Goal: Task Accomplishment & Management: Manage account settings

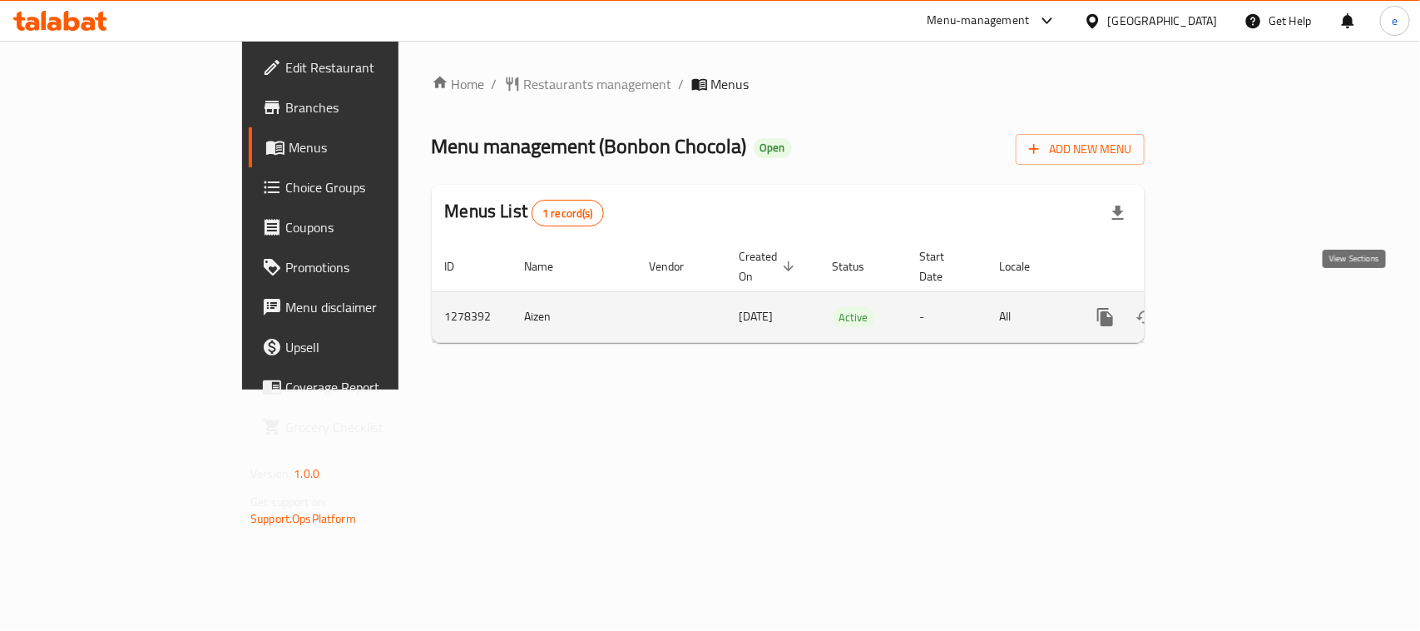
click at [1245, 297] on link "enhanced table" at bounding box center [1226, 317] width 40 height 40
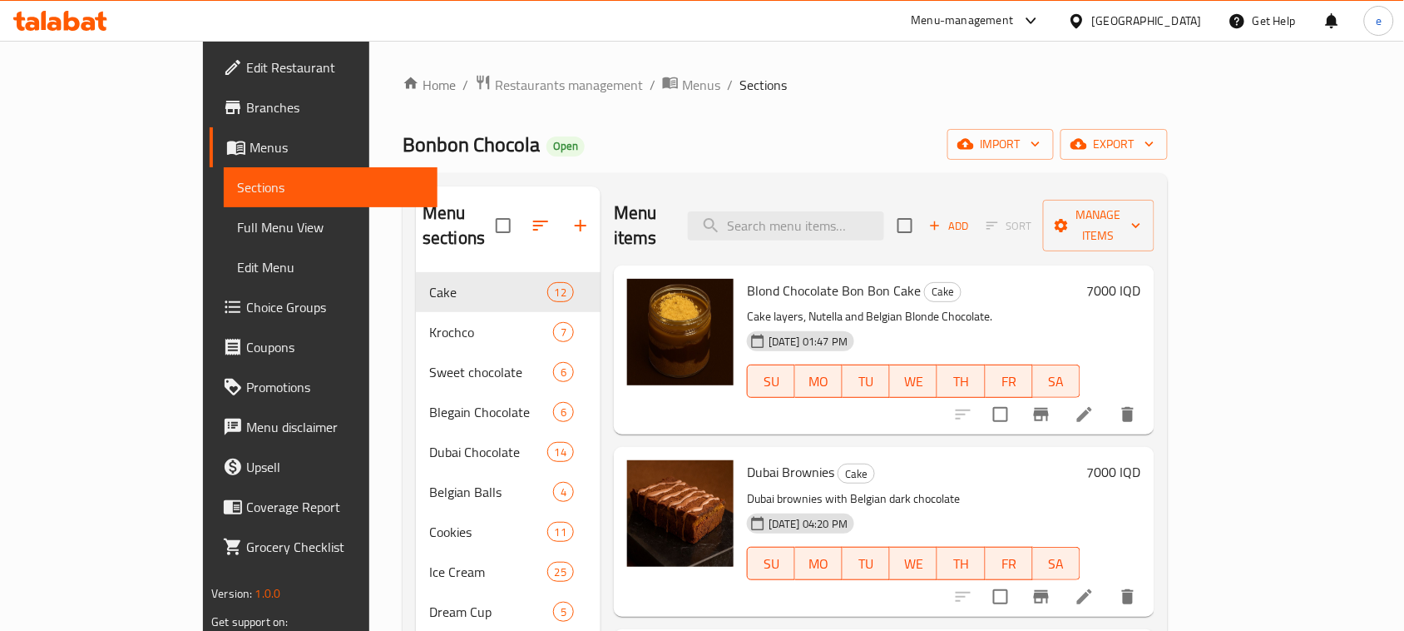
click at [237, 230] on span "Full Menu View" at bounding box center [330, 227] width 187 height 20
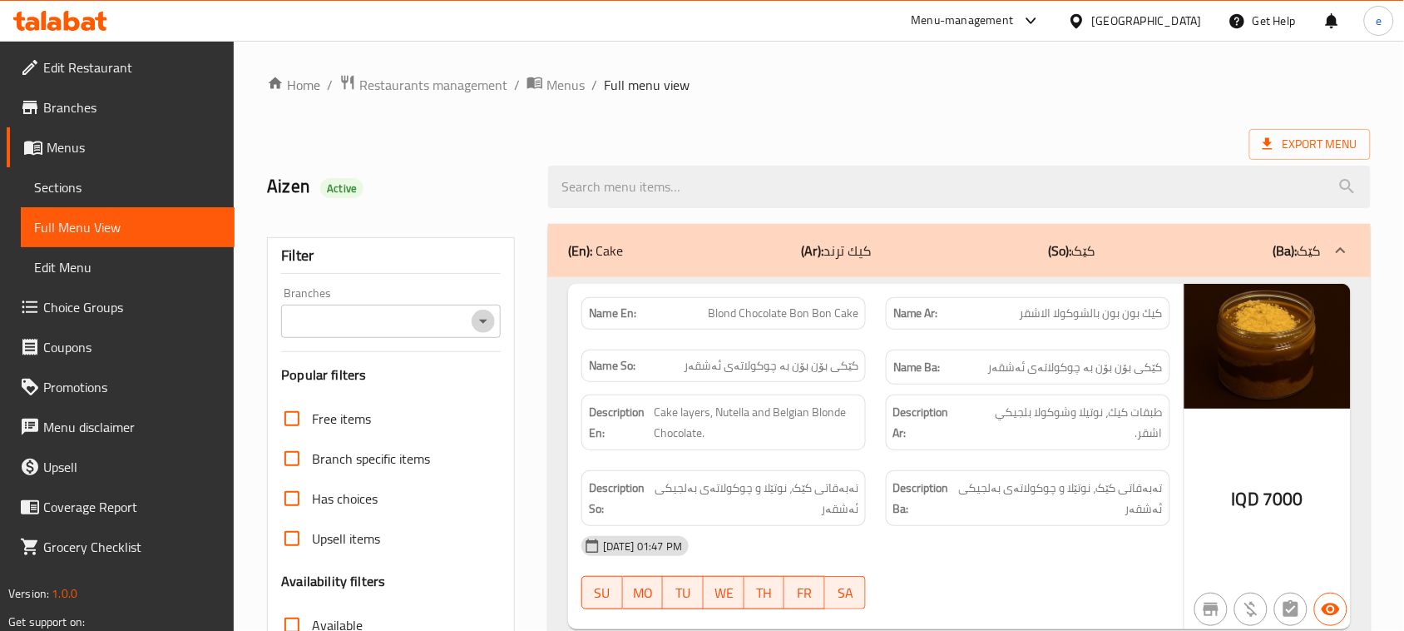
click at [483, 322] on icon "Open" at bounding box center [483, 321] width 8 height 4
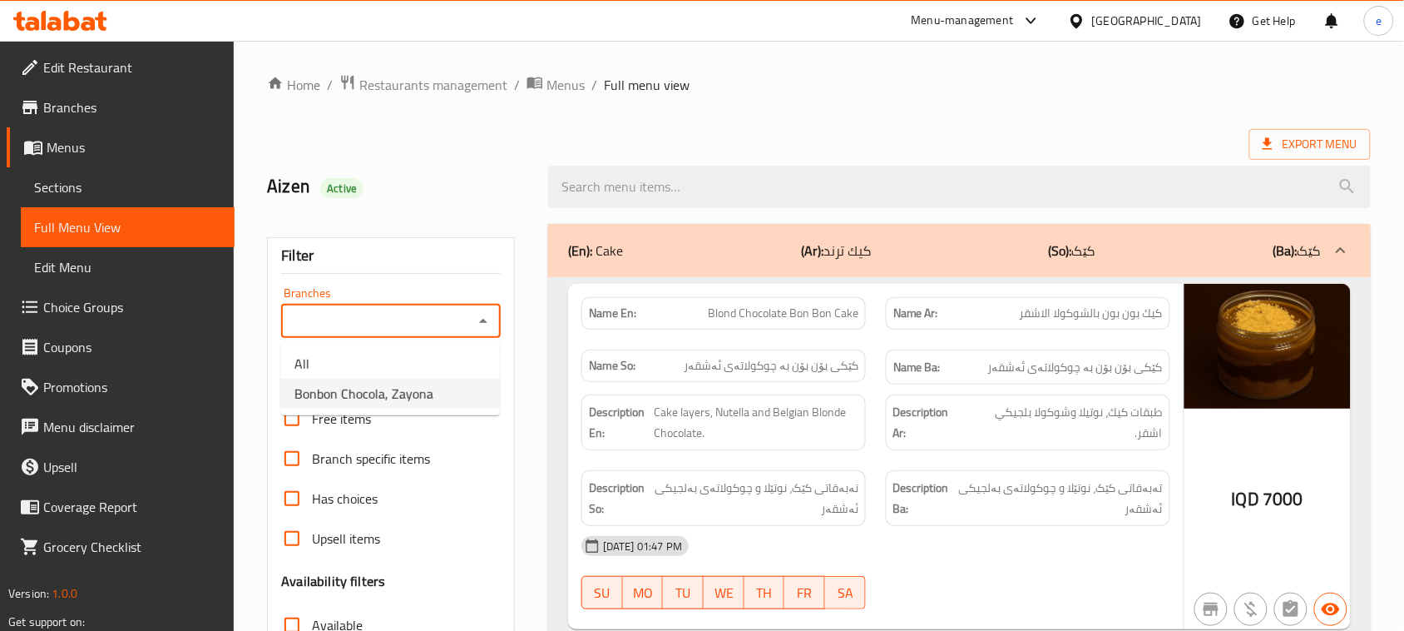
click at [385, 401] on span "Bonbon Chocola, Zayona" at bounding box center [364, 394] width 139 height 20
type input "Bonbon Chocola, Zayona"
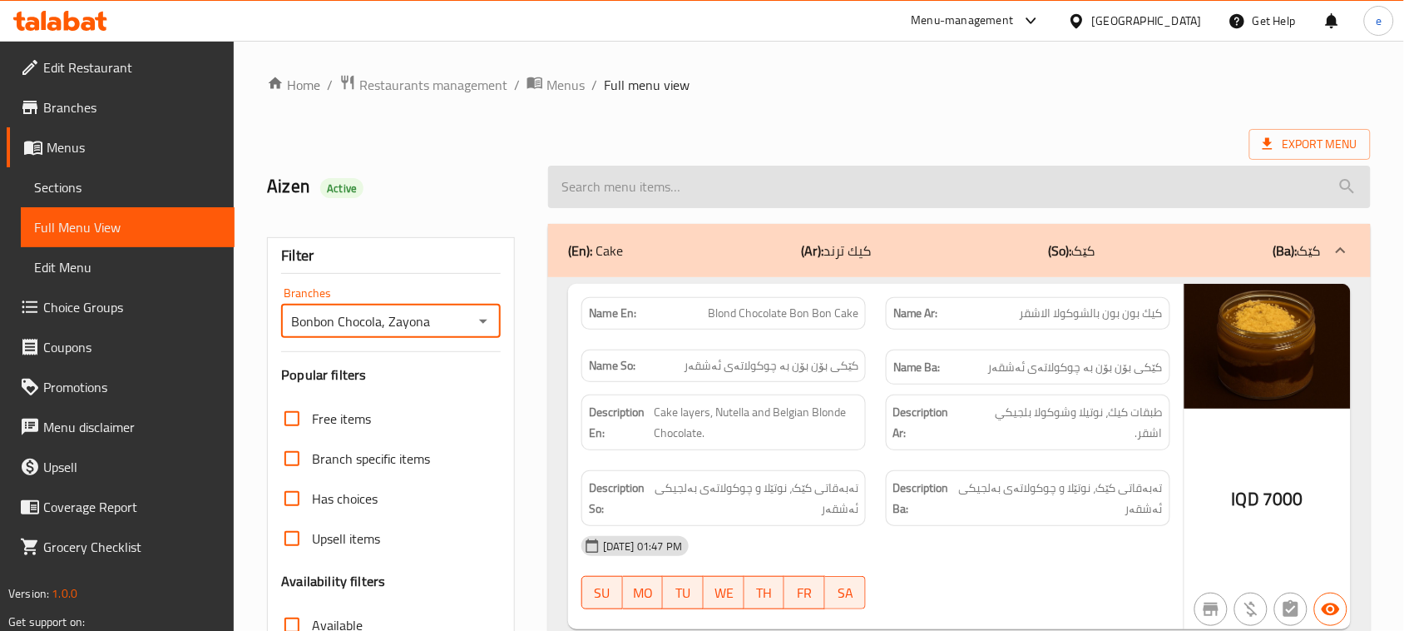
click at [616, 186] on input "search" at bounding box center [959, 187] width 823 height 42
paste input "Bon Bon Ice Cream 6 Pieces"
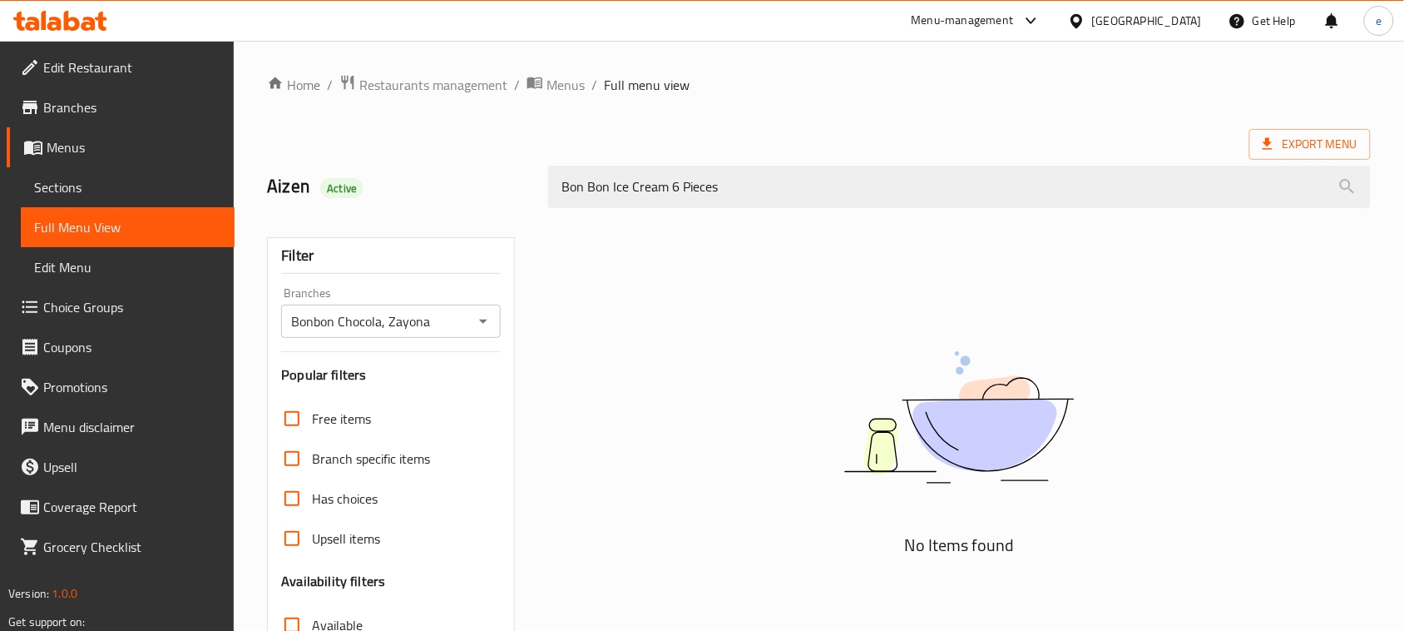
type input "Bon Bon Ice Cream 6 Pieces"
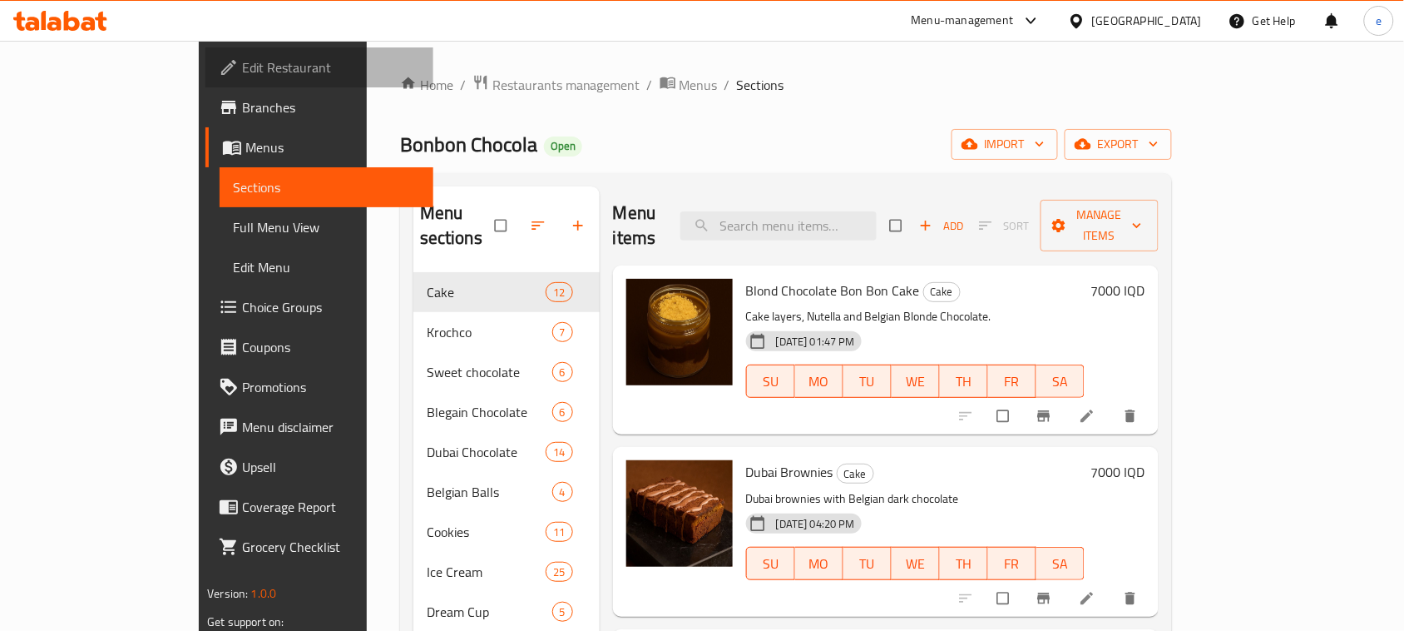
click at [242, 67] on span "Edit Restaurant" at bounding box center [331, 67] width 178 height 20
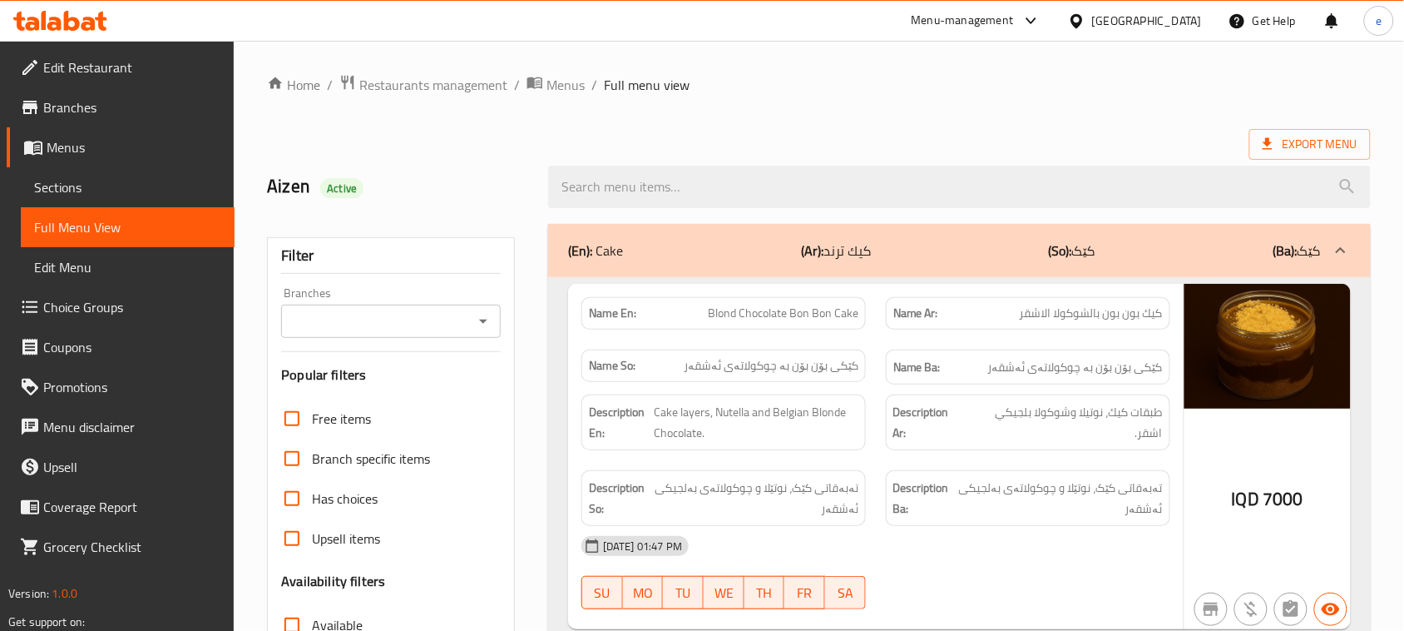
click at [477, 319] on icon "Open" at bounding box center [483, 321] width 20 height 20
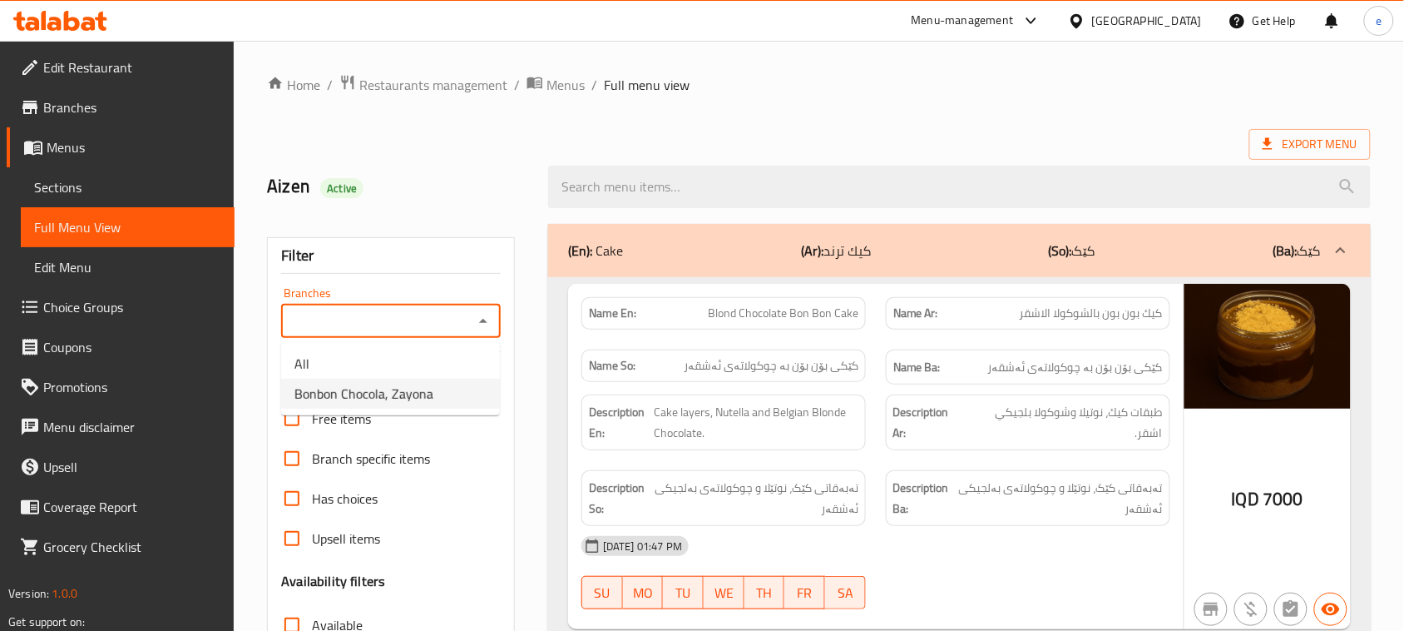
click at [418, 384] on span "Bonbon Chocola, Zayona" at bounding box center [364, 394] width 139 height 20
type input "Bonbon Chocola, Zayona"
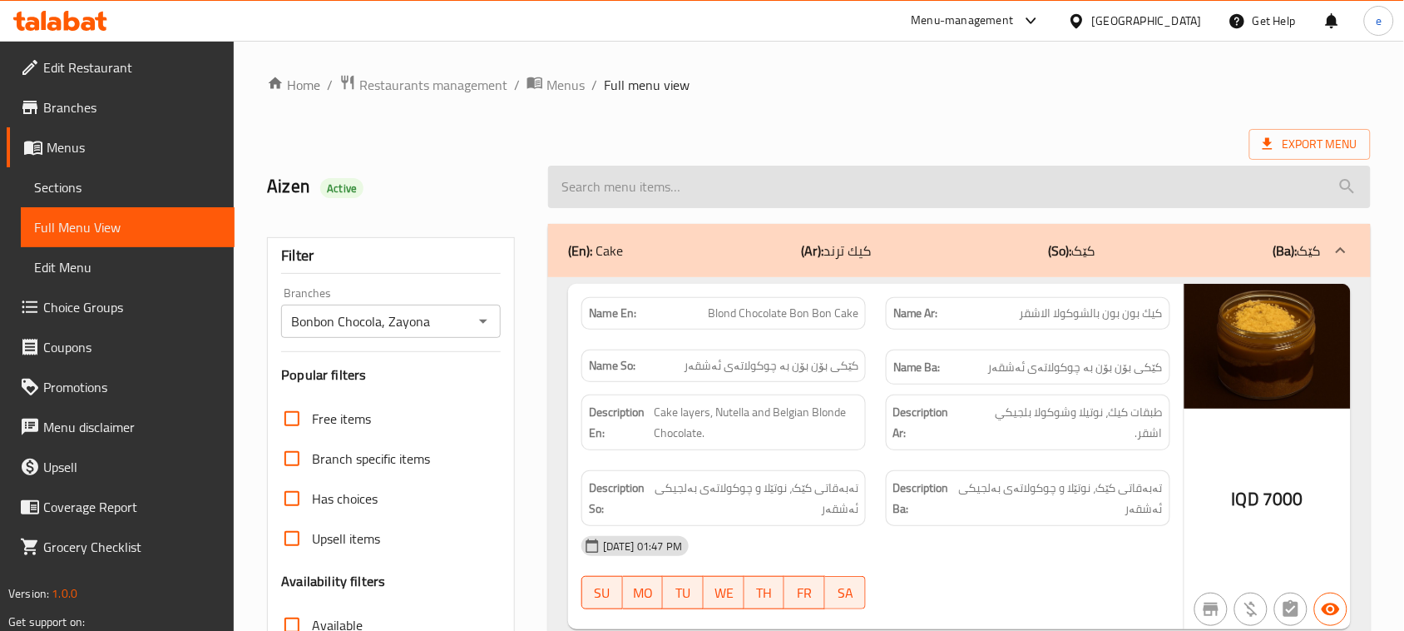
click at [631, 172] on input "search" at bounding box center [959, 187] width 823 height 42
paste input "Bon Bon Ice Cream 6 Pieces"
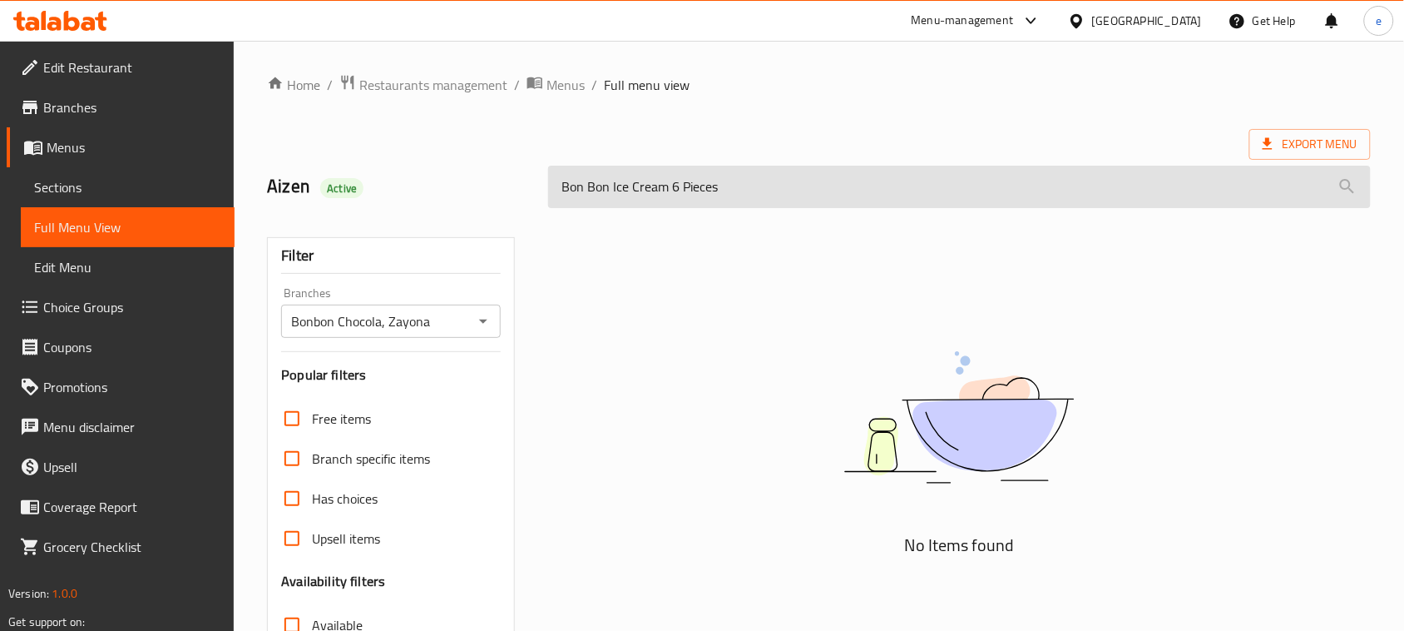
click at [585, 188] on input "Bon Bon Ice Cream 6 Pieces" at bounding box center [959, 187] width 823 height 42
click at [730, 190] on input "Bonbon Ice Cream 6 Pieces" at bounding box center [959, 187] width 823 height 42
click at [667, 190] on input "Bonbon Ice Cream 6 Pieces" at bounding box center [959, 187] width 823 height 42
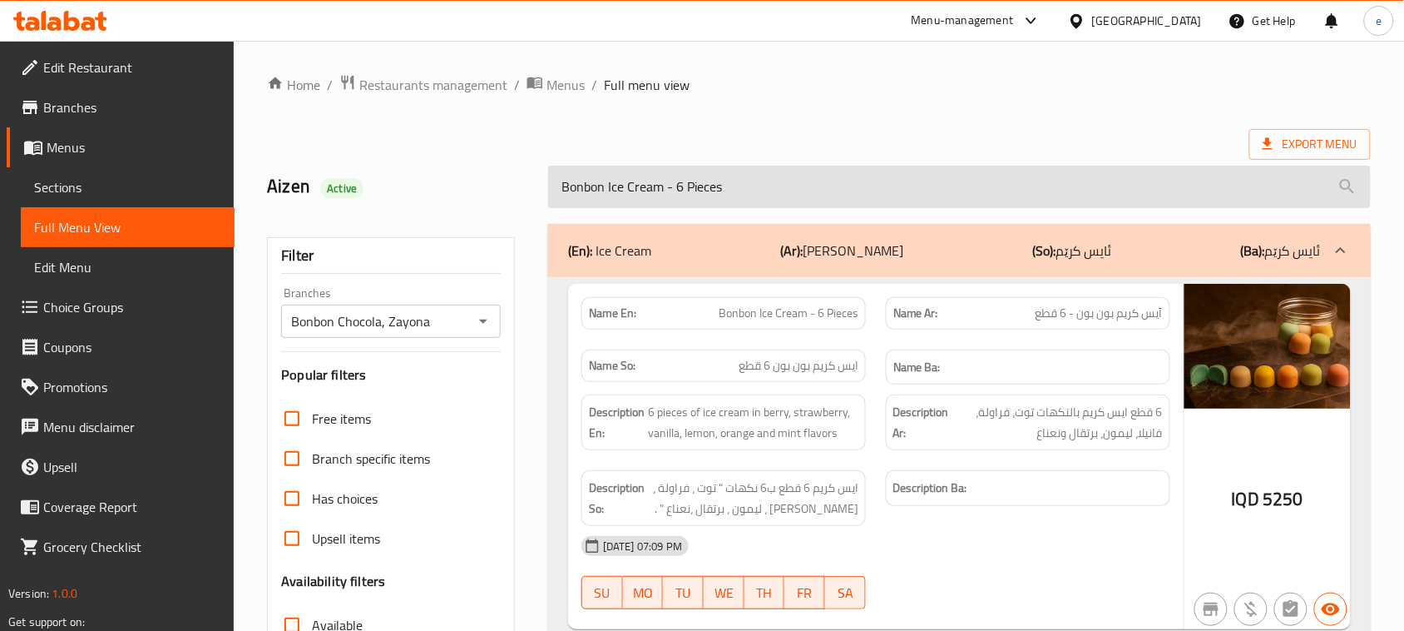
click at [762, 198] on input "Bonbon Ice Cream - 6 Pieces" at bounding box center [959, 187] width 823 height 42
click at [637, 196] on input "Bonbon Ice Cream - 6 Pieces" at bounding box center [959, 187] width 823 height 42
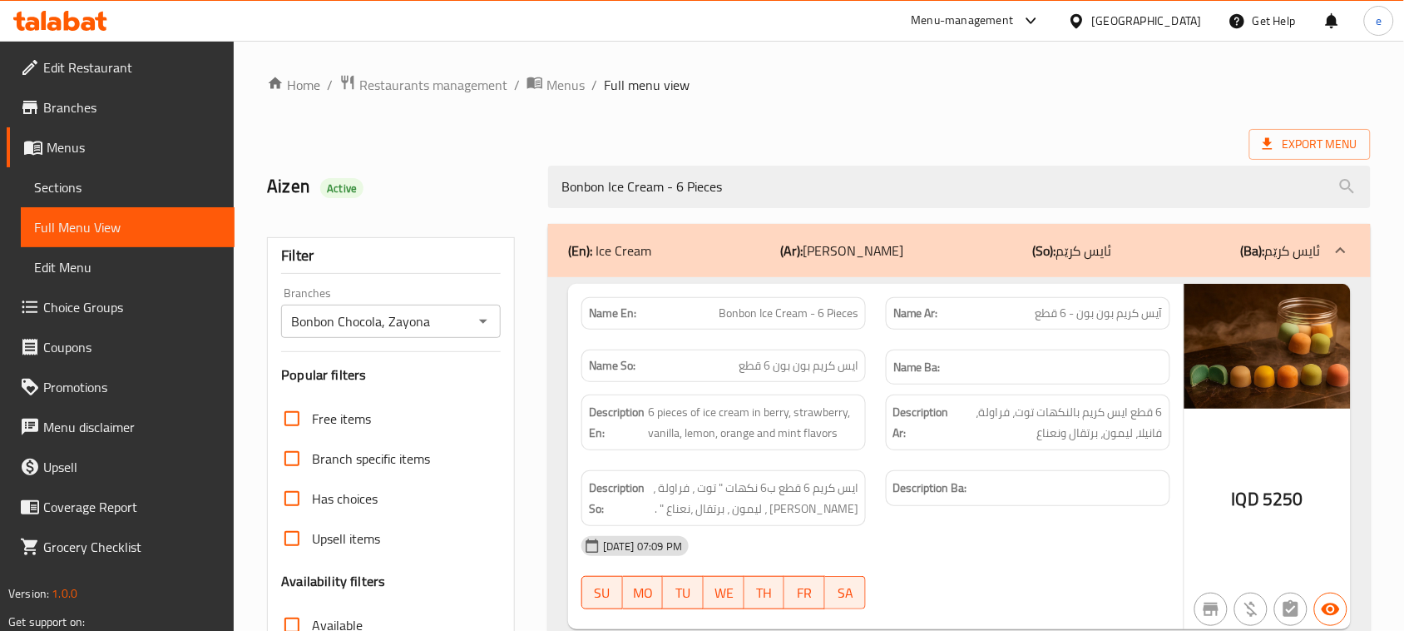
type input "Bonbon Ice Cream - 6 Pieces"
click at [481, 318] on icon "Open" at bounding box center [483, 321] width 20 height 20
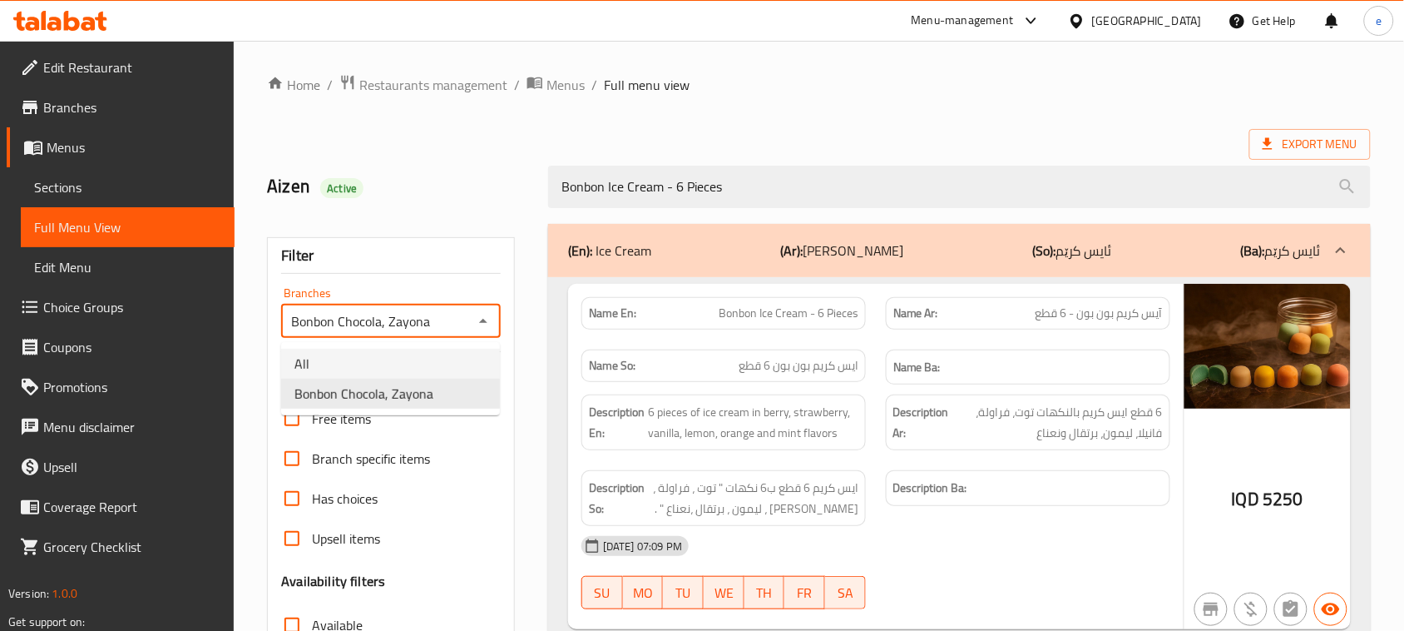
click at [437, 358] on li "All" at bounding box center [390, 364] width 219 height 30
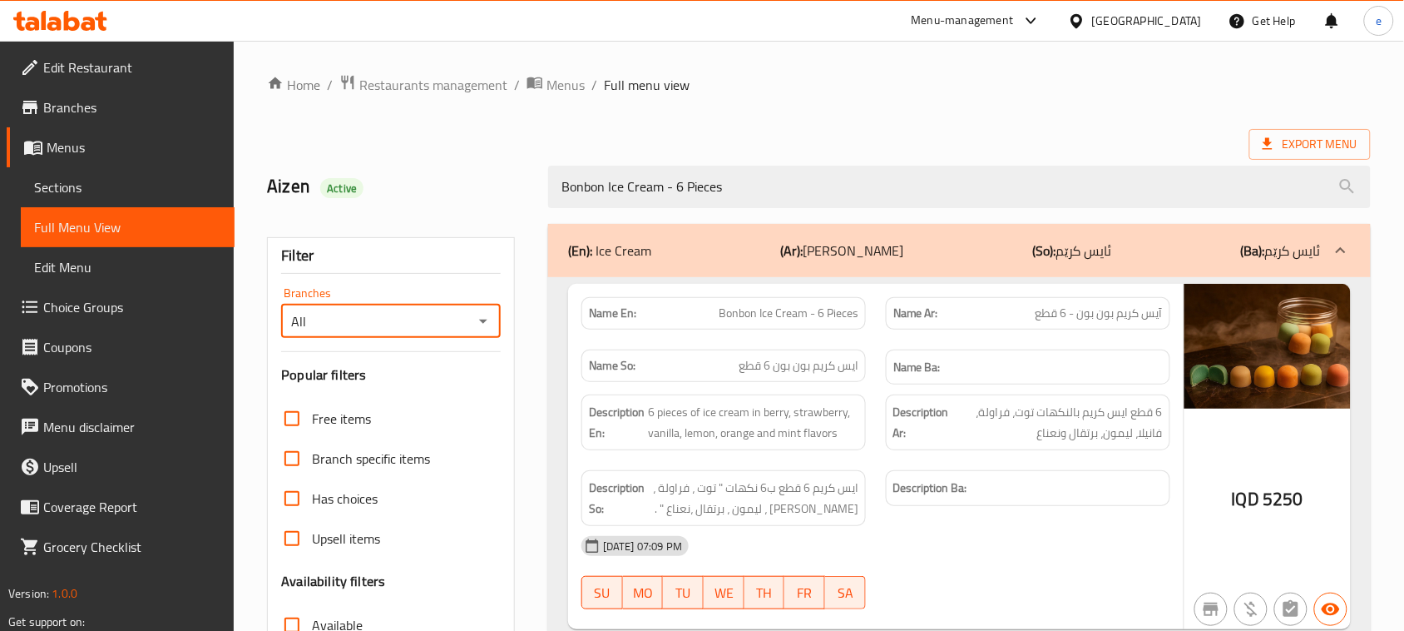
click at [473, 335] on div "All Branches" at bounding box center [391, 321] width 220 height 33
click at [479, 326] on icon "Open" at bounding box center [483, 321] width 20 height 20
click at [441, 397] on li "Bonbon Chocola, Zayona" at bounding box center [390, 394] width 219 height 30
click at [484, 321] on icon "Open" at bounding box center [483, 321] width 8 height 4
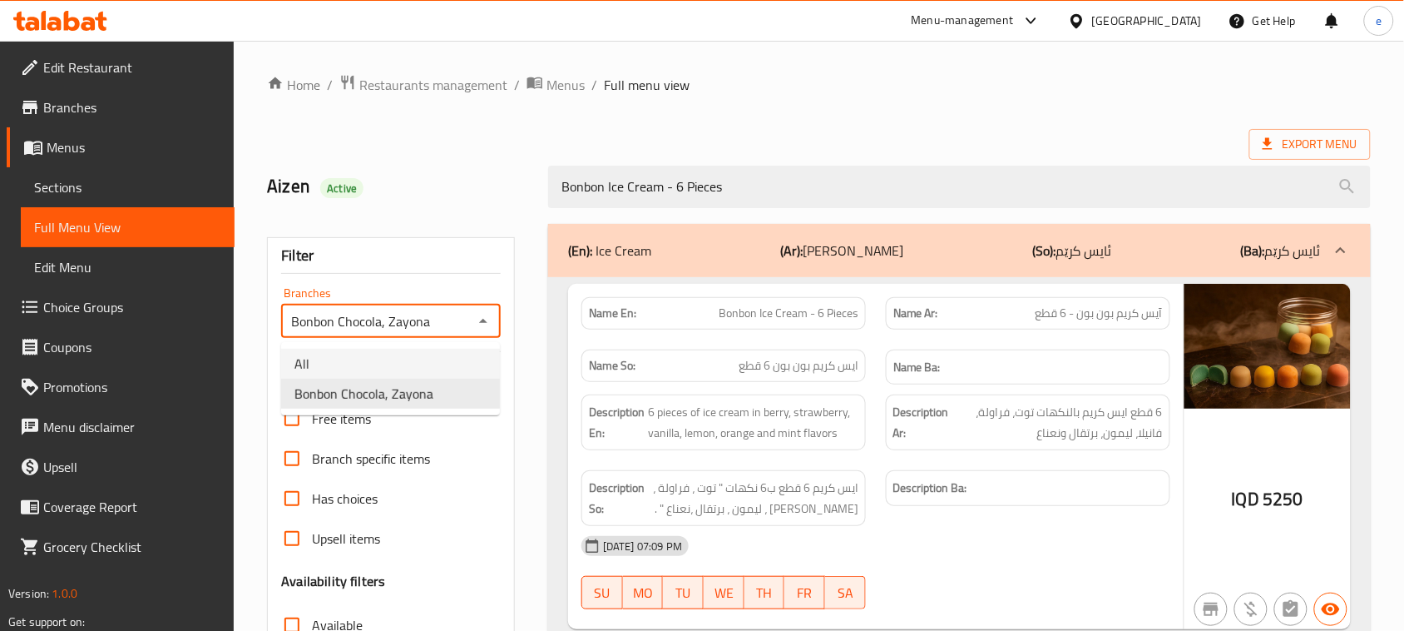
click at [433, 350] on li "All" at bounding box center [390, 364] width 219 height 30
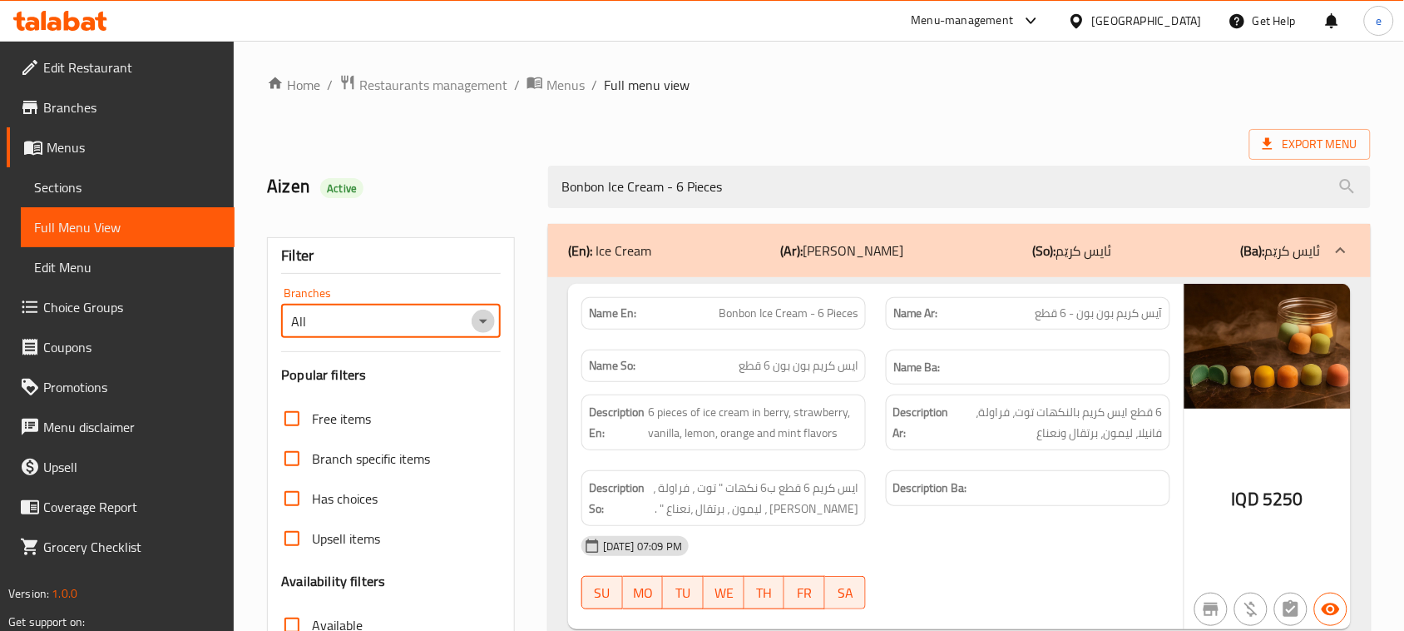
click at [481, 324] on icon "Open" at bounding box center [483, 321] width 20 height 20
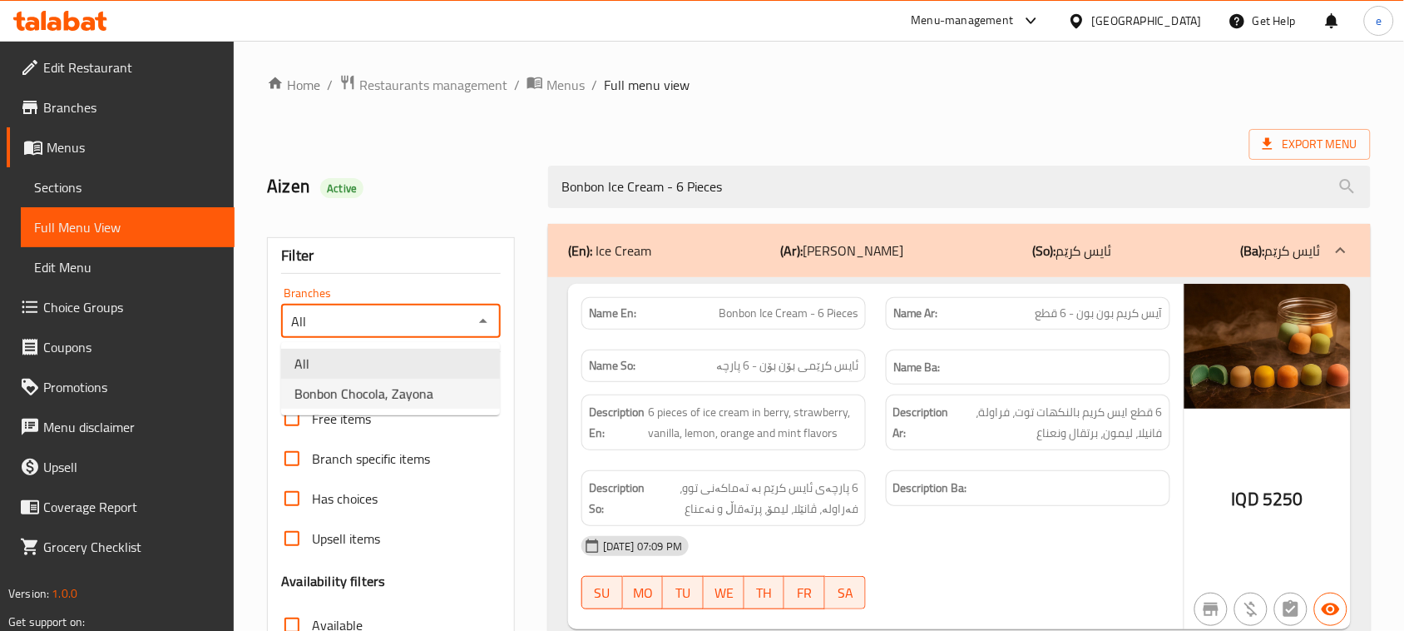
click at [477, 404] on li "Bonbon Chocola, Zayona" at bounding box center [390, 394] width 219 height 30
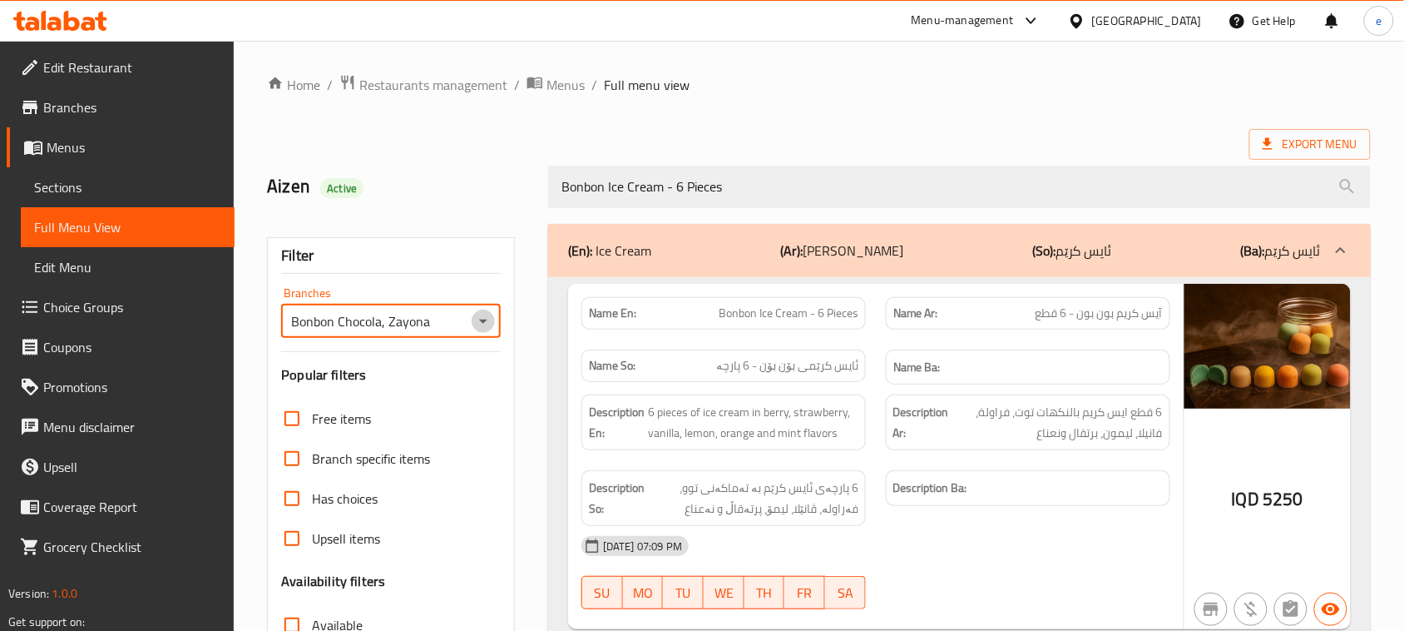
click at [484, 317] on icon "Open" at bounding box center [483, 321] width 20 height 20
click at [452, 363] on li "All" at bounding box center [390, 364] width 219 height 30
click at [484, 323] on icon "Open" at bounding box center [483, 321] width 20 height 20
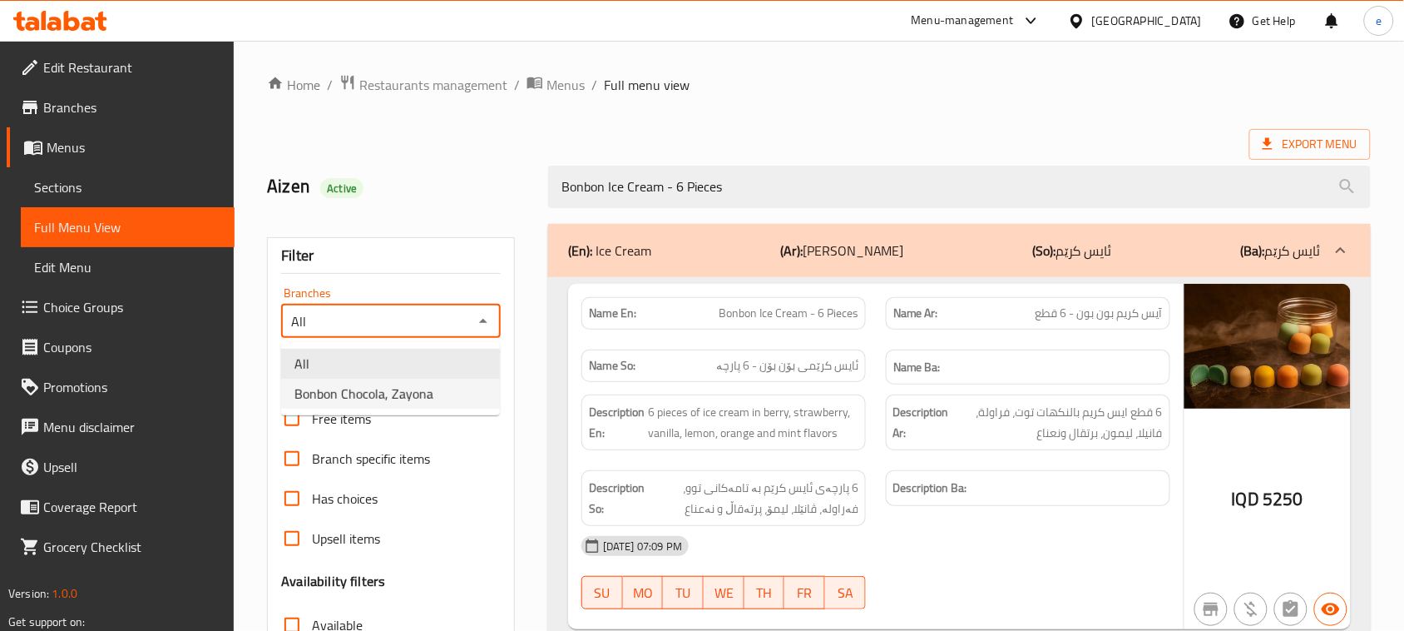
click at [468, 396] on li "Bonbon Chocola, Zayona" at bounding box center [390, 394] width 219 height 30
type input "Bonbon Chocola, Zayona"
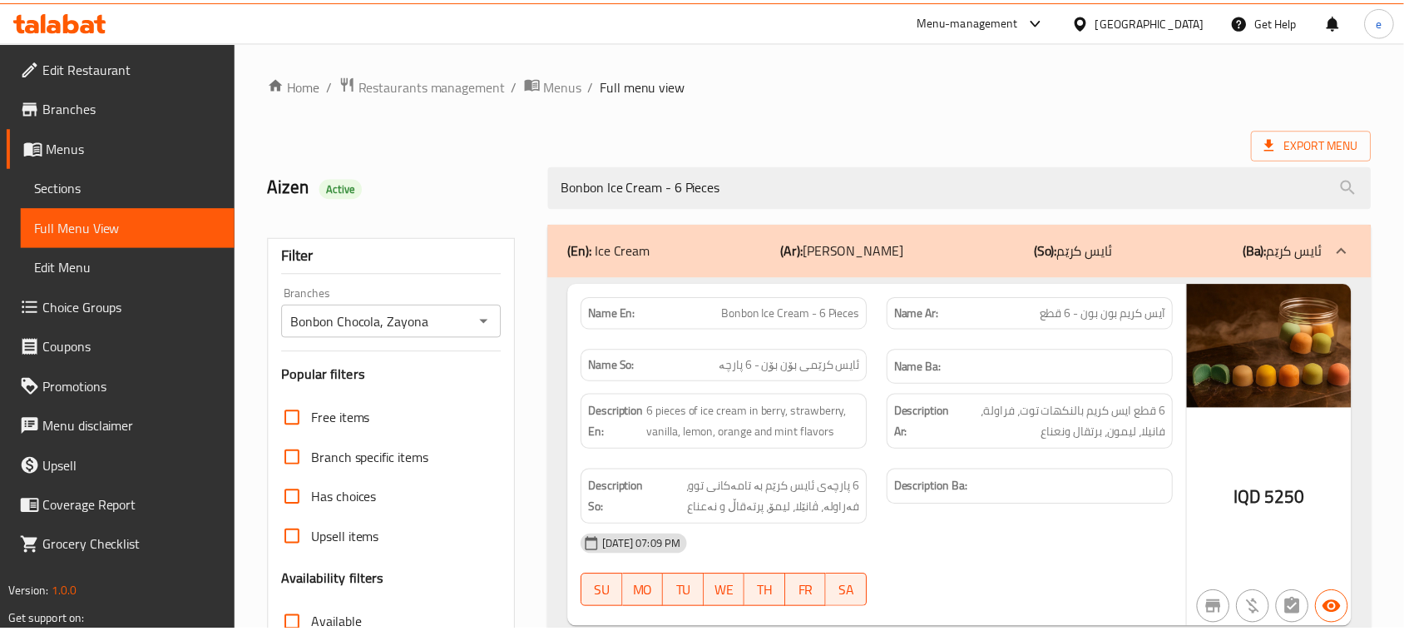
scroll to position [255, 0]
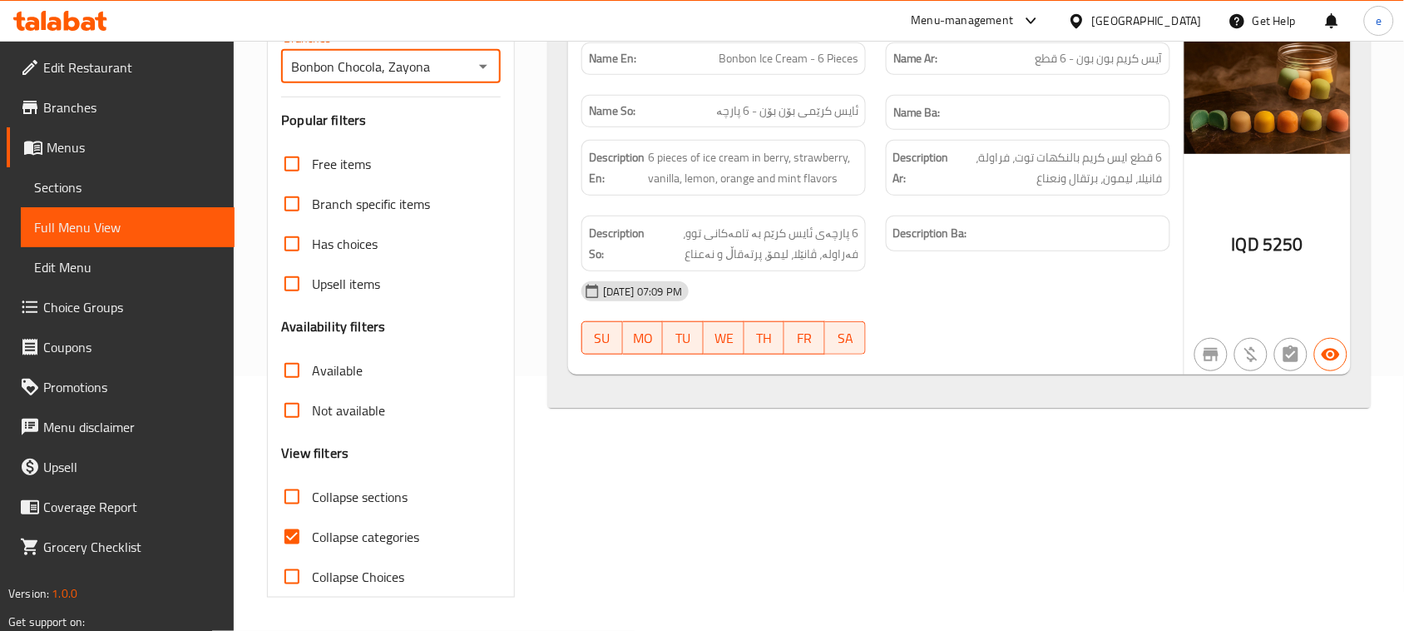
click at [67, 30] on icon at bounding box center [72, 21] width 16 height 20
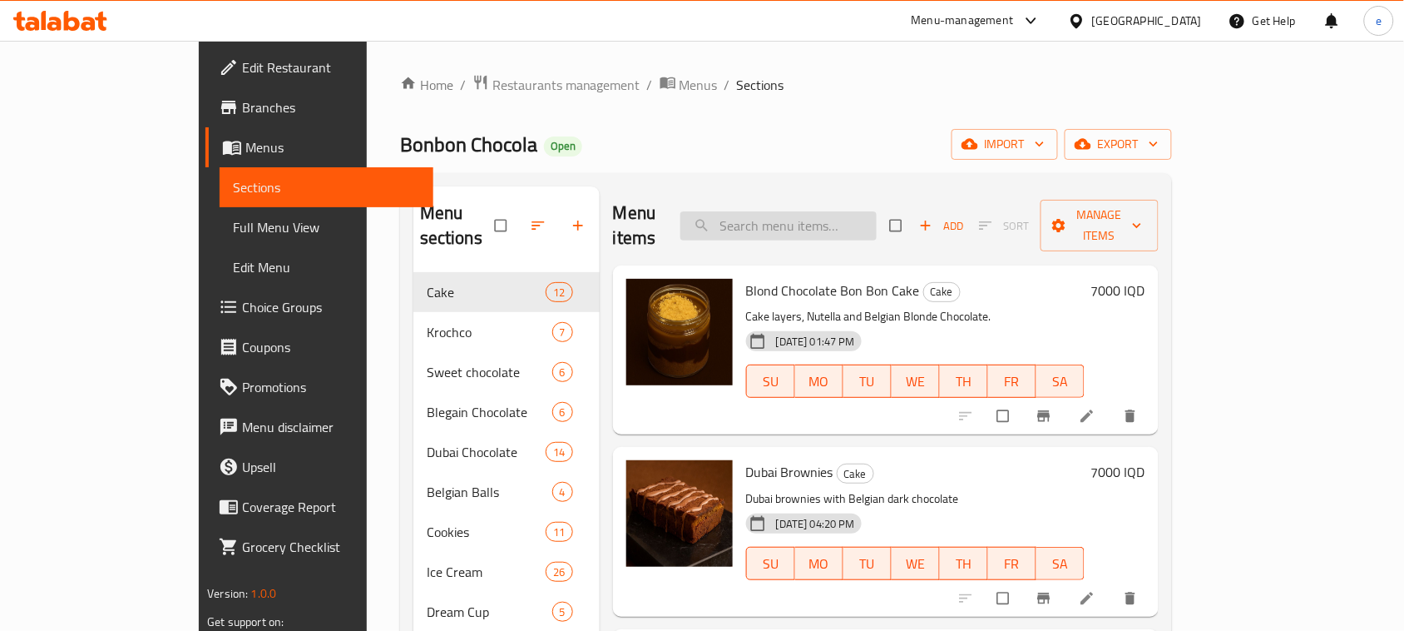
click at [844, 211] on input "search" at bounding box center [779, 225] width 196 height 29
paste input "Bonbon Ice Cream - 6 Pieces"
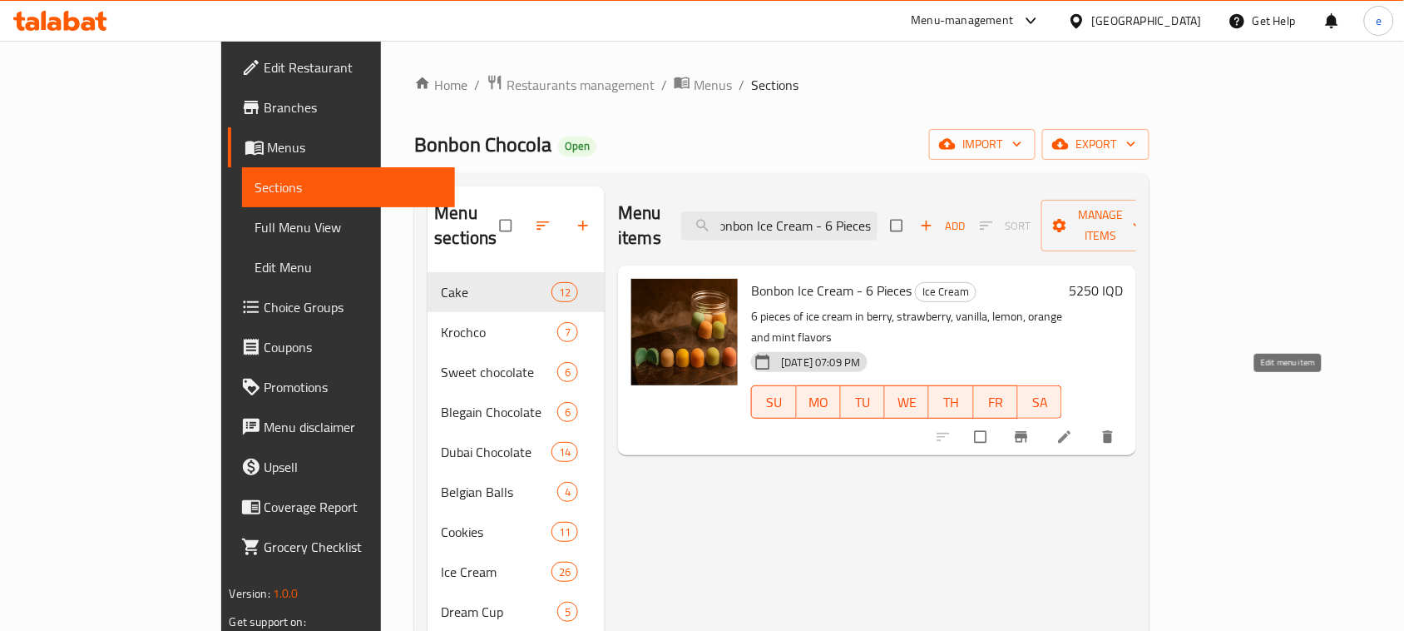
type input "Bonbon Ice Cream - 6 Pieces"
click at [1073, 428] on icon at bounding box center [1065, 436] width 17 height 17
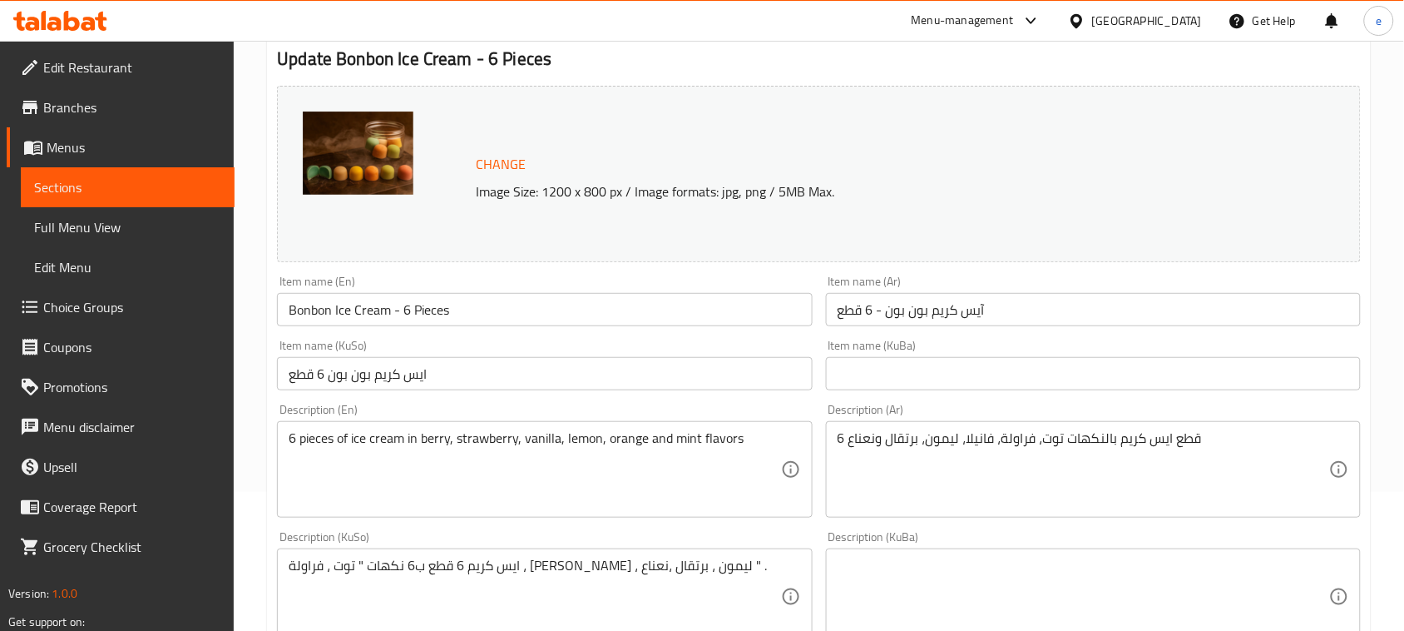
scroll to position [208, 0]
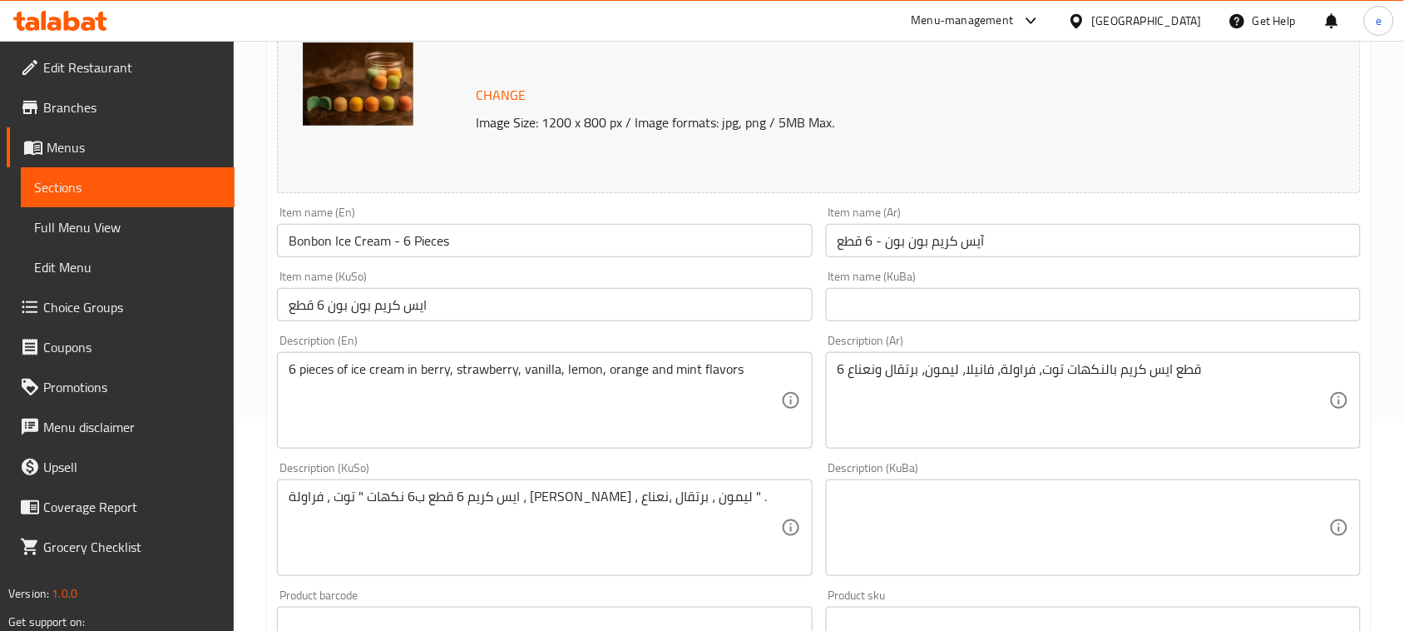
click at [402, 331] on div "Description (En) 6 pieces of ice cream in berry, strawberry, vanilla, lemon, or…" at bounding box center [544, 391] width 548 height 127
click at [397, 300] on input "ايس كريم بون بون 6 قطع" at bounding box center [544, 304] width 535 height 33
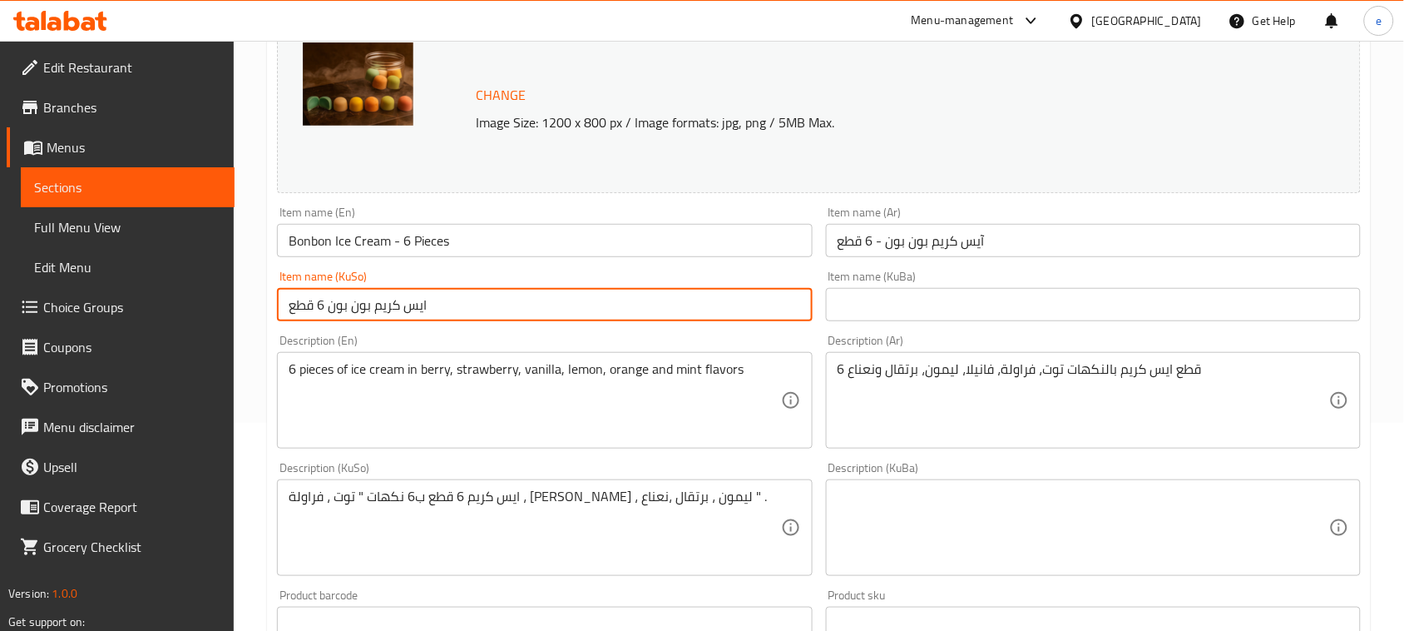
click at [397, 300] on input "ايس كريم بون بون 6 قطع" at bounding box center [544, 304] width 535 height 33
type input "ئایس کرێمی بۆن بۆن - 6 پارچە"
click at [607, 309] on input "ئایس کرێمی بۆن بۆن - 6 پارچە" at bounding box center [544, 304] width 535 height 33
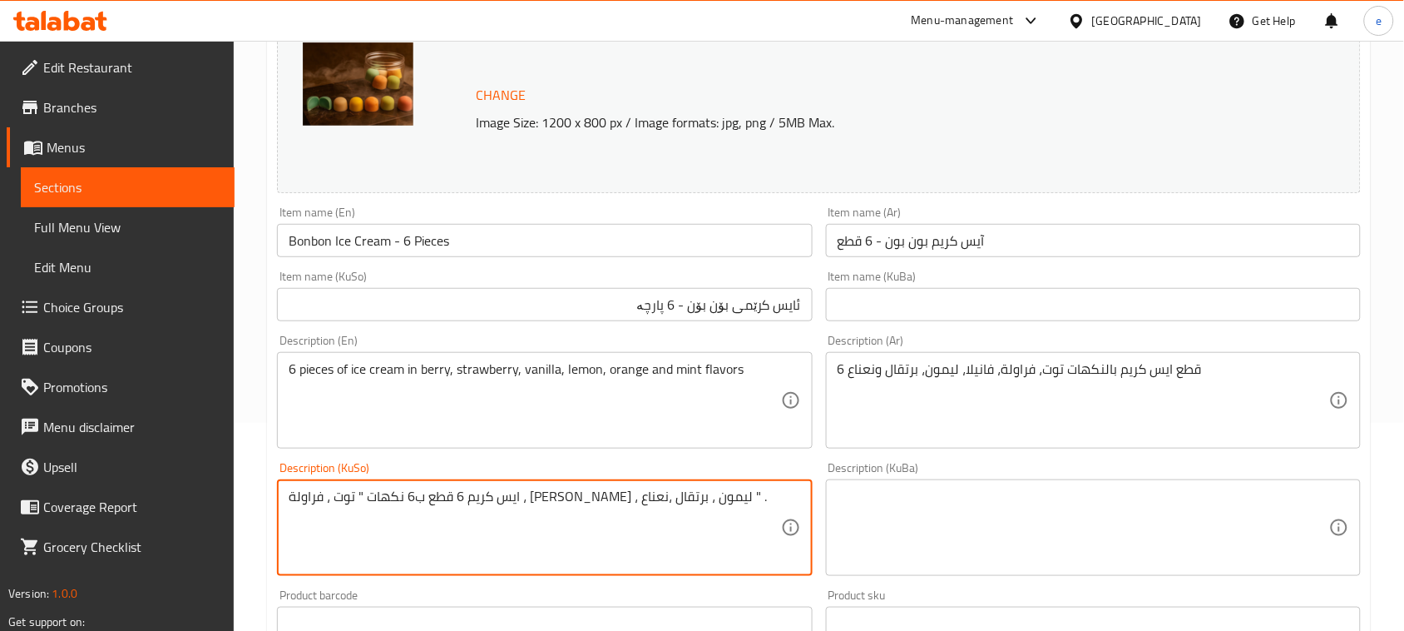
click at [605, 522] on textarea "ايس كريم 6 قطع ب6 نكهات " توت ، فراولة ، فانيلا ، ليمون ، برتقال ،نعناع " ." at bounding box center [535, 527] width 492 height 79
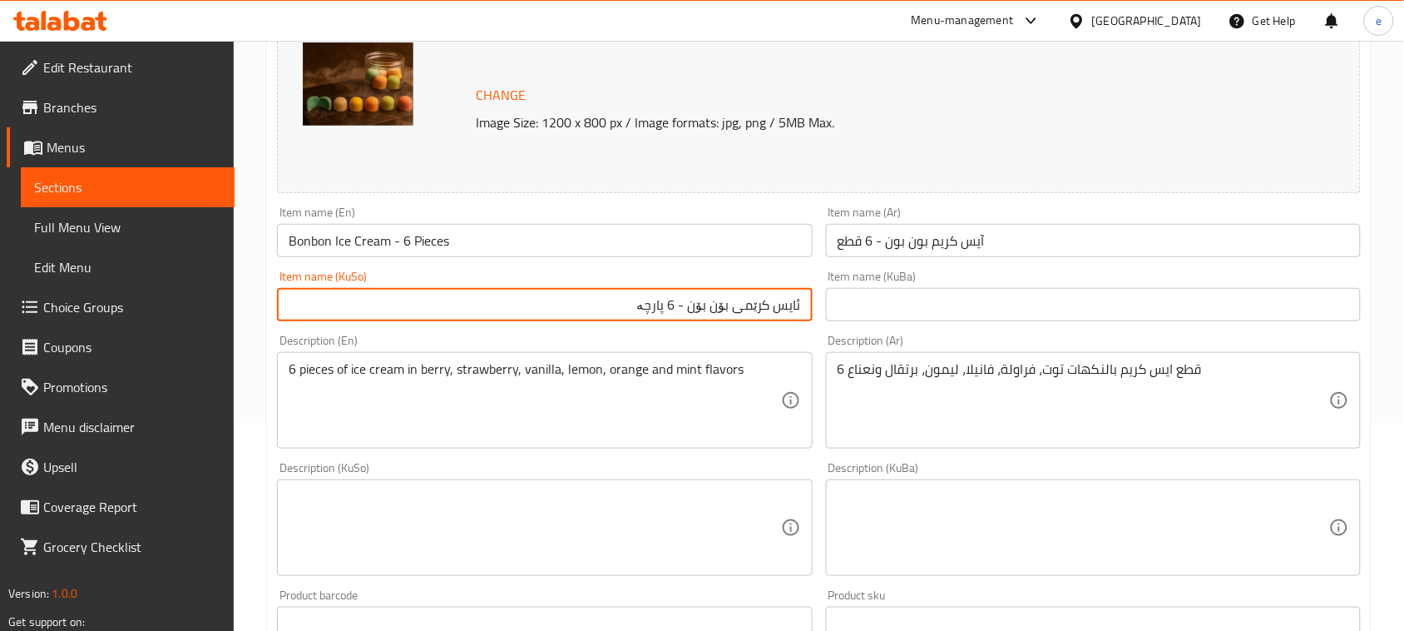
drag, startPoint x: 642, startPoint y: 309, endPoint x: 676, endPoint y: 305, distance: 33.7
click at [676, 305] on input "ئایس کرێمی بۆن بۆن - 6 پارچە" at bounding box center [544, 304] width 535 height 33
click at [735, 522] on textarea at bounding box center [535, 527] width 492 height 79
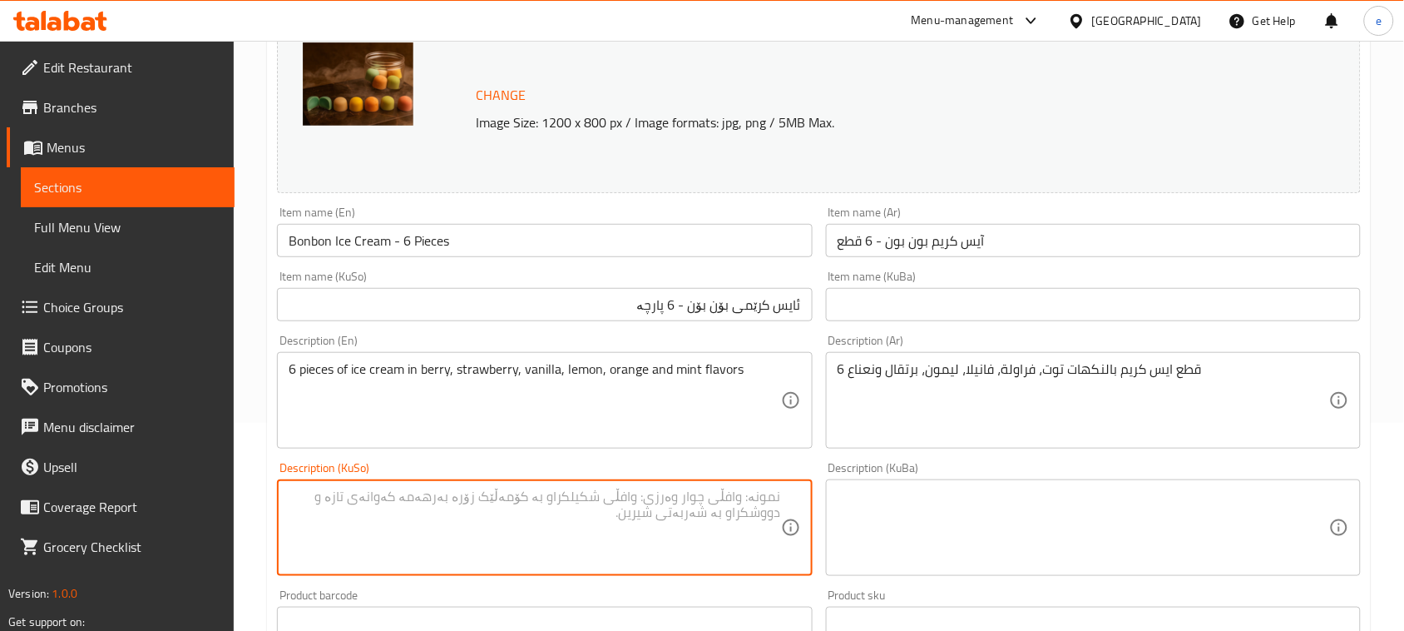
paste textarea "6 پارچە"
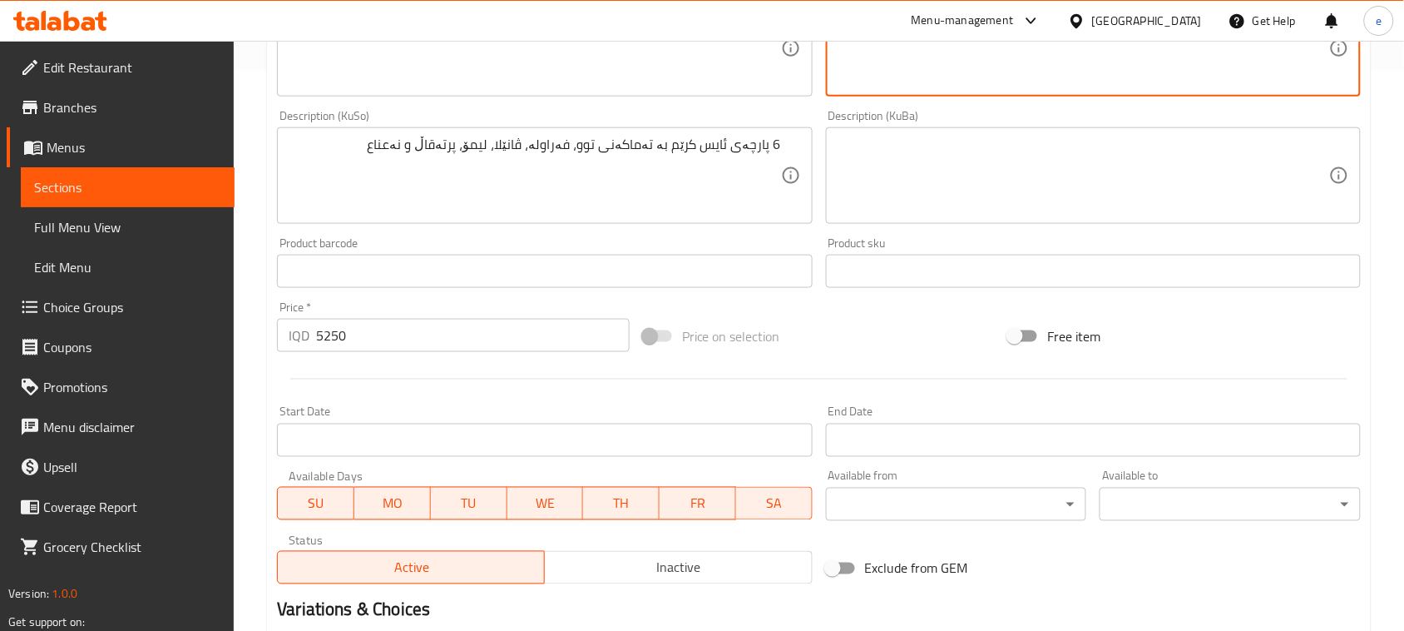
scroll to position [758, 0]
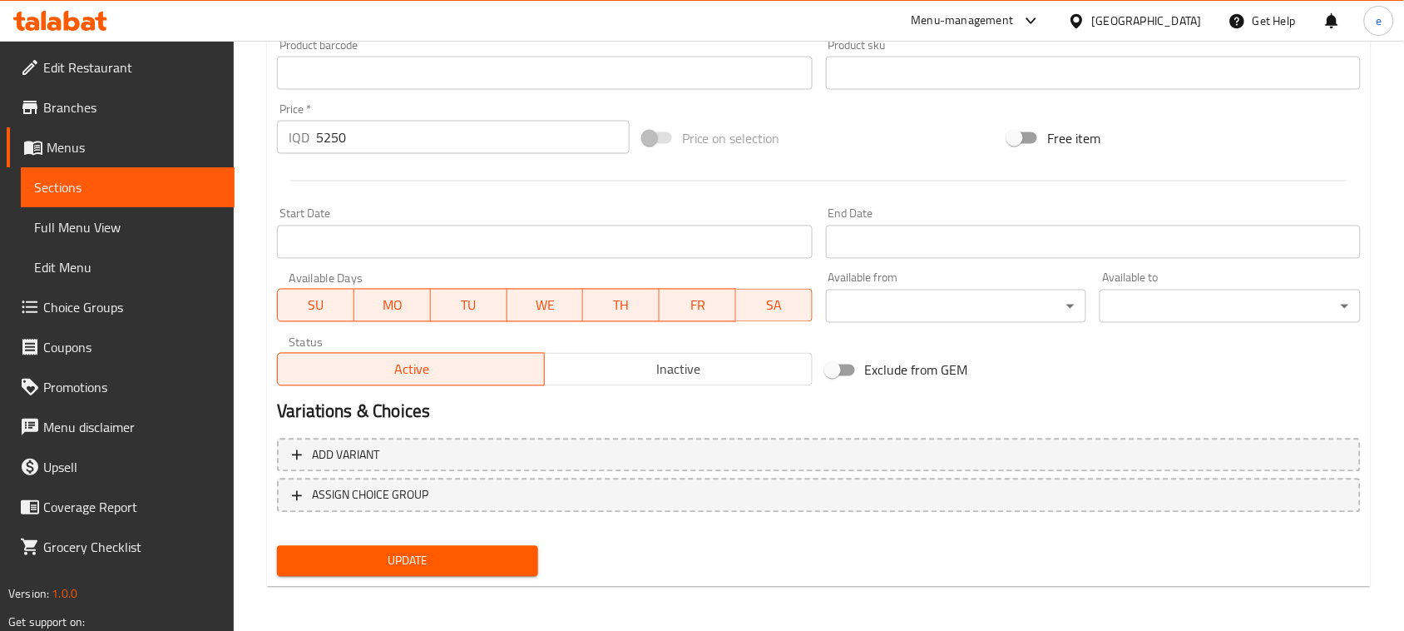
click at [435, 555] on span "Update" at bounding box center [407, 561] width 235 height 21
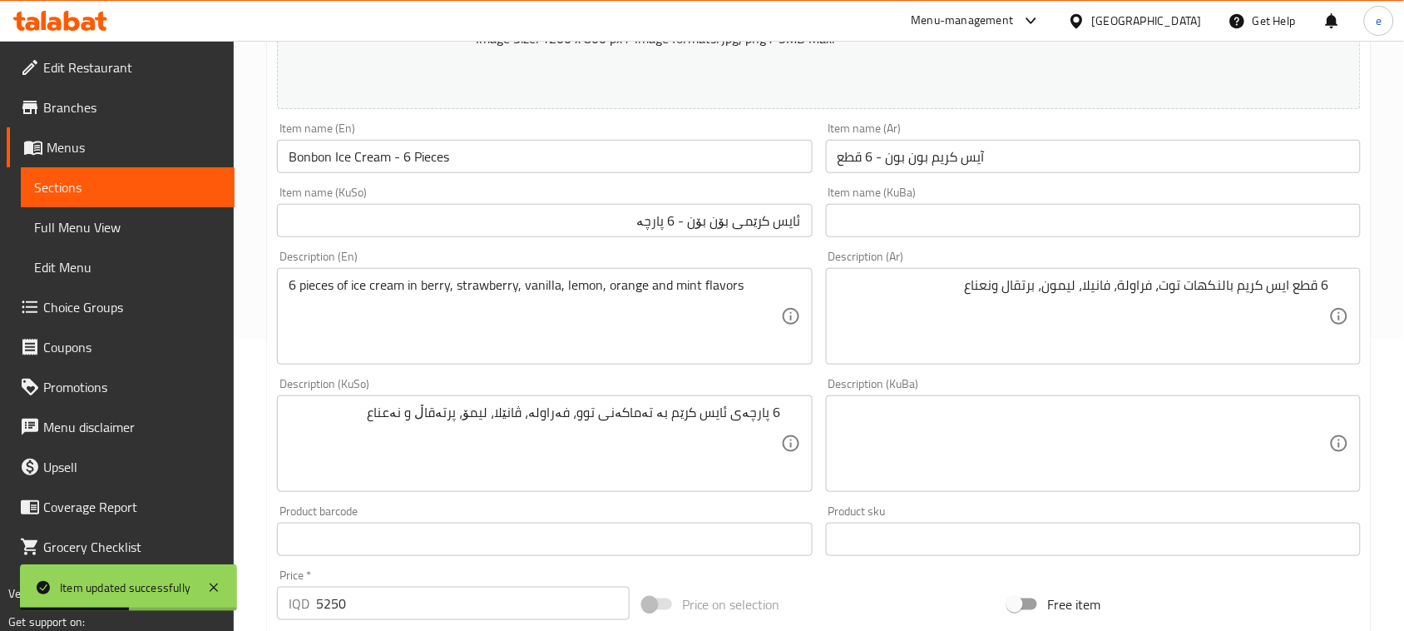
scroll to position [342, 0]
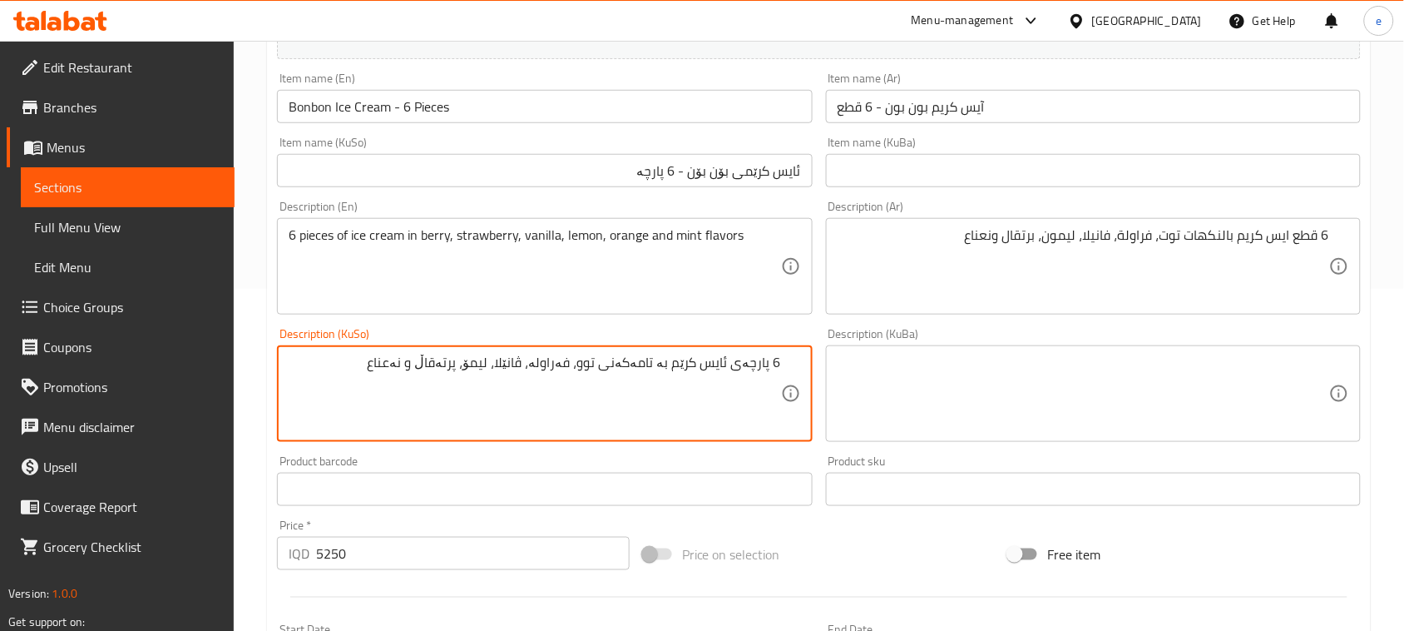
click at [630, 364] on textarea "6 پارچەی ئایس کرێم بە تامەکەنی توو، فەراولە، ڤانێلا، لیمۆ، پرتەقاڵ و نەعناع" at bounding box center [535, 393] width 492 height 79
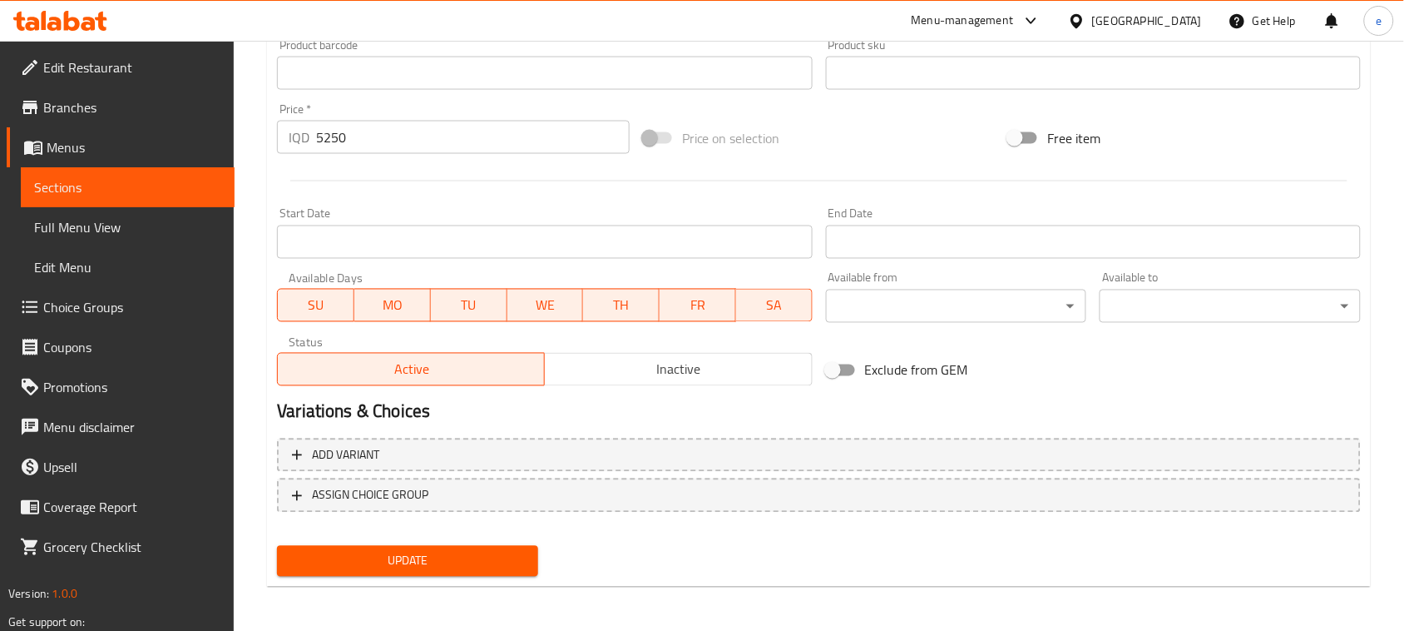
type textarea "6 پارچەی ئایس کرێم بە تامەکانی توو، فەراولە، ڤانێلا، لیمۆ، پرتەقاڵ و نەعناع"
click at [447, 560] on span "Update" at bounding box center [407, 561] width 235 height 21
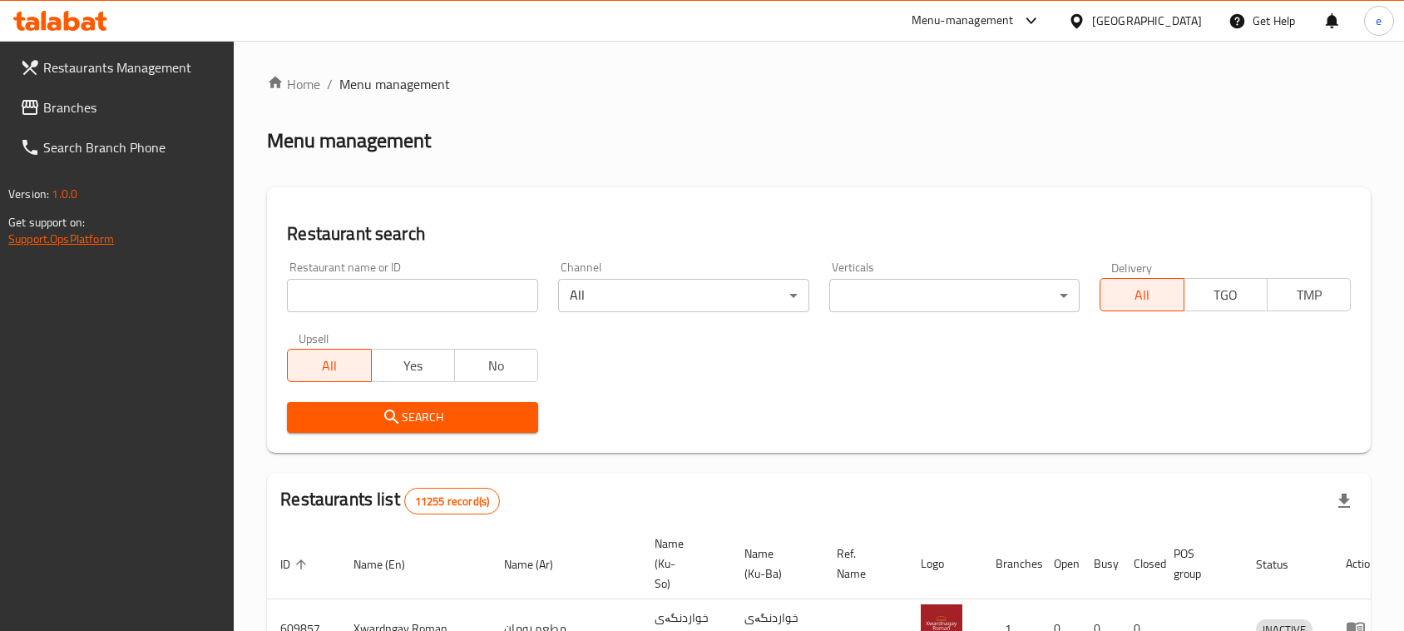
scroll to position [230, 0]
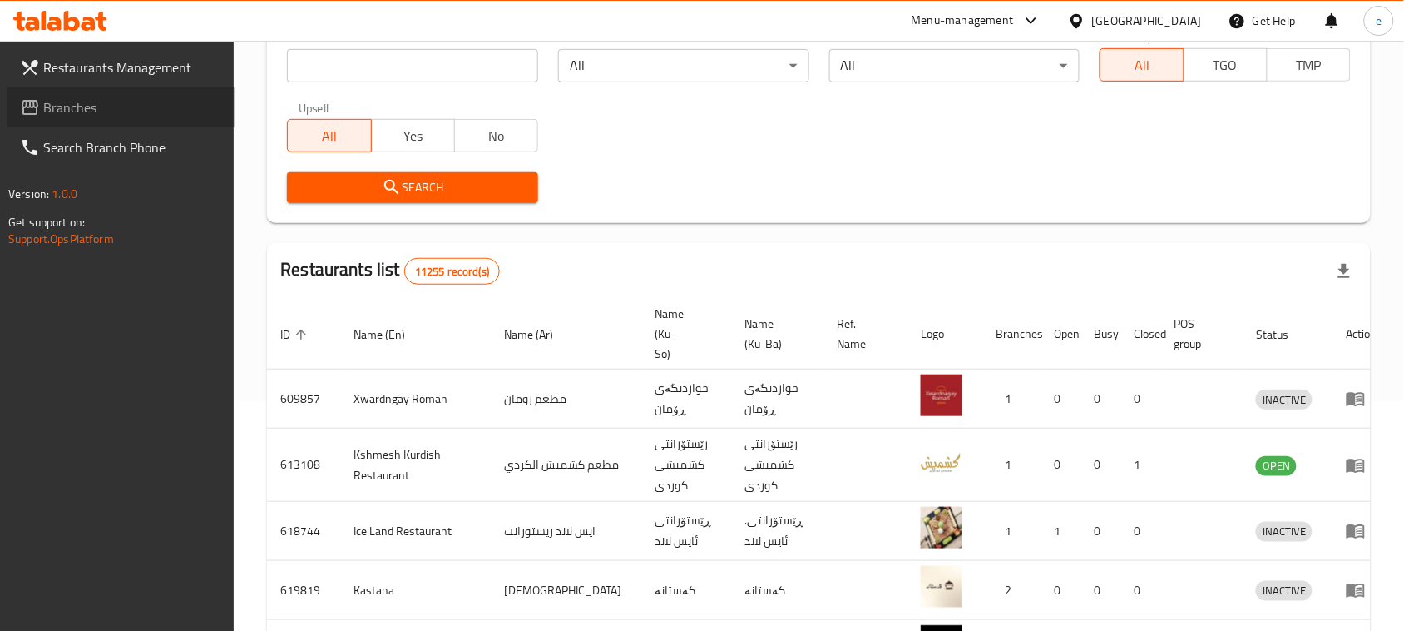
click at [40, 104] on span at bounding box center [31, 107] width 23 height 20
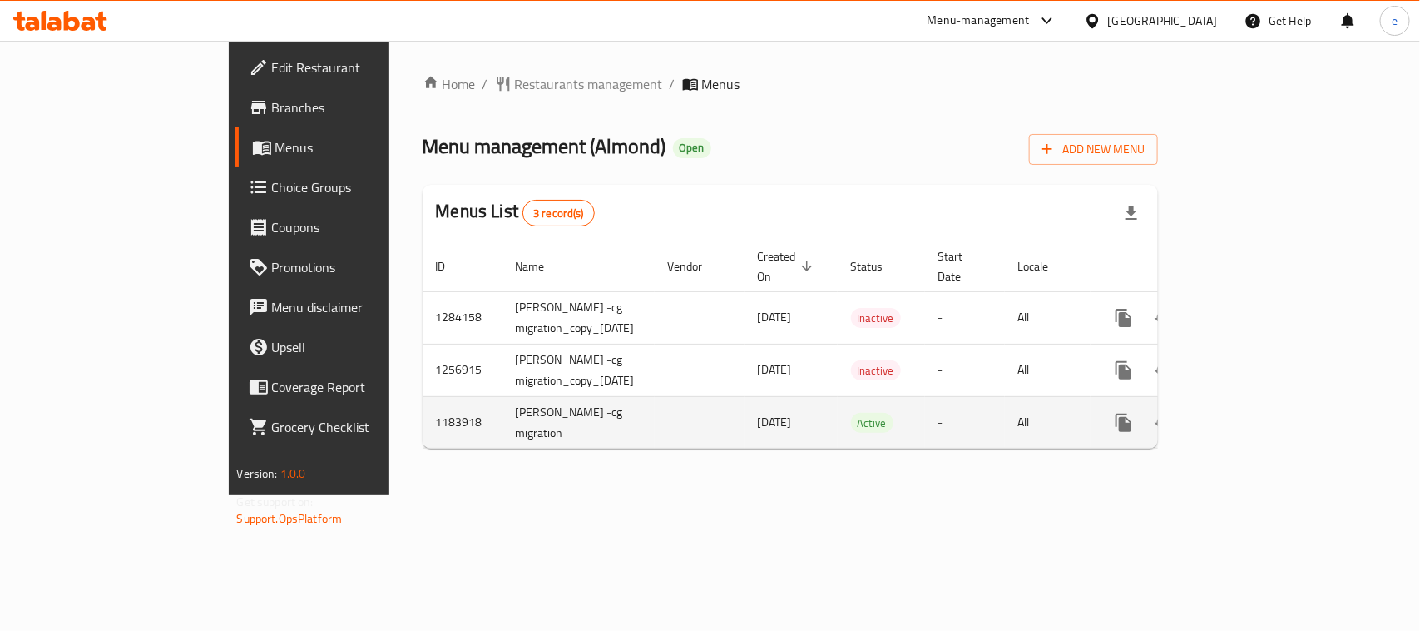
click at [1264, 423] on link "enhanced table" at bounding box center [1244, 423] width 40 height 40
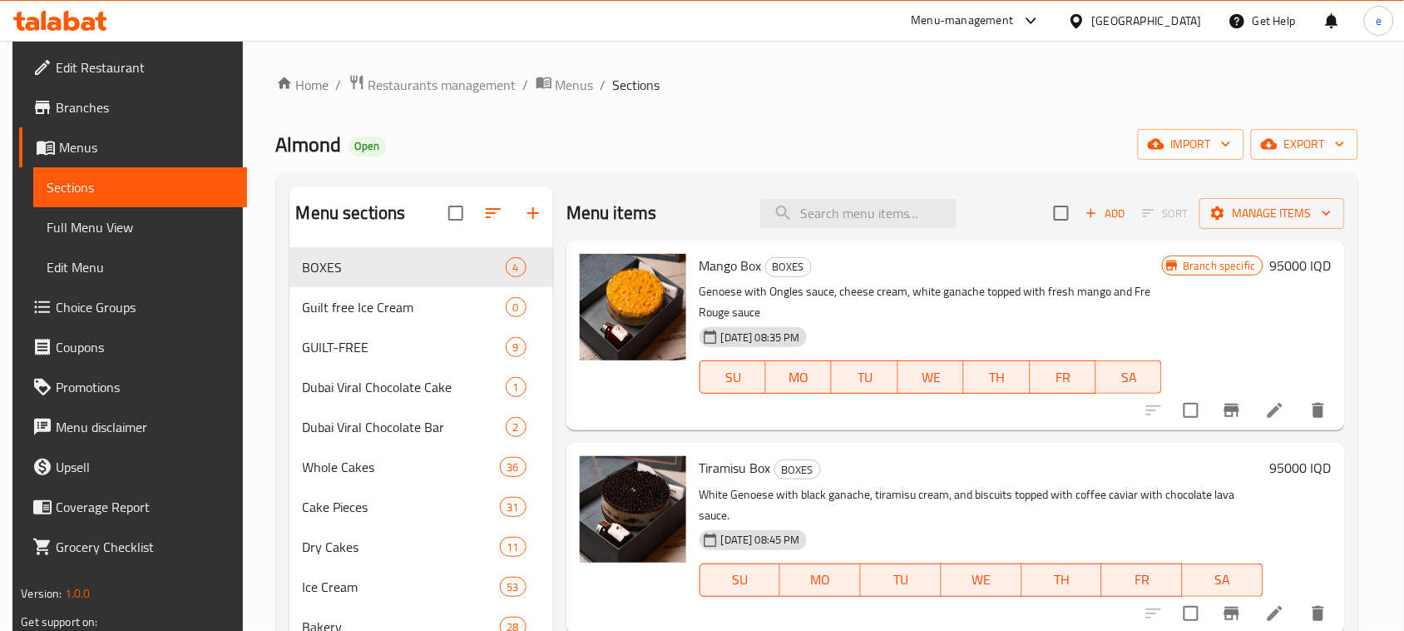
click at [100, 217] on span "Full Menu View" at bounding box center [140, 227] width 187 height 20
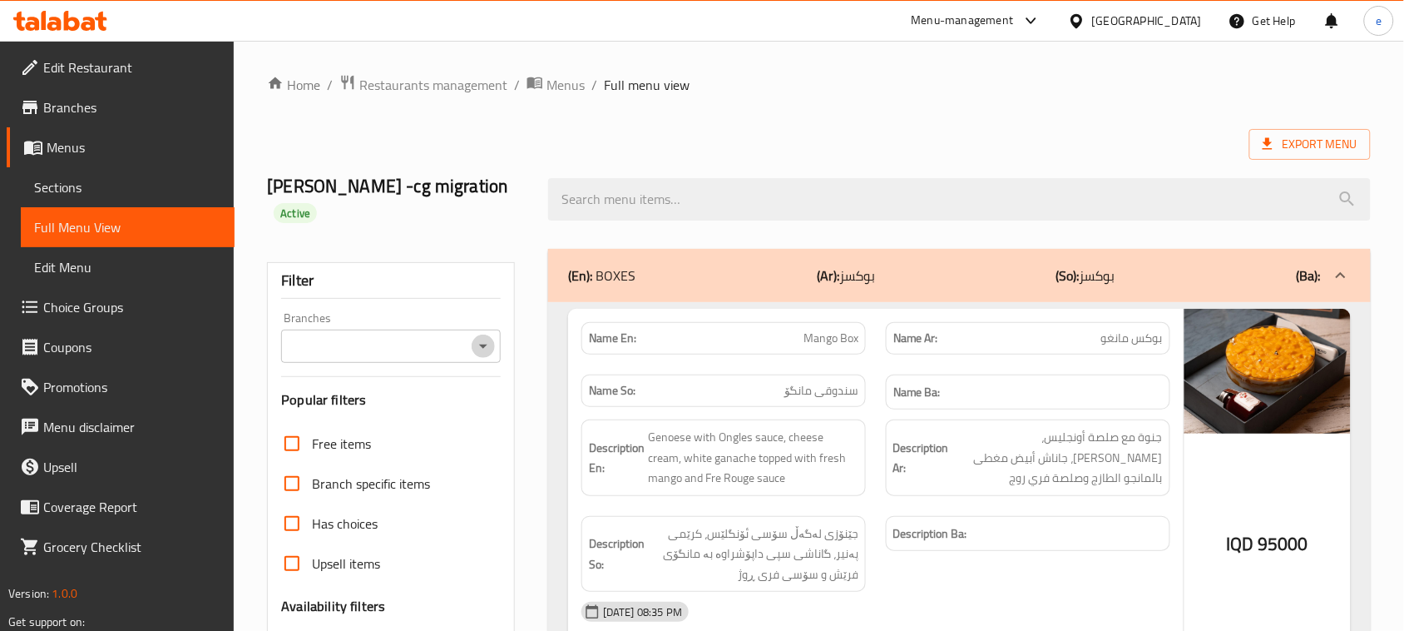
click at [487, 336] on icon "Open" at bounding box center [483, 346] width 20 height 20
click at [413, 399] on li "Almond, Bakhtari" at bounding box center [390, 394] width 219 height 30
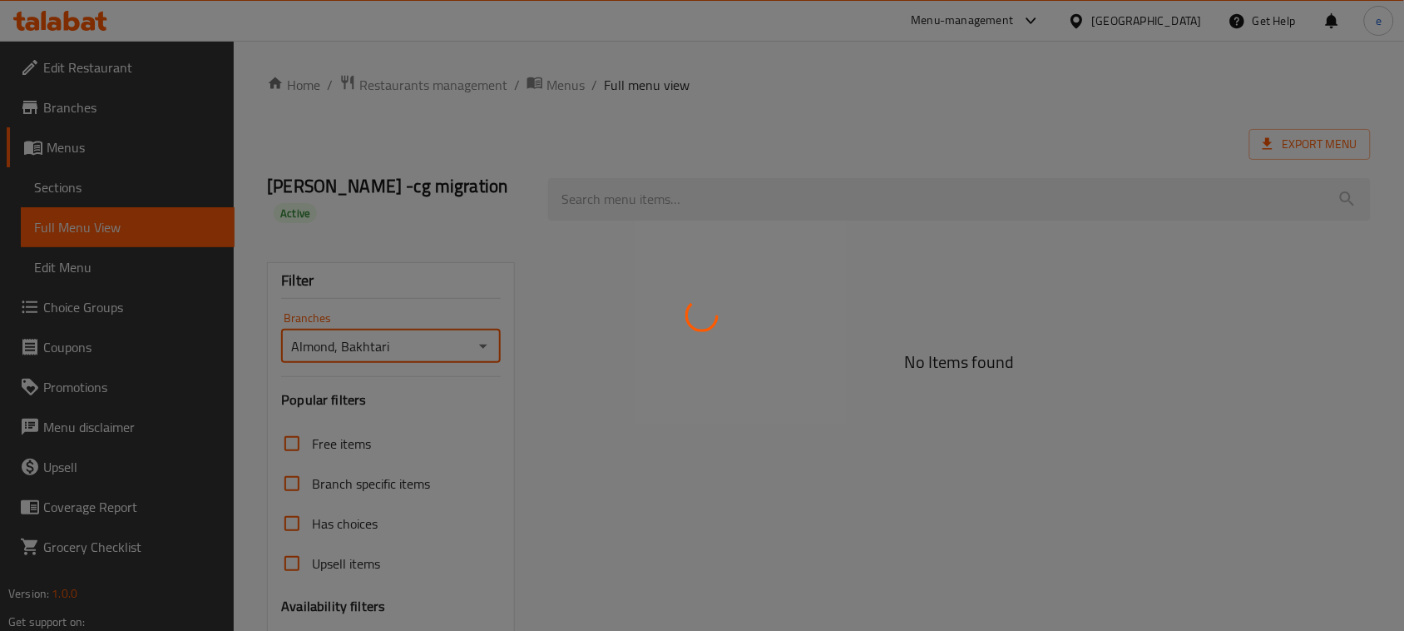
type input "Almond, Bakhtari"
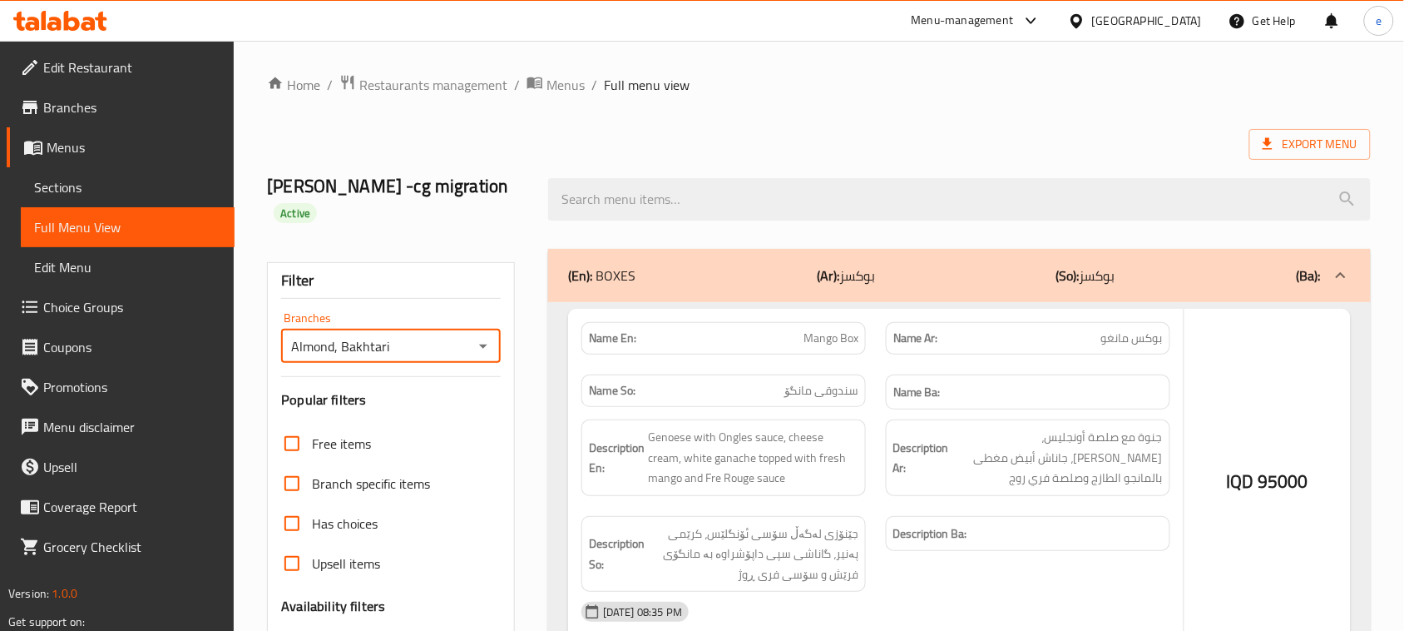
click at [641, 189] on div at bounding box center [702, 315] width 1404 height 631
click at [625, 181] on div at bounding box center [702, 315] width 1404 height 631
click at [582, 183] on div at bounding box center [702, 315] width 1404 height 631
click at [596, 185] on div at bounding box center [702, 315] width 1404 height 631
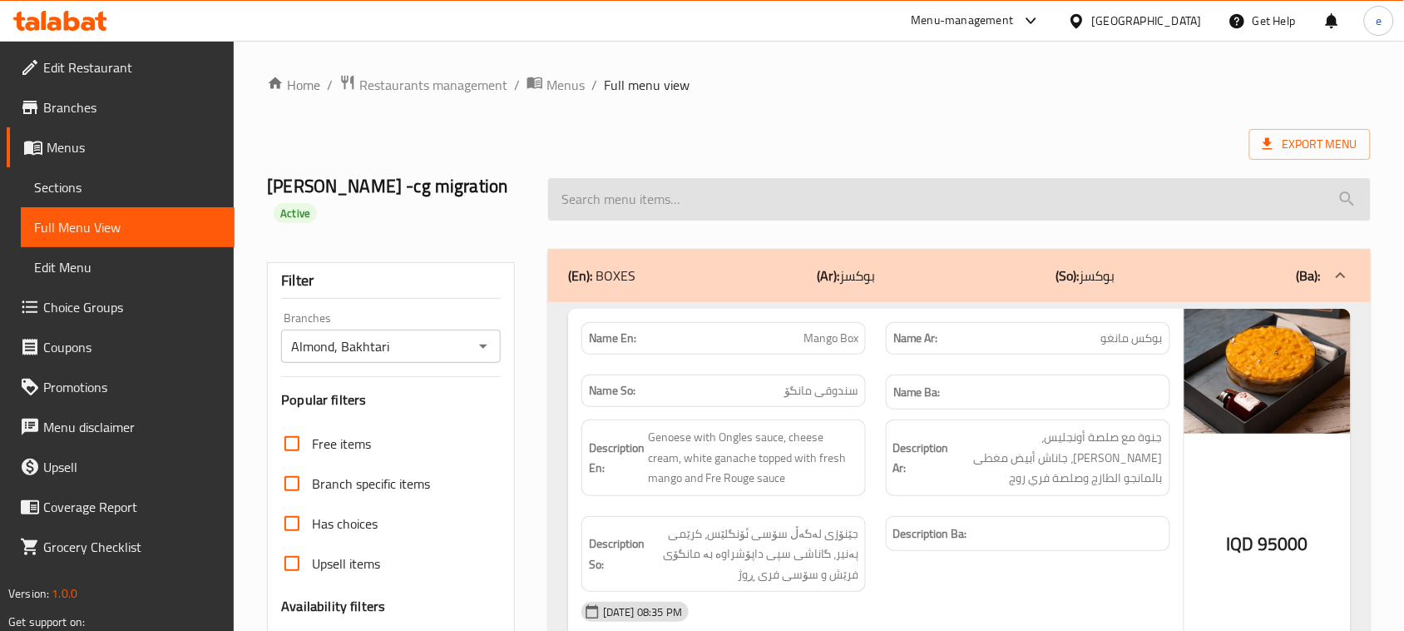
click at [605, 183] on input "search" at bounding box center [959, 199] width 823 height 42
paste input "Guilt Free Icecream"
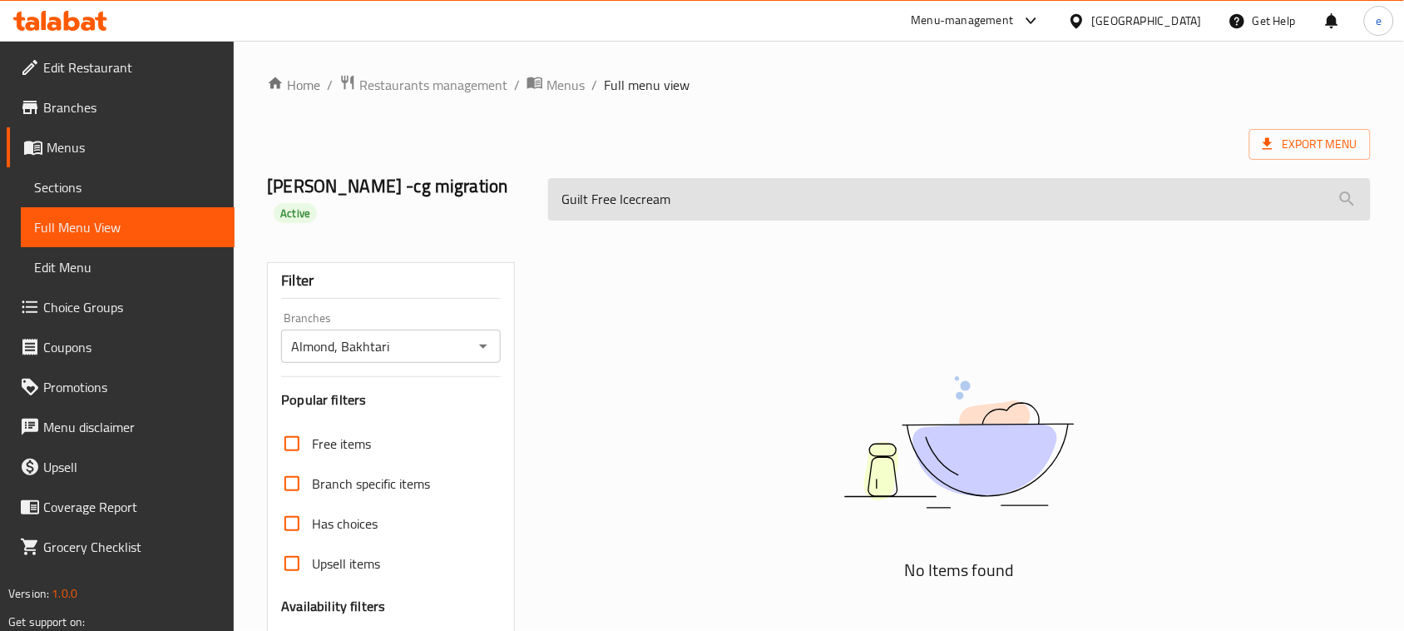
click at [633, 191] on input "Guilt Free Icecream" at bounding box center [959, 199] width 823 height 42
click at [689, 198] on input "Guilt Free Ice cream" at bounding box center [959, 199] width 823 height 42
click at [622, 187] on input "Guilt Free Ice cream" at bounding box center [959, 199] width 823 height 42
click at [617, 187] on input "Guilt Free cream" at bounding box center [959, 199] width 823 height 42
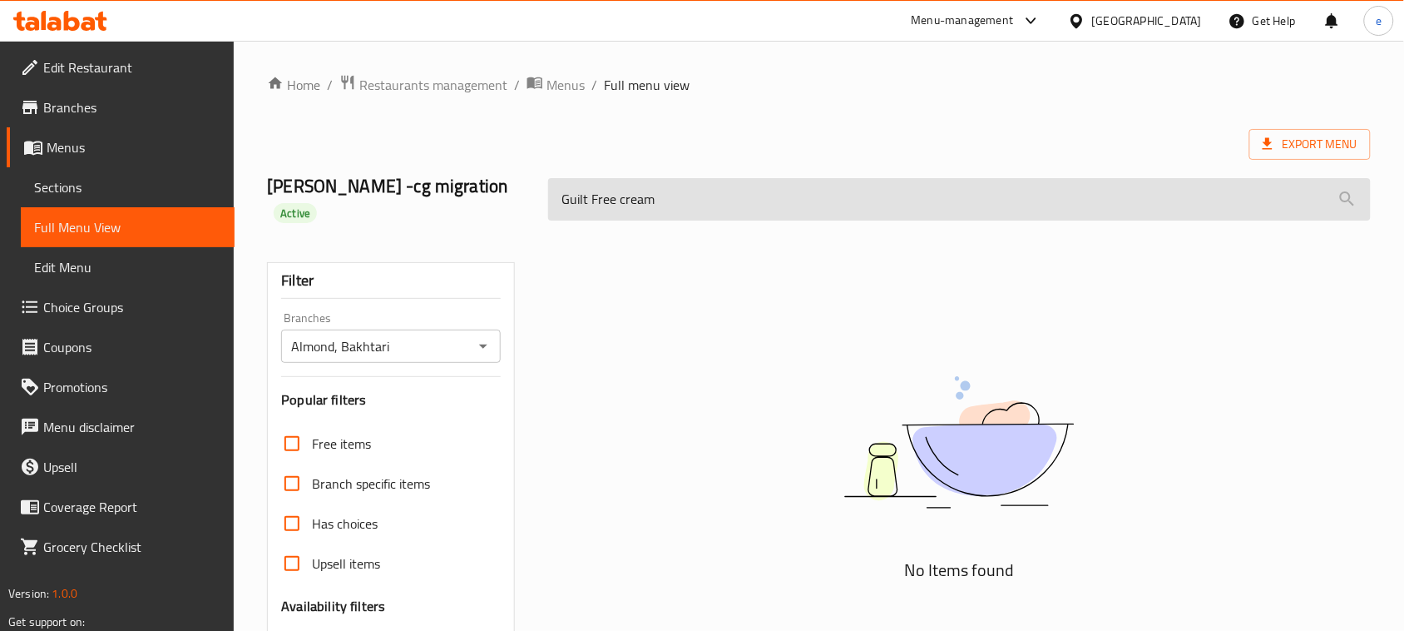
click at [617, 187] on input "Guilt Free cream" at bounding box center [959, 199] width 823 height 42
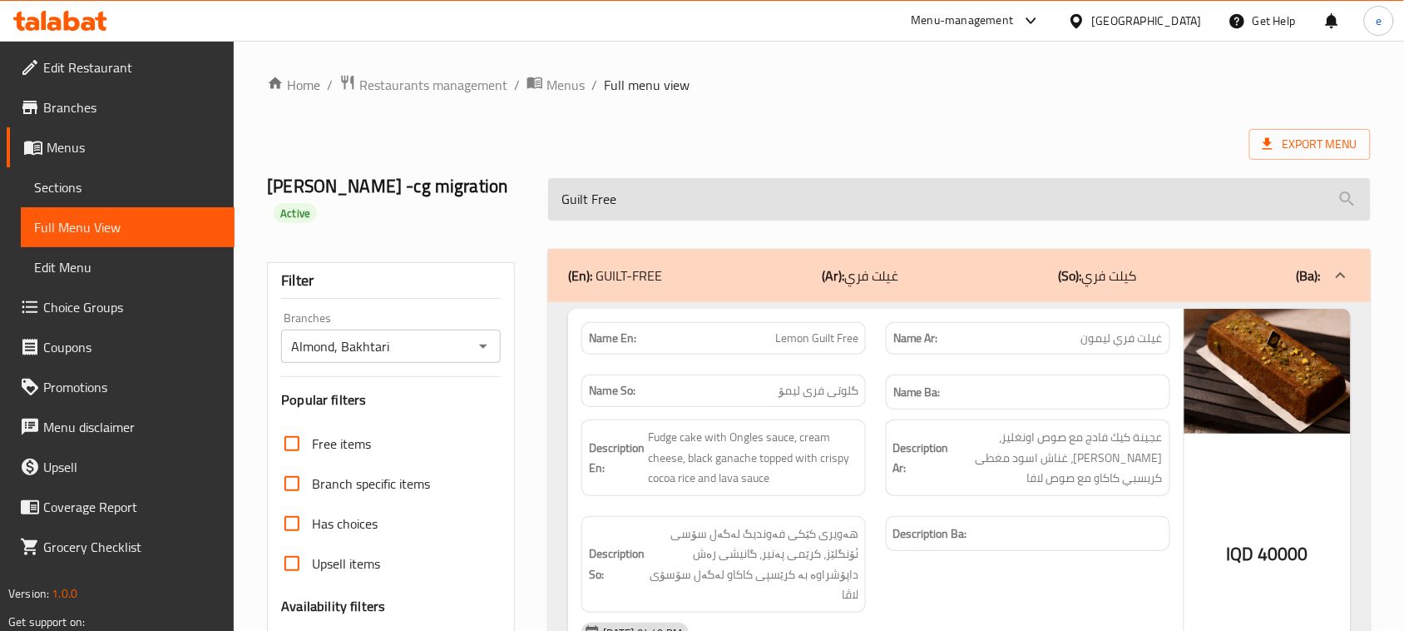
click at [595, 188] on input "Guilt Free" at bounding box center [959, 199] width 823 height 42
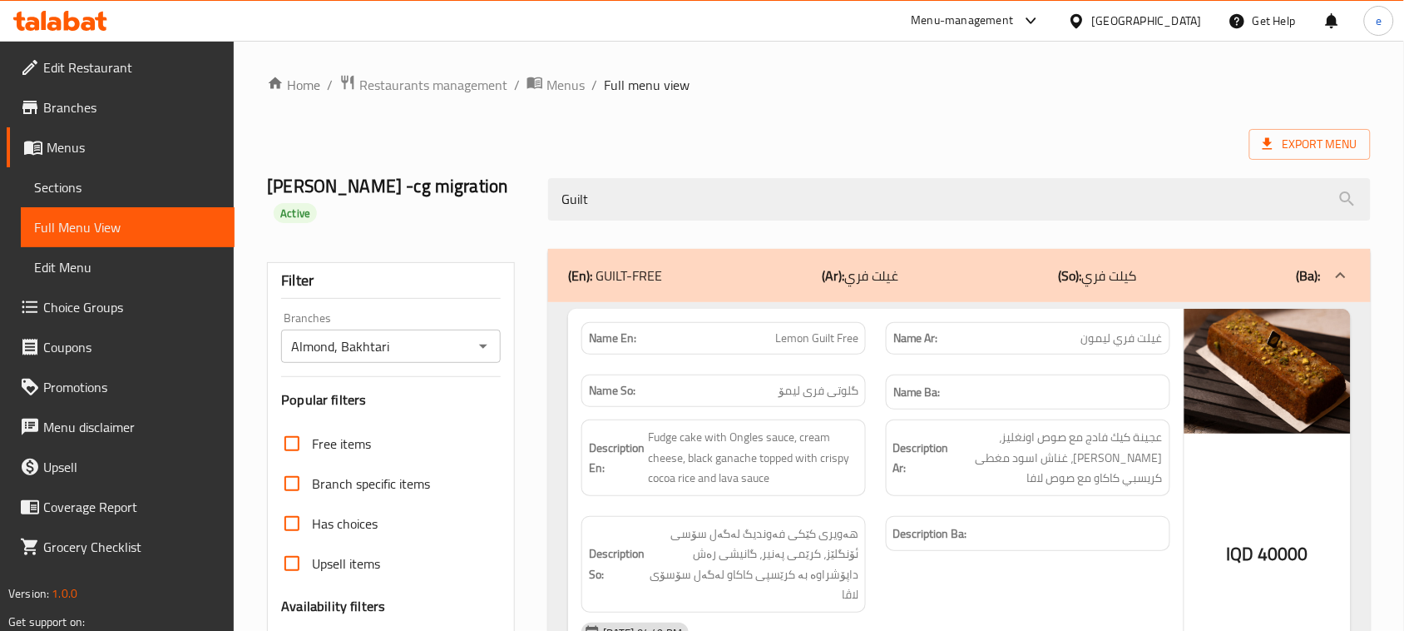
type input "Guilt"
click at [1156, 329] on span "غيلت فري ليمون" at bounding box center [1123, 337] width 82 height 17
copy span "غيلت"
click at [732, 263] on div "(En): GUILT-FREE (Ar): غيلت فري (So): كيلت فري (Ba):" at bounding box center [959, 275] width 823 height 53
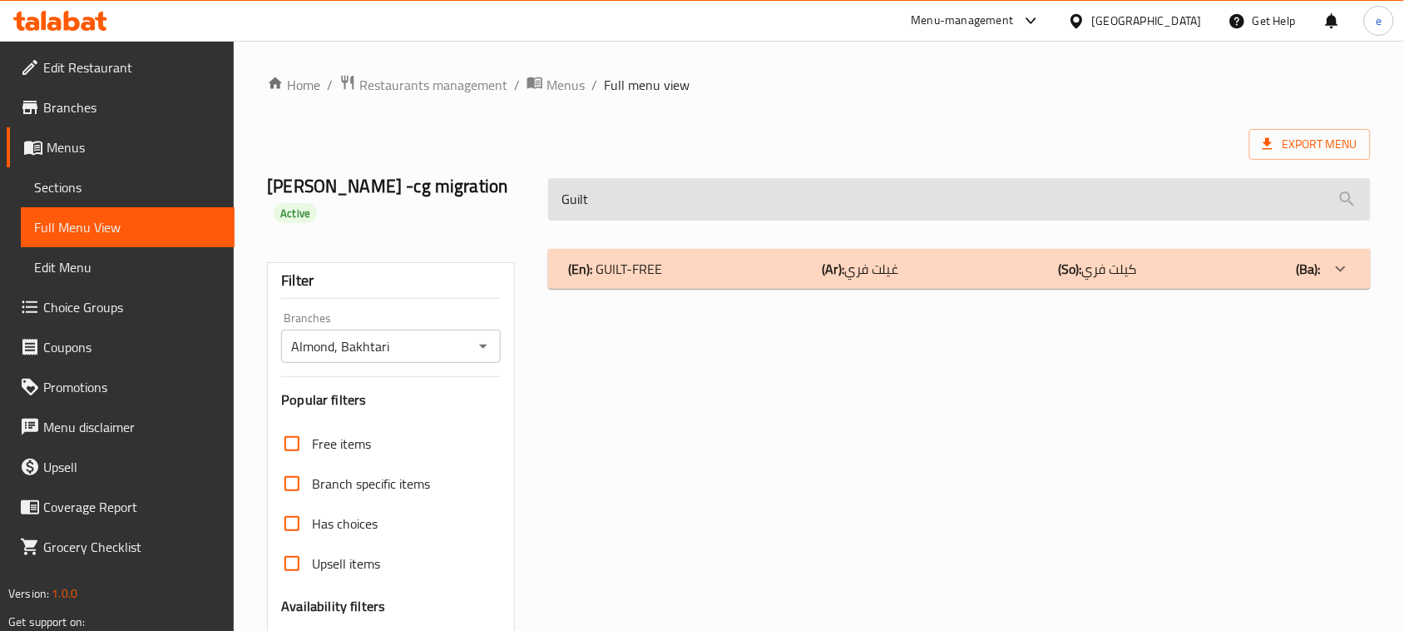
click at [591, 196] on input "Guilt" at bounding box center [959, 199] width 823 height 42
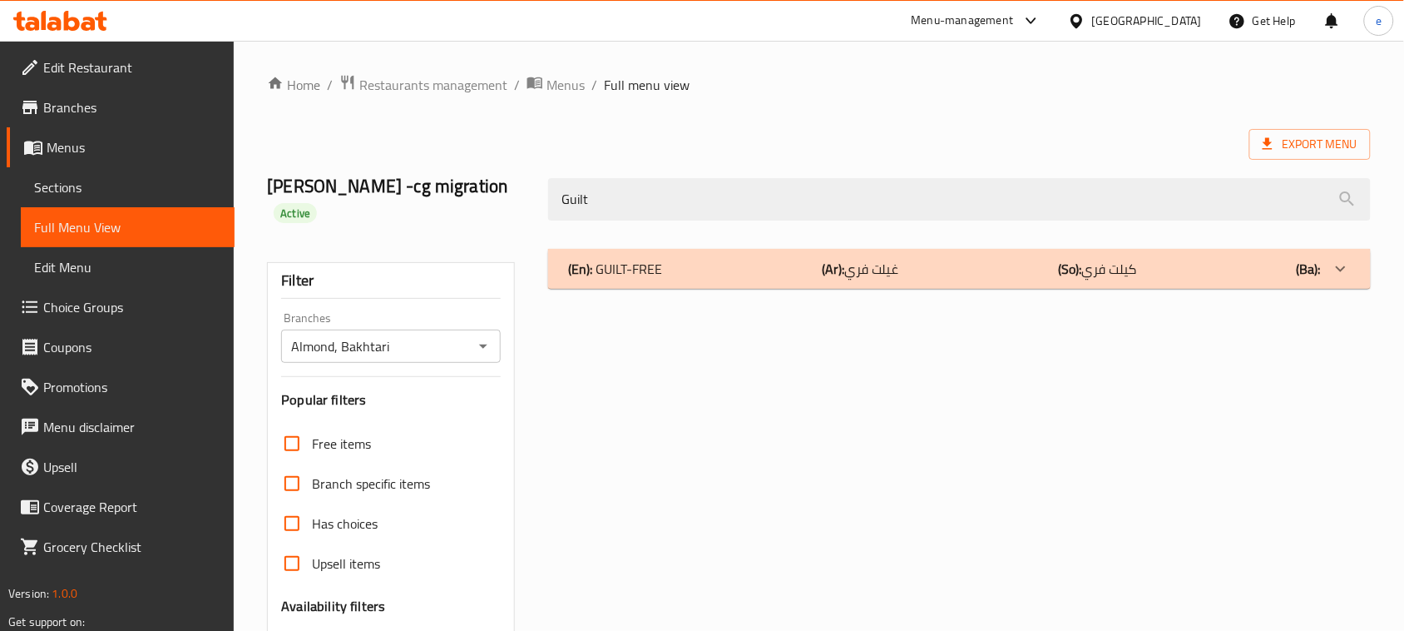
click at [483, 344] on icon "Open" at bounding box center [483, 346] width 8 height 4
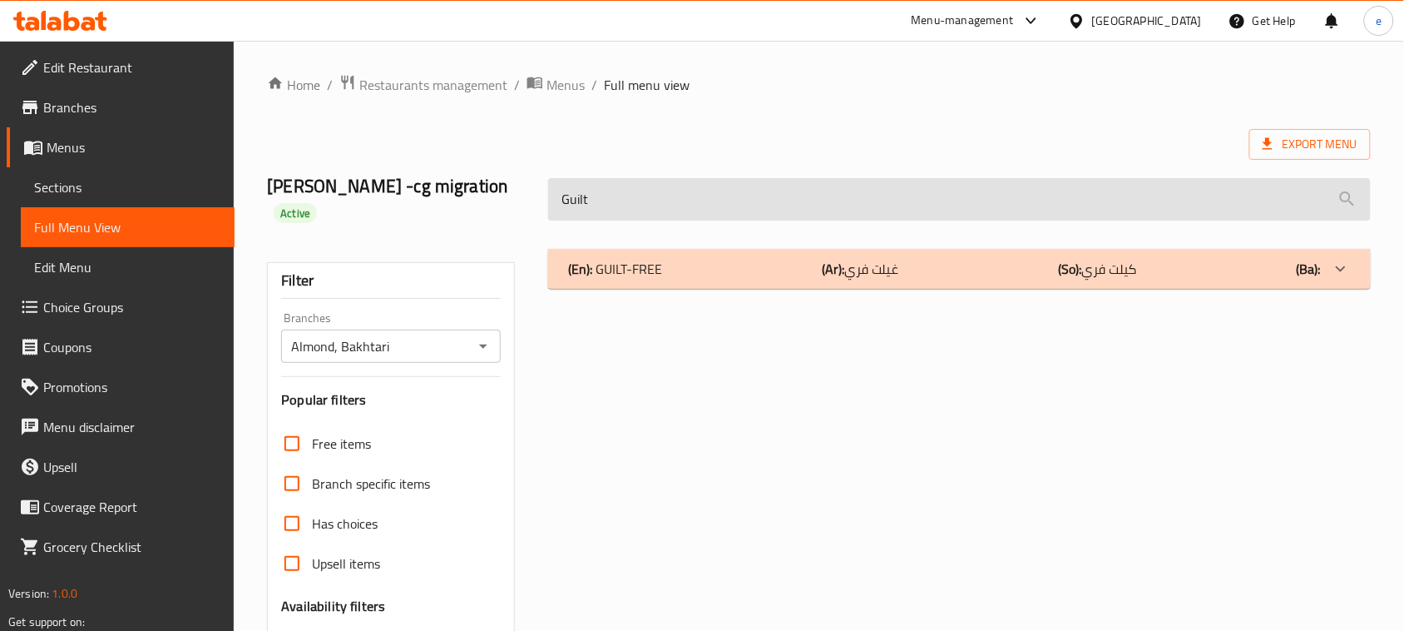
click at [584, 187] on input "Guilt" at bounding box center [959, 199] width 823 height 42
click at [484, 336] on icon "Open" at bounding box center [483, 346] width 20 height 20
click at [508, 143] on div "Export Menu" at bounding box center [819, 144] width 1104 height 31
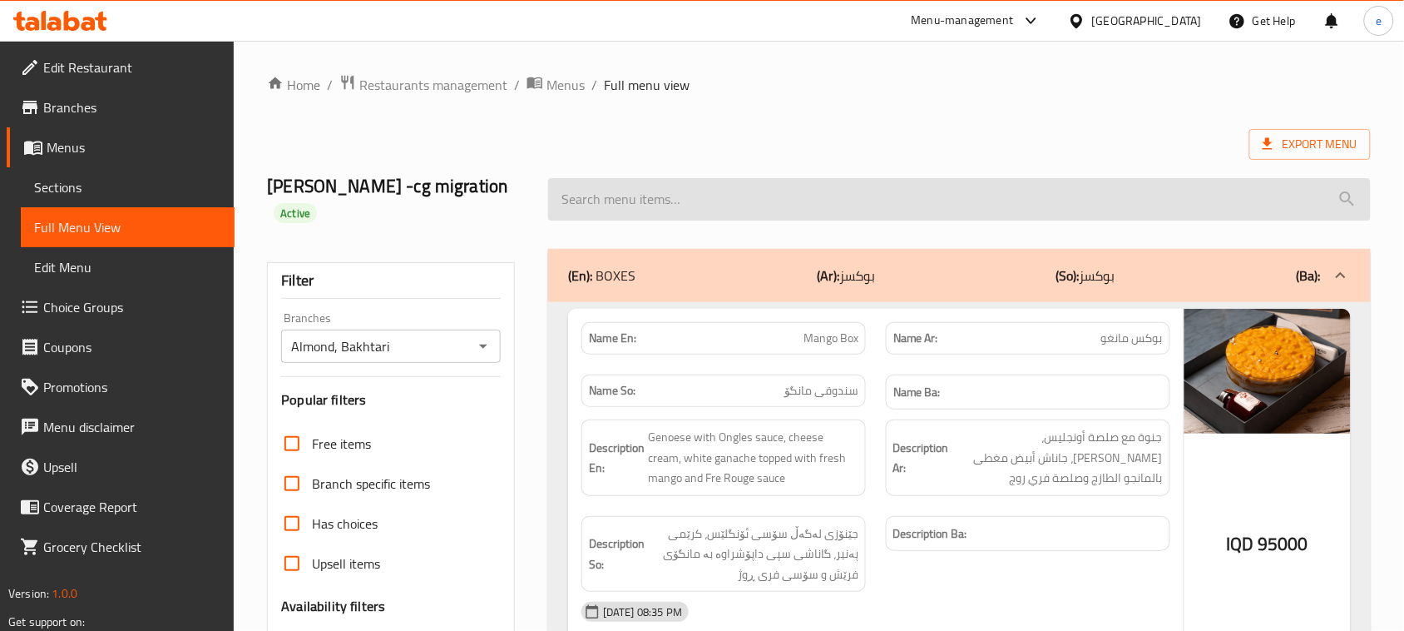
click at [688, 192] on input "search" at bounding box center [959, 199] width 823 height 42
paste input "Guilt free Ice Cream"
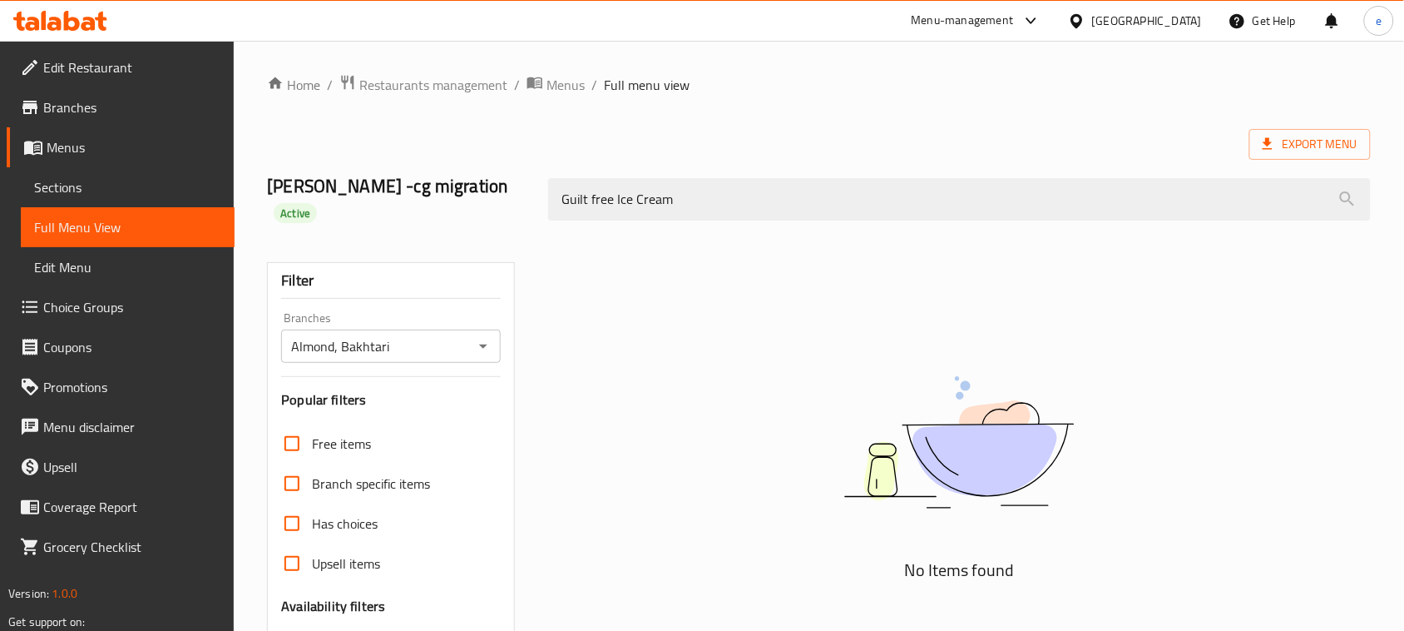
click at [483, 344] on icon "Open" at bounding box center [483, 346] width 8 height 4
type input "Guilt free Ice Cream"
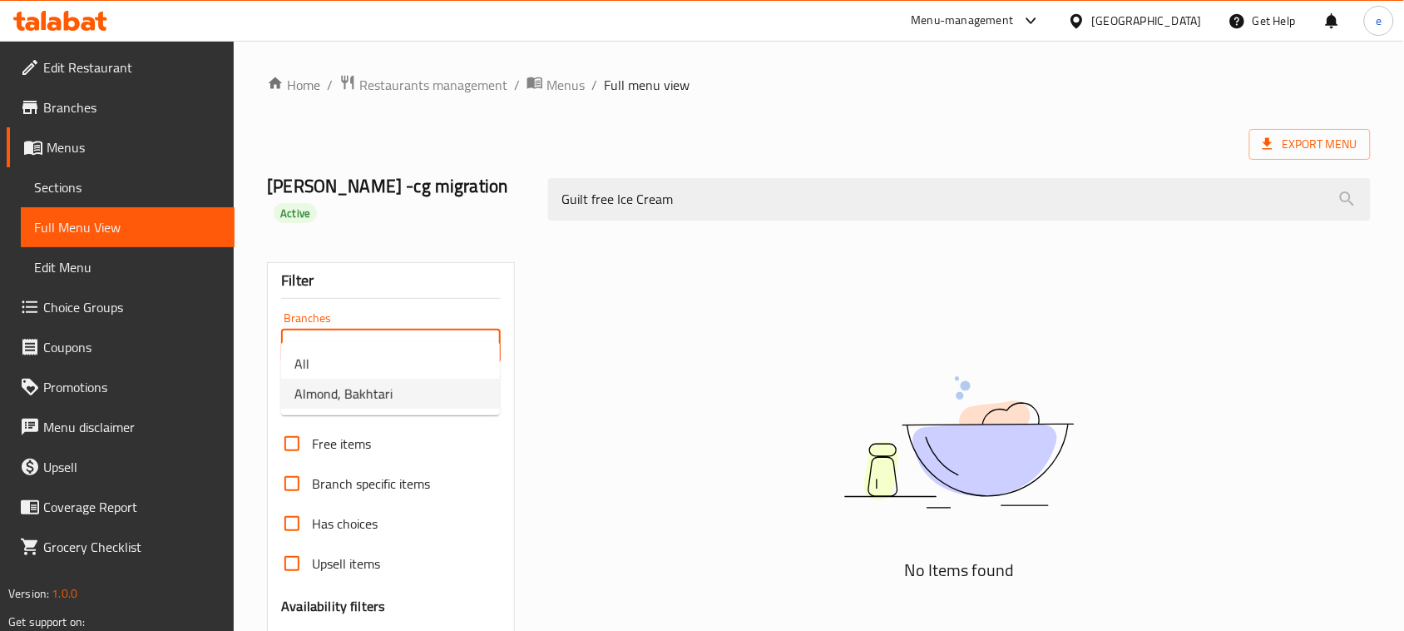
click at [416, 347] on ul "All Almond, Bakhtari" at bounding box center [390, 378] width 219 height 73
click at [416, 354] on li "All" at bounding box center [390, 364] width 219 height 30
click at [483, 336] on icon "Open" at bounding box center [483, 346] width 20 height 20
click at [355, 388] on span "Almond, Bakhtari" at bounding box center [344, 394] width 98 height 20
type input "Almond, Bakhtari"
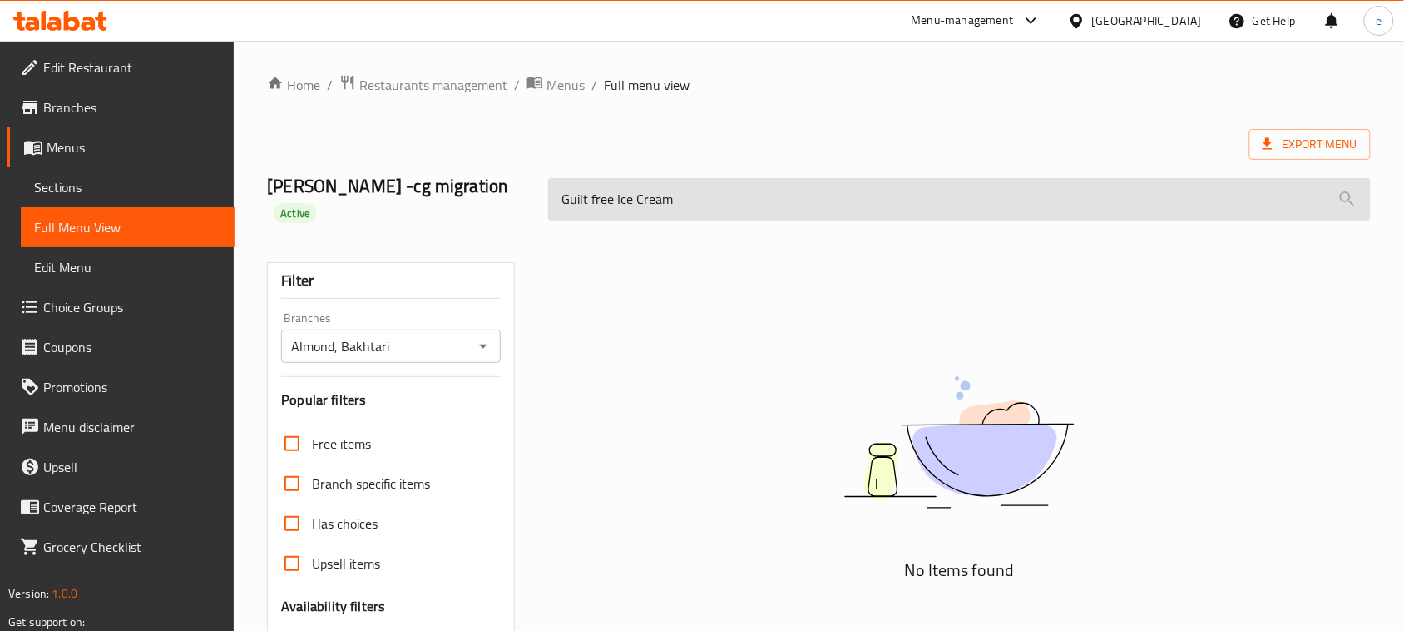
click at [692, 193] on input "Guilt free Ice Cream" at bounding box center [959, 199] width 823 height 42
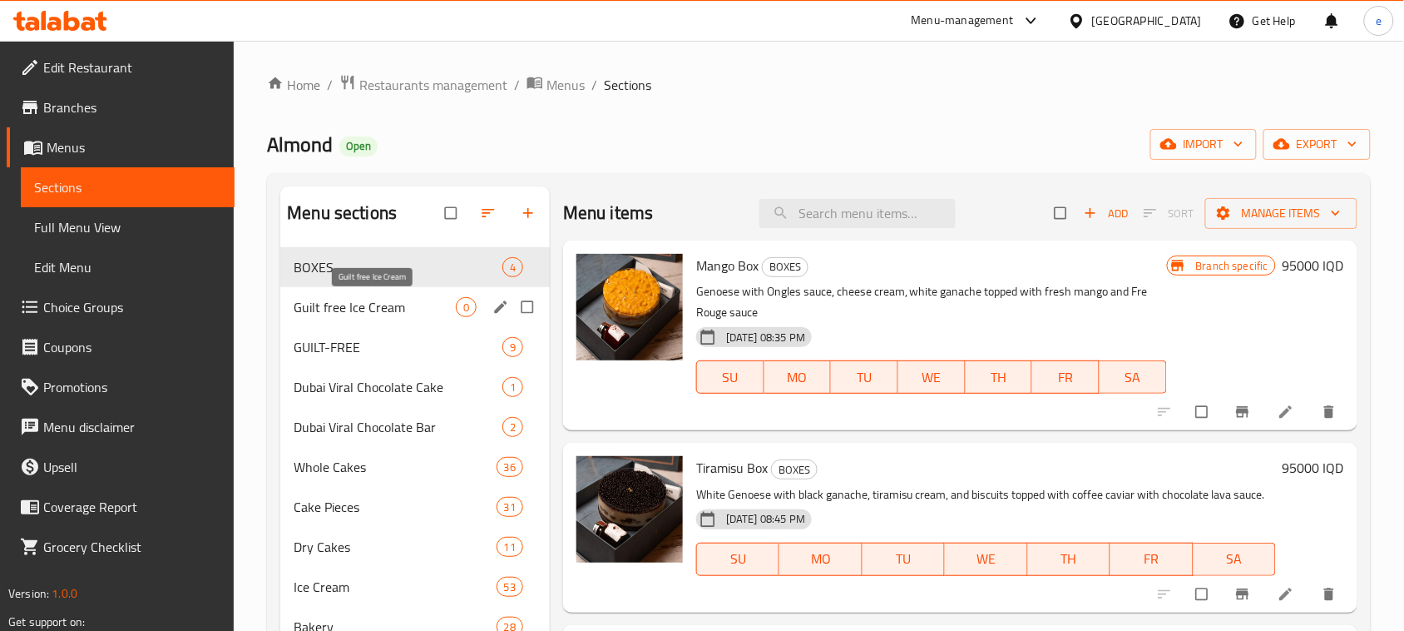
click at [404, 309] on span "Guilt free Ice Cream" at bounding box center [375, 307] width 162 height 20
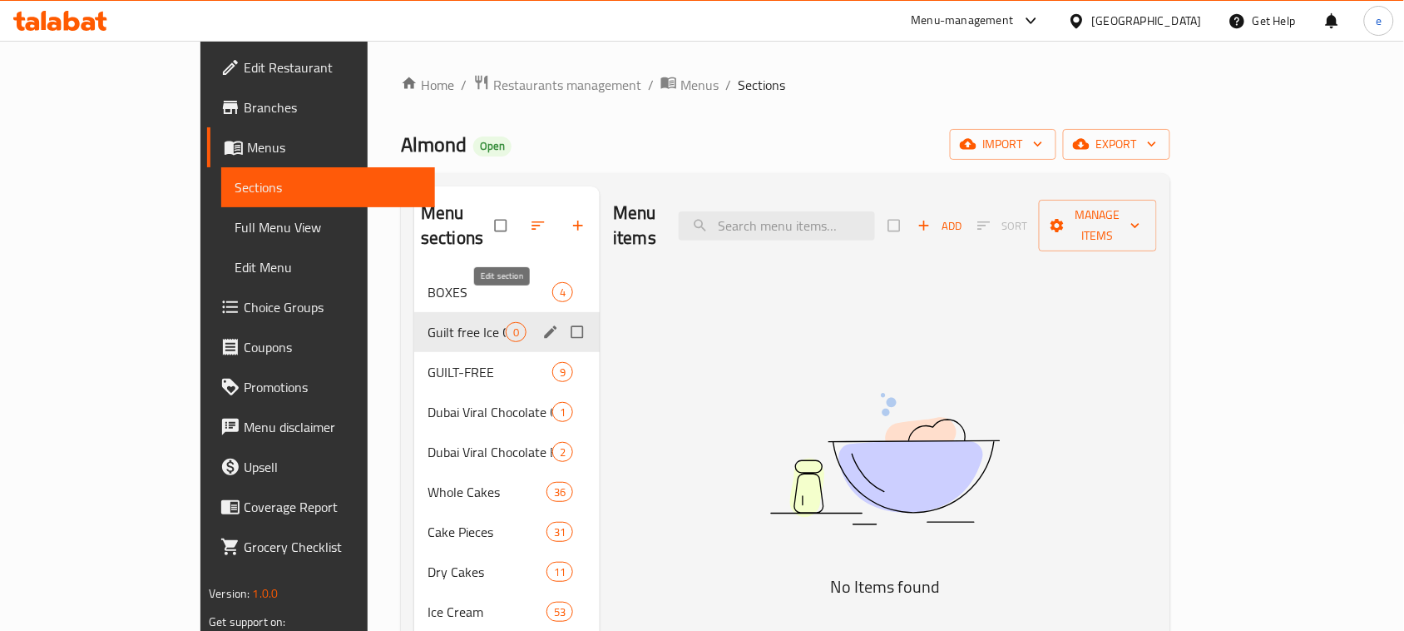
click at [542, 324] on icon "edit" at bounding box center [550, 332] width 17 height 17
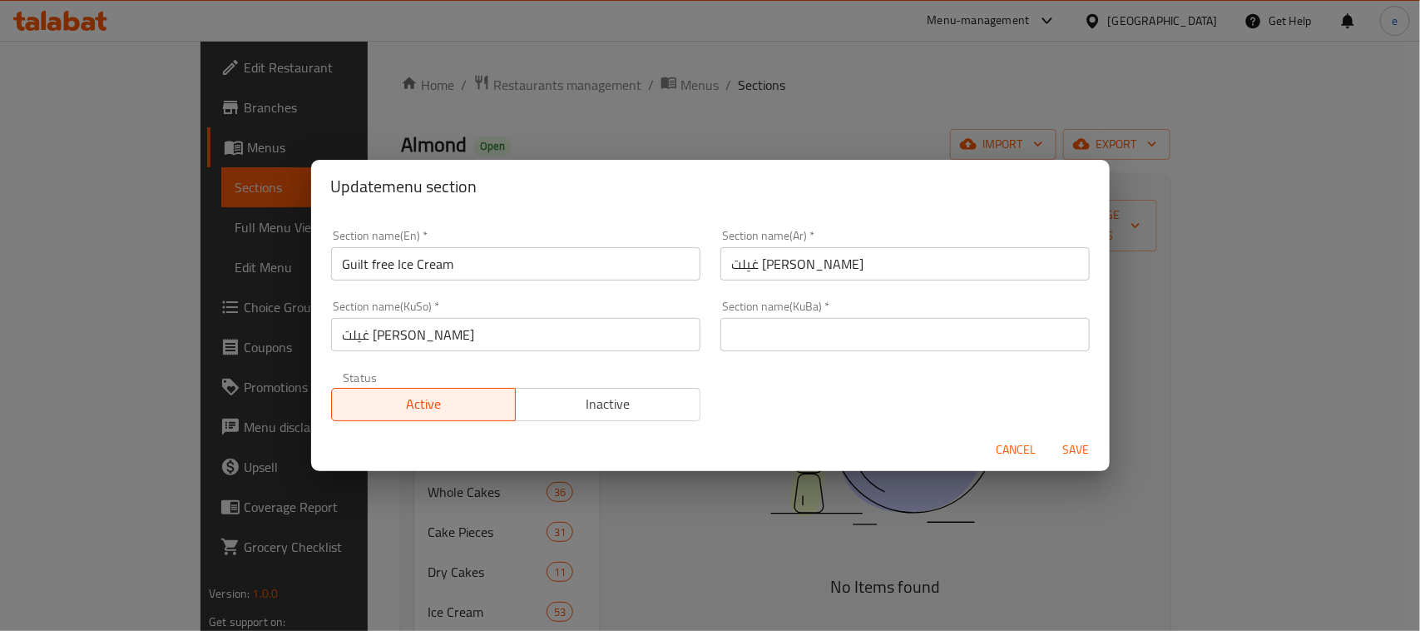
click at [480, 337] on input "غيلت [PERSON_NAME]" at bounding box center [515, 334] width 369 height 33
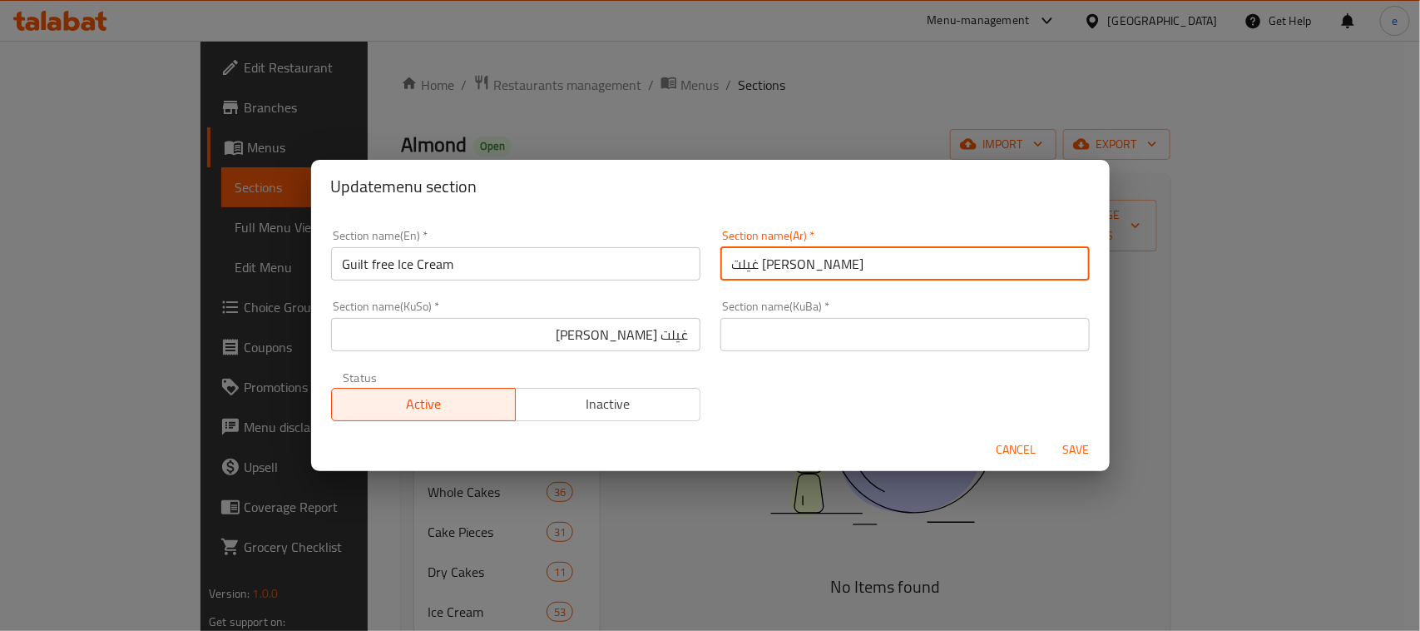
click at [864, 275] on input "غيلت [PERSON_NAME]" at bounding box center [904, 263] width 369 height 33
click at [1003, 443] on span "Cancel" at bounding box center [1017, 449] width 40 height 21
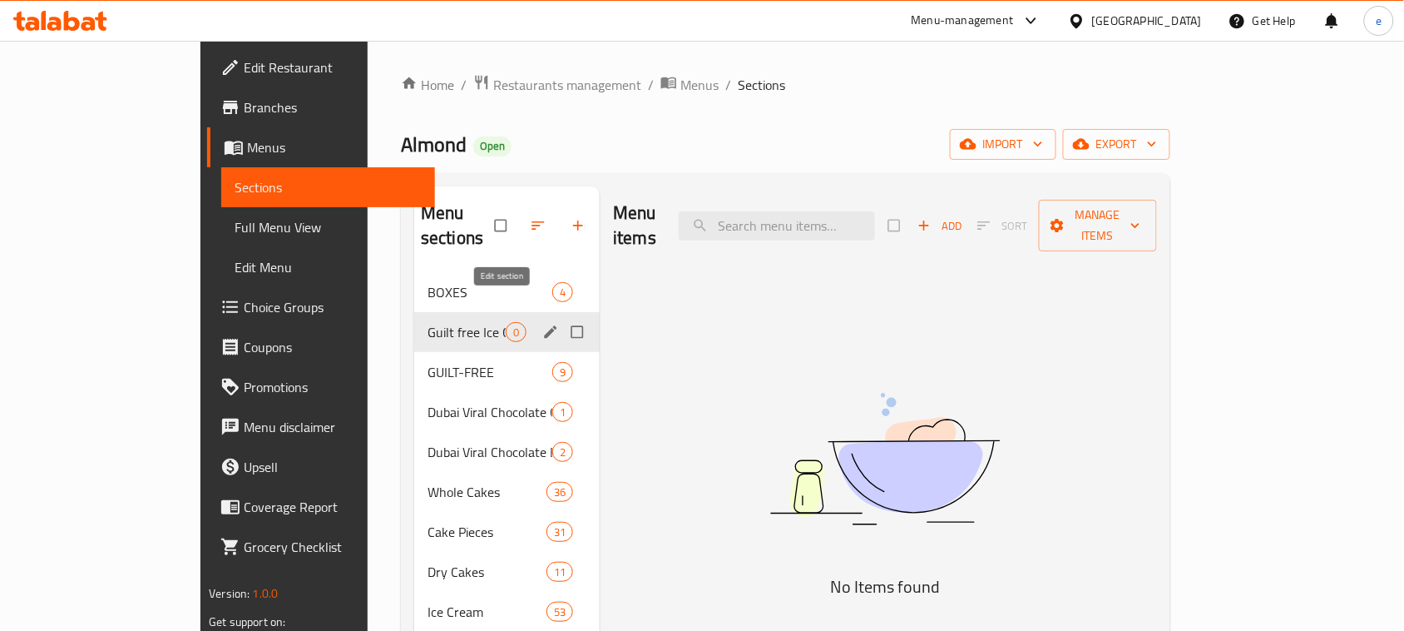
click at [540, 321] on button "edit" at bounding box center [552, 332] width 25 height 22
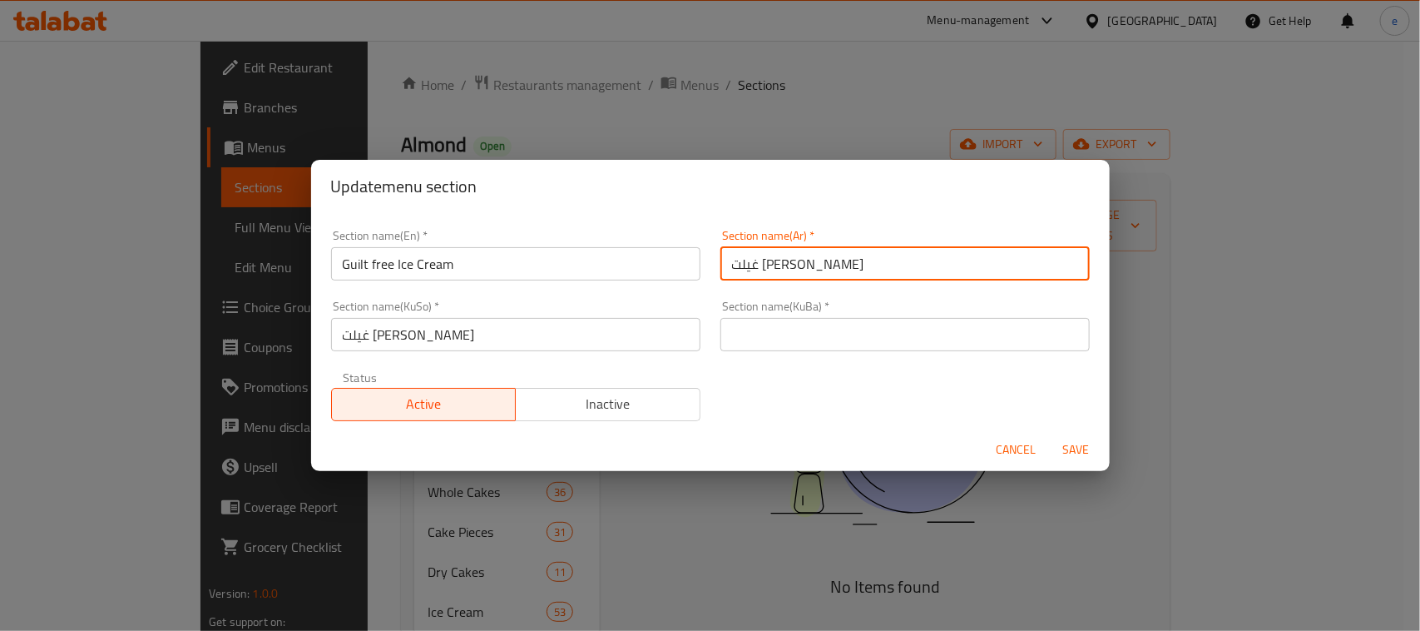
click at [824, 265] on input "غيلت [PERSON_NAME]" at bounding box center [904, 263] width 369 height 33
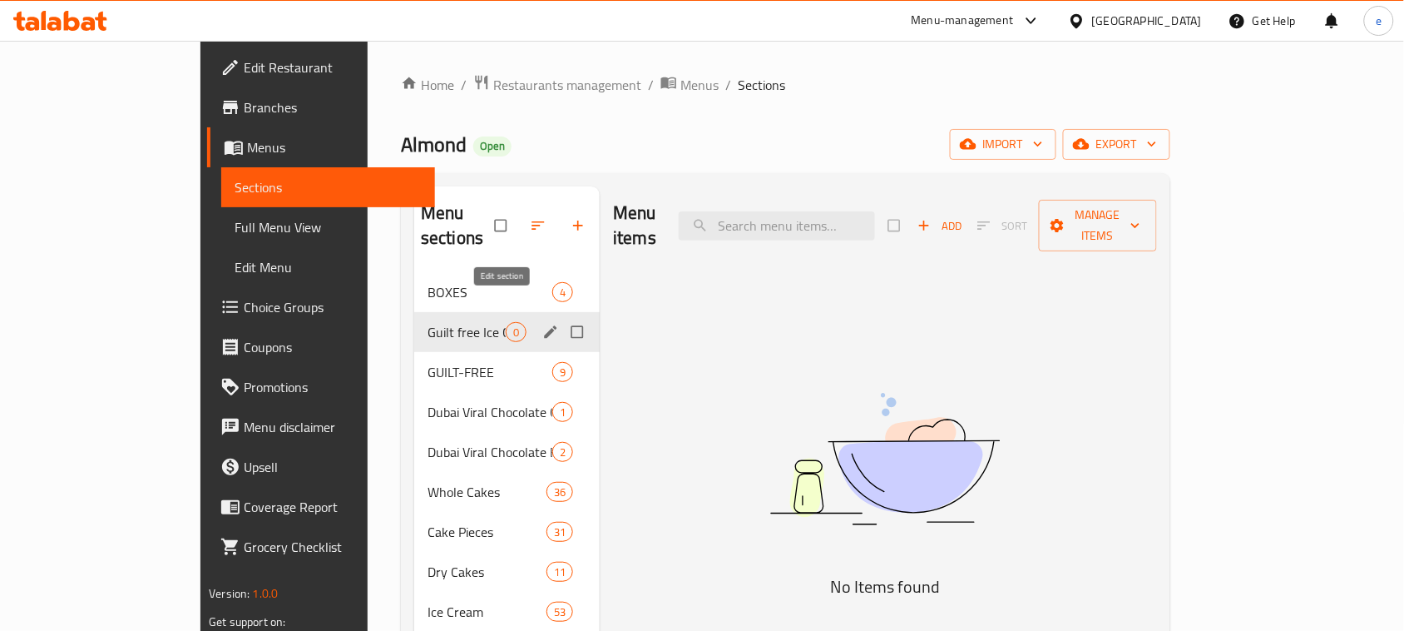
click at [542, 324] on icon "edit" at bounding box center [550, 332] width 17 height 17
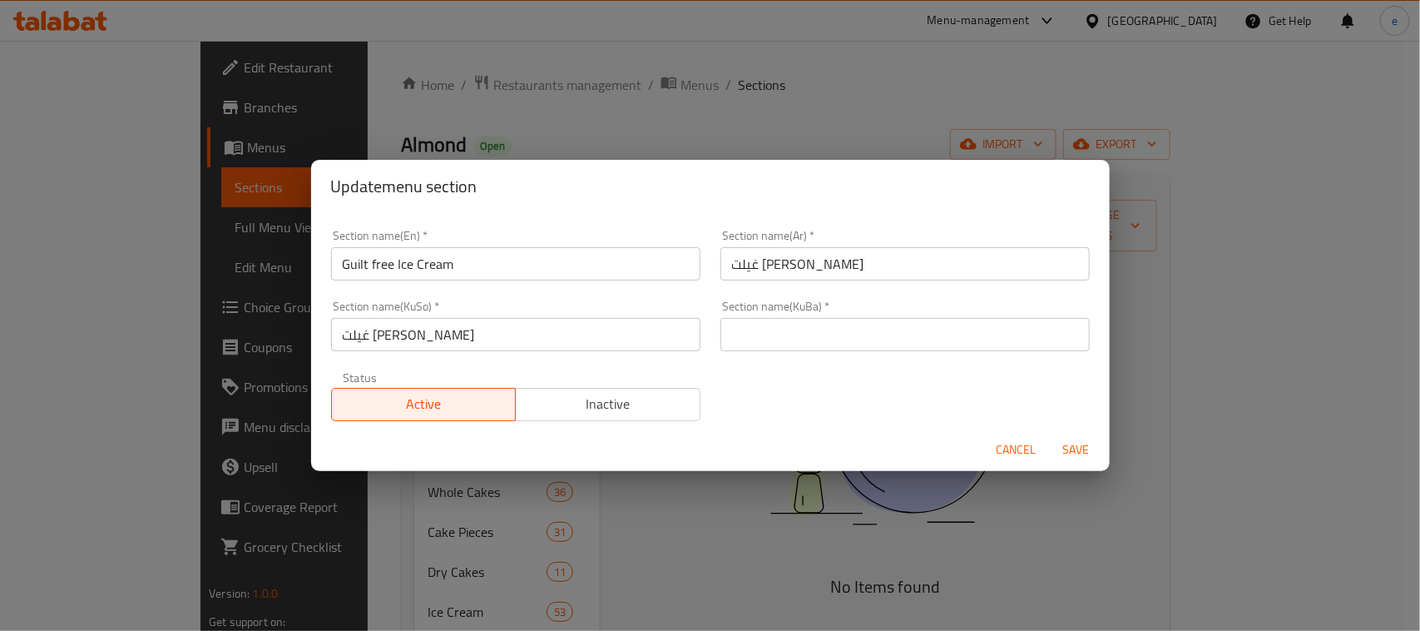
click at [869, 255] on input "غيلت [PERSON_NAME]" at bounding box center [904, 263] width 369 height 33
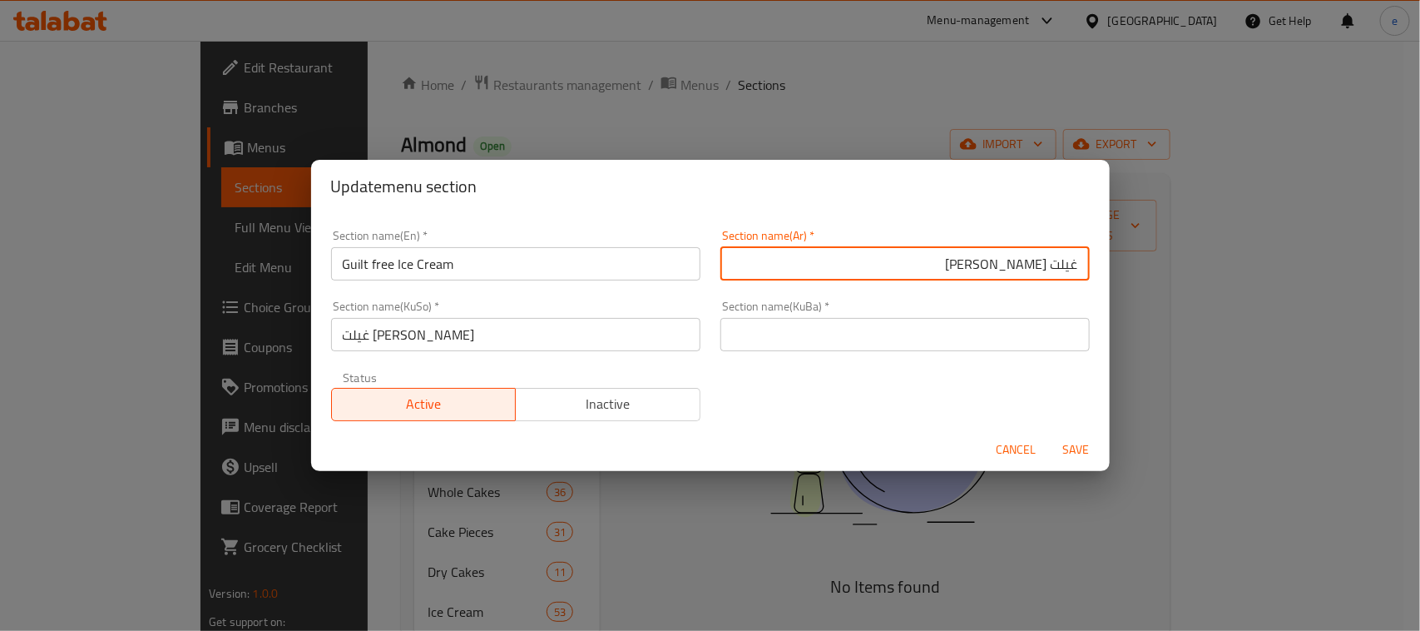
click at [1055, 267] on input "غيلت [PERSON_NAME]" at bounding box center [904, 263] width 369 height 33
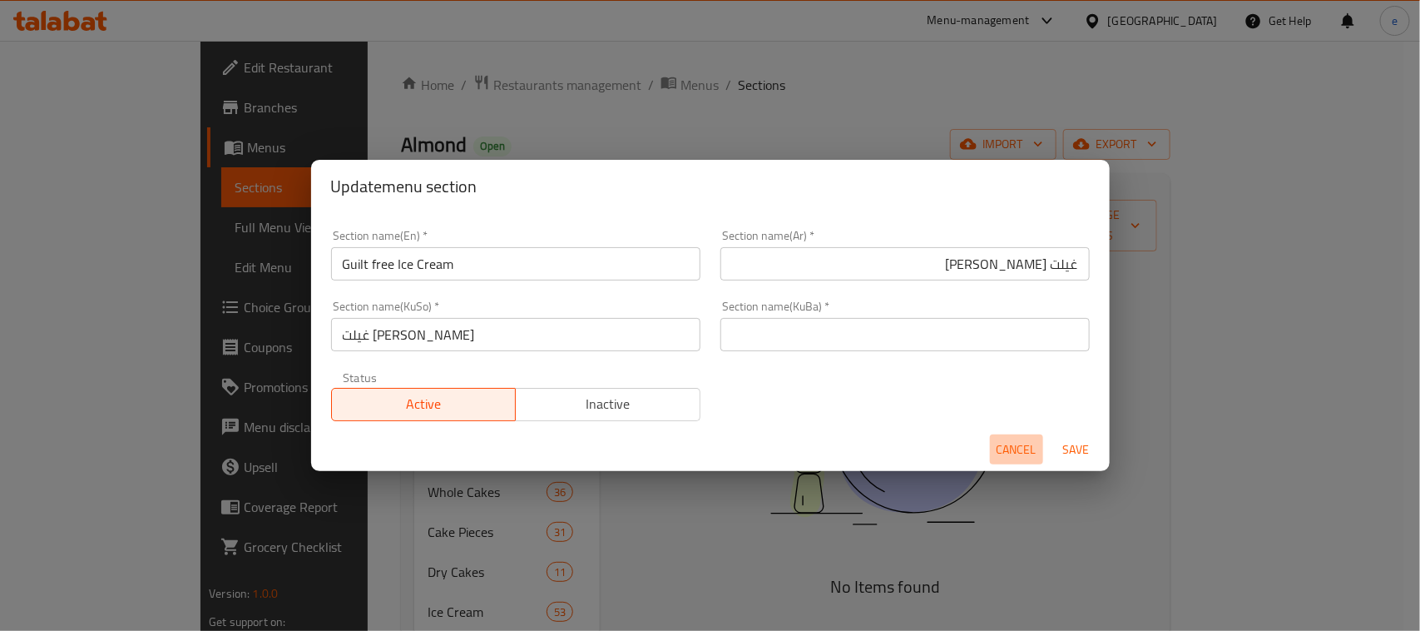
click at [1013, 451] on span "Cancel" at bounding box center [1017, 449] width 40 height 21
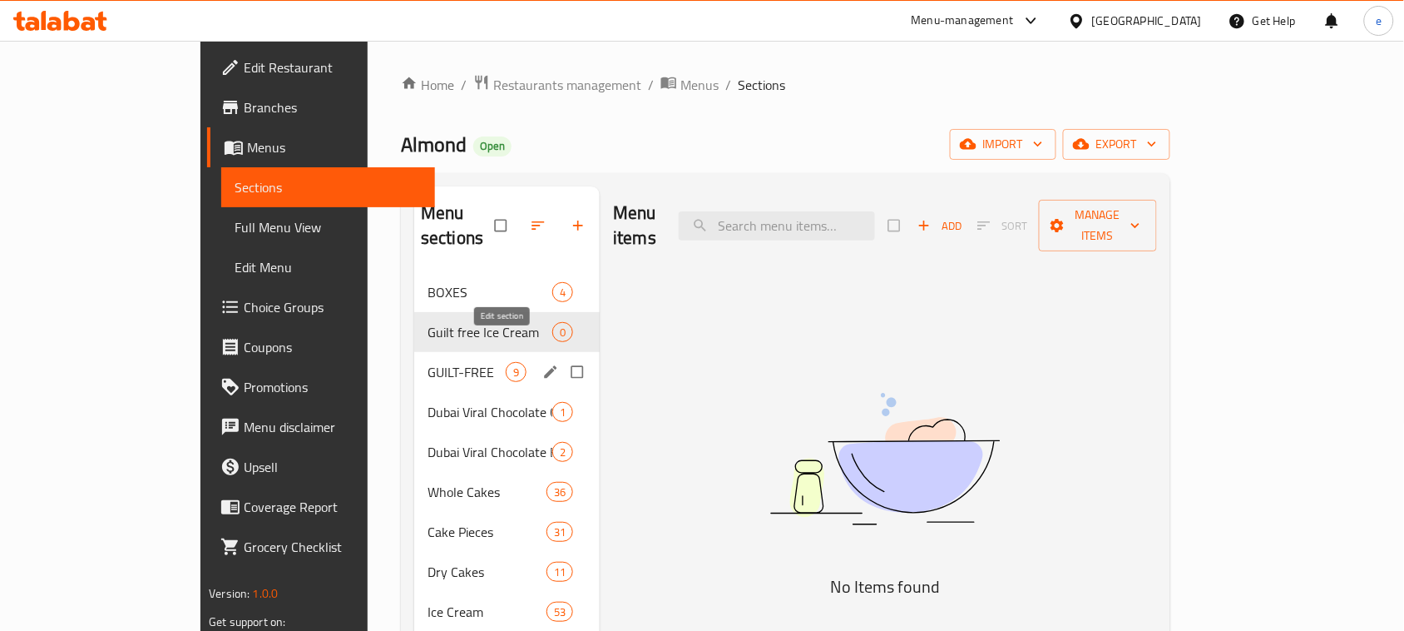
click at [542, 364] on icon "edit" at bounding box center [550, 372] width 17 height 17
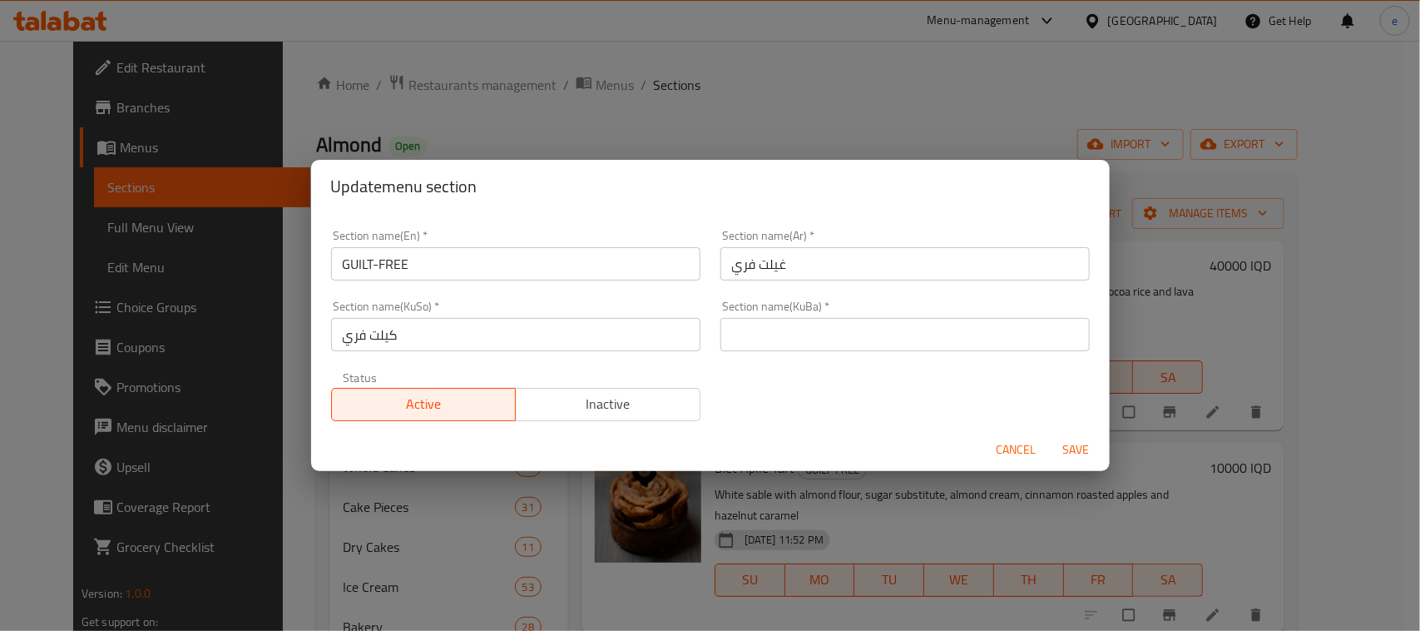
click at [833, 270] on input "غيلت فري" at bounding box center [904, 263] width 369 height 33
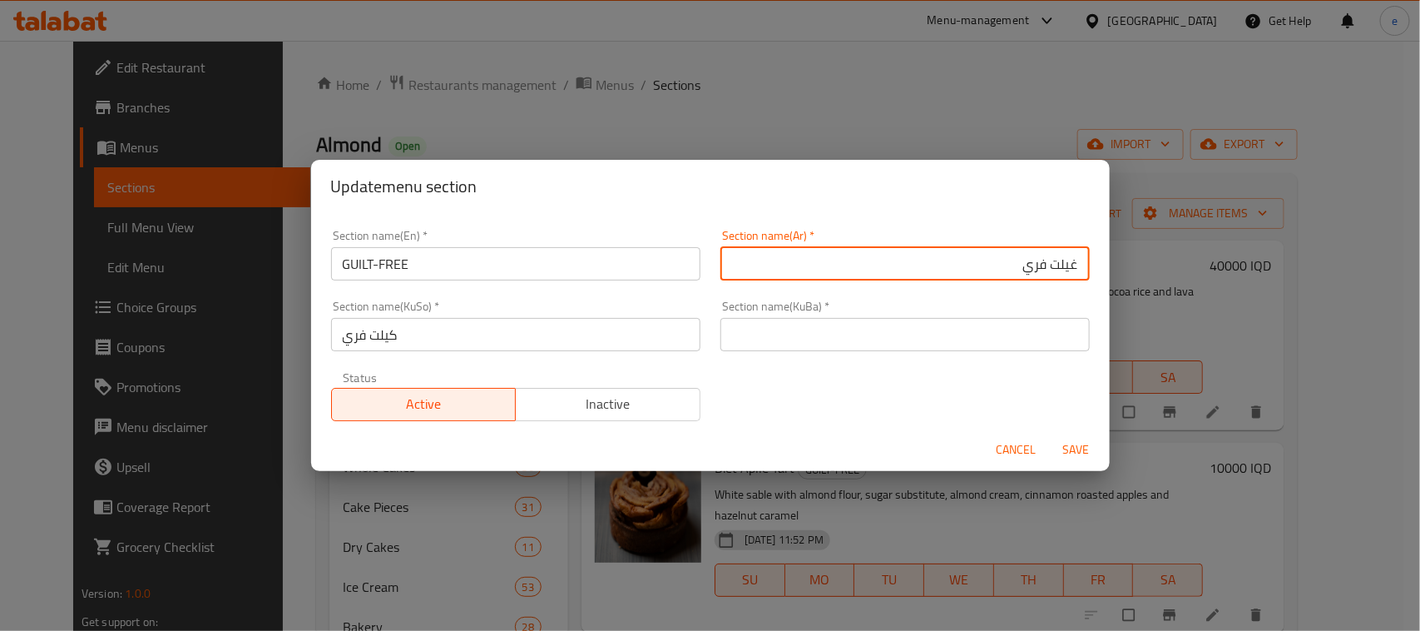
click at [1055, 266] on input "غيلت فري" at bounding box center [904, 263] width 369 height 33
type input "جيلت فري"
click at [391, 338] on input "كيلت فري" at bounding box center [515, 334] width 369 height 33
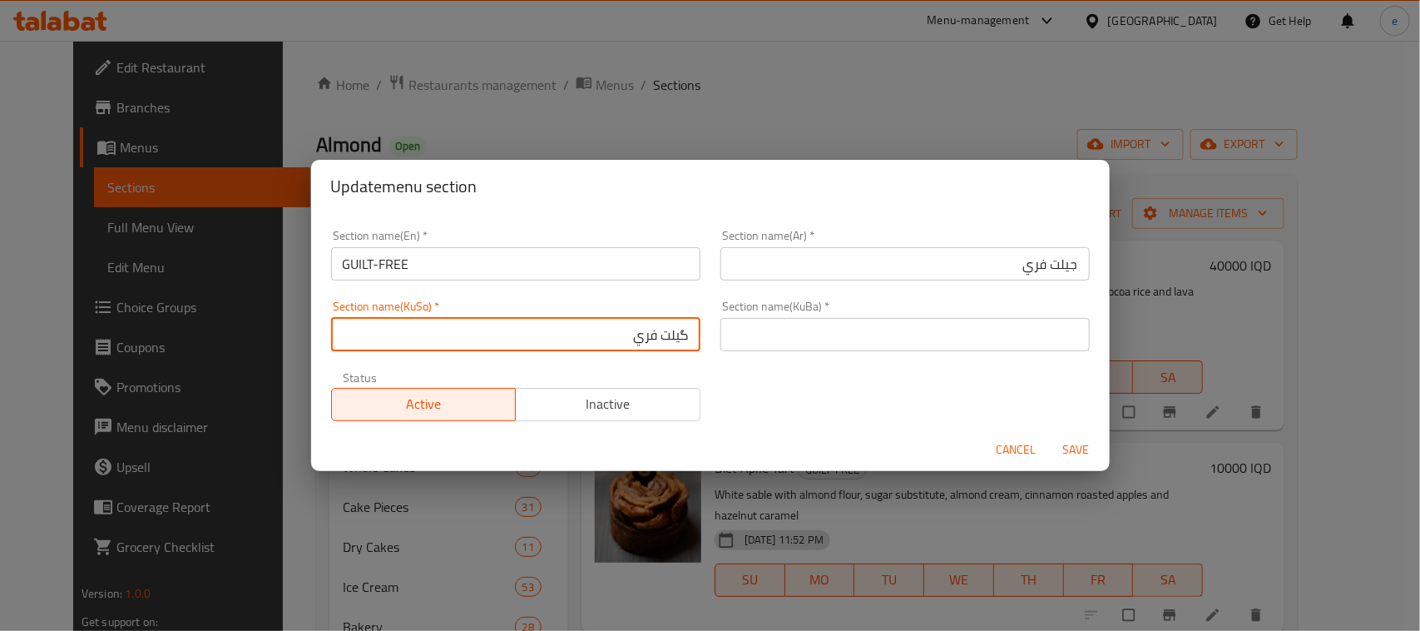
click at [675, 331] on input "گيلت فري" at bounding box center [515, 334] width 369 height 33
type input "گيلت فري"
click at [1048, 255] on input "جيلت فري" at bounding box center [904, 263] width 369 height 33
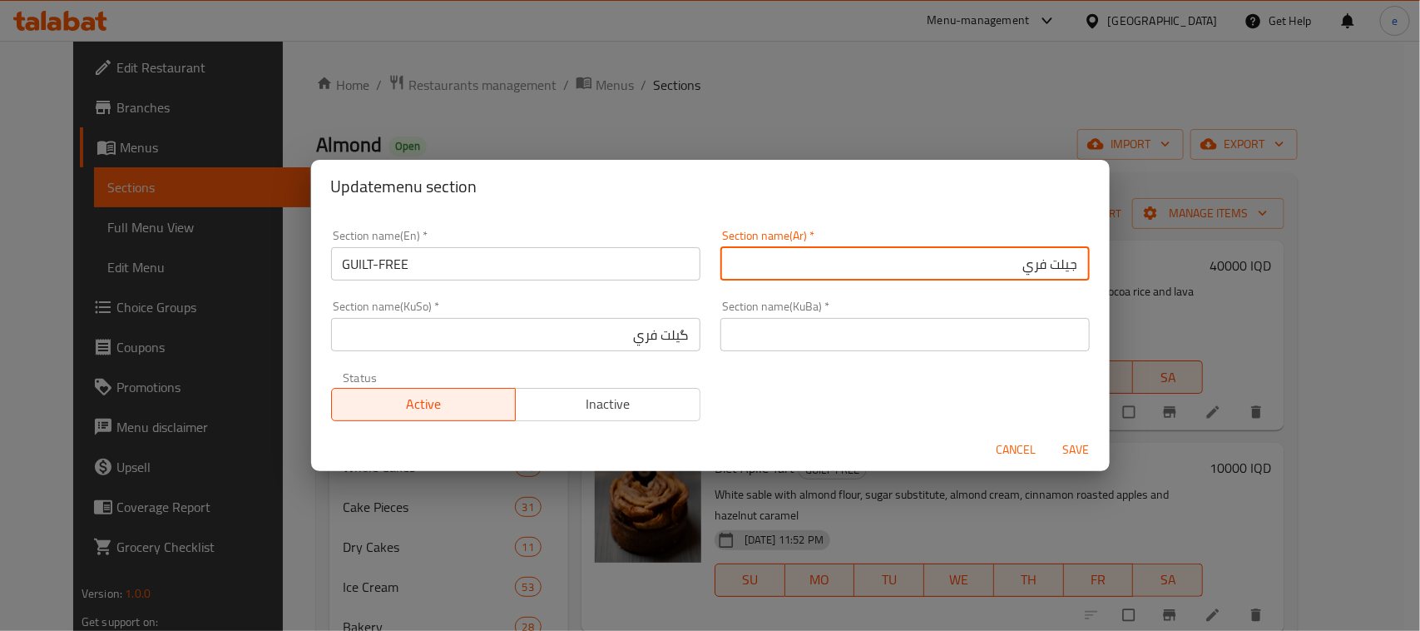
click at [1071, 446] on span "Save" at bounding box center [1077, 449] width 40 height 21
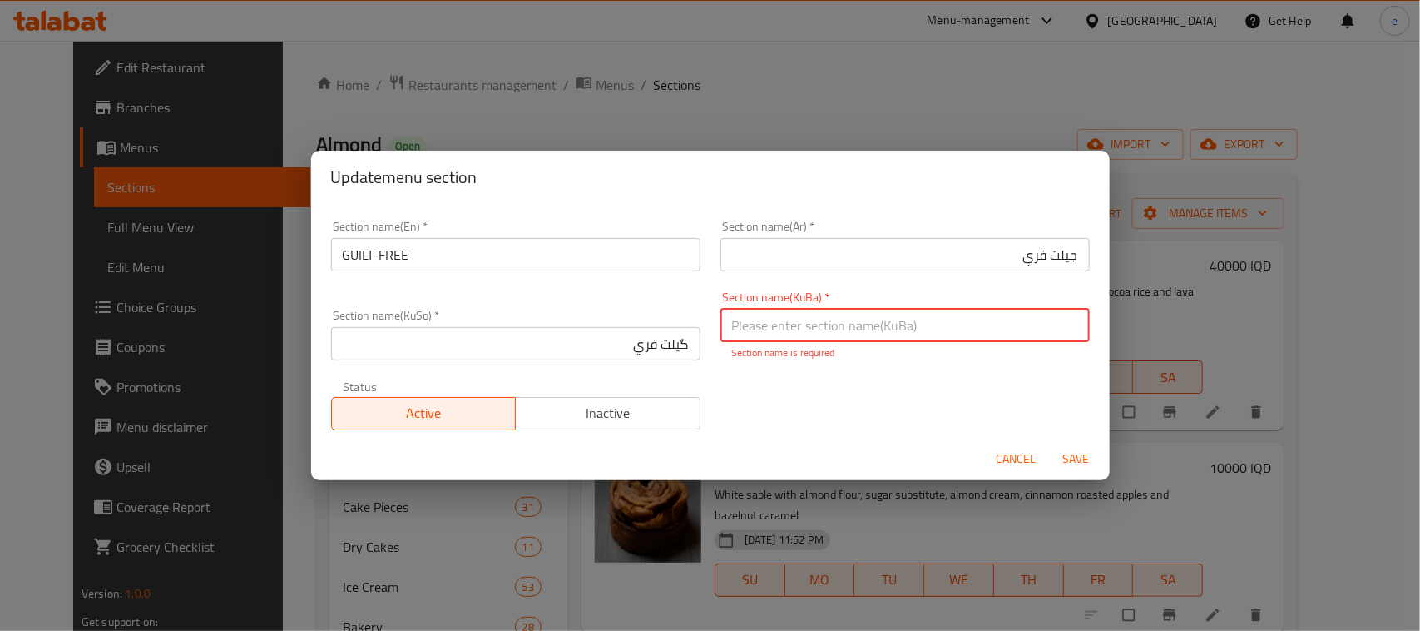
click at [676, 348] on input "گيلت فري" at bounding box center [515, 343] width 369 height 33
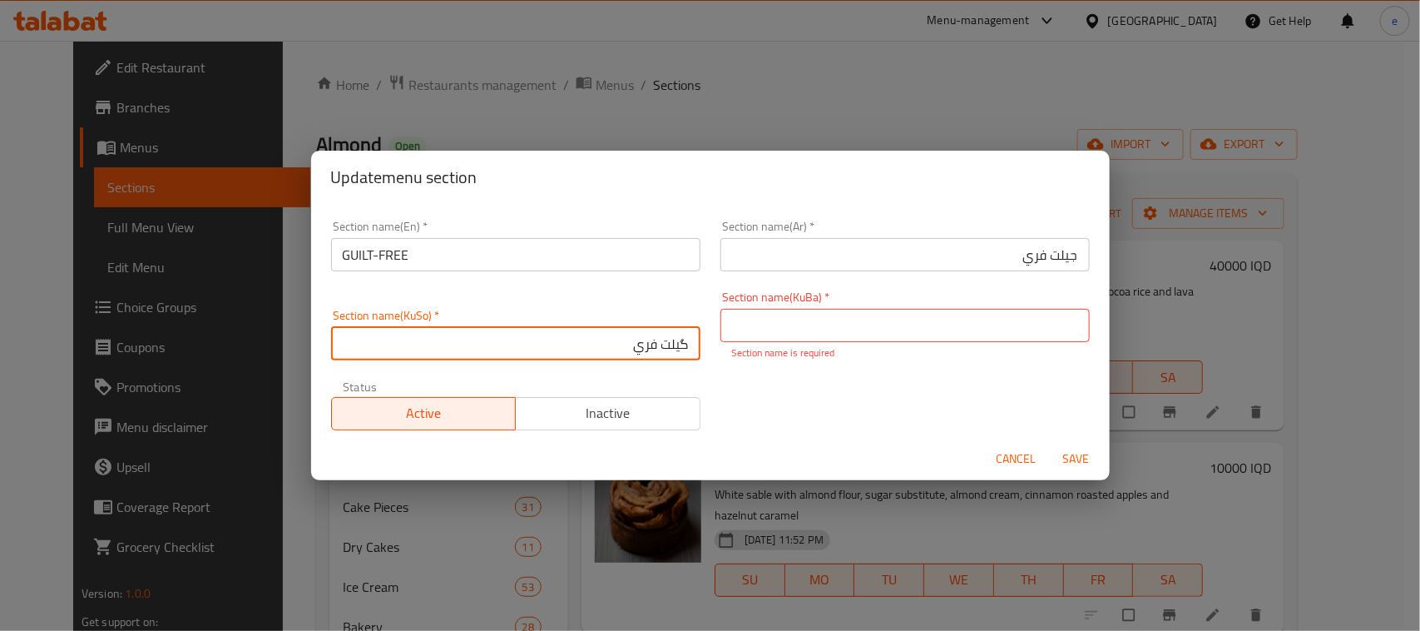
click at [676, 348] on input "گيلت فري" at bounding box center [515, 343] width 369 height 33
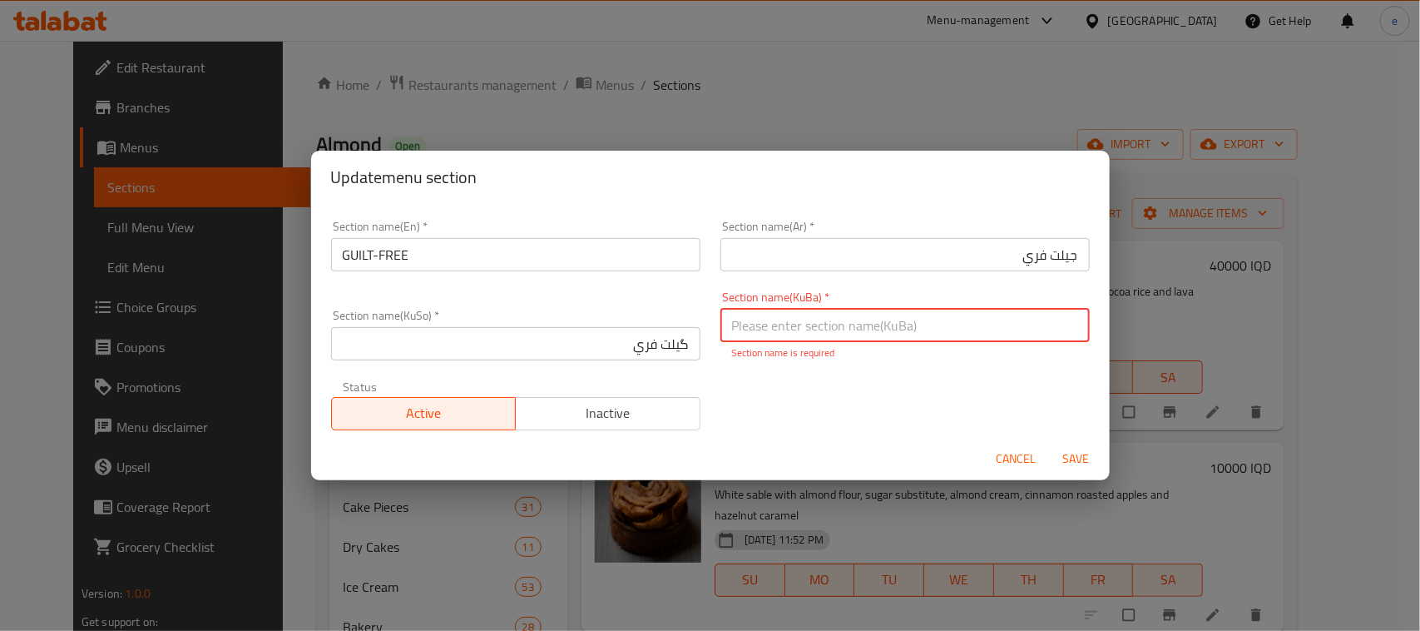
click at [787, 327] on input "text" at bounding box center [904, 325] width 369 height 33
paste input "گيلت فري"
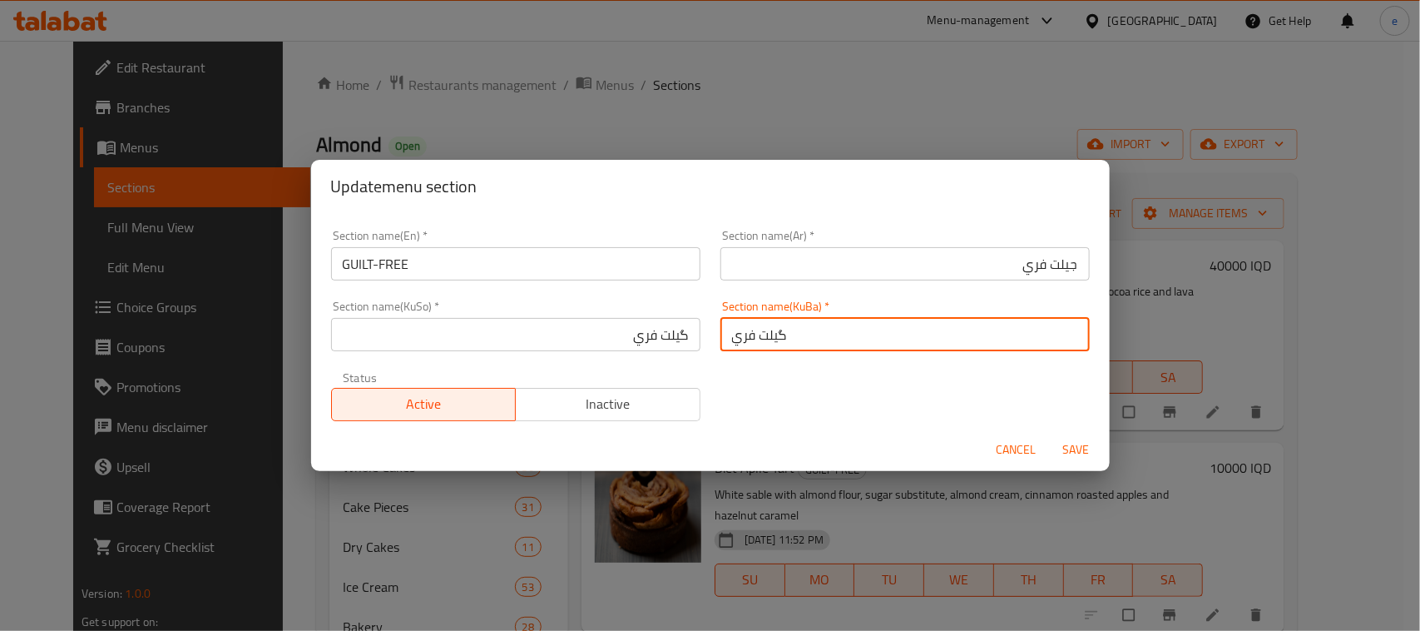
type input "گيلت فري"
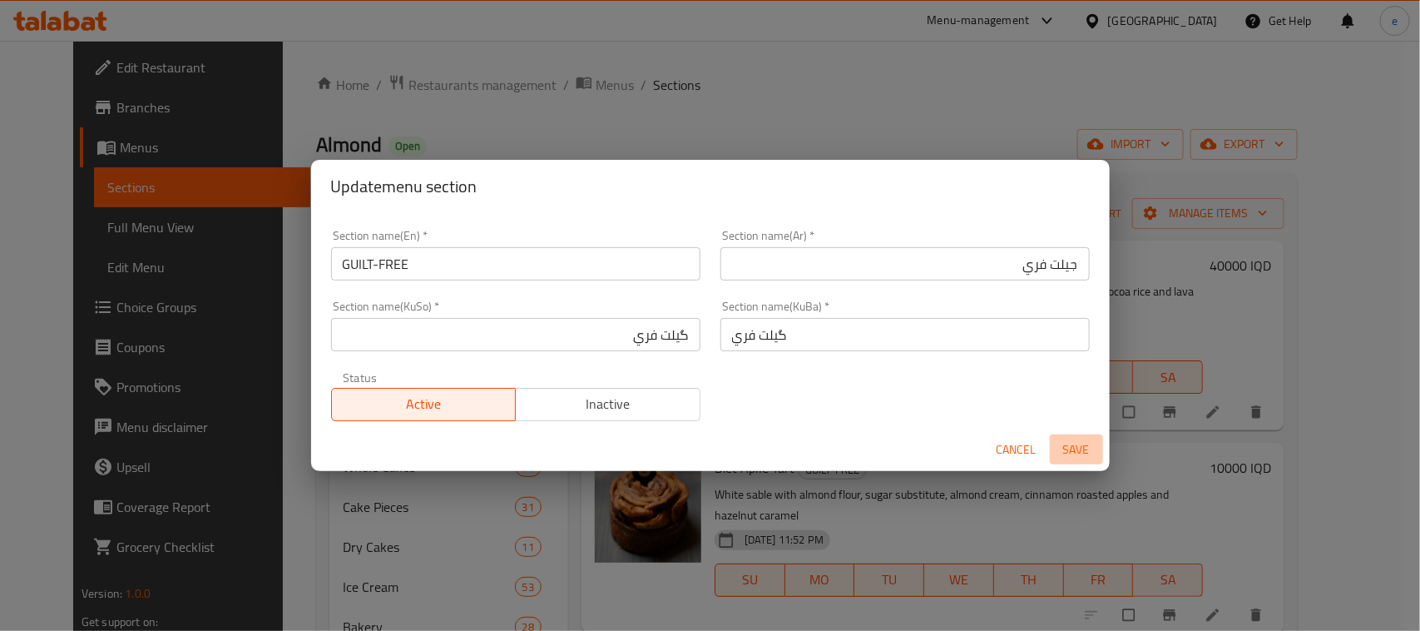
click at [1074, 446] on span "Save" at bounding box center [1077, 449] width 40 height 21
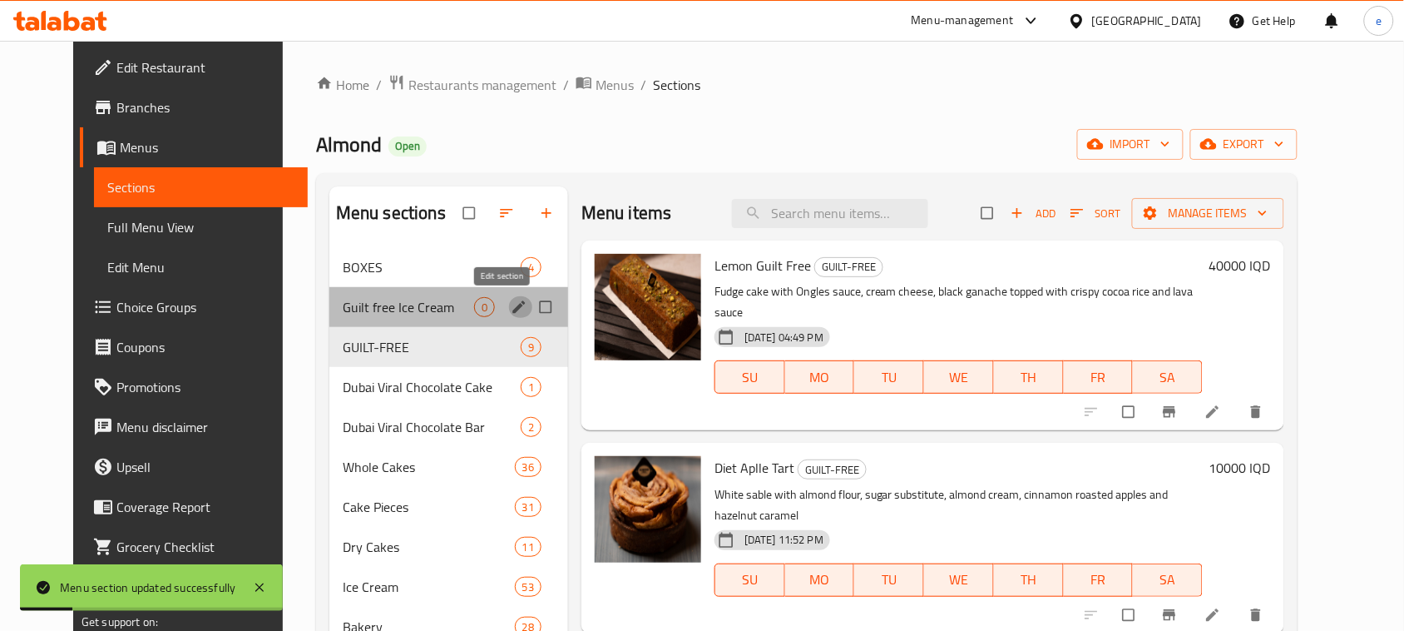
click at [511, 306] on span "edit" at bounding box center [521, 307] width 20 height 17
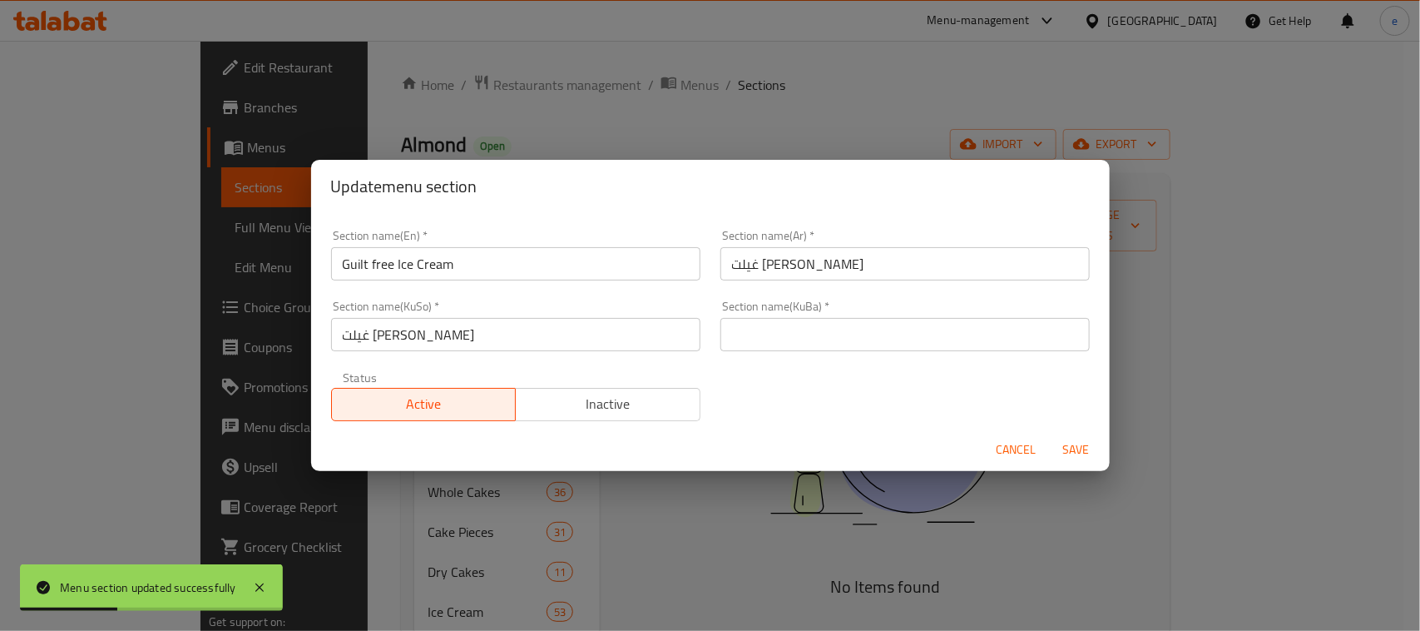
click at [829, 267] on input "غيلت [PERSON_NAME]" at bounding box center [904, 263] width 369 height 33
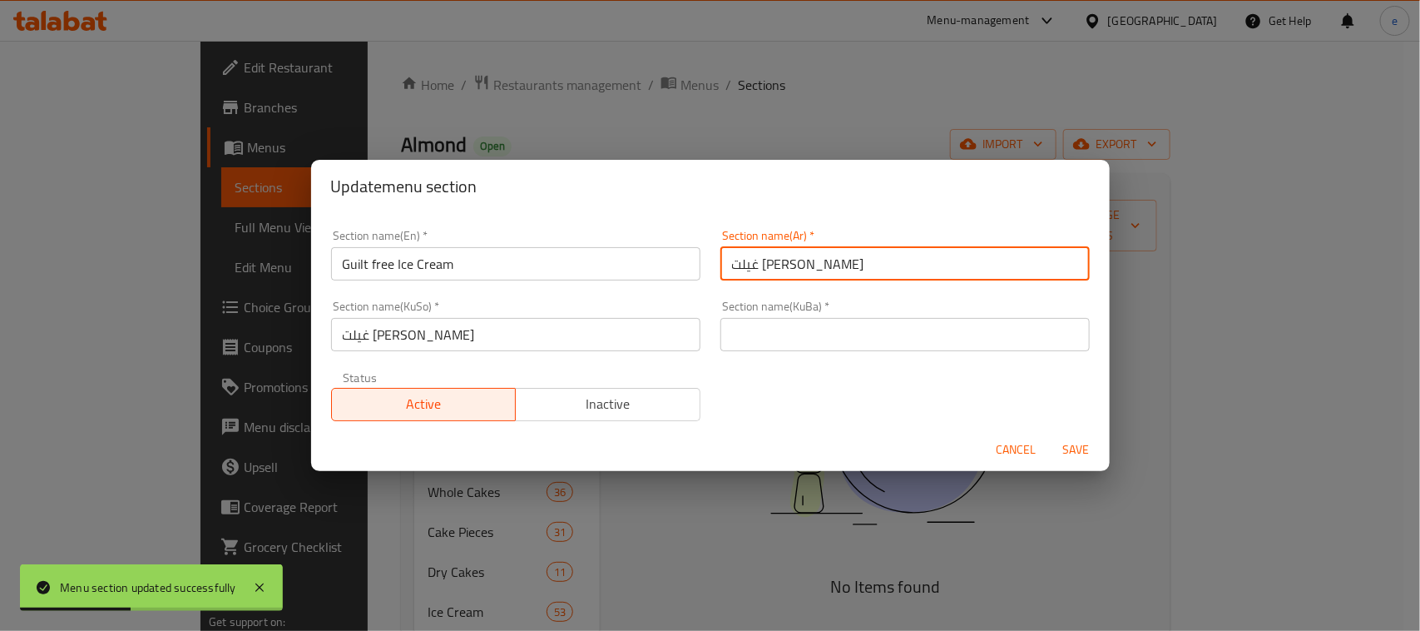
click at [843, 269] on input "غيلت [PERSON_NAME]" at bounding box center [904, 263] width 369 height 33
click at [1054, 270] on input "غيلت [PERSON_NAME]" at bounding box center [904, 263] width 369 height 33
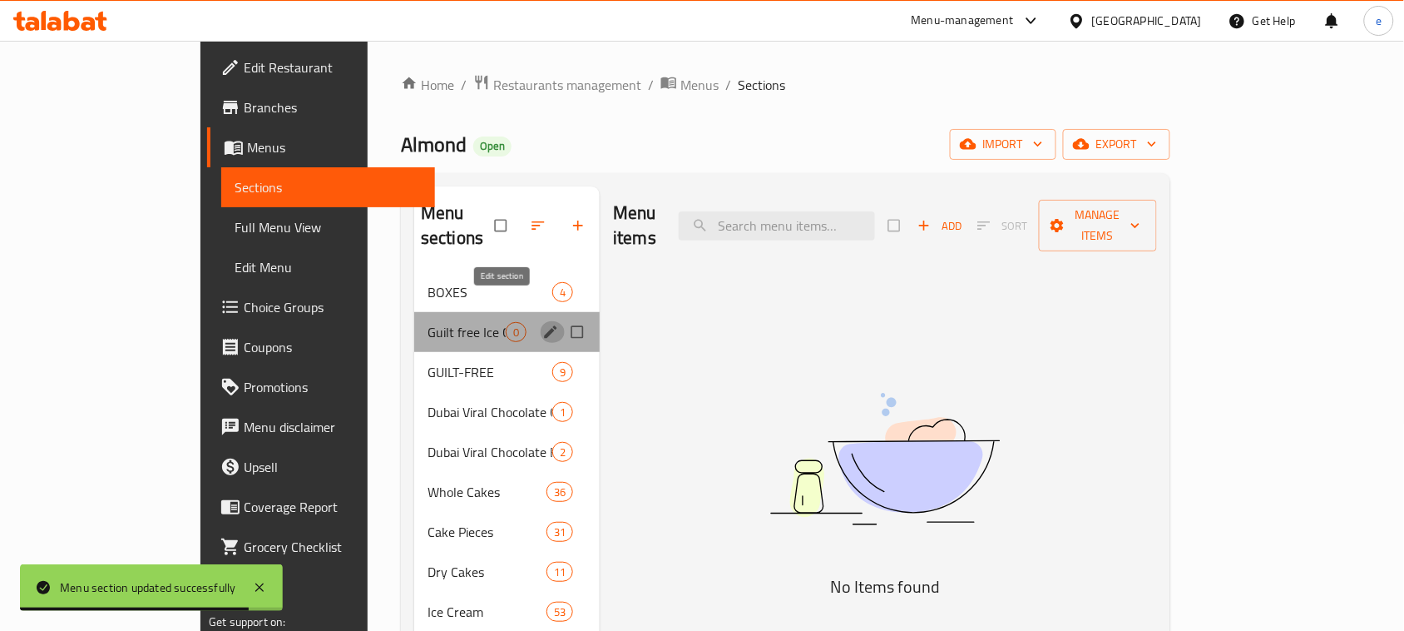
click at [542, 324] on icon "edit" at bounding box center [550, 332] width 17 height 17
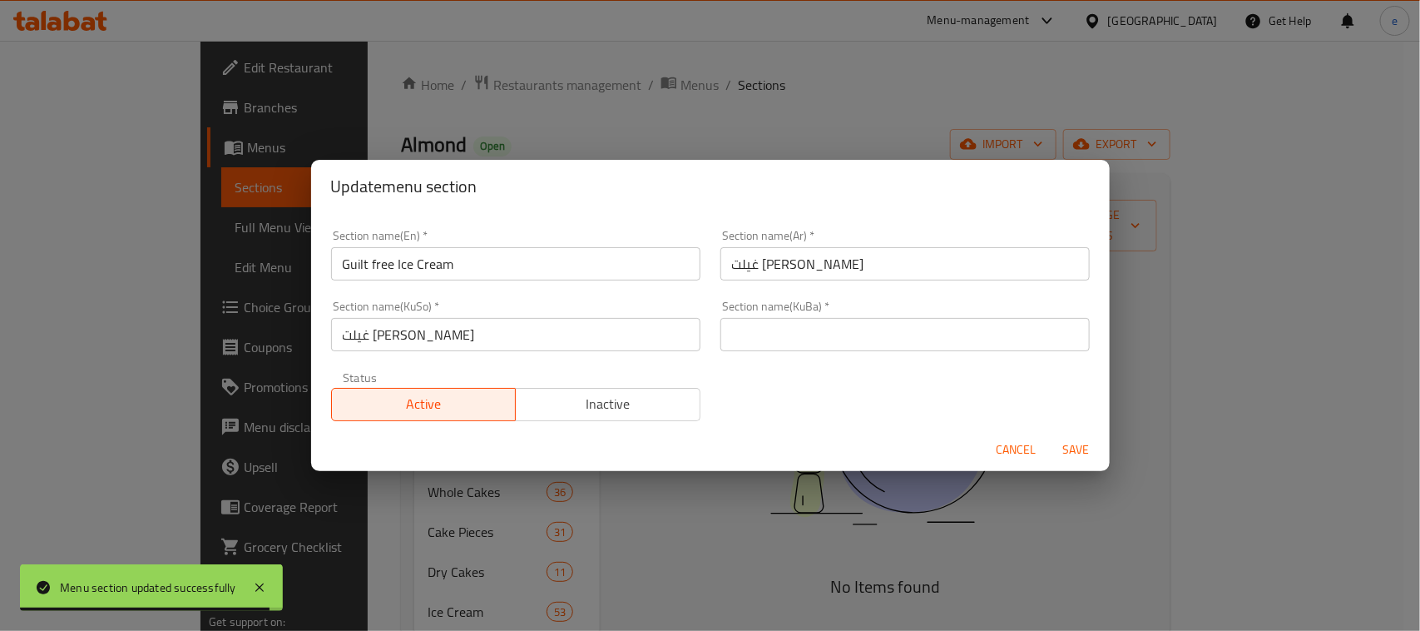
click at [923, 269] on input "غيلت [PERSON_NAME]" at bounding box center [904, 263] width 369 height 33
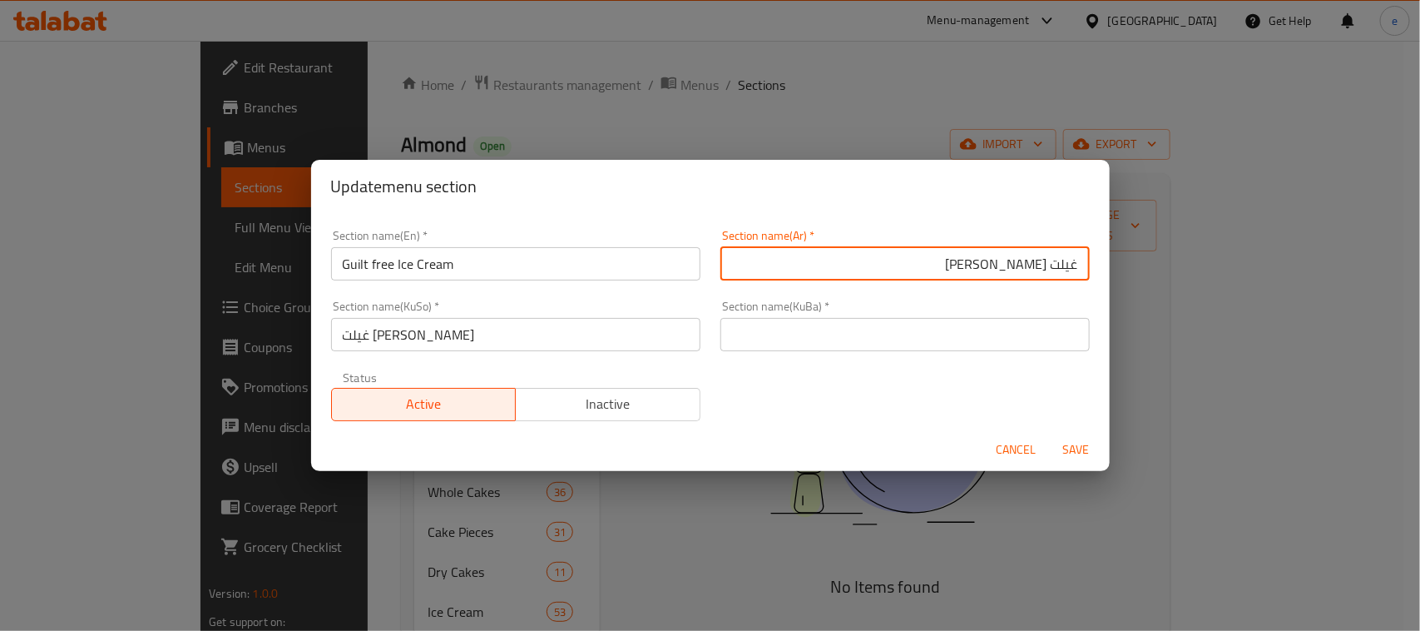
click at [1058, 272] on input "غيلت [PERSON_NAME]" at bounding box center [904, 263] width 369 height 33
type input "جيلت فري ايس كريم"
click at [592, 339] on input "غيلت [PERSON_NAME]" at bounding box center [515, 334] width 369 height 33
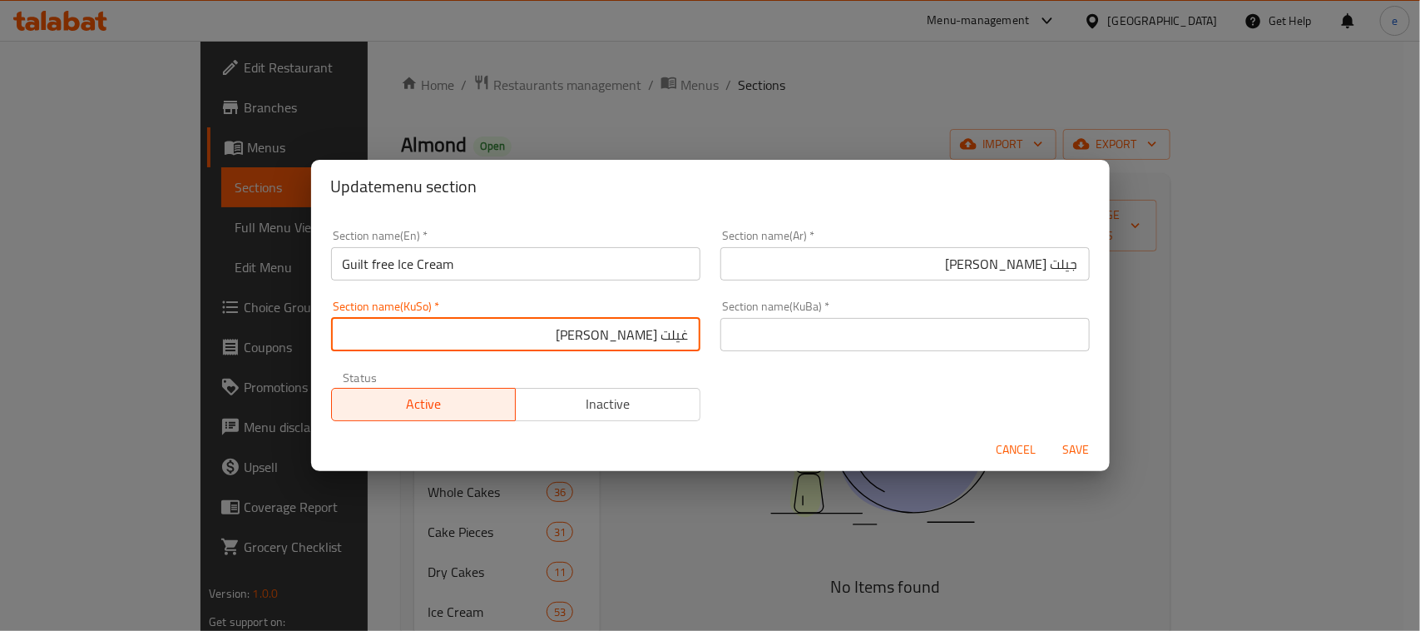
drag, startPoint x: 572, startPoint y: 339, endPoint x: 712, endPoint y: 337, distance: 139.8
click at [712, 337] on div "Section name(En)   * Guilt free Ice Cream Section name(En) * Section name(Ar)  …" at bounding box center [710, 325] width 779 height 211
type input "گ"
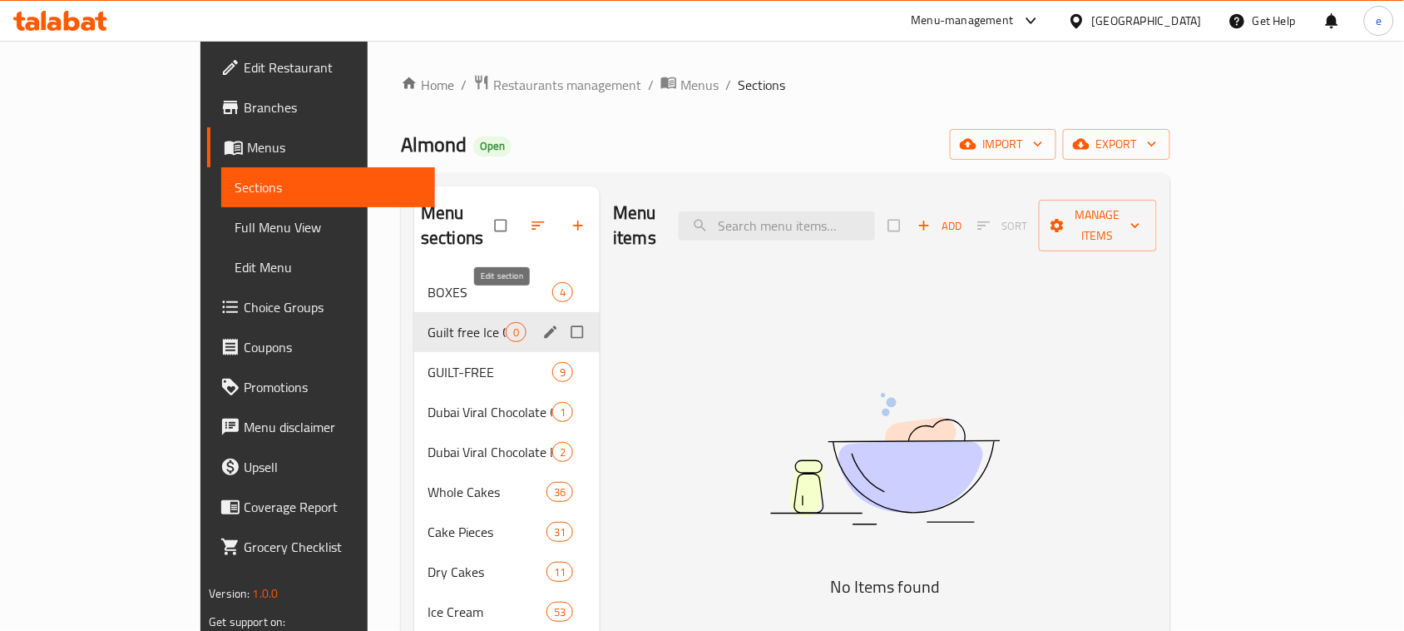
click at [542, 324] on icon "edit" at bounding box center [550, 332] width 17 height 17
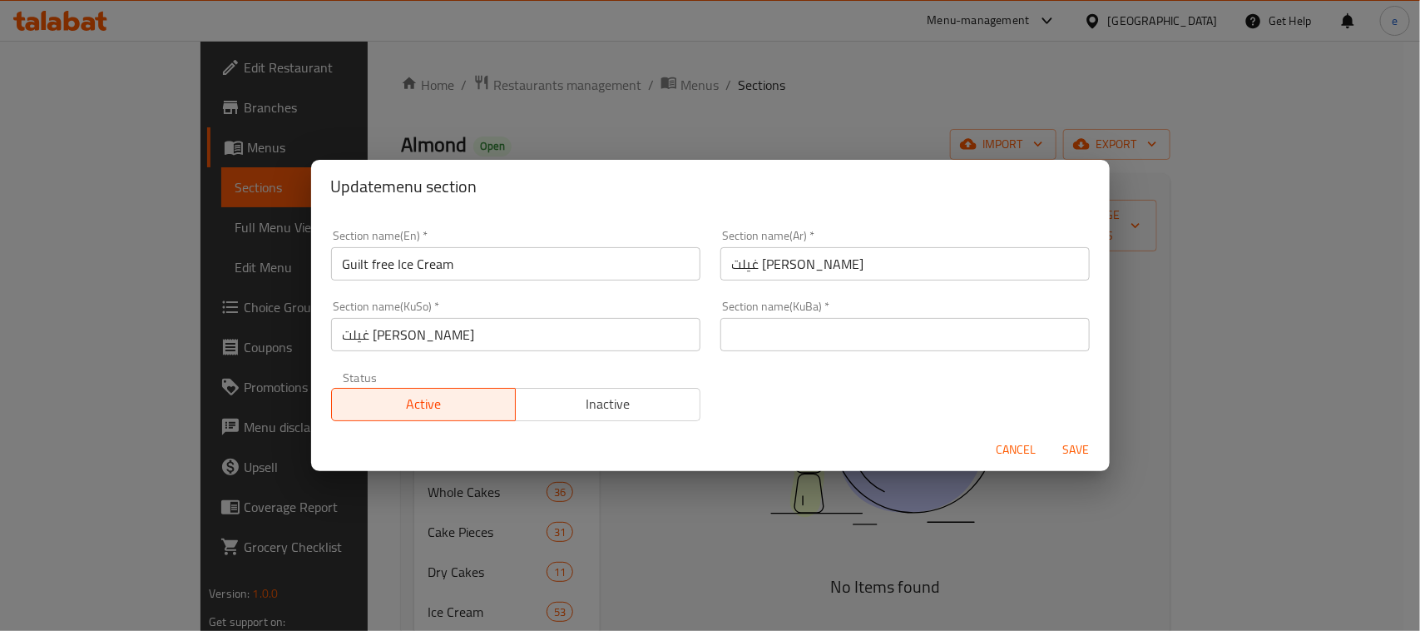
click at [622, 339] on input "غيلت [PERSON_NAME]" at bounding box center [515, 334] width 369 height 33
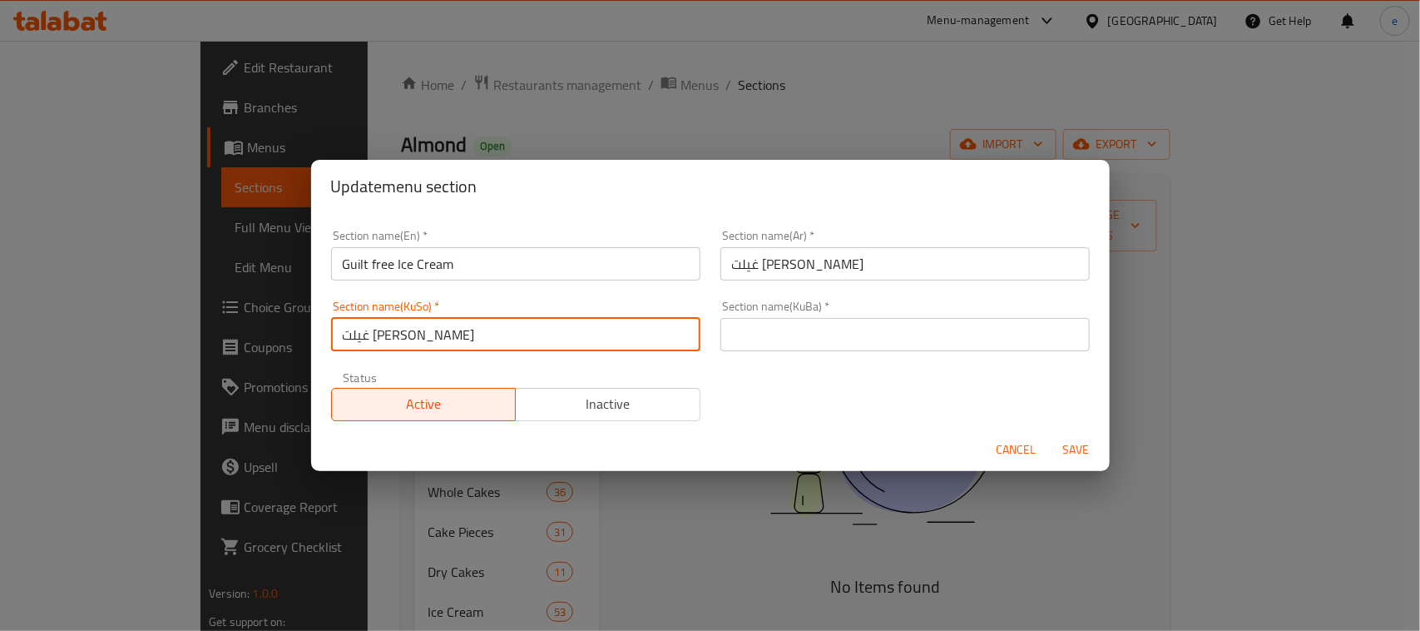
click at [622, 339] on input "غيلت [PERSON_NAME]" at bounding box center [515, 334] width 369 height 33
click at [622, 339] on input "گیڵت فری ئایس کرێم" at bounding box center [515, 334] width 369 height 33
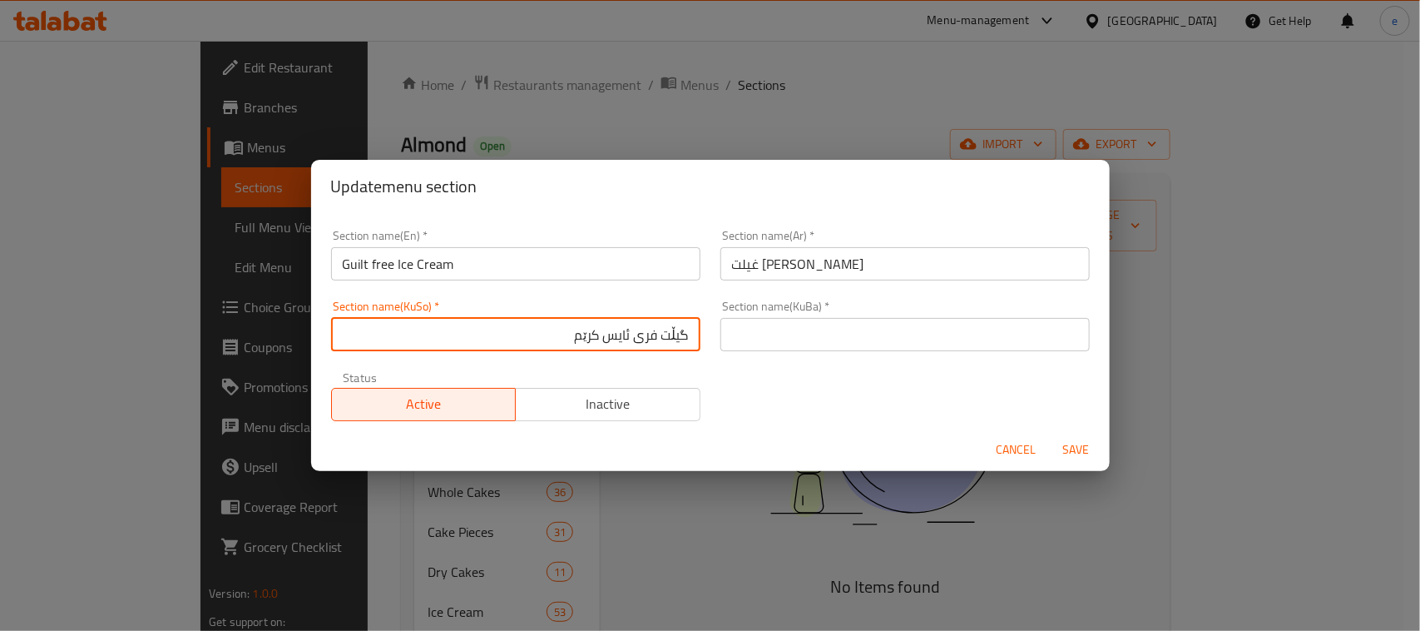
type input "گیڵت فری ئایس کرێم"
click at [811, 314] on div "Section name(KuBa)   * Section name(KuBa) *" at bounding box center [904, 325] width 369 height 51
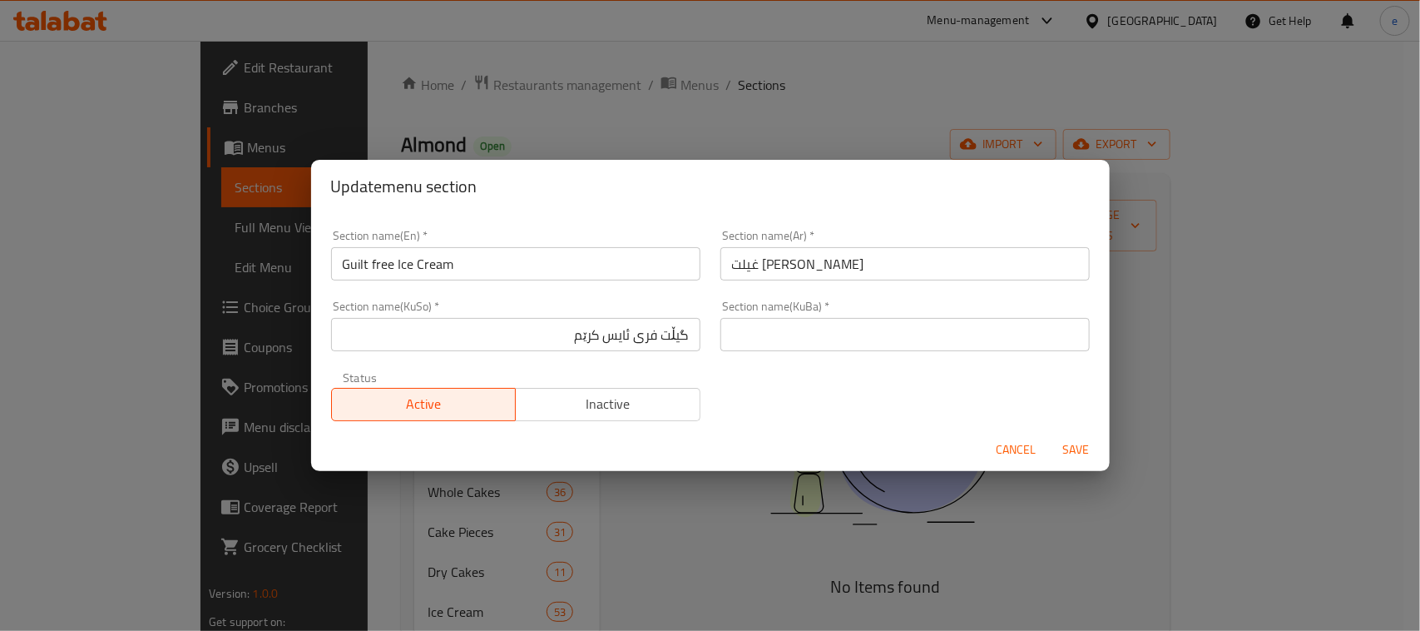
click at [811, 321] on input "text" at bounding box center [904, 334] width 369 height 33
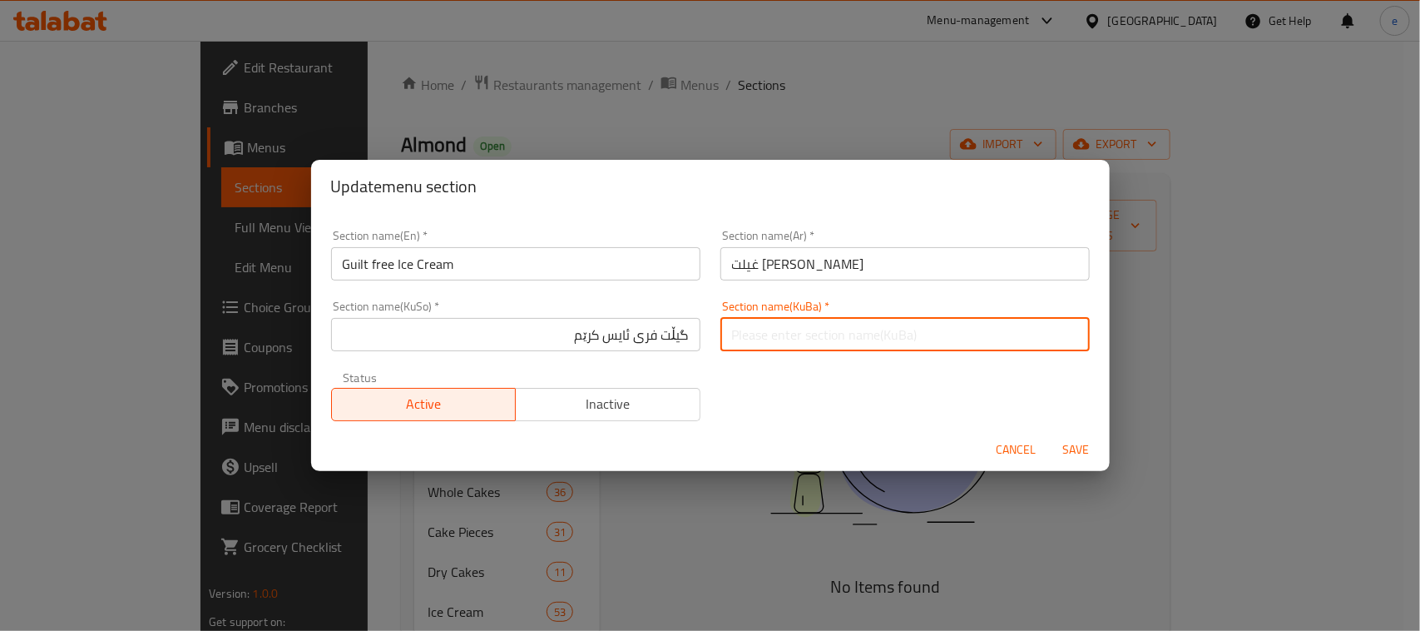
paste input "گیڵت فری ئایس کرێم"
type input "گیڵت فری ئایس کرێم"
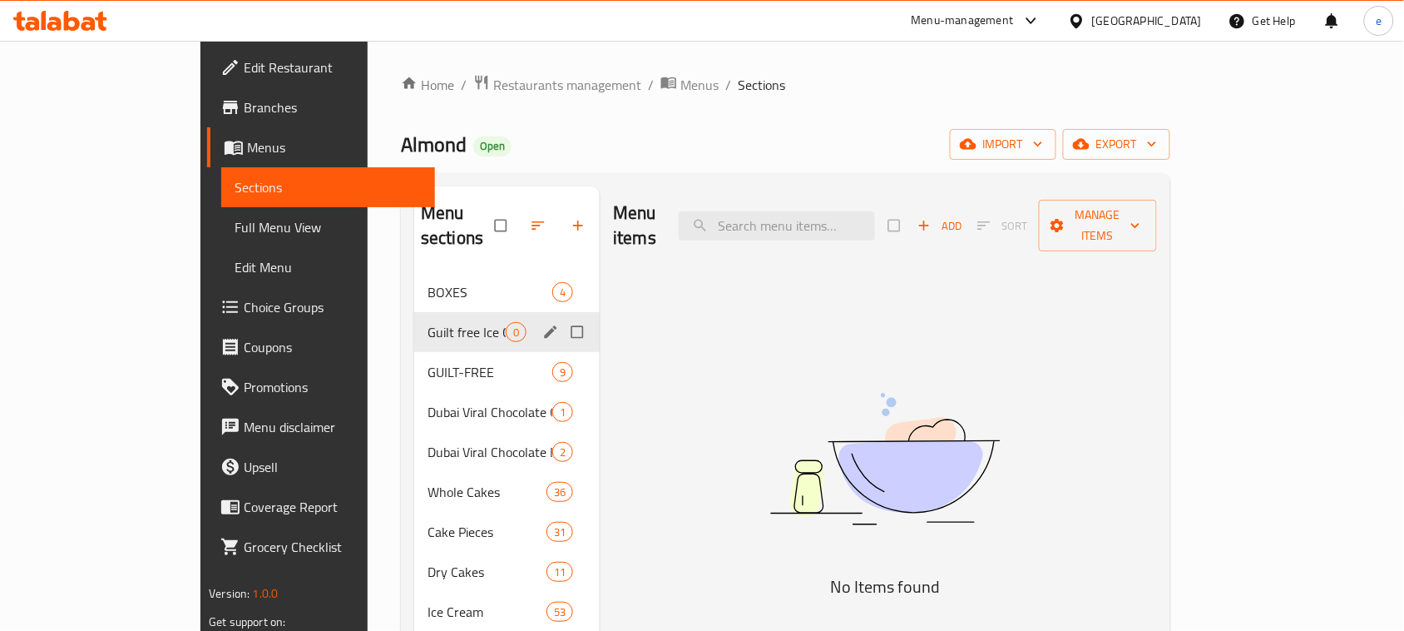
click at [545, 325] on icon "edit" at bounding box center [551, 331] width 12 height 12
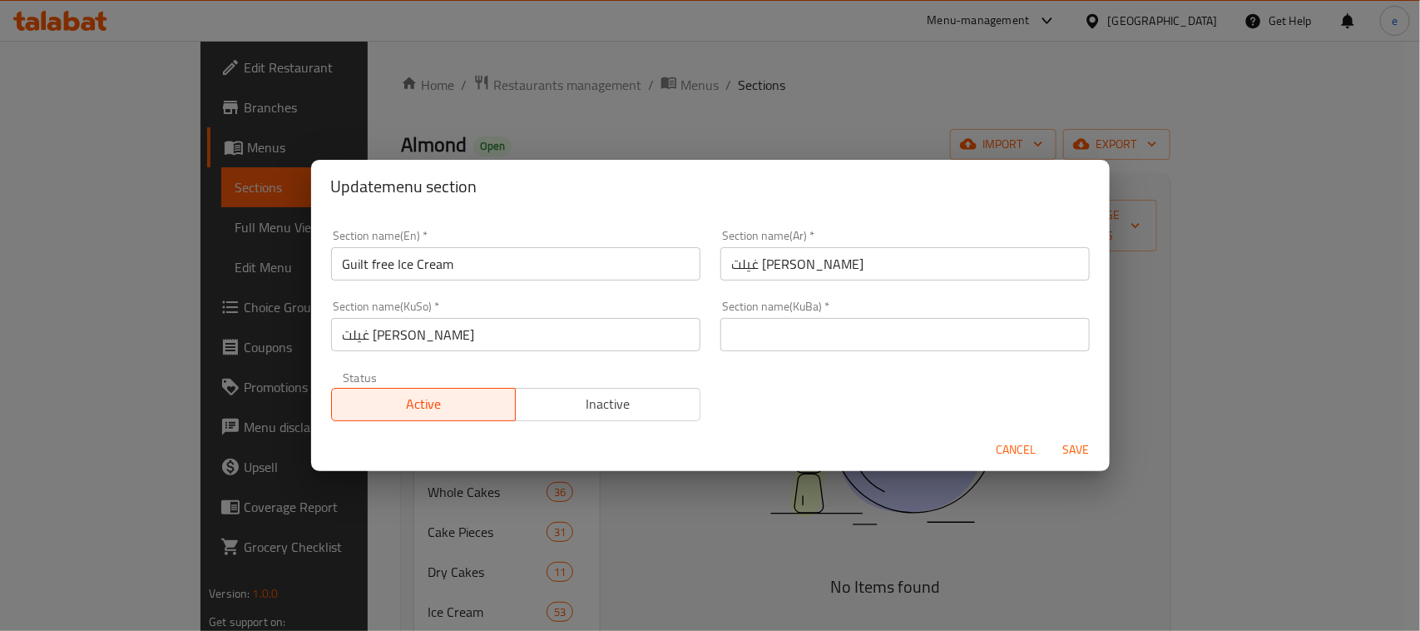
click at [485, 343] on input "غيلت [PERSON_NAME]" at bounding box center [515, 334] width 369 height 33
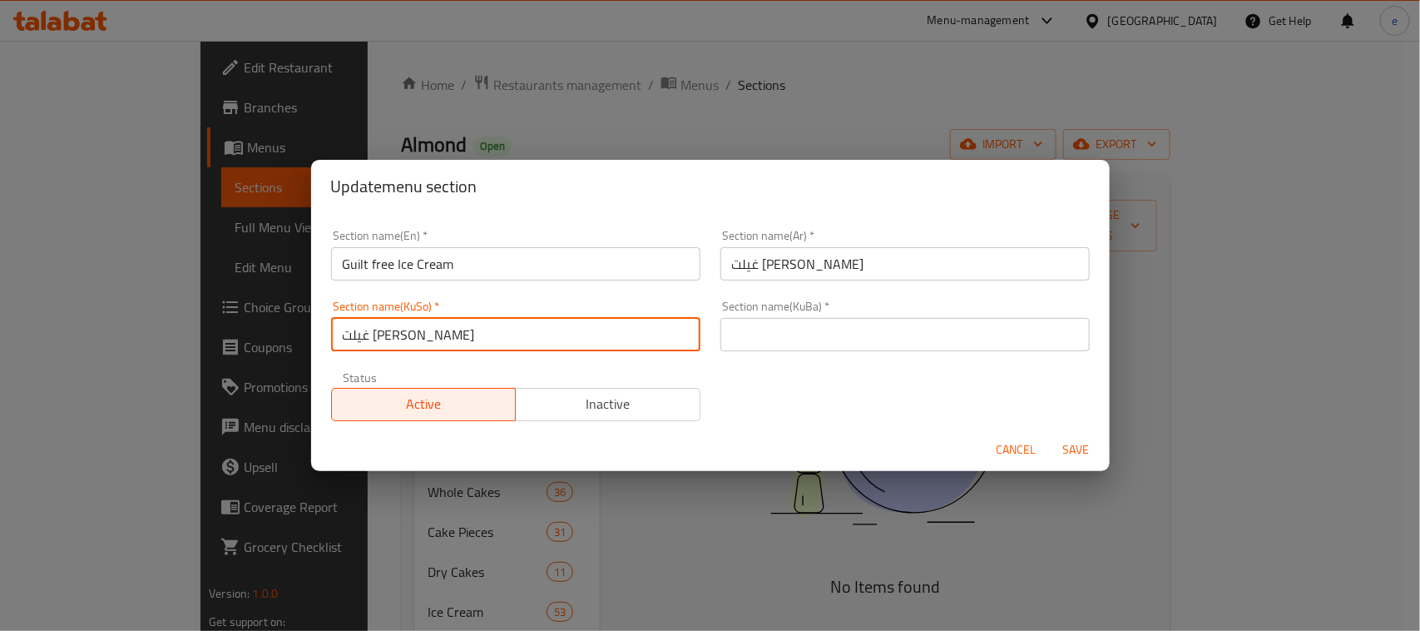
click at [485, 343] on input "غيلت [PERSON_NAME]" at bounding box center [515, 334] width 369 height 33
paste input "گیڵت فری ئایس کرێ"
type input "گیڵت فری ئایس کرێم"
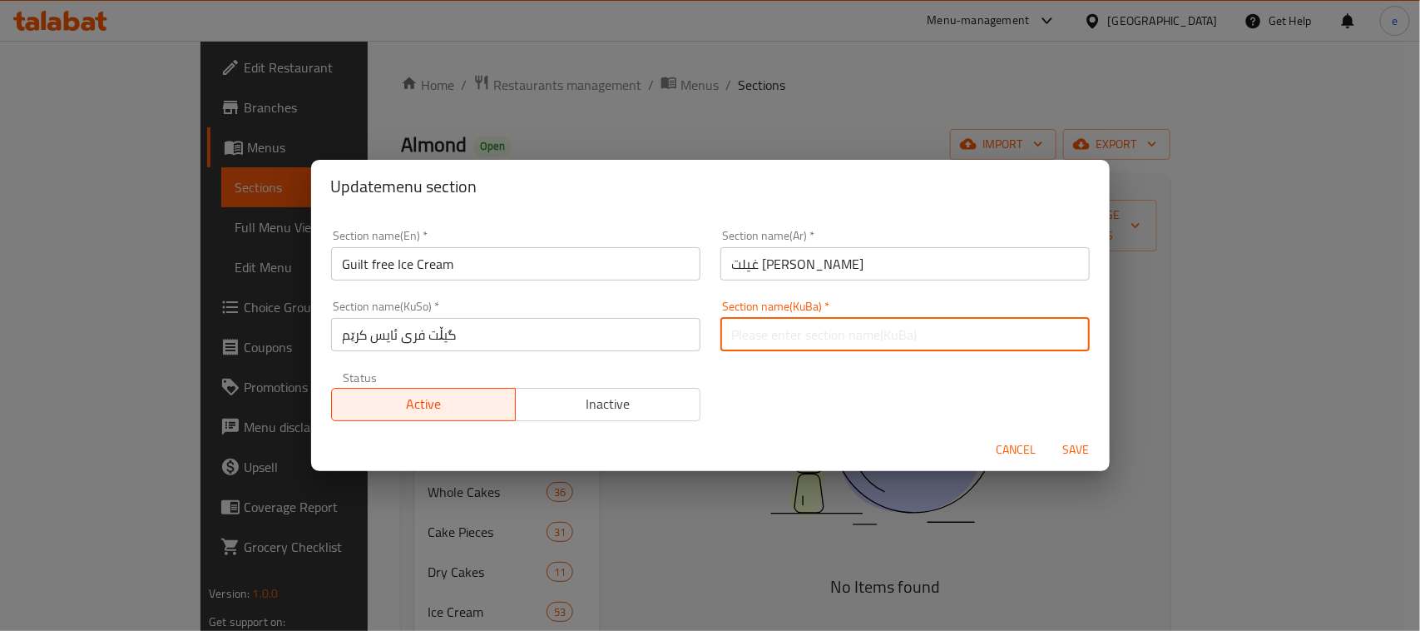
click at [738, 327] on input "text" at bounding box center [904, 334] width 369 height 33
paste input "گیڵت فری ئایس کرێم"
type input "گیڵت فری ئایس کرێم"
click at [1080, 445] on span "Save" at bounding box center [1077, 449] width 40 height 21
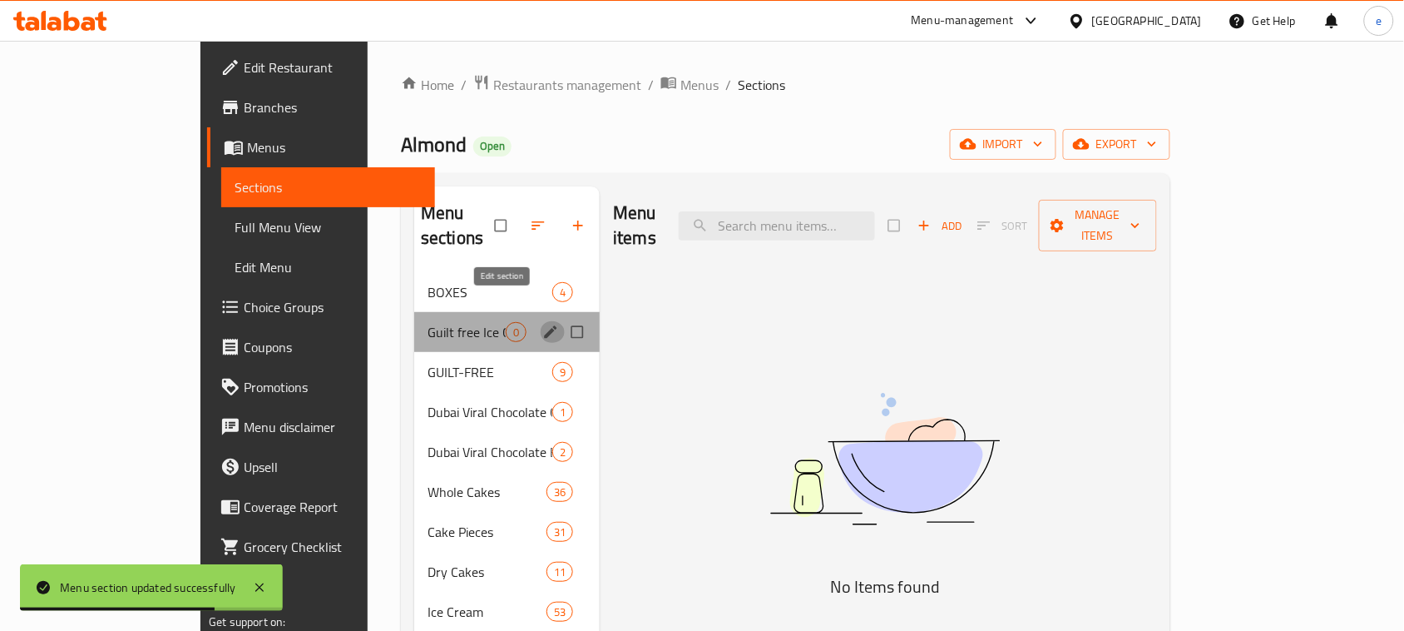
click at [540, 321] on button "edit" at bounding box center [552, 332] width 25 height 22
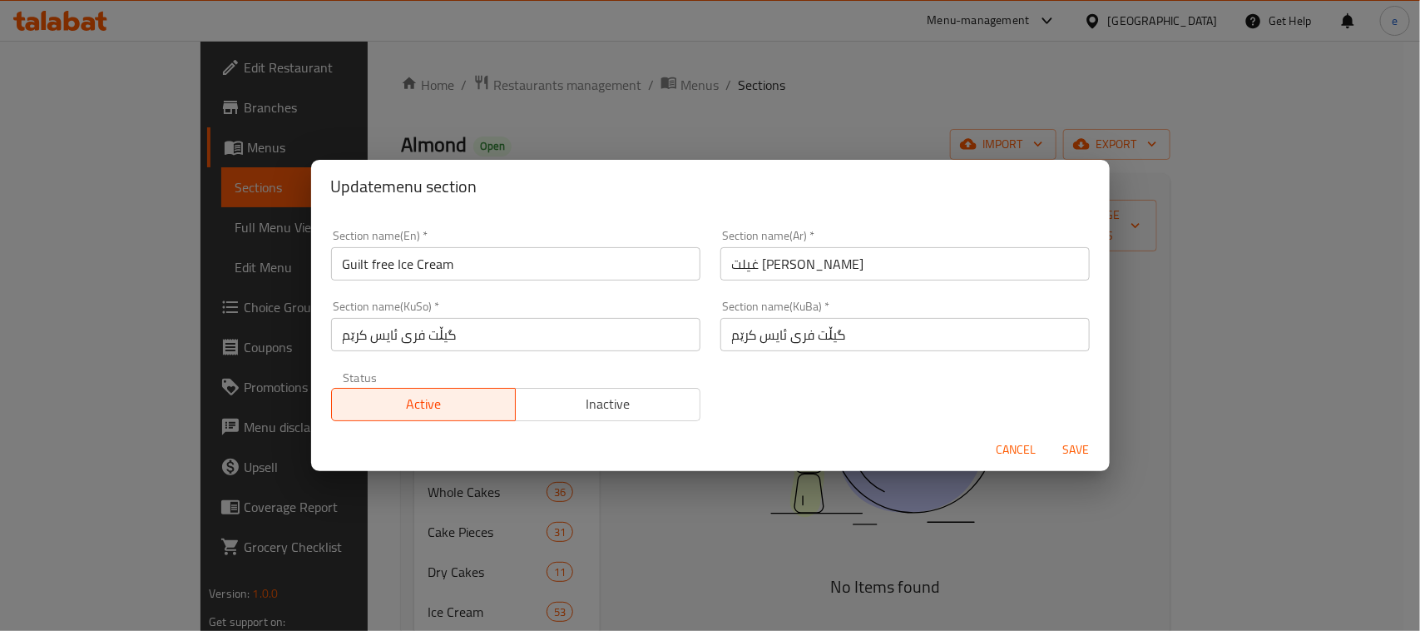
click at [446, 333] on input "گیڵت فری ئایس کرێم" at bounding box center [515, 334] width 369 height 33
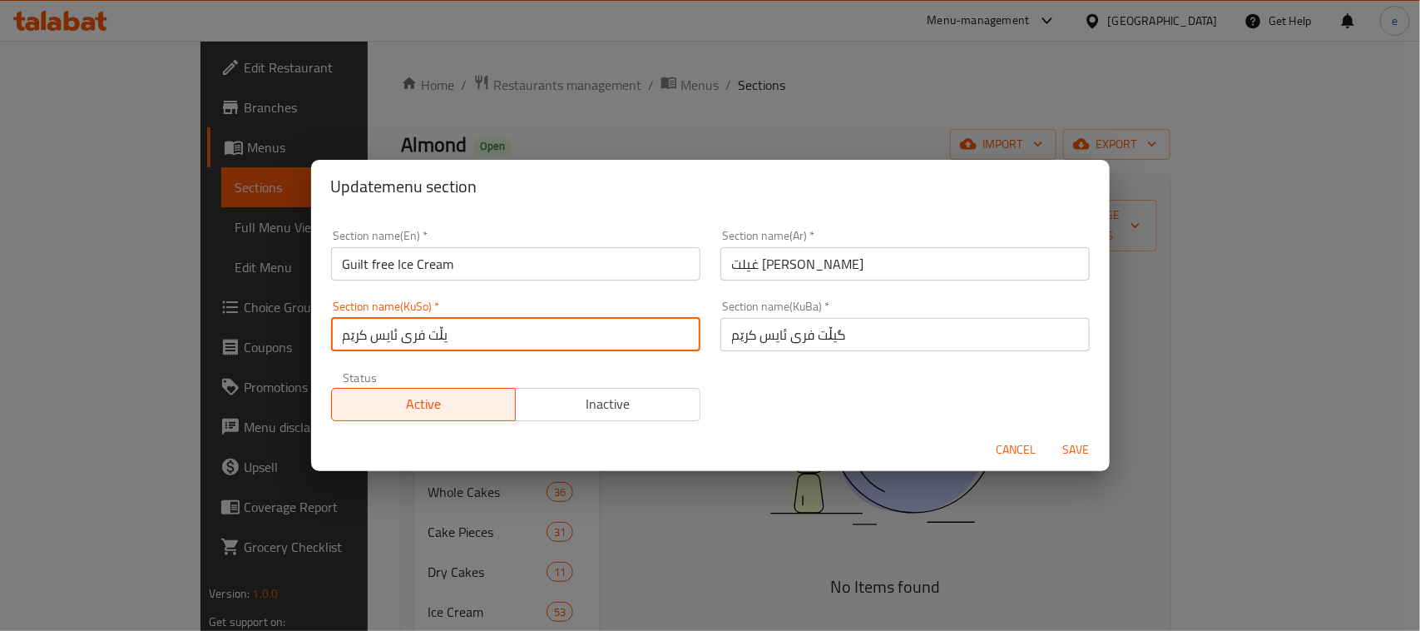
click at [483, 321] on input "یڵت فری ئایس کرێم" at bounding box center [515, 334] width 369 height 33
type input "یڵت فری ئایس کرێم"
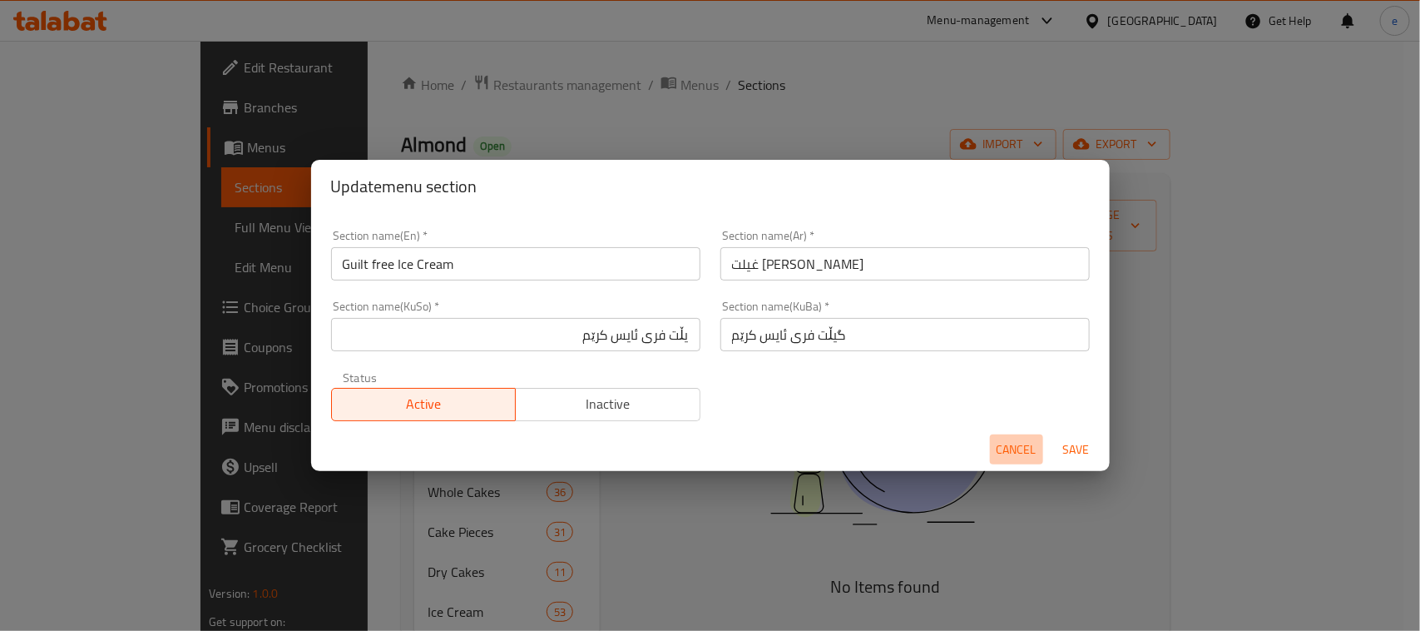
click at [1027, 450] on span "Cancel" at bounding box center [1017, 449] width 40 height 21
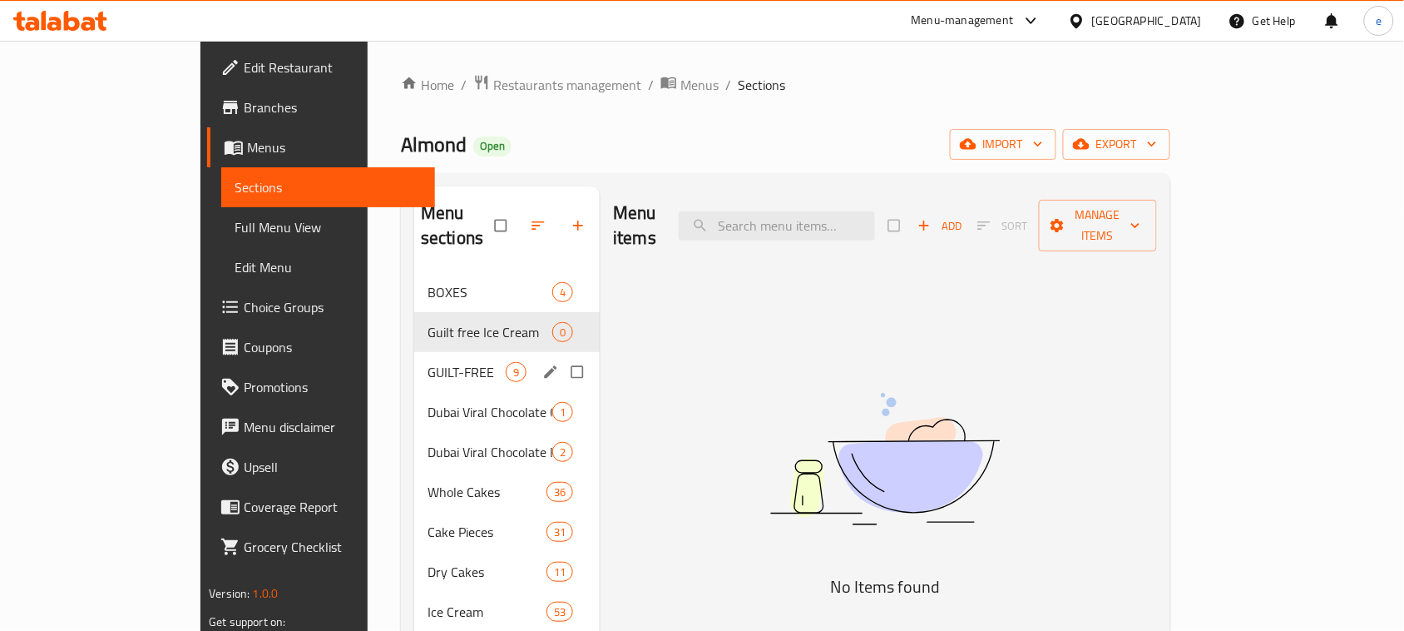
click at [414, 321] on div "Guilt free Ice Cream 0" at bounding box center [507, 332] width 186 height 40
click at [545, 325] on icon "edit" at bounding box center [551, 331] width 12 height 12
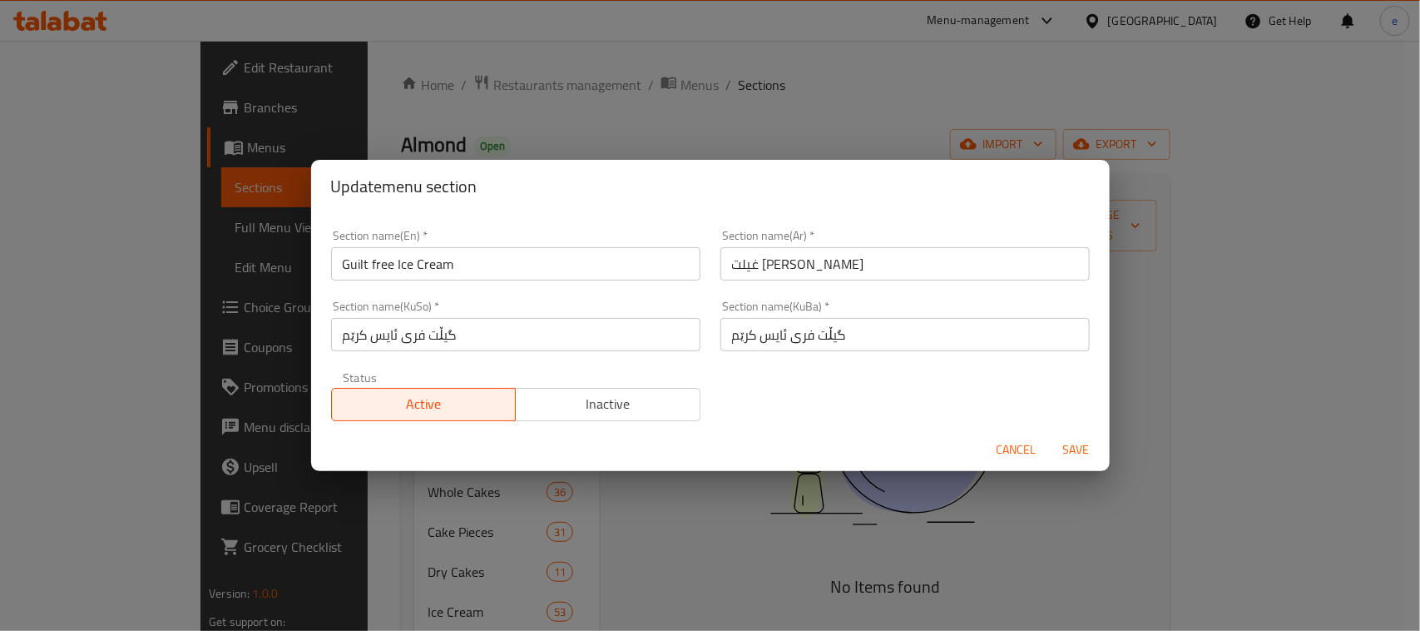
click at [423, 273] on input "Guilt free Ice Cream" at bounding box center [515, 263] width 369 height 33
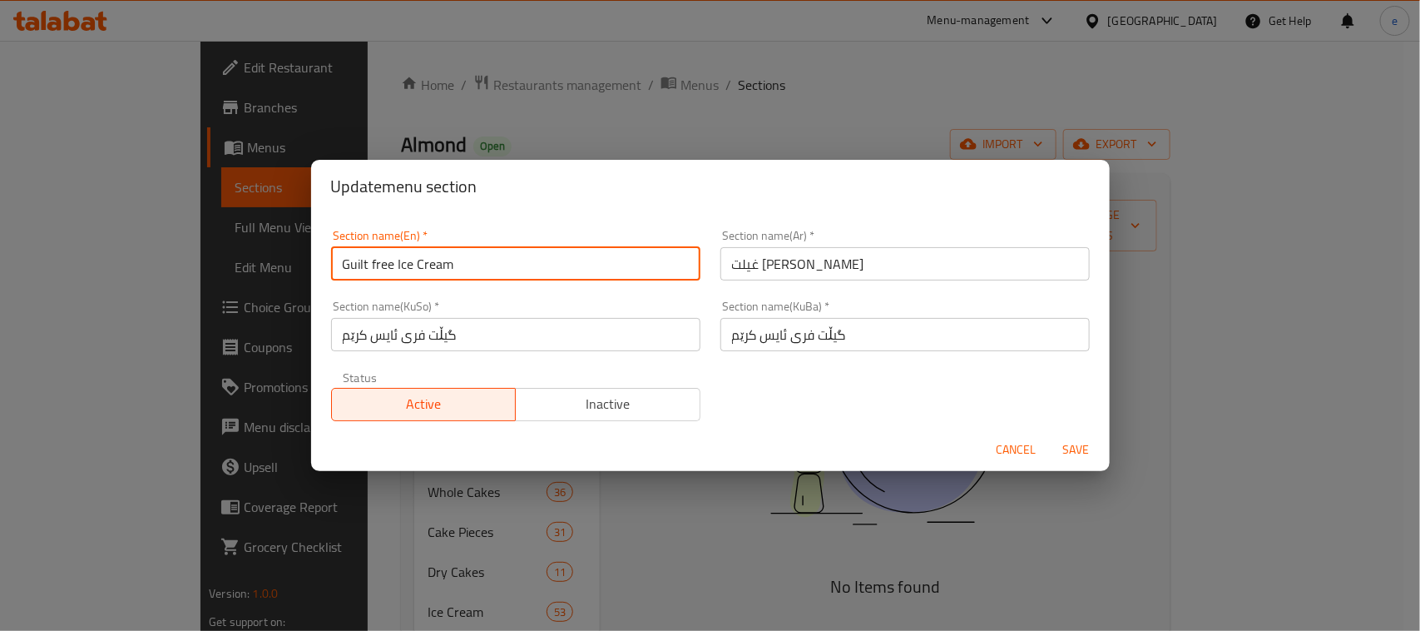
click at [423, 273] on input "Guilt free Ice Cream" at bounding box center [515, 263] width 369 height 33
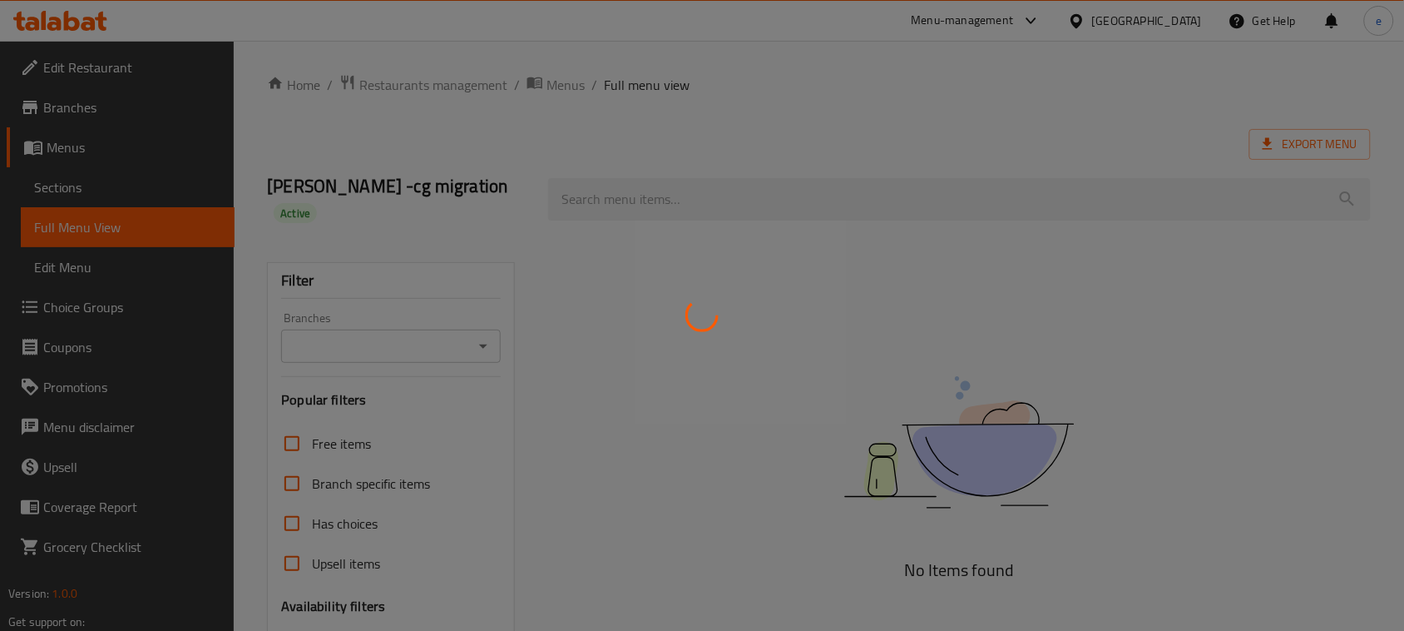
click at [483, 329] on div at bounding box center [702, 315] width 1404 height 631
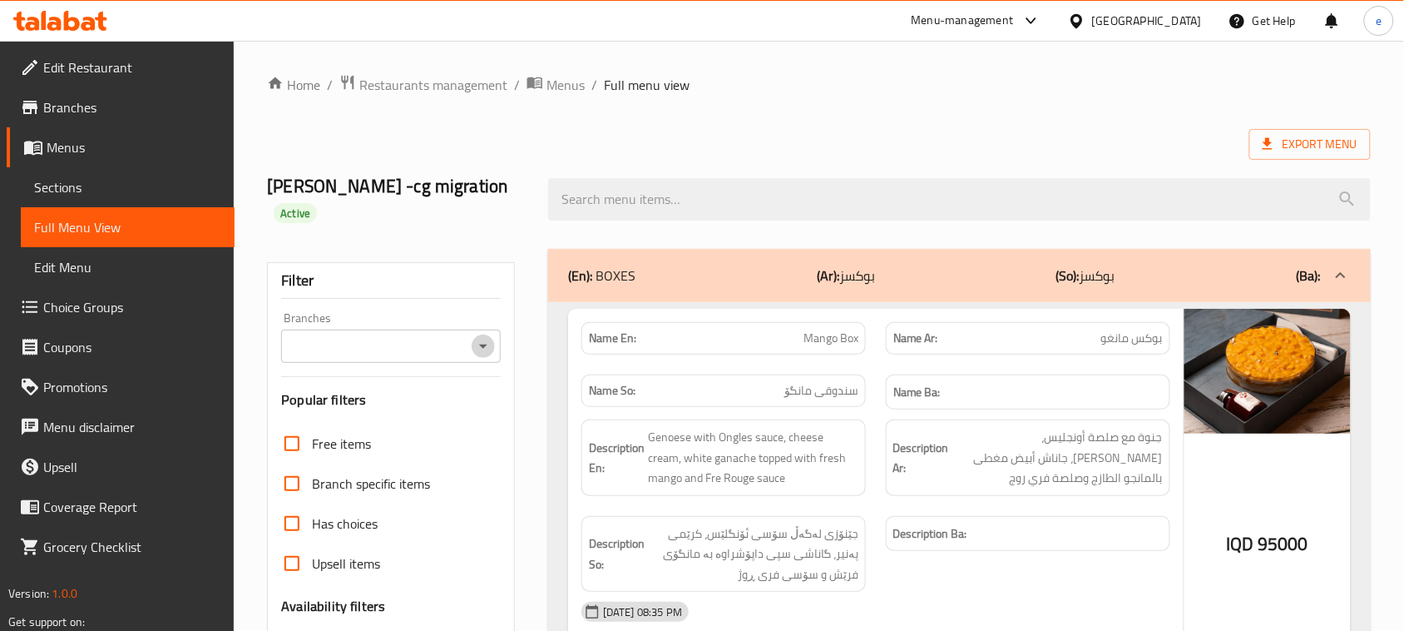
click at [483, 336] on icon "Open" at bounding box center [483, 346] width 20 height 20
click at [379, 412] on ul "All Almond, Bakhtari" at bounding box center [390, 378] width 219 height 73
click at [393, 397] on li "Almond, Bakhtari" at bounding box center [390, 394] width 219 height 30
type input "Almond, Bakhtari"
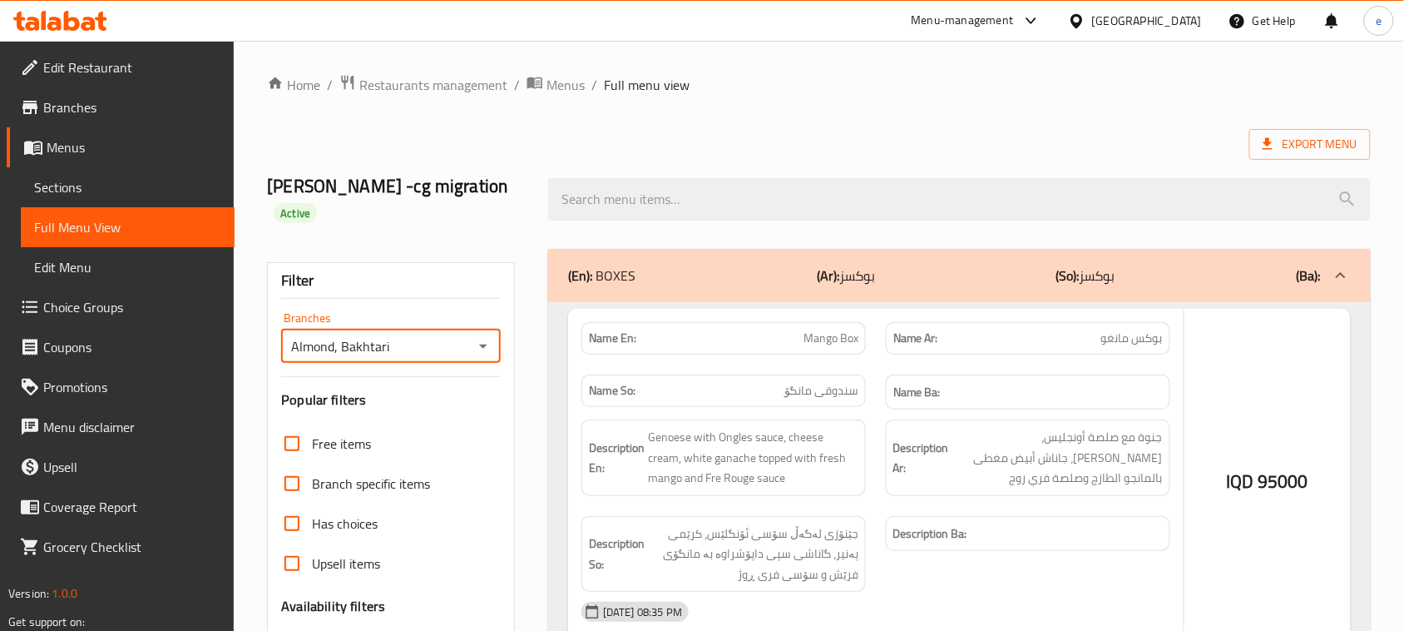
click at [662, 185] on div at bounding box center [702, 315] width 1404 height 631
click at [608, 186] on div at bounding box center [702, 315] width 1404 height 631
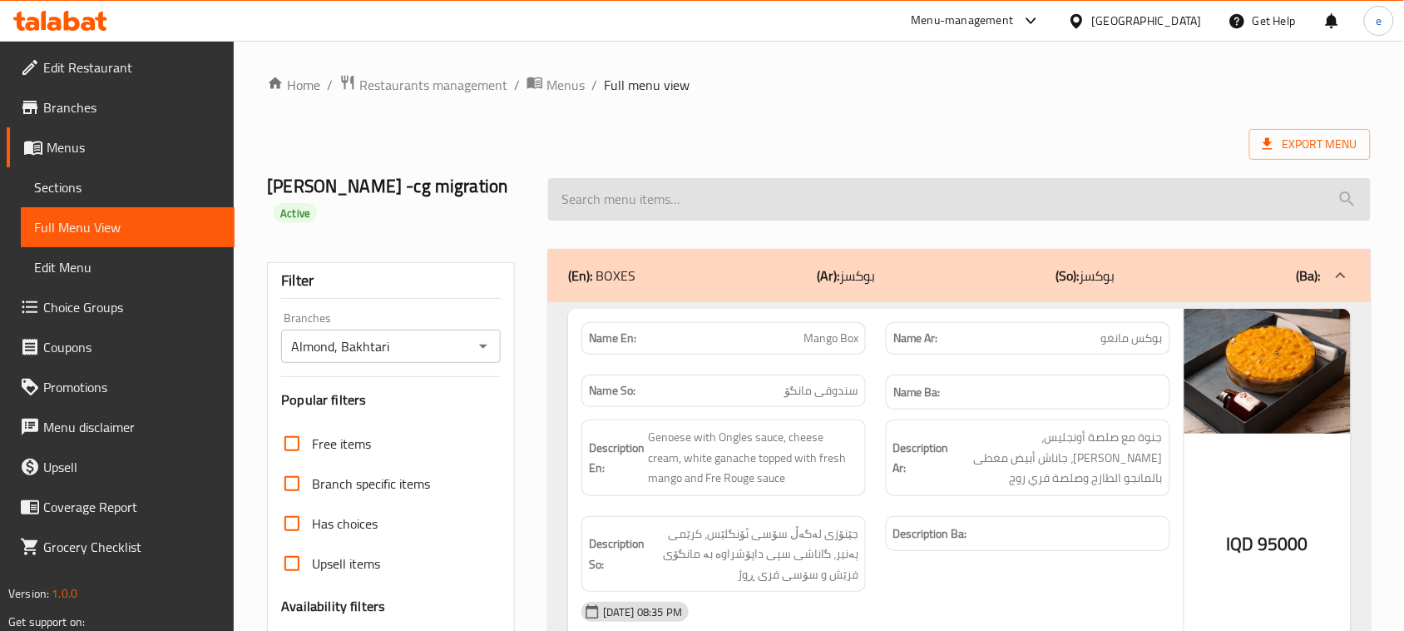
click at [587, 188] on input "search" at bounding box center [959, 199] width 823 height 42
click at [601, 181] on input "search" at bounding box center [959, 199] width 823 height 42
paste input "Guilt free Ice Cream"
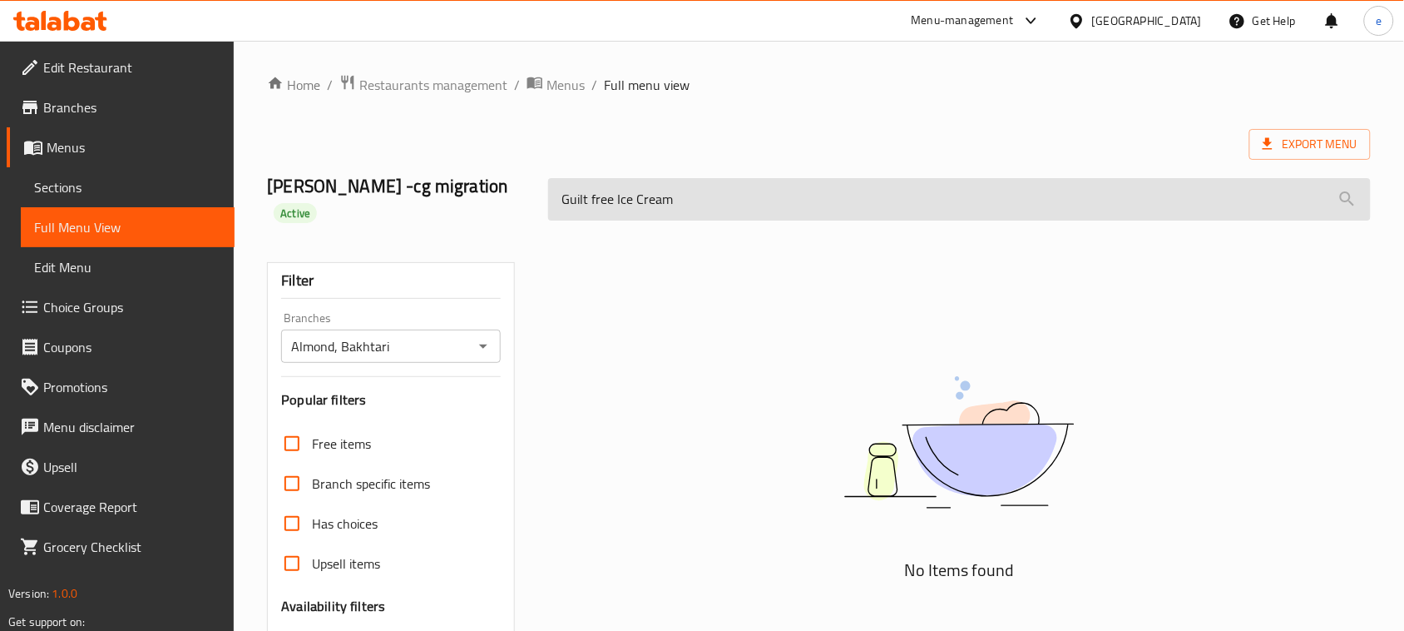
click at [635, 179] on input "Guilt free Ice Cream" at bounding box center [959, 199] width 823 height 42
paste input "Free Icecream"
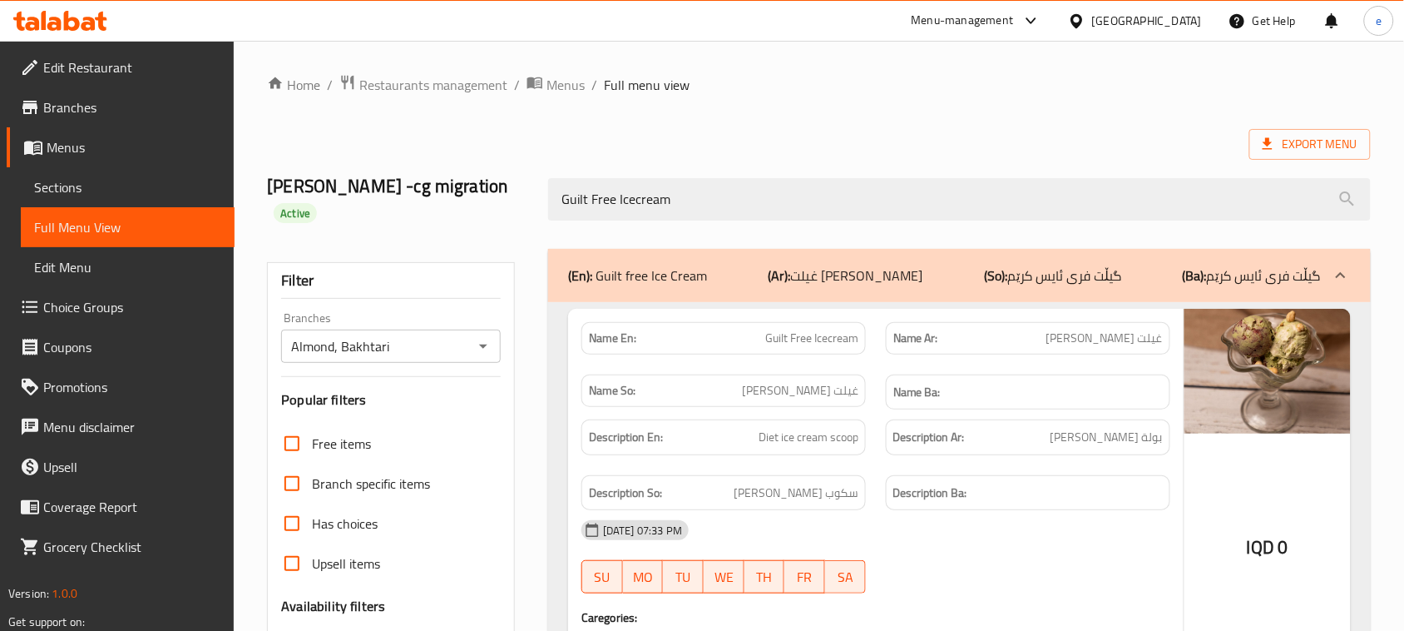
type input "Guilt Free Icecream"
click at [488, 336] on icon "Open" at bounding box center [483, 346] width 20 height 20
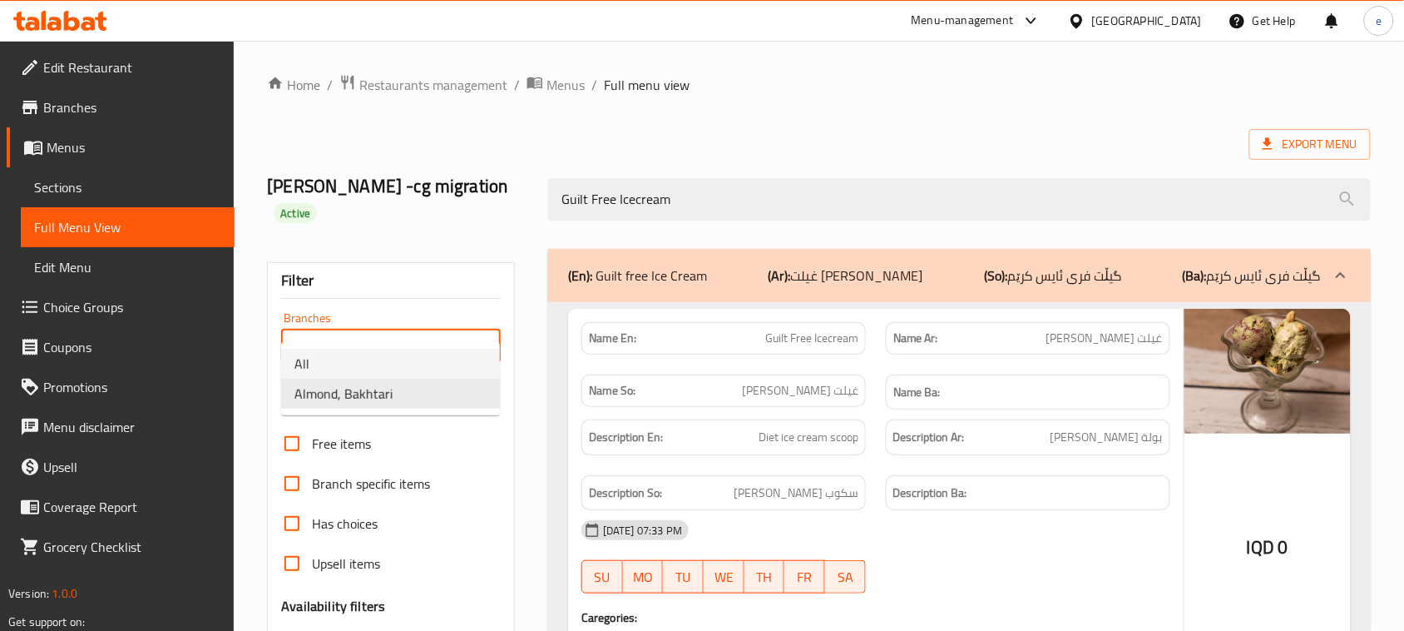
click at [425, 362] on li "All" at bounding box center [390, 364] width 219 height 30
type input "All"
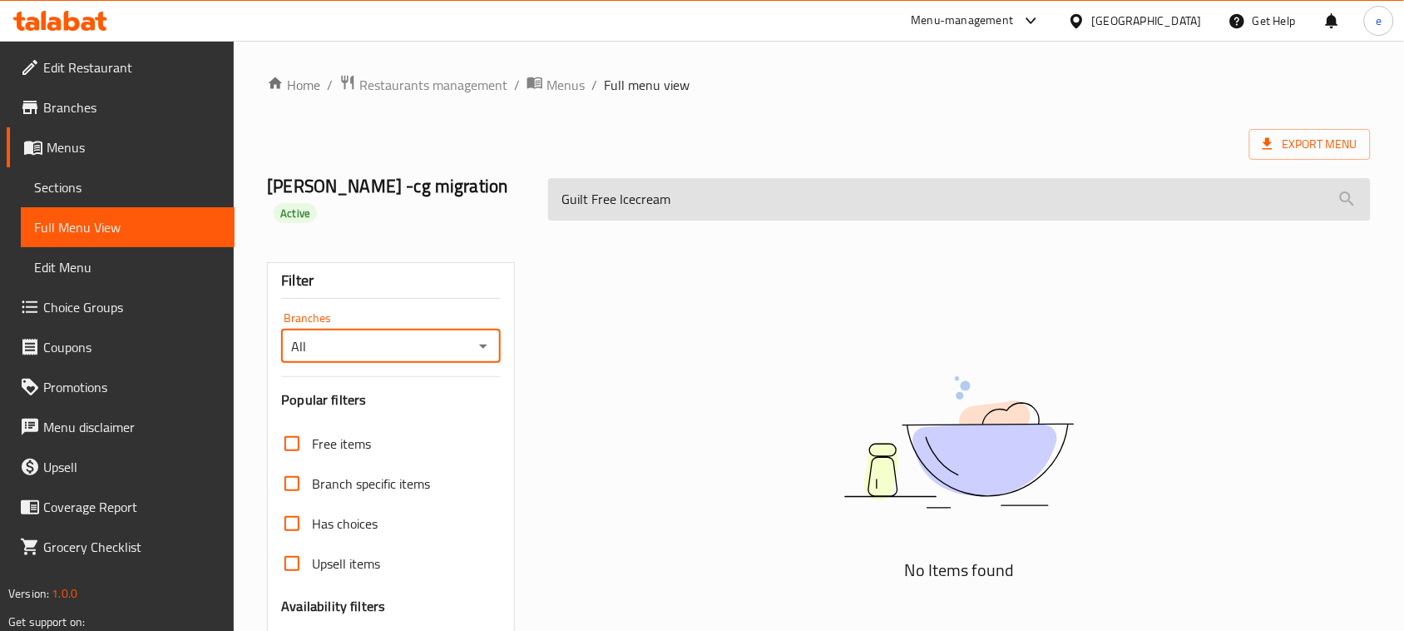
click at [699, 187] on input "Guilt Free Icecream" at bounding box center [959, 199] width 823 height 42
click at [637, 189] on input "Guilt Free Icecream" at bounding box center [959, 199] width 823 height 42
click at [631, 189] on input "Guilt Free Icecream" at bounding box center [959, 199] width 823 height 42
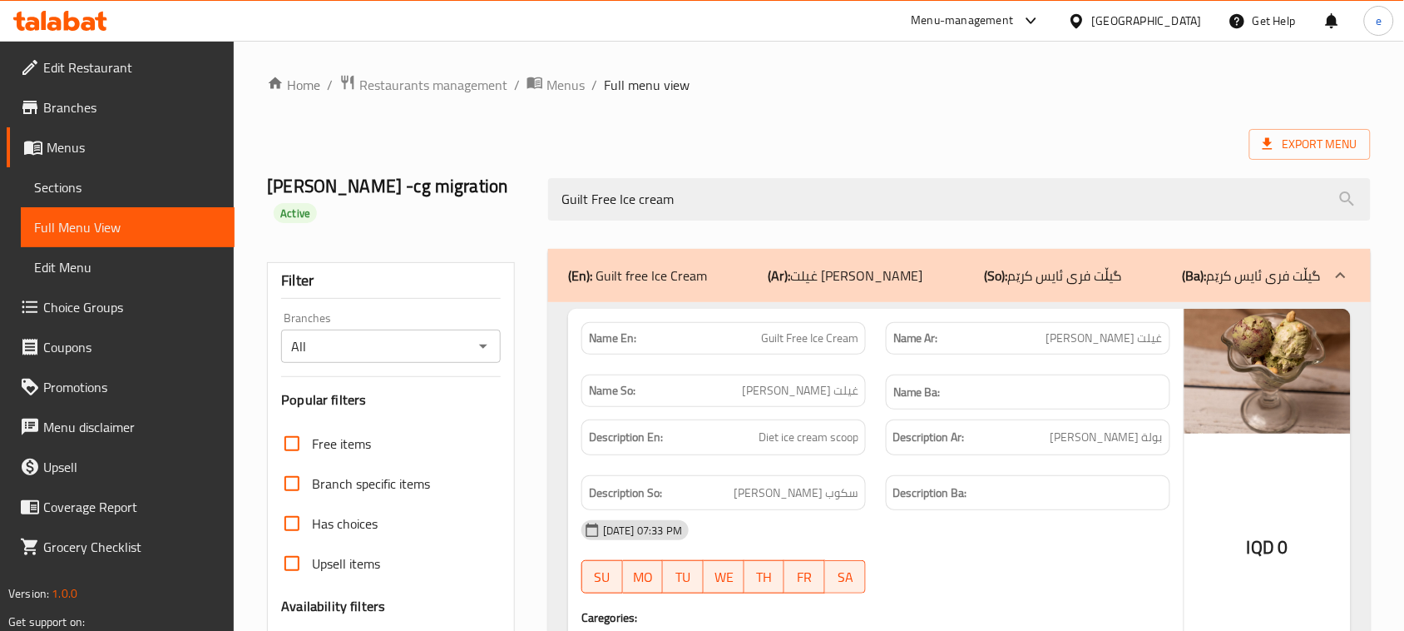
type input "Guilt Free Ice cream"
click at [479, 336] on icon "Open" at bounding box center [483, 346] width 20 height 20
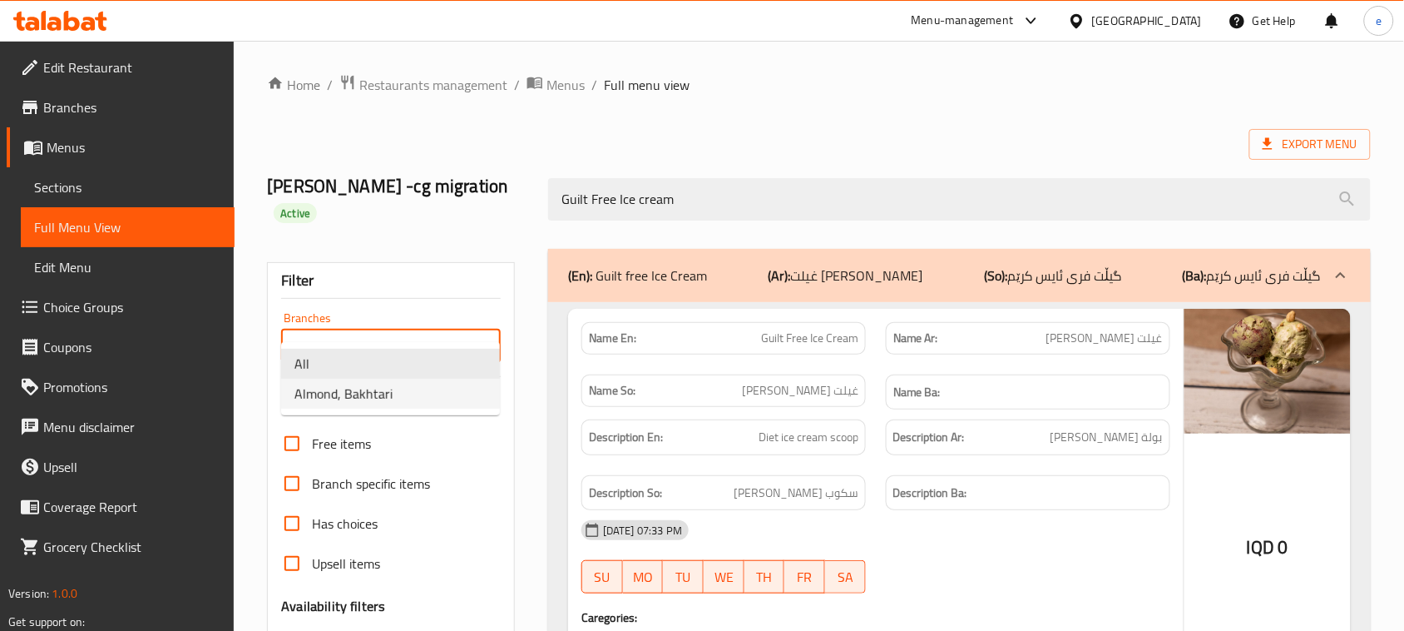
click at [418, 384] on li "Almond, Bakhtari" at bounding box center [390, 394] width 219 height 30
type input "Almond, Bakhtari"
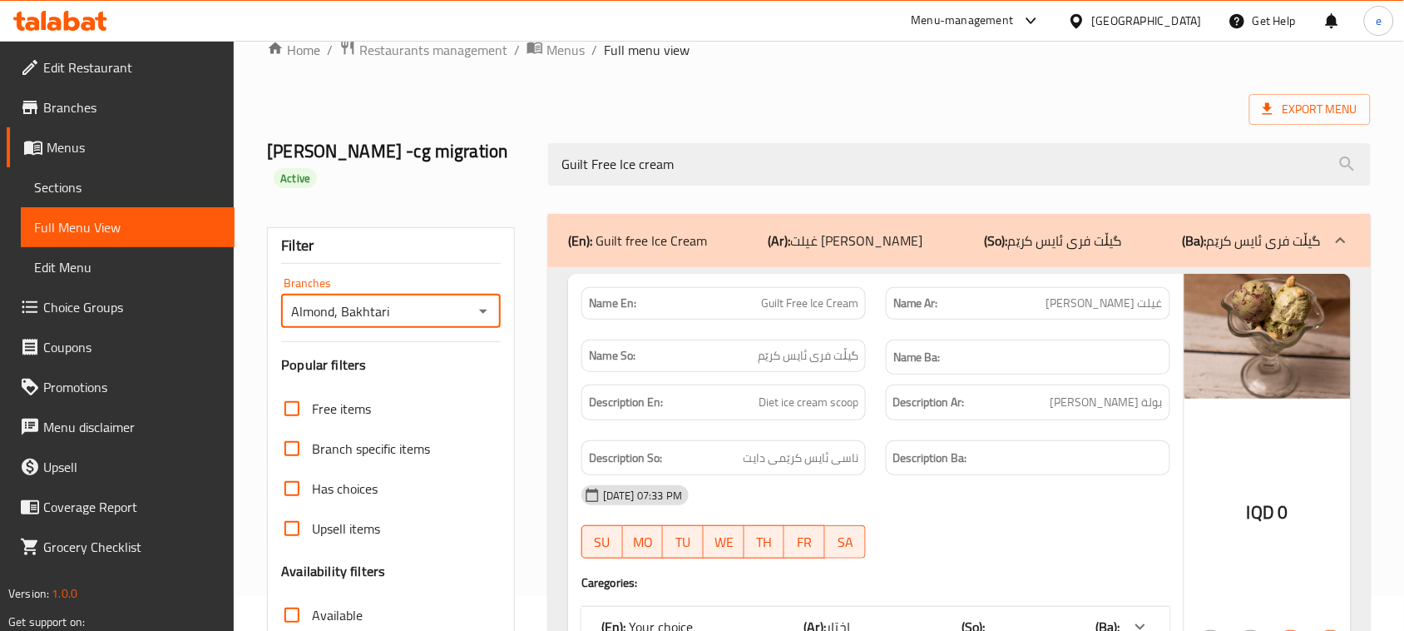
scroll to position [208, 0]
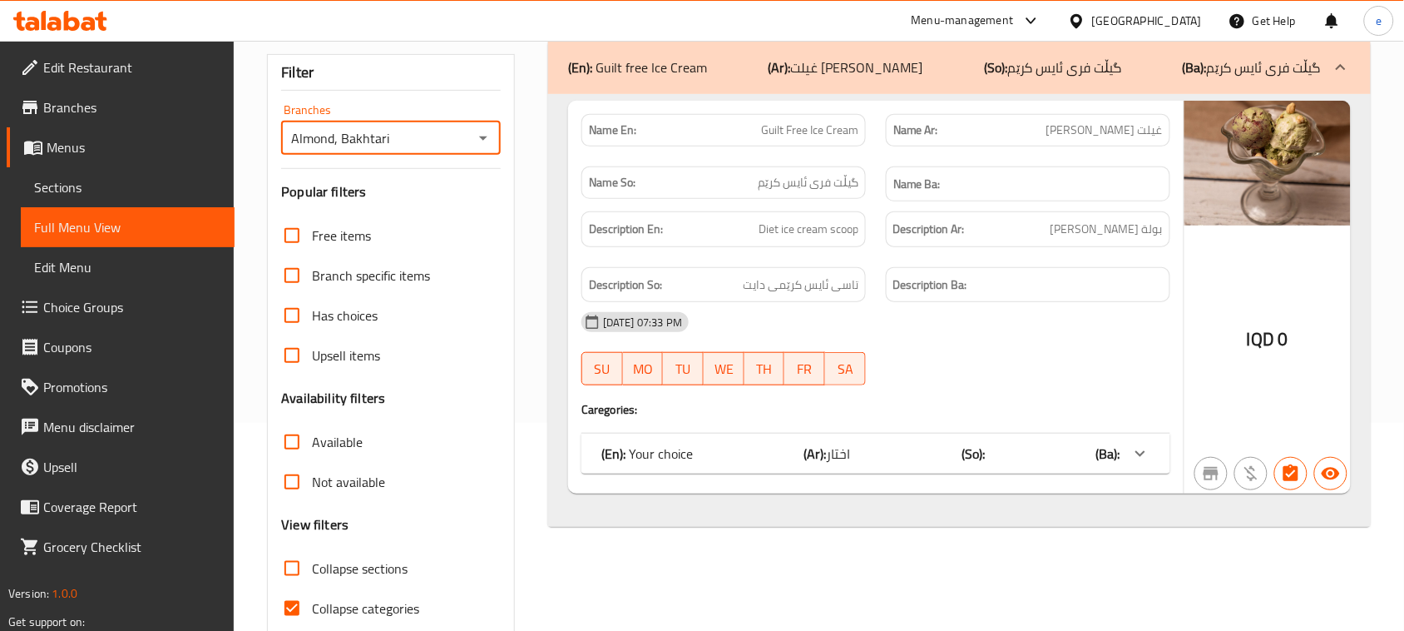
click at [306, 588] on input "Collapse categories" at bounding box center [292, 608] width 40 height 40
checkbox input "false"
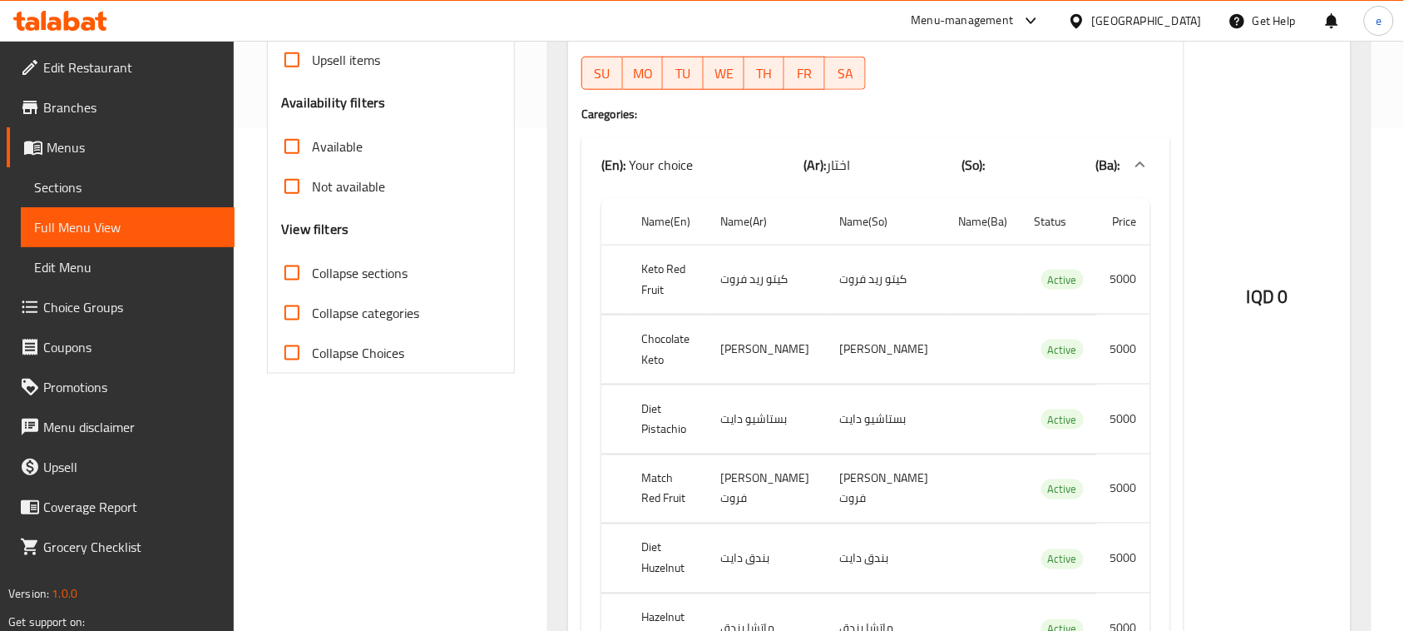
scroll to position [0, 0]
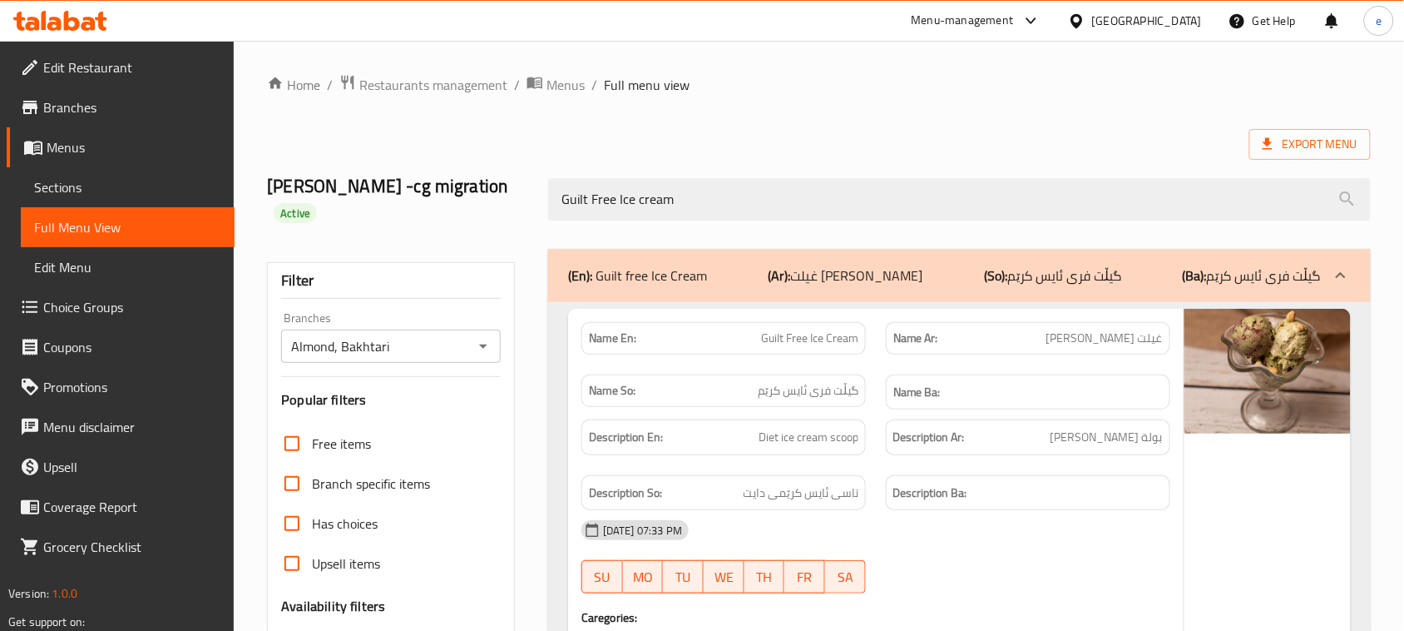
click at [481, 336] on icon "Open" at bounding box center [483, 346] width 20 height 20
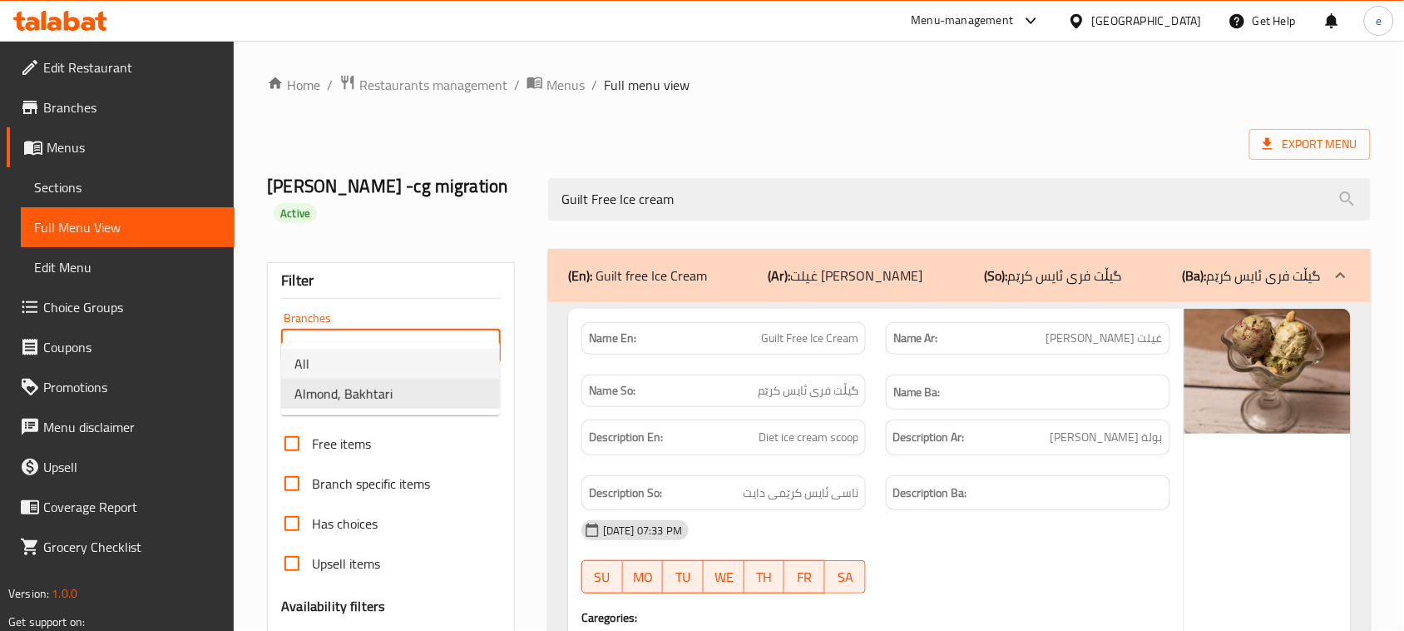
click at [439, 355] on li "All" at bounding box center [390, 364] width 219 height 30
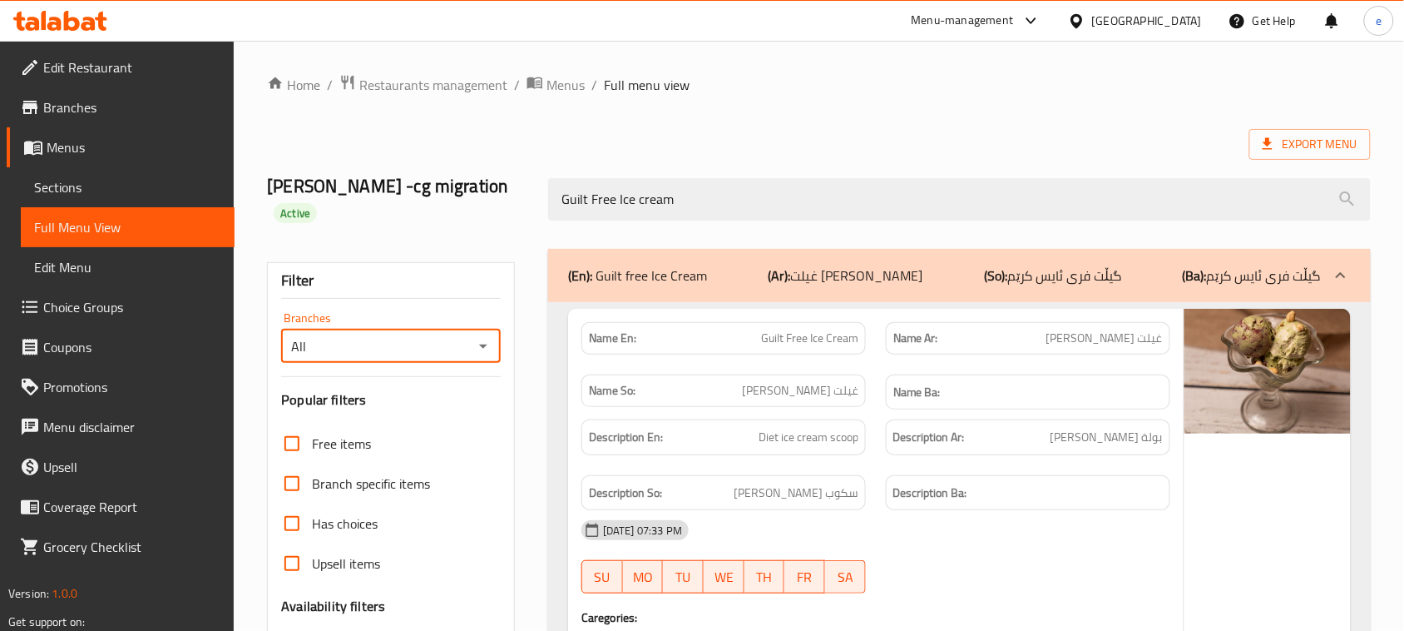
click at [488, 336] on icon "Open" at bounding box center [483, 346] width 20 height 20
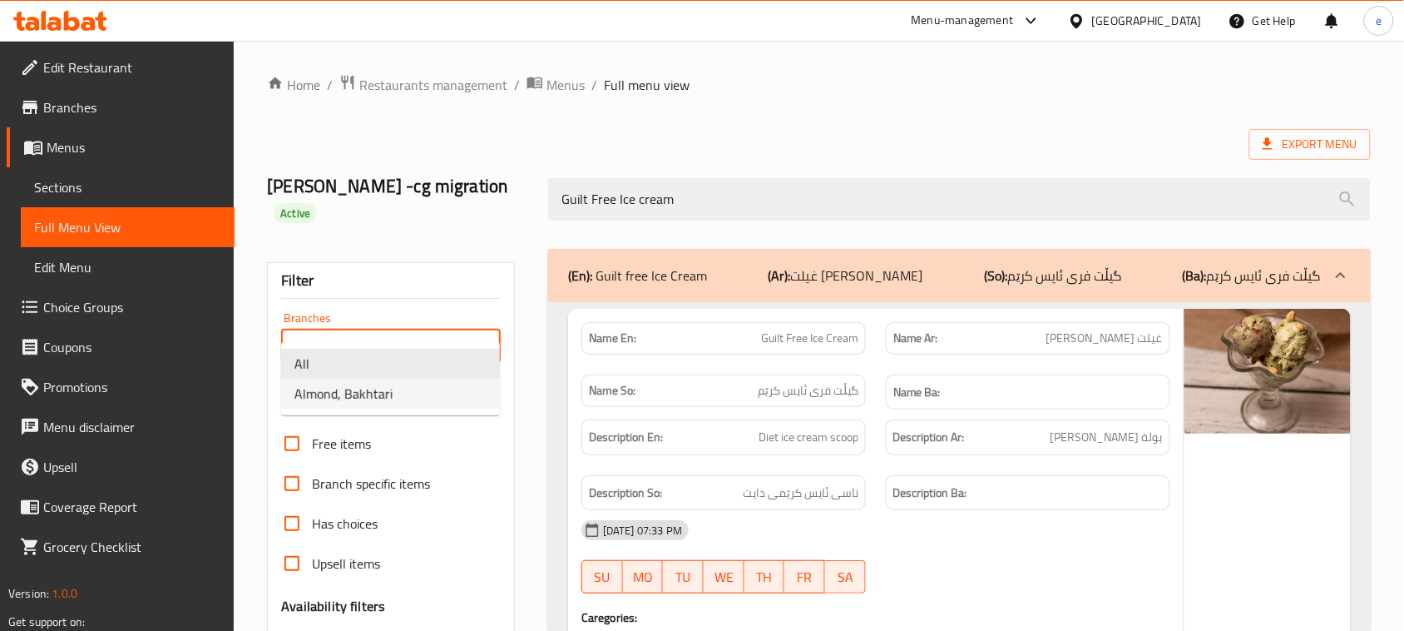
click at [424, 393] on li "Almond, Bakhtari" at bounding box center [390, 394] width 219 height 30
type input "Almond, Bakhtari"
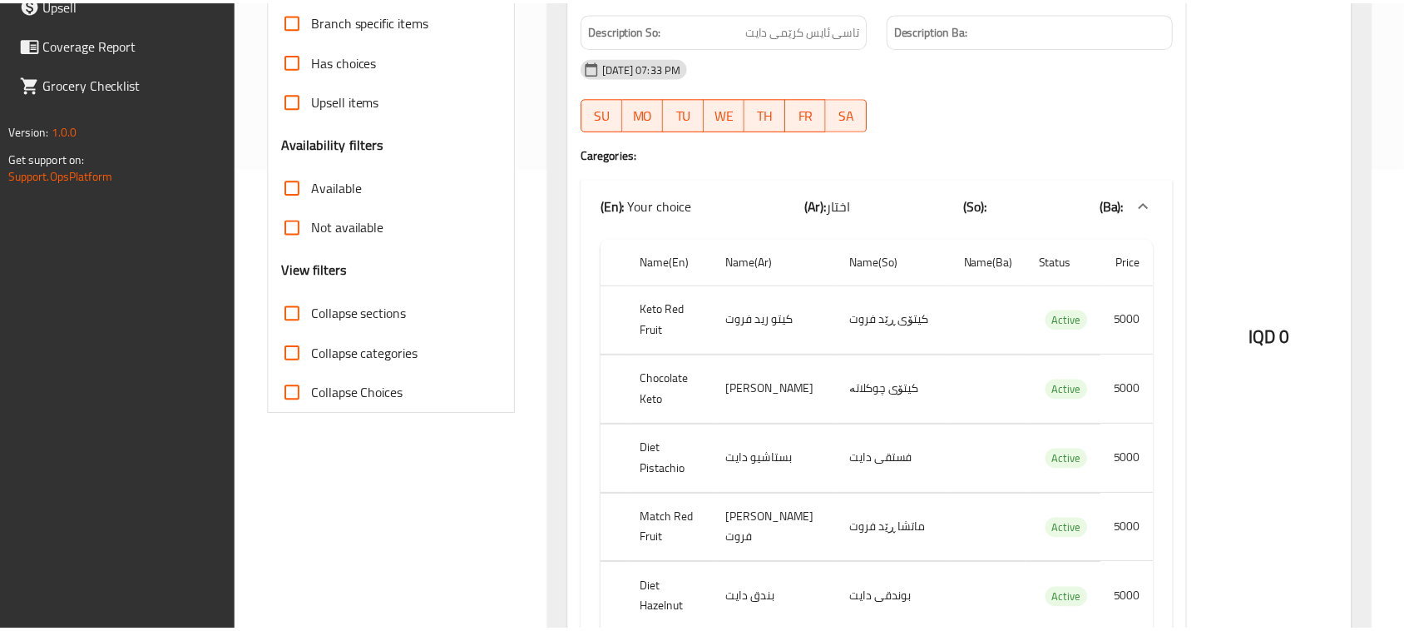
scroll to position [503, 0]
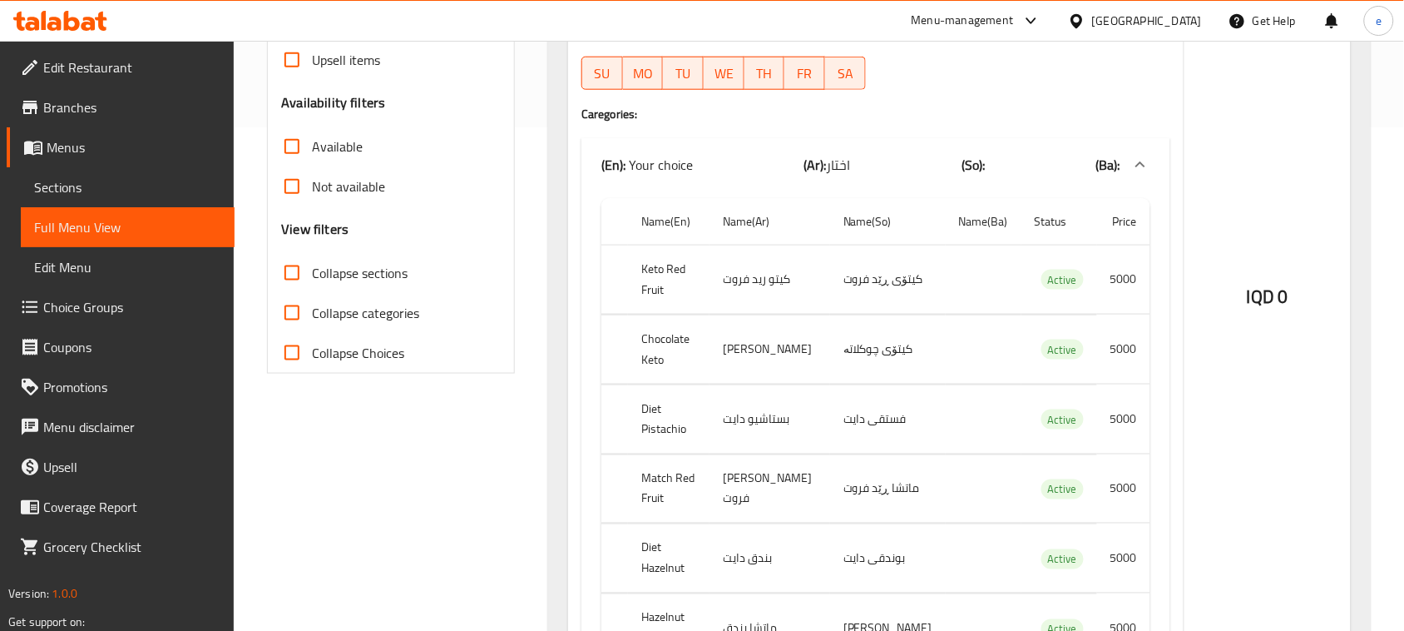
click at [102, 23] on icon at bounding box center [101, 21] width 12 height 19
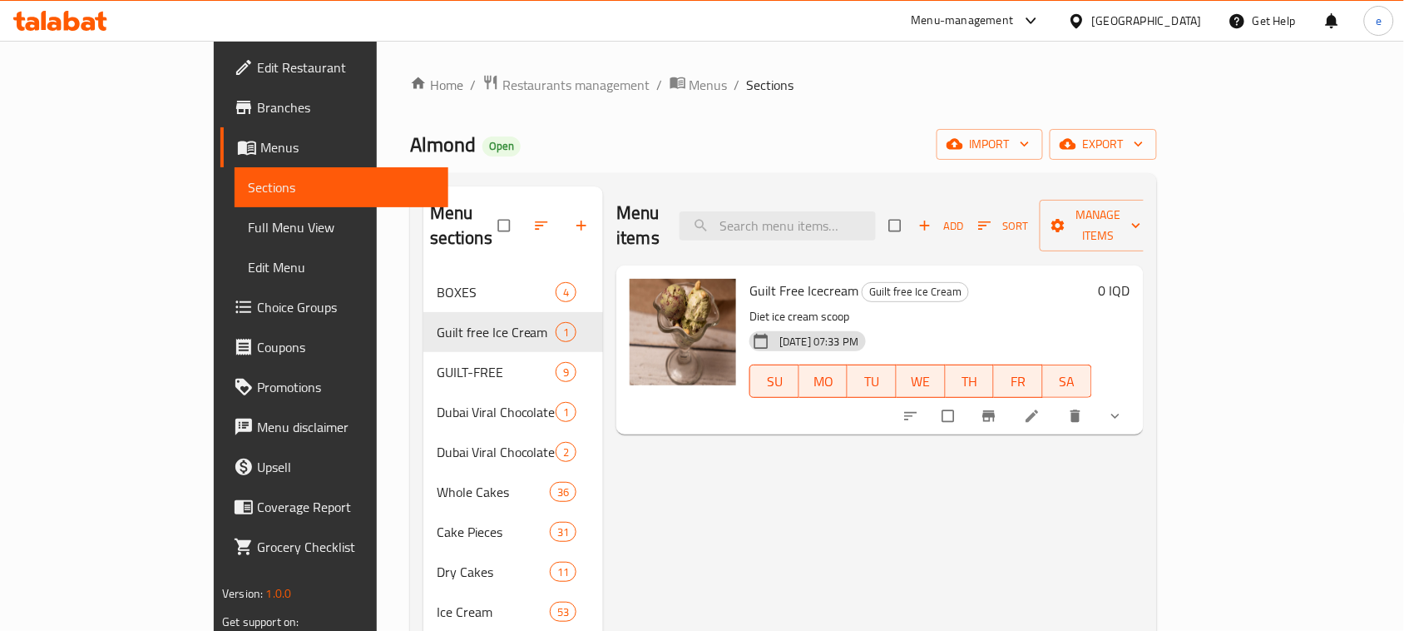
click at [750, 278] on span "Guilt Free Icecream" at bounding box center [804, 290] width 109 height 25
copy h6 "Guilt Free Icecream"
click at [1038, 410] on icon at bounding box center [1032, 416] width 12 height 12
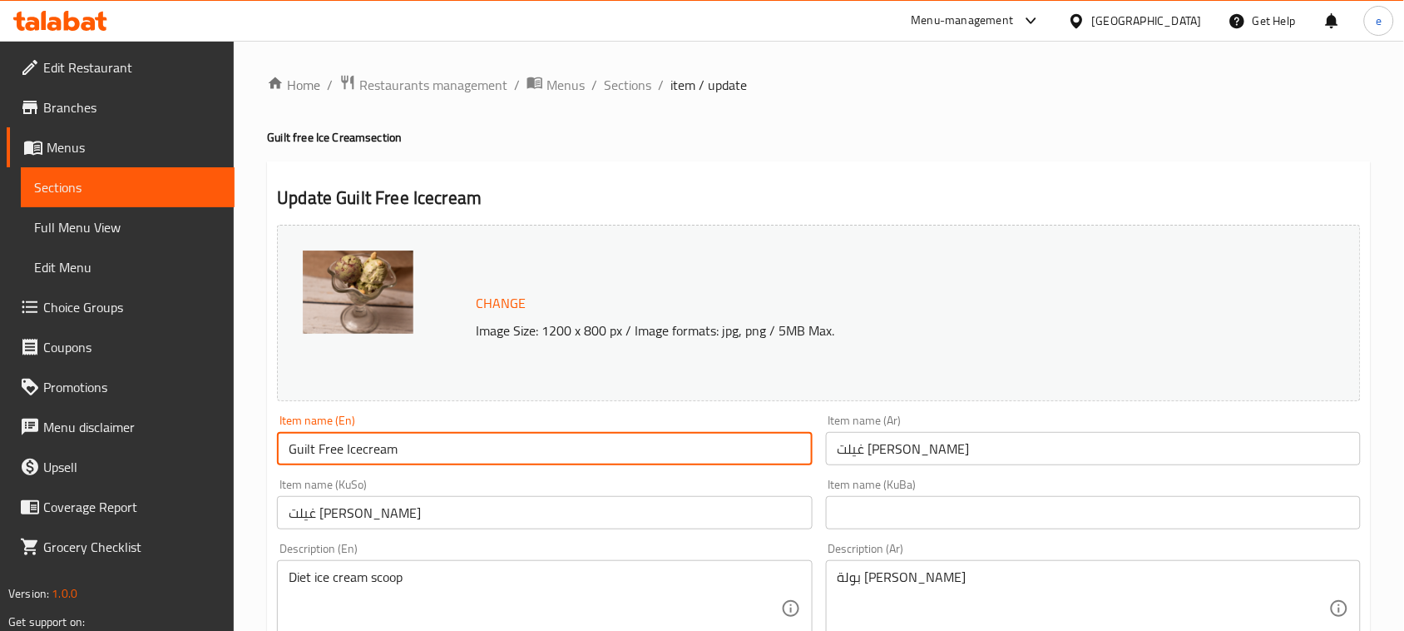
click at [364, 456] on input "Guilt Free Icecream" at bounding box center [544, 448] width 535 height 33
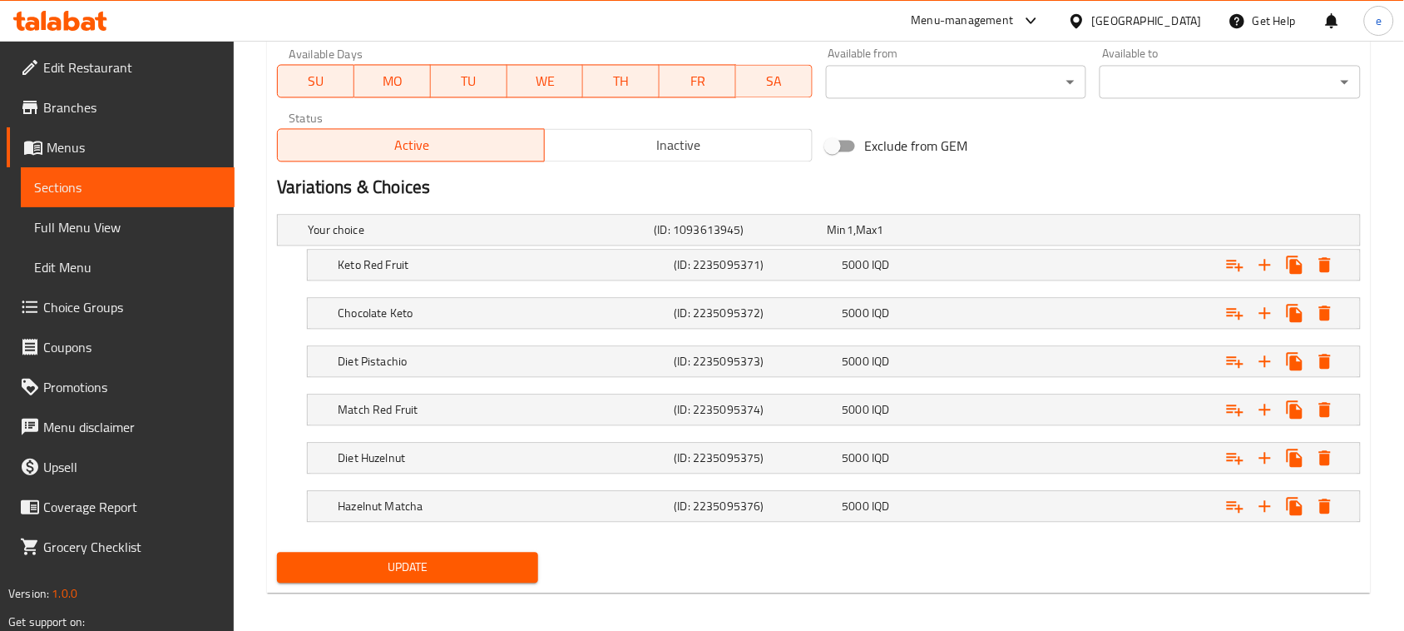
scroll to position [992, 0]
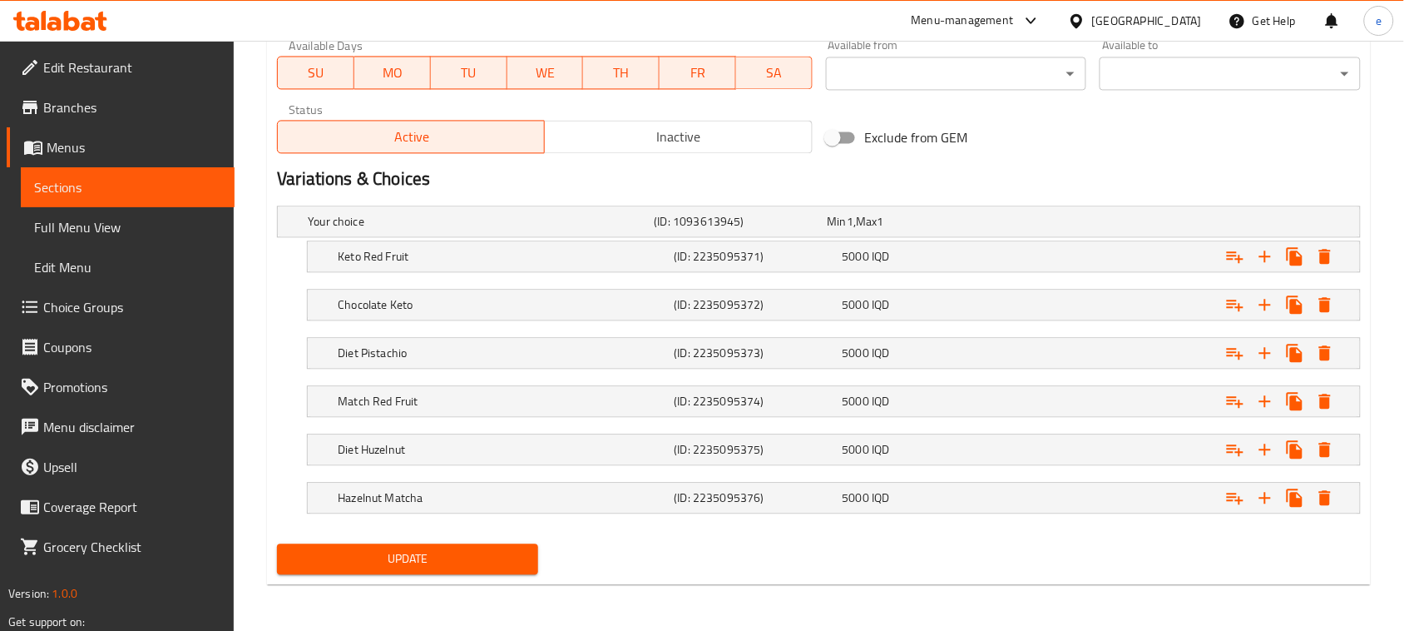
type input "Guilt Free Ice Cream"
click at [493, 558] on span "Update" at bounding box center [407, 558] width 235 height 21
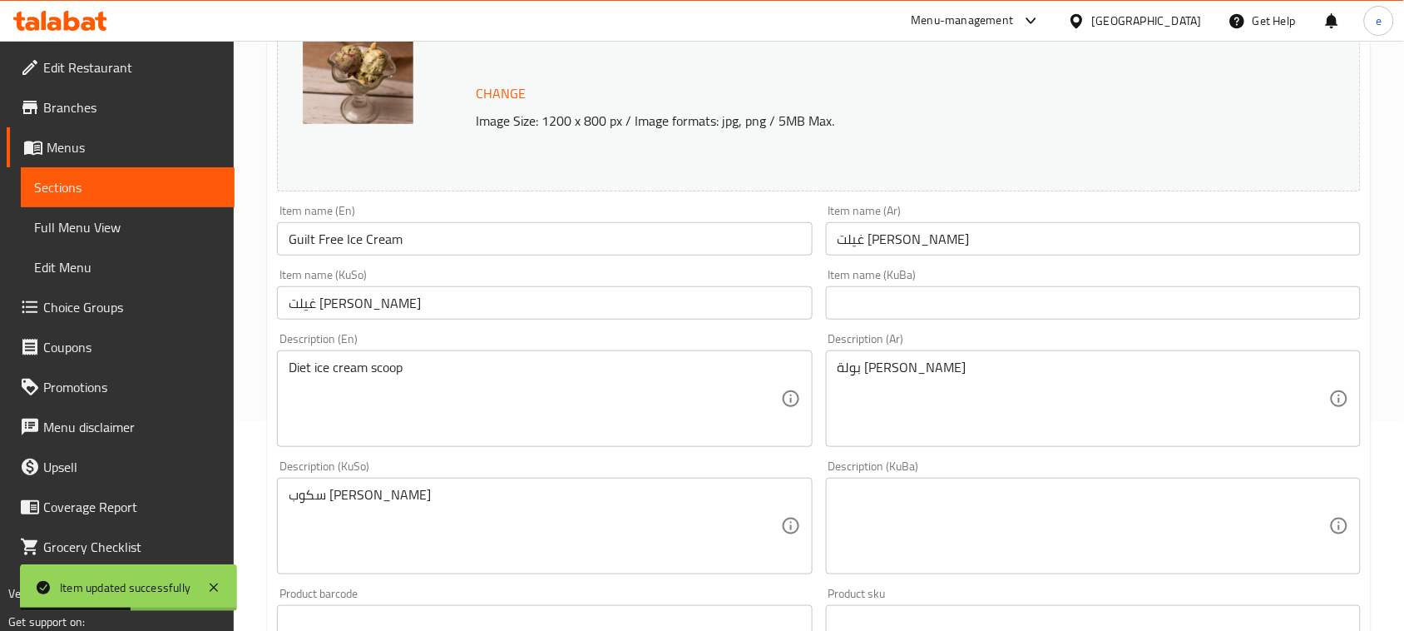
scroll to position [160, 0]
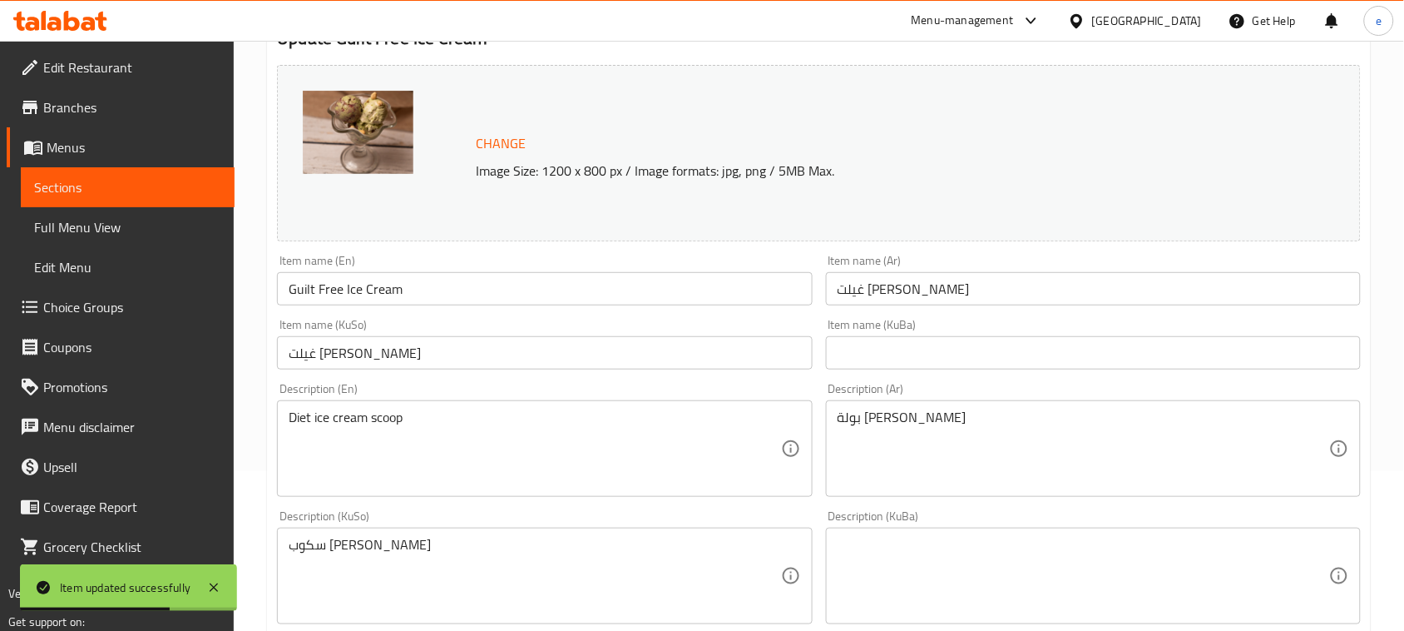
click at [379, 359] on input "غيلت [PERSON_NAME]" at bounding box center [544, 352] width 535 height 33
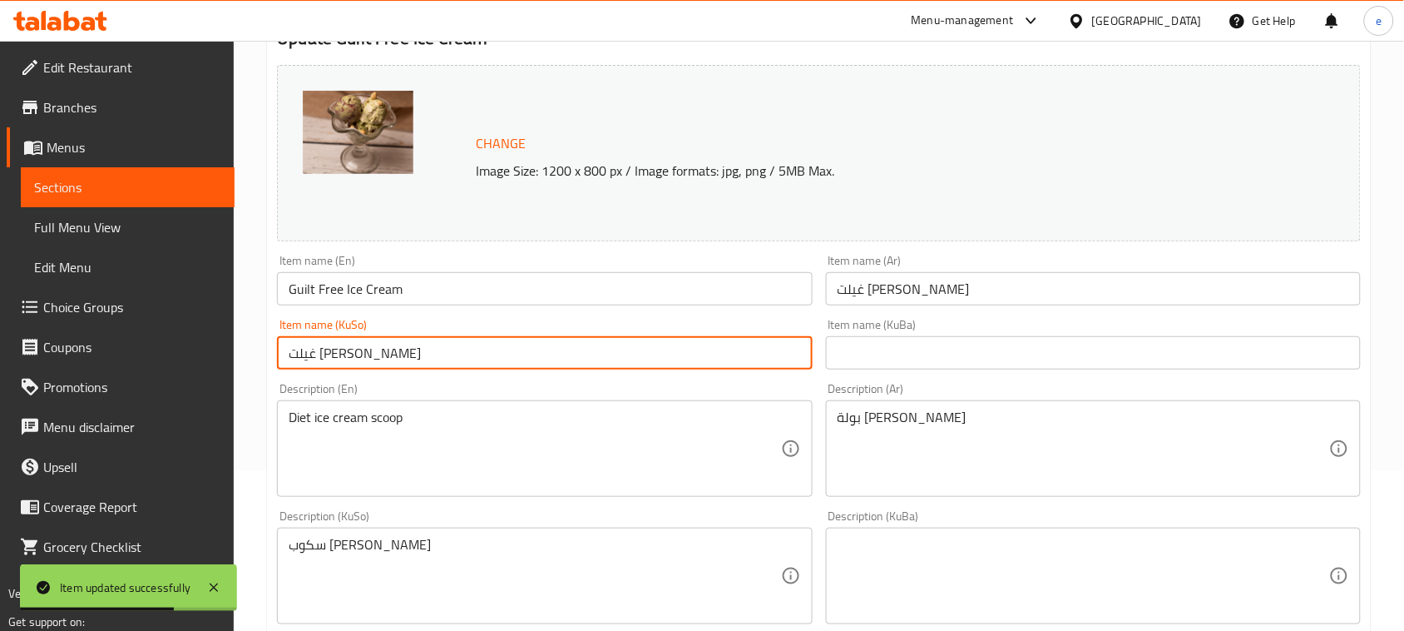
click at [379, 359] on input "غيلت [PERSON_NAME]" at bounding box center [544, 352] width 535 height 33
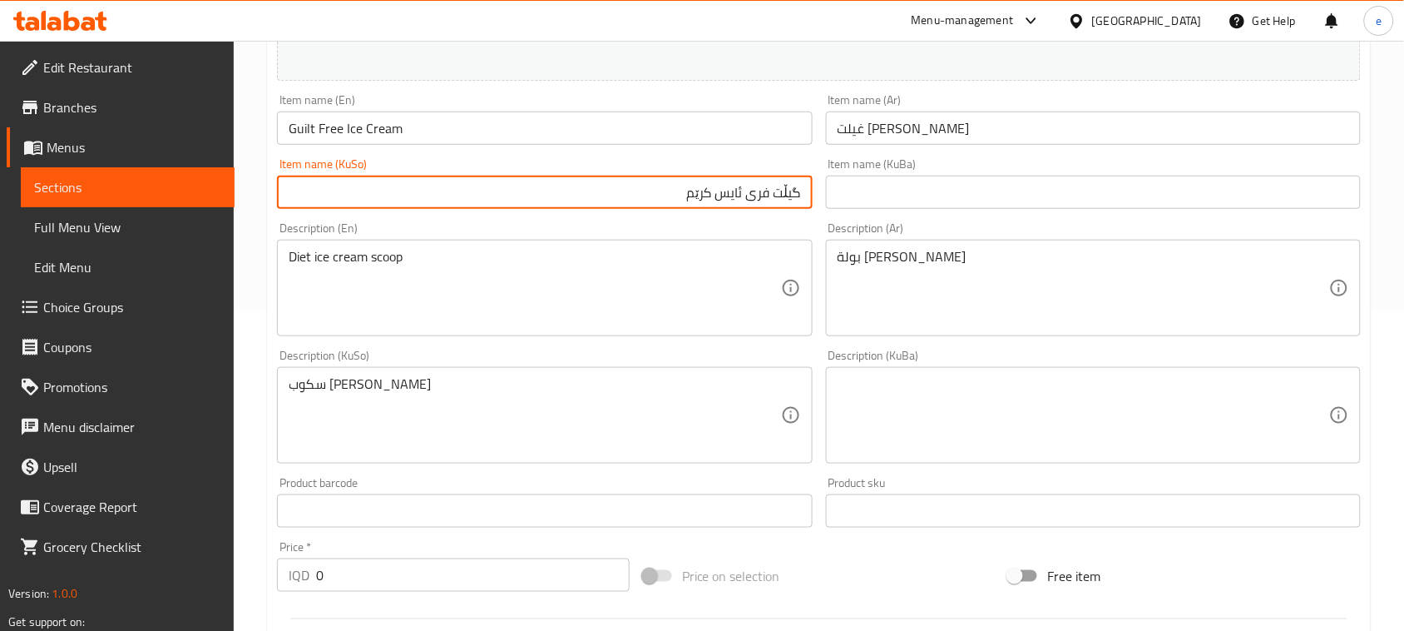
scroll to position [368, 0]
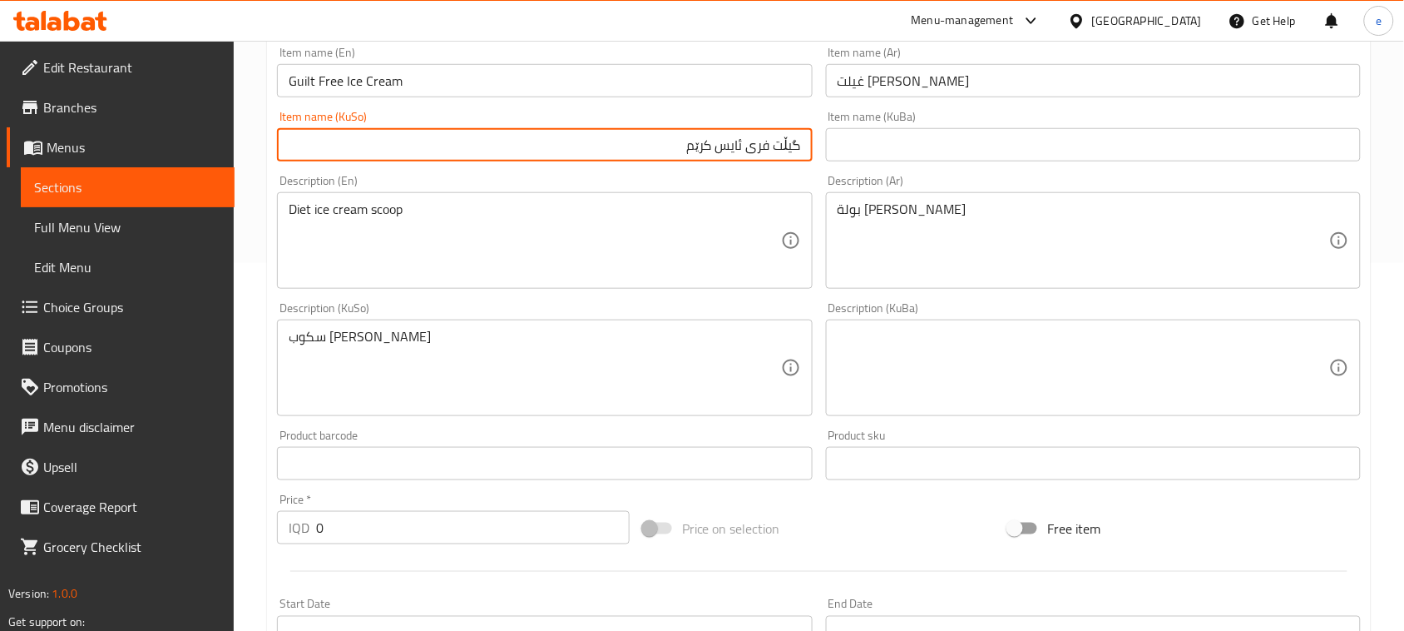
type input "گیڵت فری ئایس کرێم"
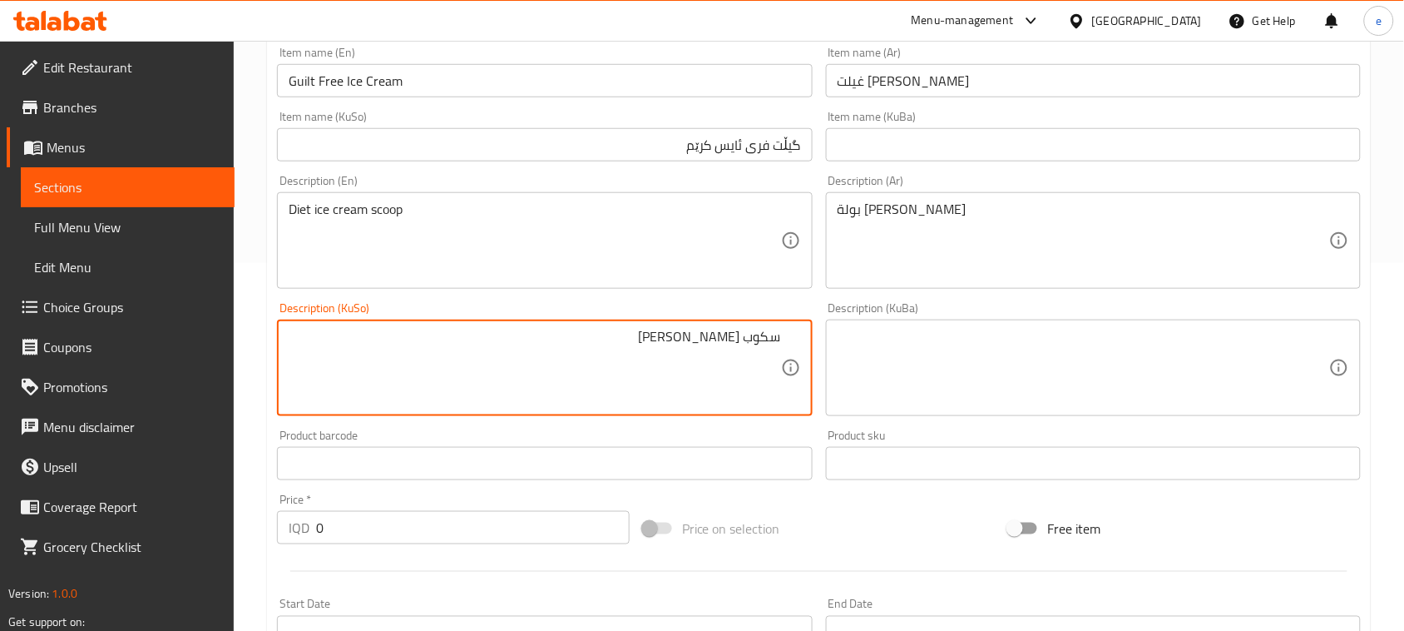
click at [746, 343] on textarea "سكوب [PERSON_NAME]" at bounding box center [535, 368] width 492 height 79
paste textarea "تاس"
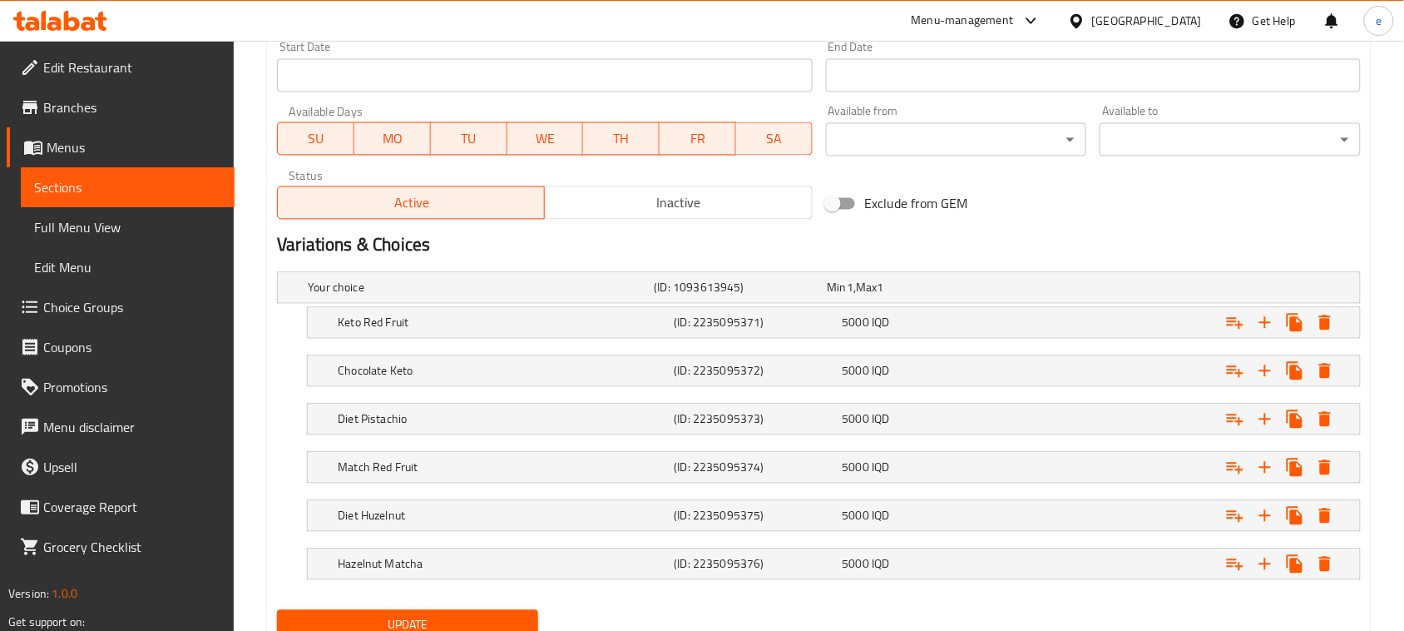
scroll to position [992, 0]
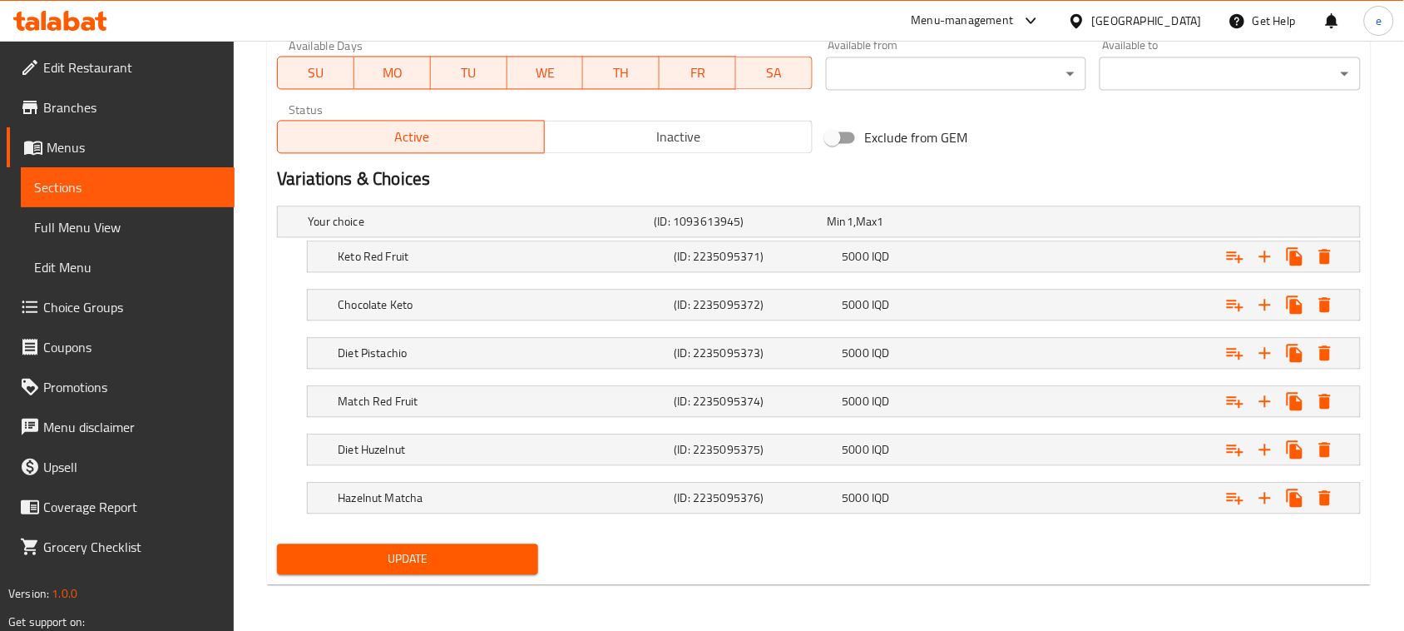
type textarea "تاسی ئایس کرێمی دایت"
click at [423, 567] on span "Update" at bounding box center [407, 558] width 235 height 21
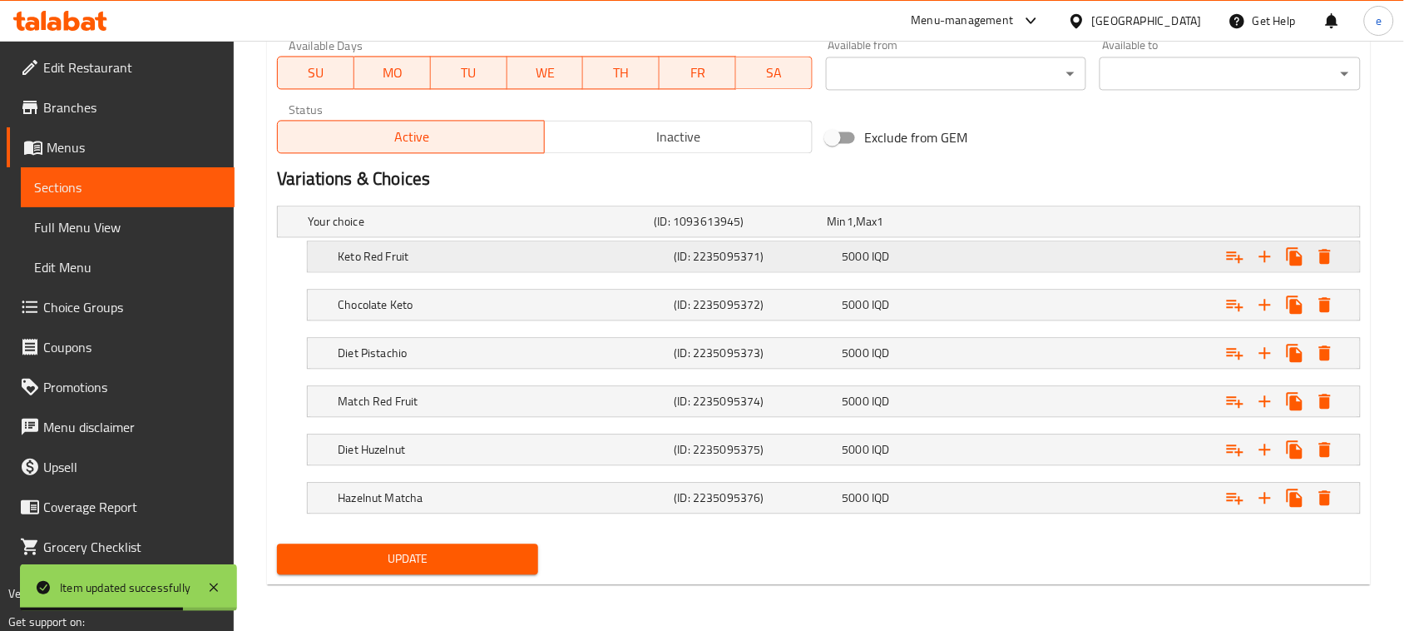
click at [805, 230] on h5 "(ID: 2235095371)" at bounding box center [738, 221] width 166 height 17
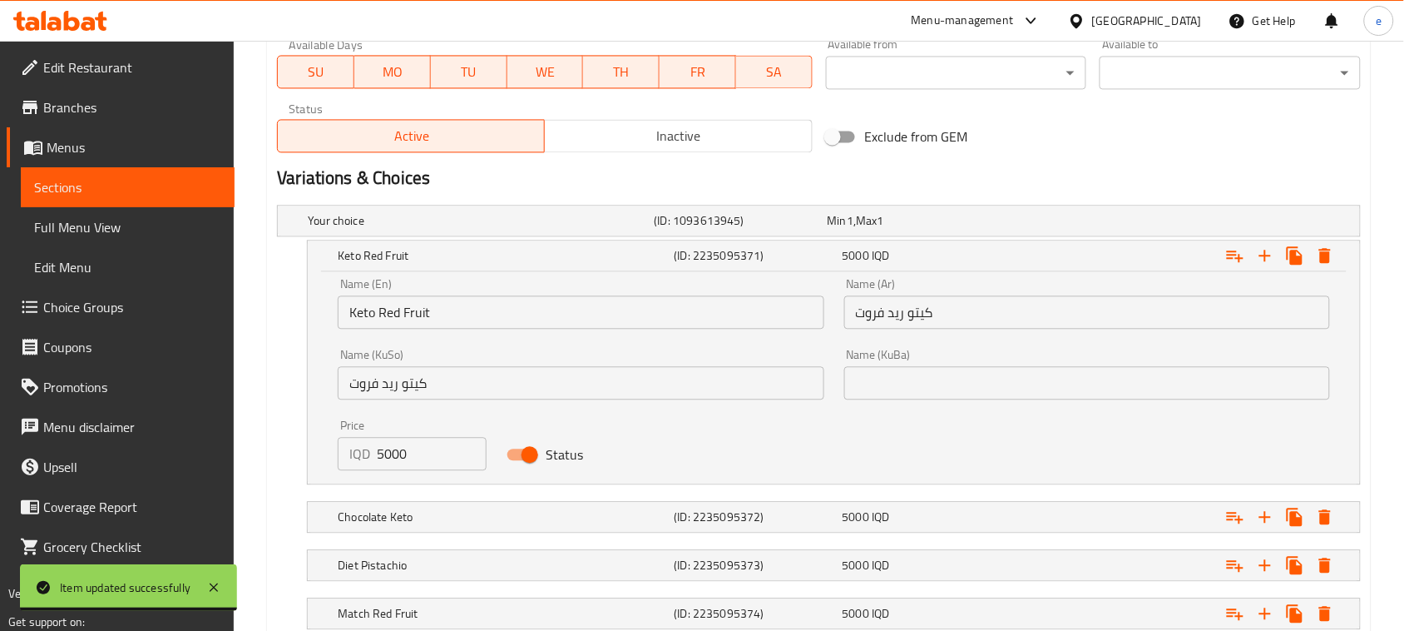
click at [455, 384] on input "كيتو ريد فروت" at bounding box center [581, 382] width 486 height 33
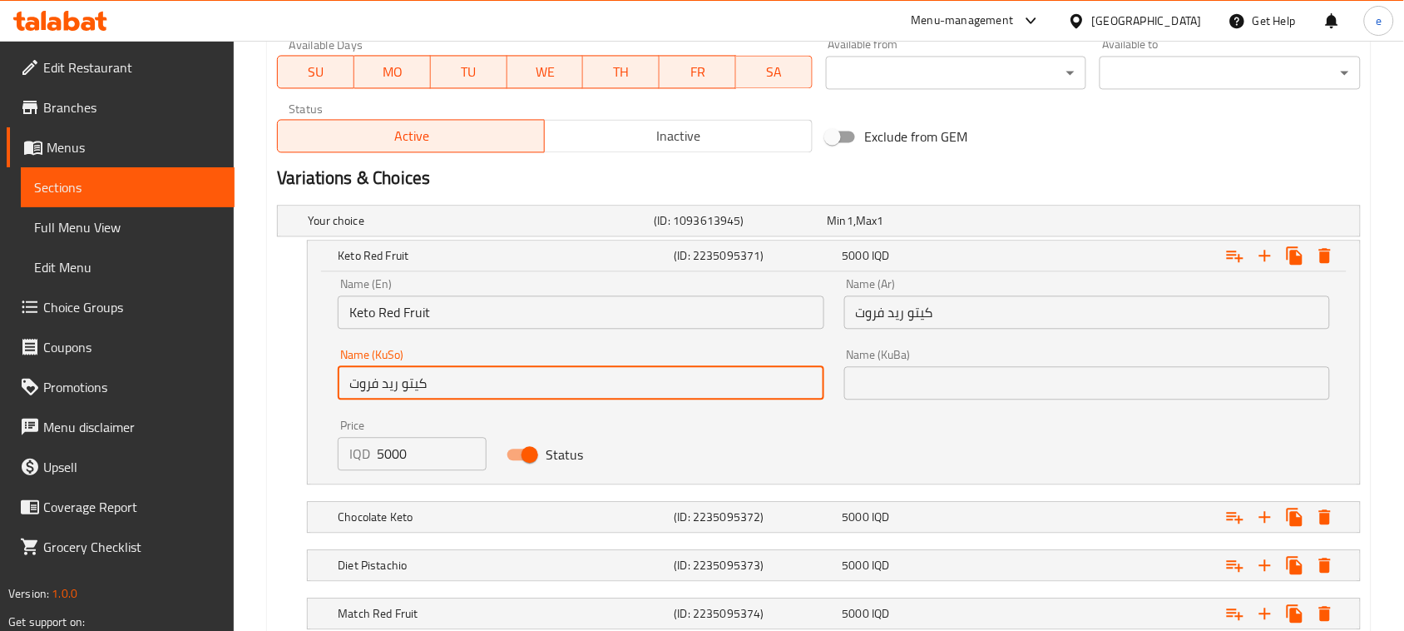
click at [455, 384] on input "كيتو ريد فروت" at bounding box center [581, 382] width 486 height 33
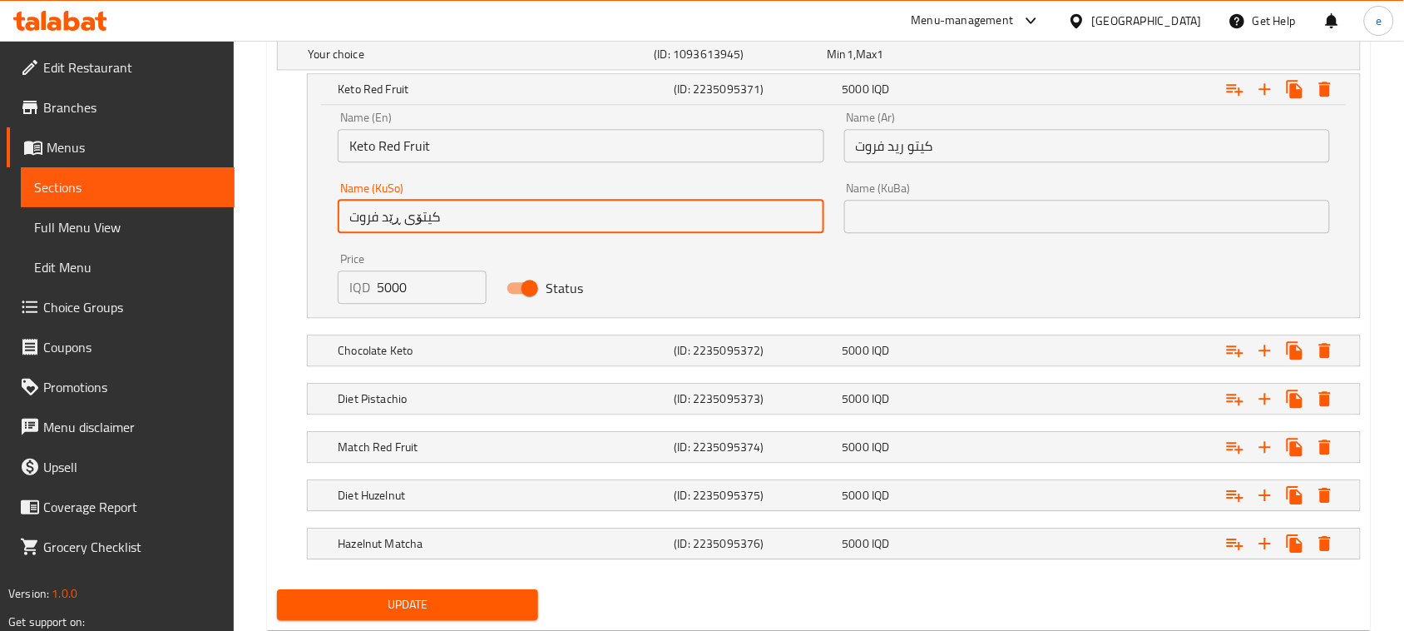
scroll to position [1200, 0]
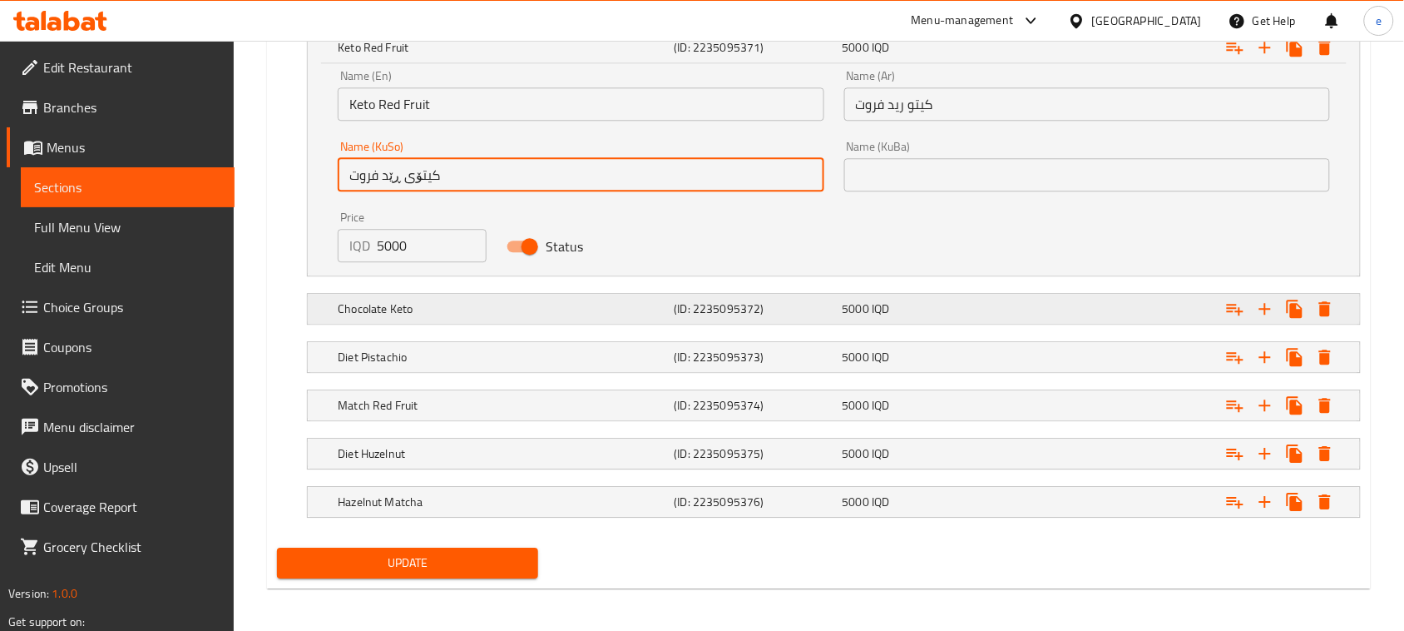
type input "کیتۆی ڕێد فروت"
click at [775, 24] on div "(ID: 2235095372)" at bounding box center [737, 12] width 173 height 23
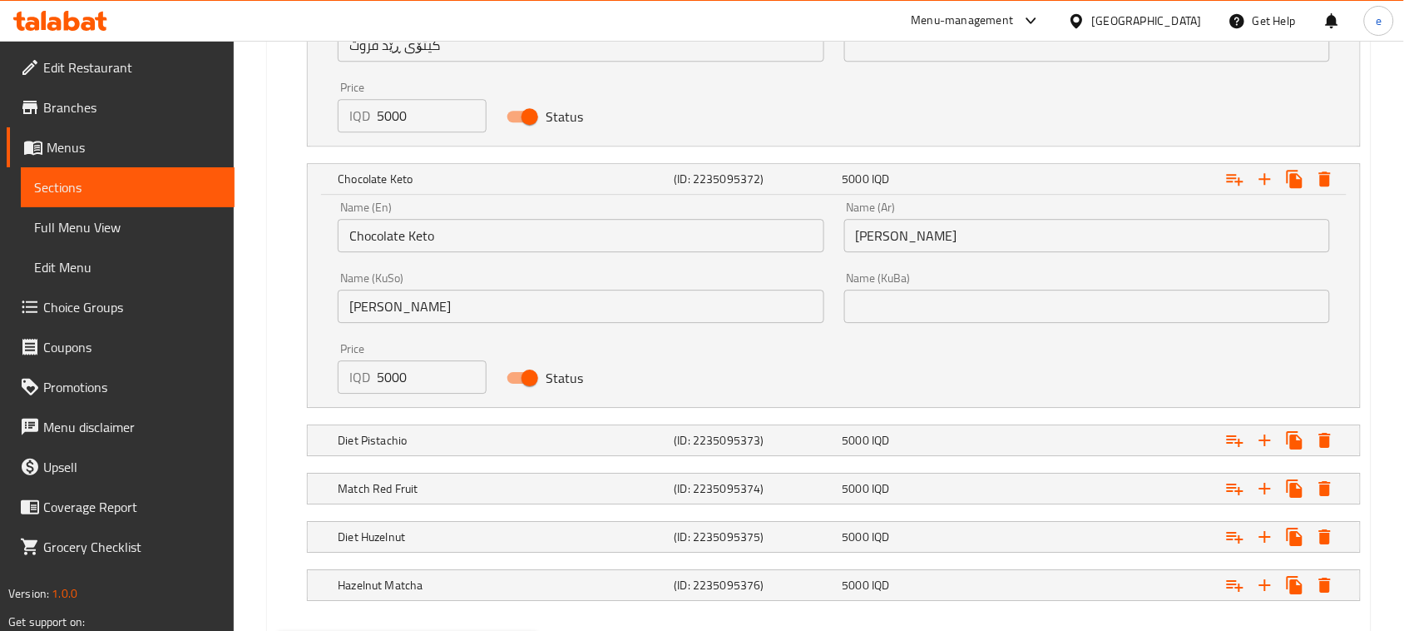
scroll to position [1408, 0]
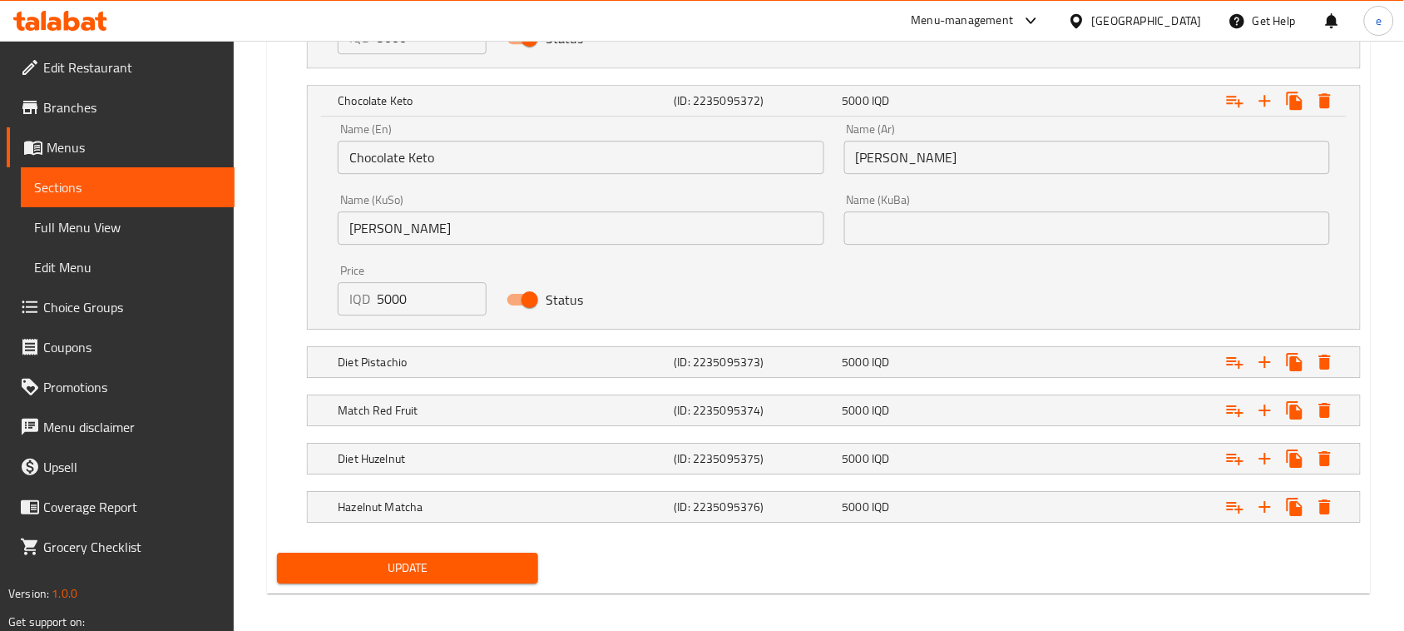
click at [404, 225] on input "[PERSON_NAME]" at bounding box center [581, 227] width 486 height 33
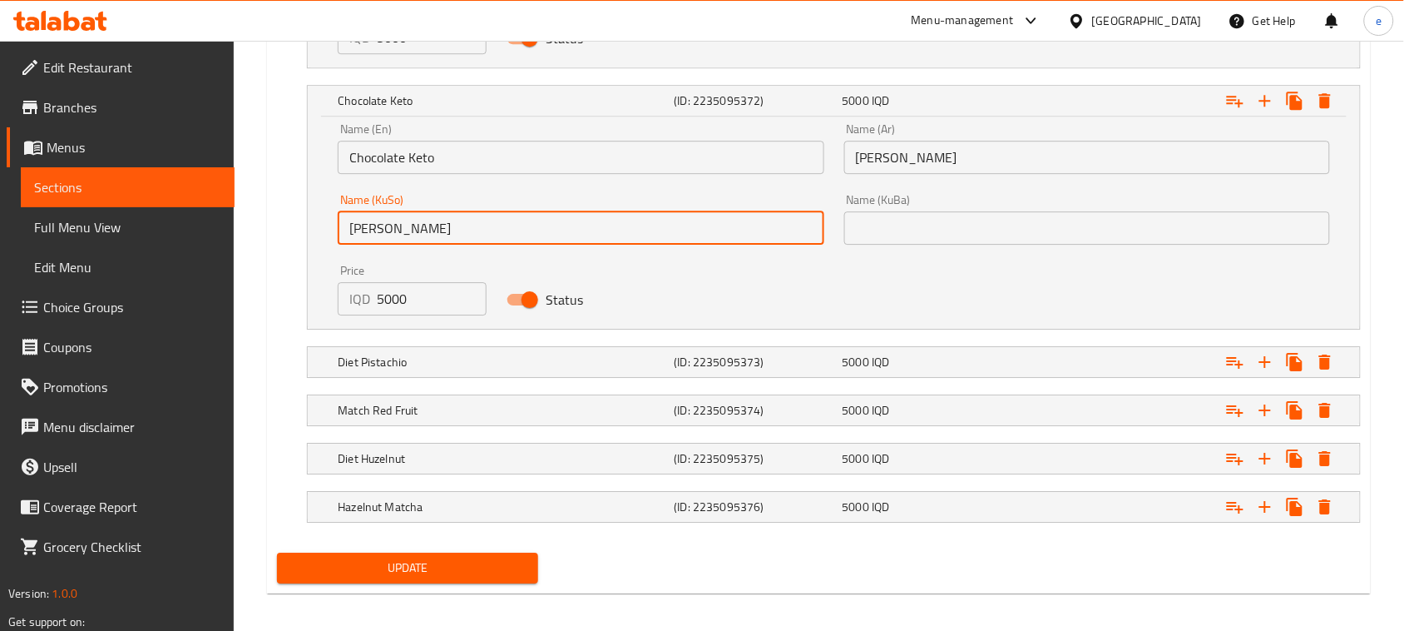
click at [404, 225] on input "[PERSON_NAME]" at bounding box center [581, 227] width 486 height 33
type input "کیتۆی چوکلاتە"
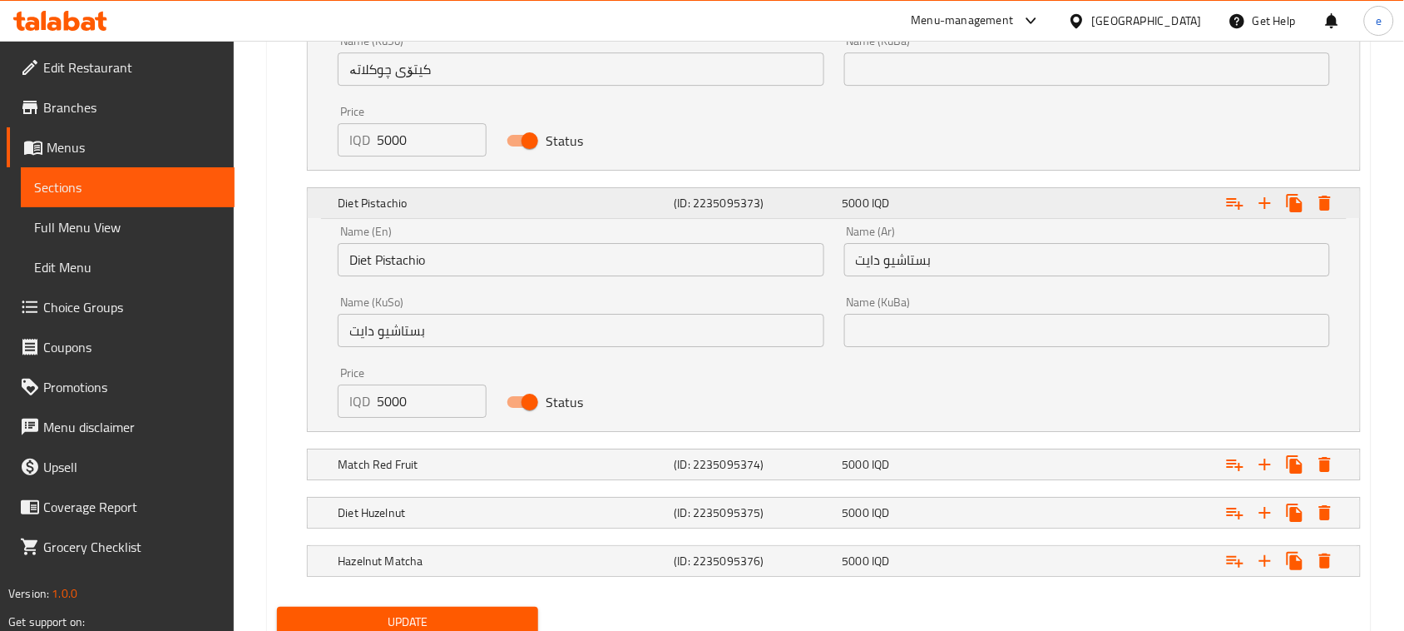
scroll to position [1616, 0]
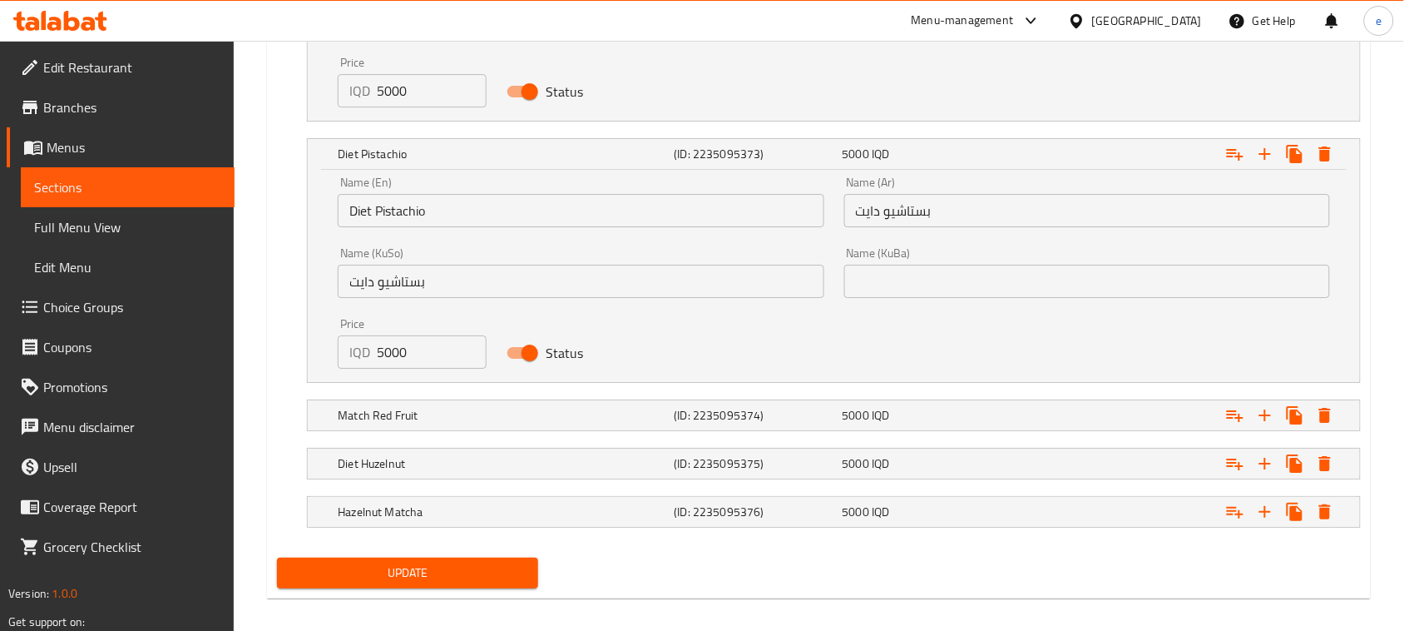
click at [396, 289] on input "بستاشيو دايت" at bounding box center [581, 281] width 486 height 33
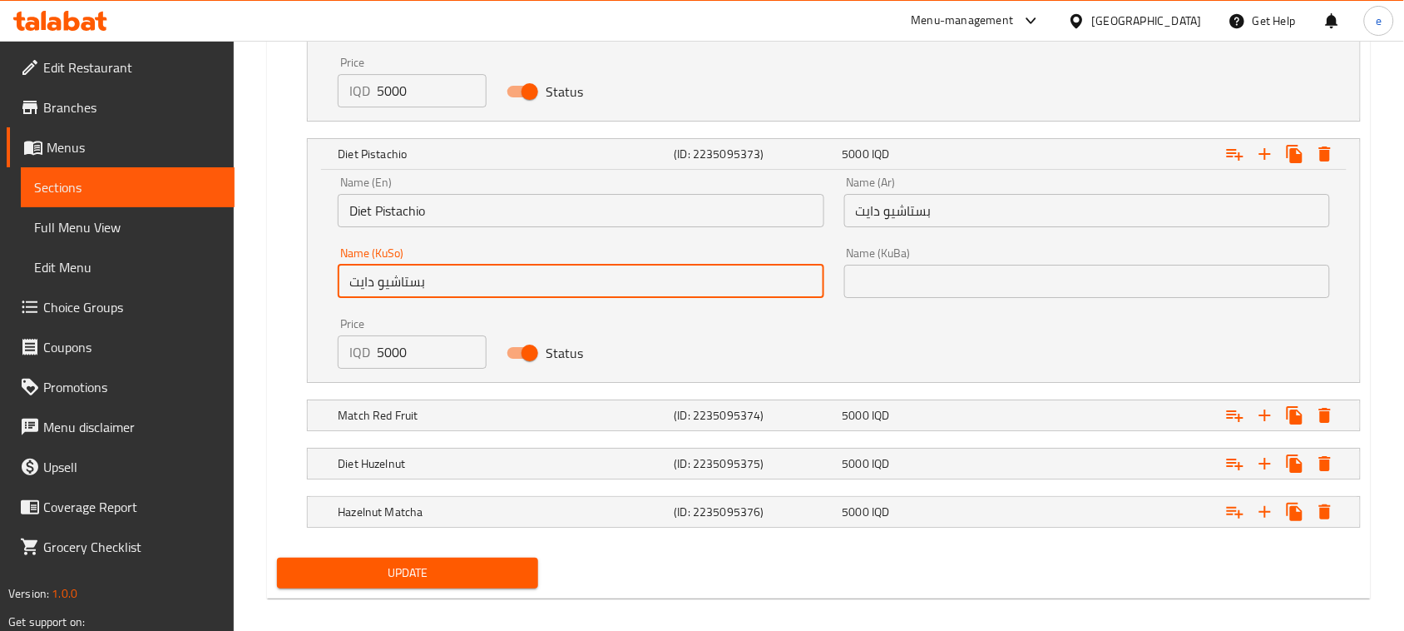
click at [396, 289] on input "بستاشيو دايت" at bounding box center [581, 281] width 486 height 33
type input "فستقی دایت"
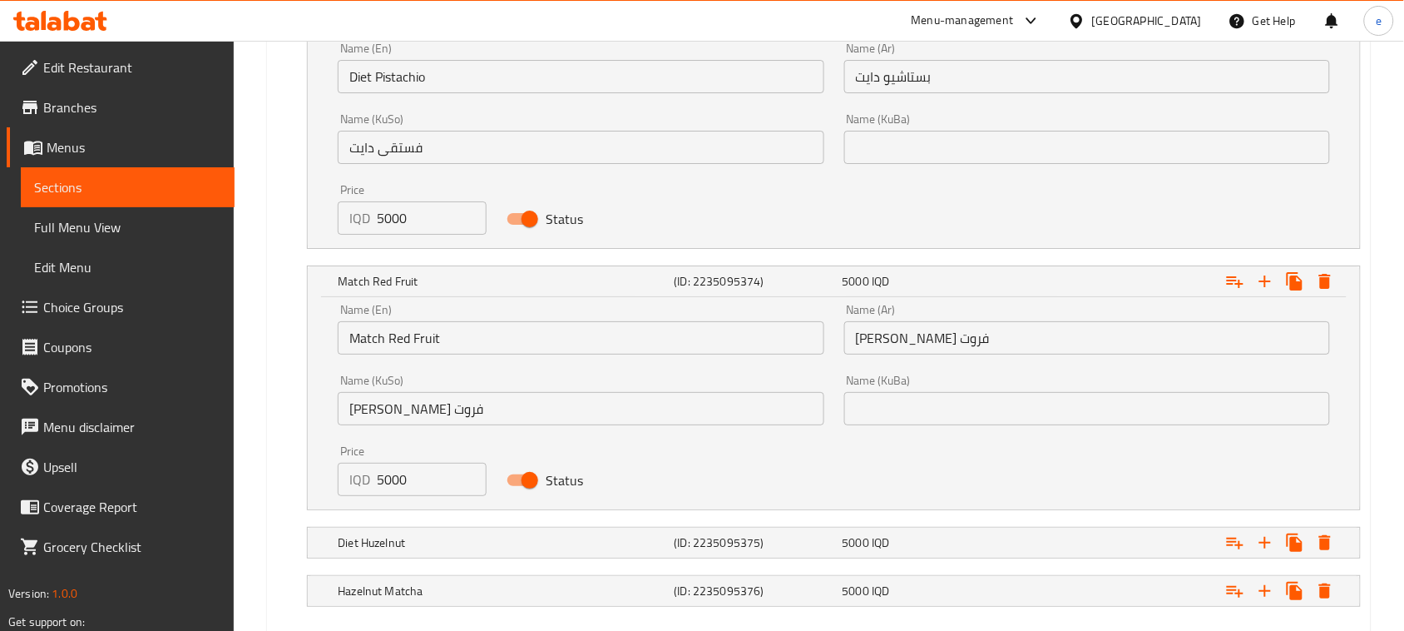
scroll to position [1824, 0]
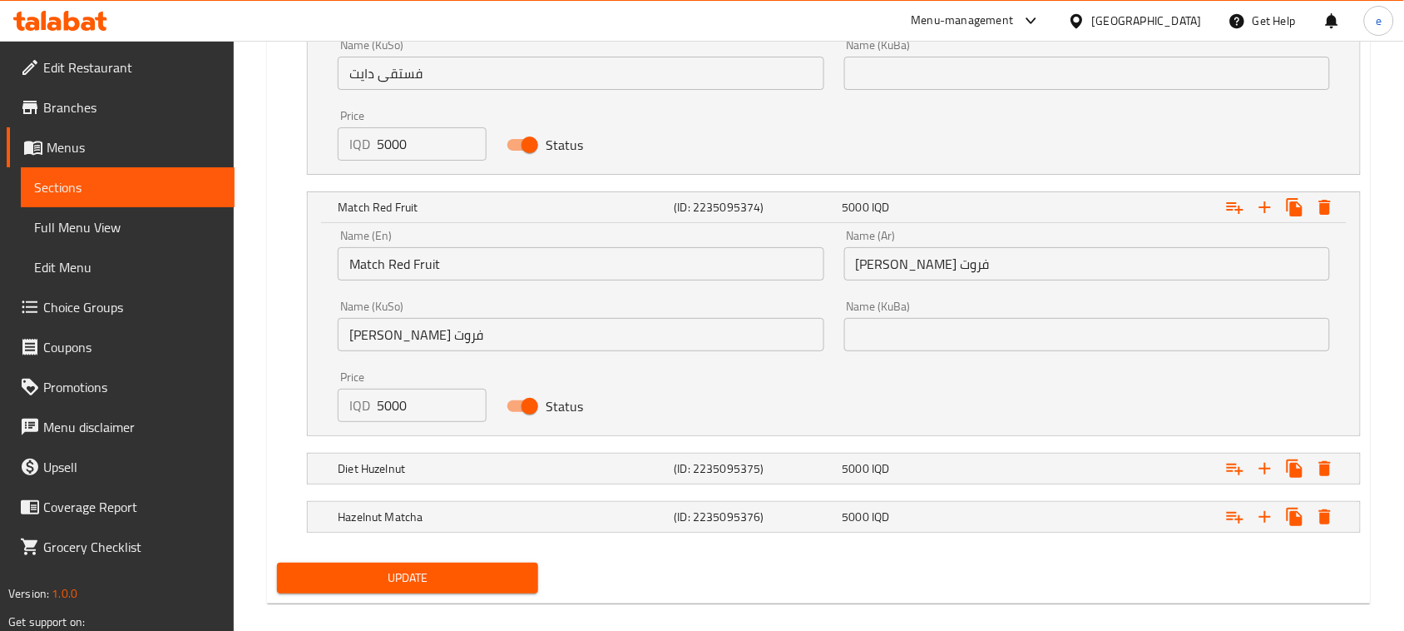
click at [354, 337] on input "[PERSON_NAME] فروت" at bounding box center [581, 334] width 486 height 33
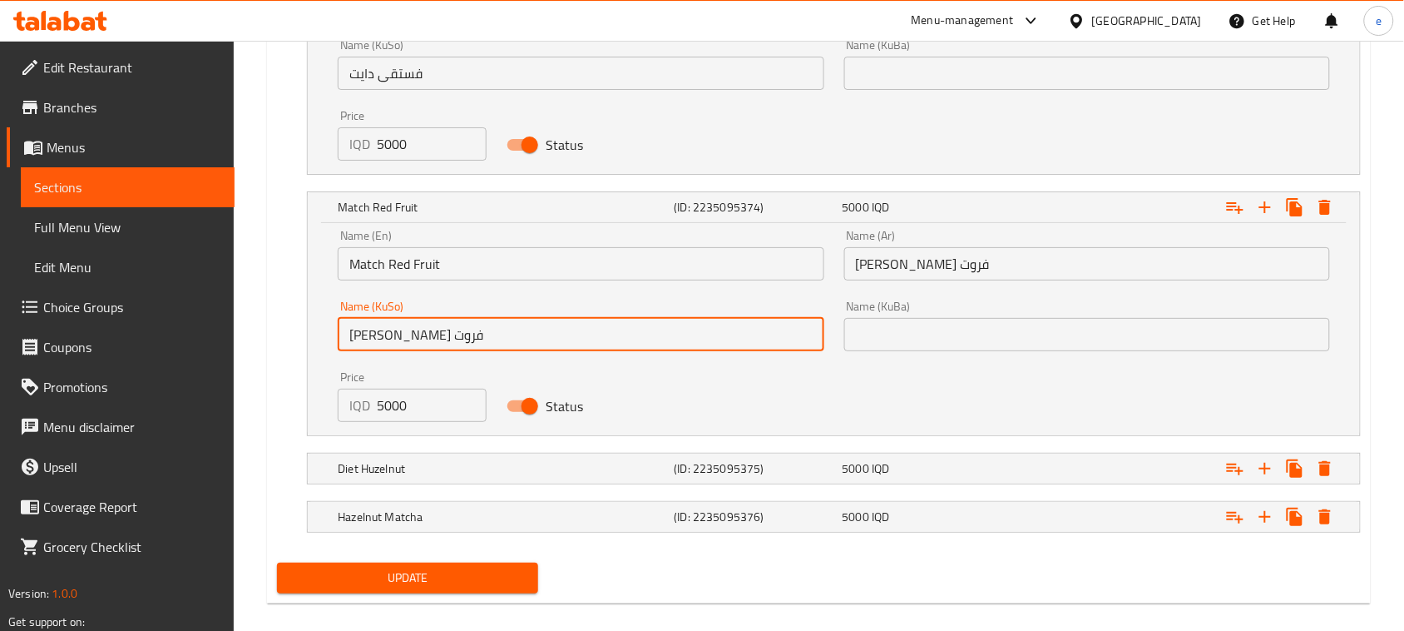
drag, startPoint x: 344, startPoint y: 337, endPoint x: 400, endPoint y: 337, distance: 56.6
click at [400, 337] on input "[PERSON_NAME] فروت" at bounding box center [581, 334] width 486 height 33
type input "ماتشا ڕێد فروت"
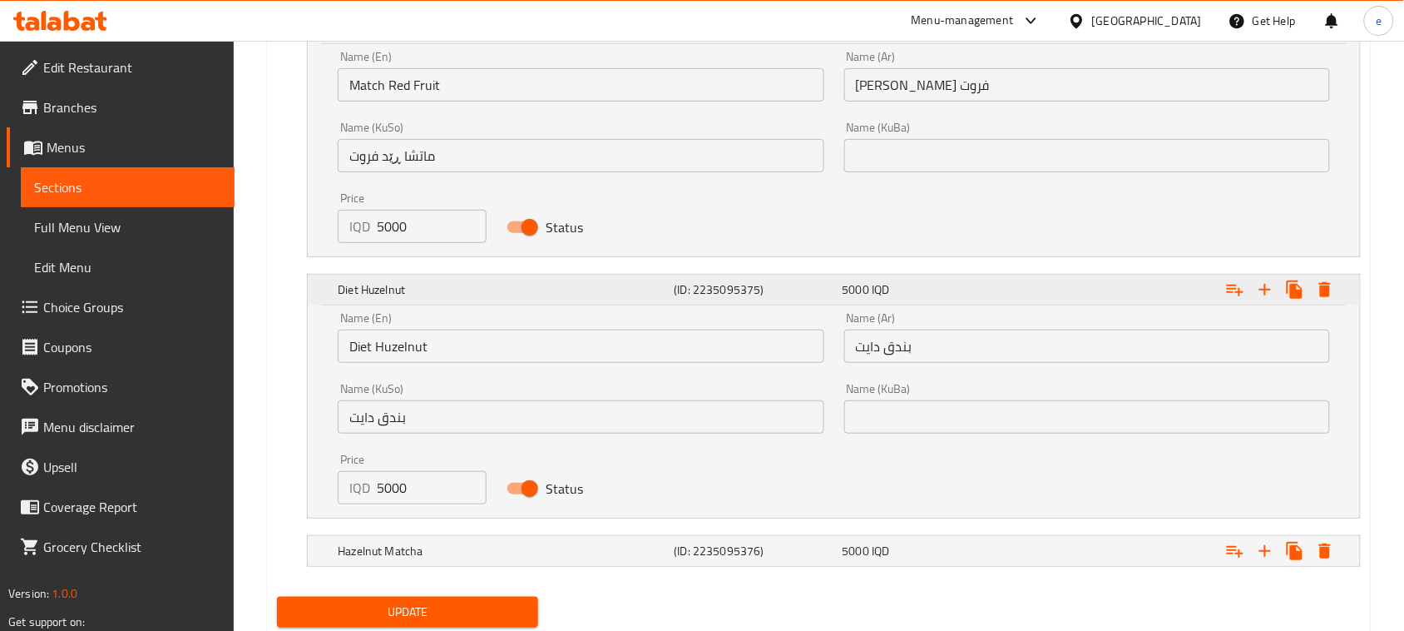
scroll to position [2052, 0]
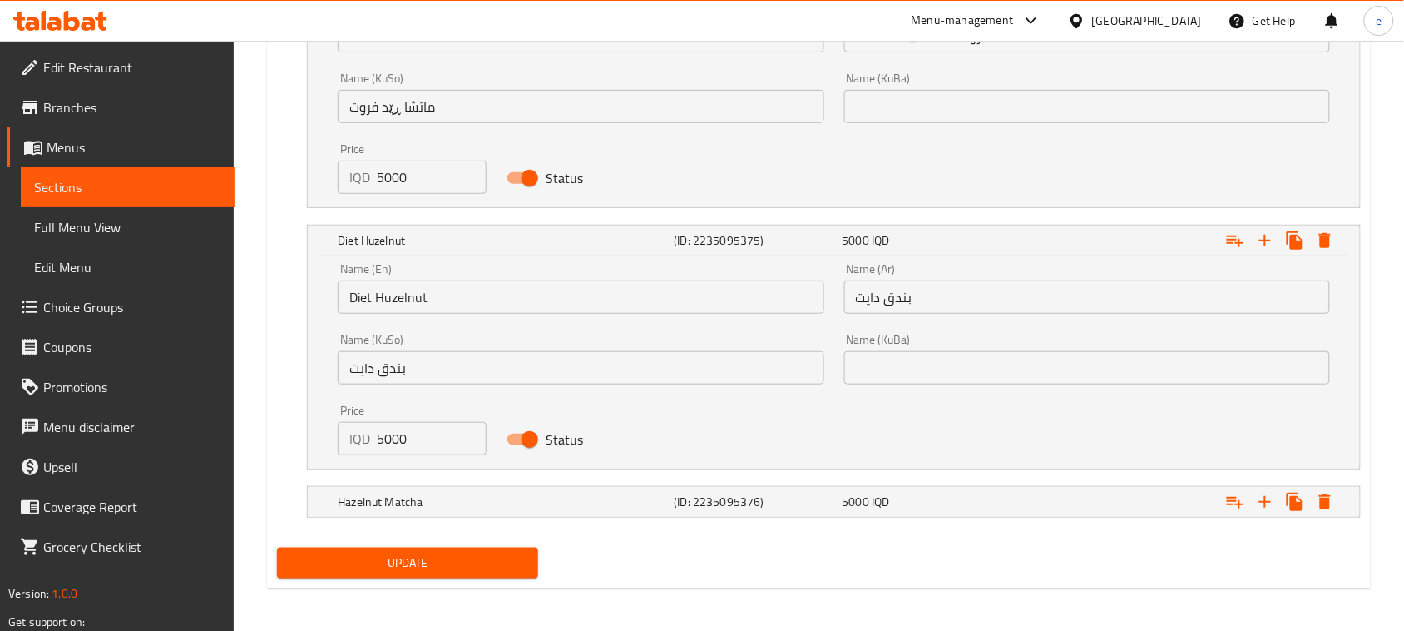
click at [402, 305] on input "Diet Huzelnut" at bounding box center [581, 296] width 486 height 33
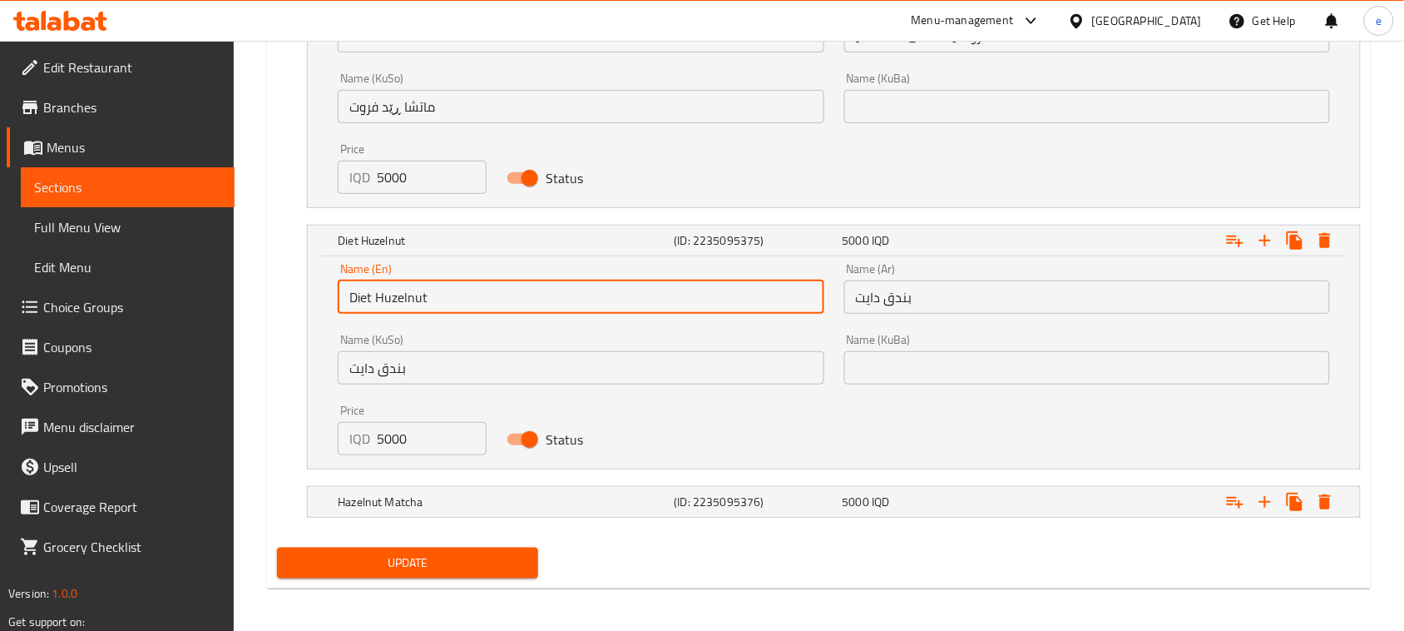
click at [402, 305] on input "Diet Huzelnut" at bounding box center [581, 296] width 486 height 33
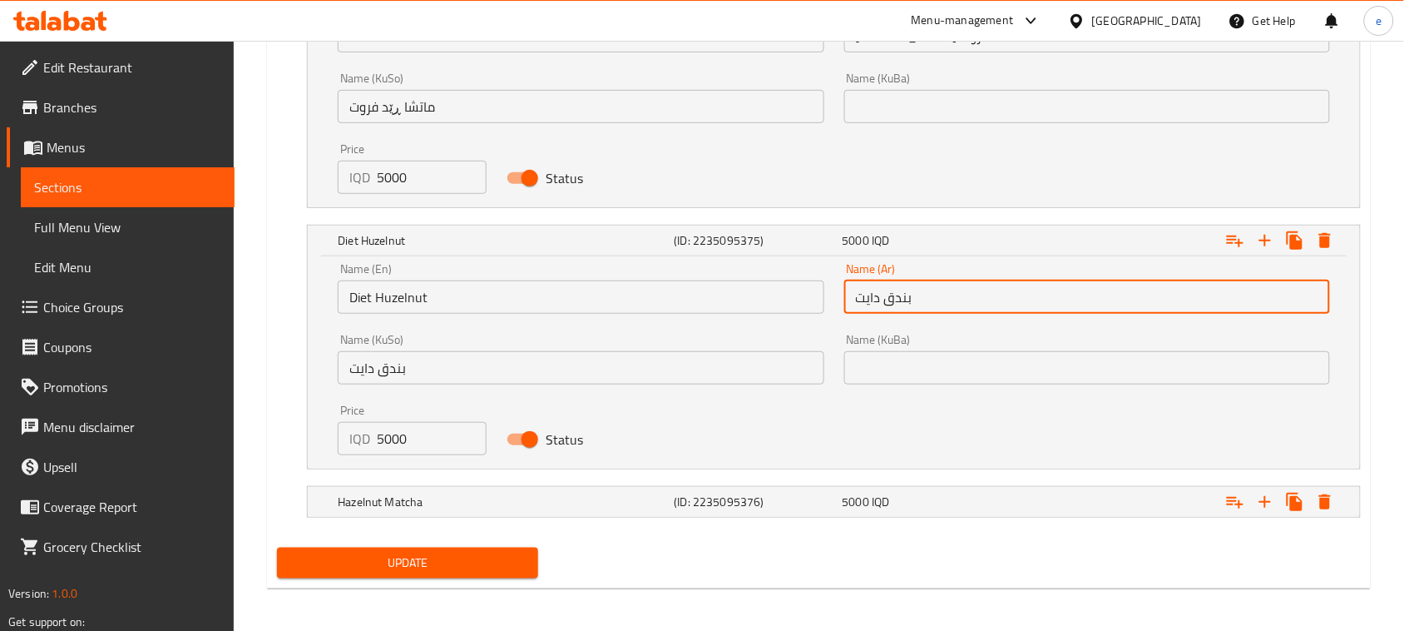
click at [895, 300] on input "بندق دايت" at bounding box center [1087, 296] width 486 height 33
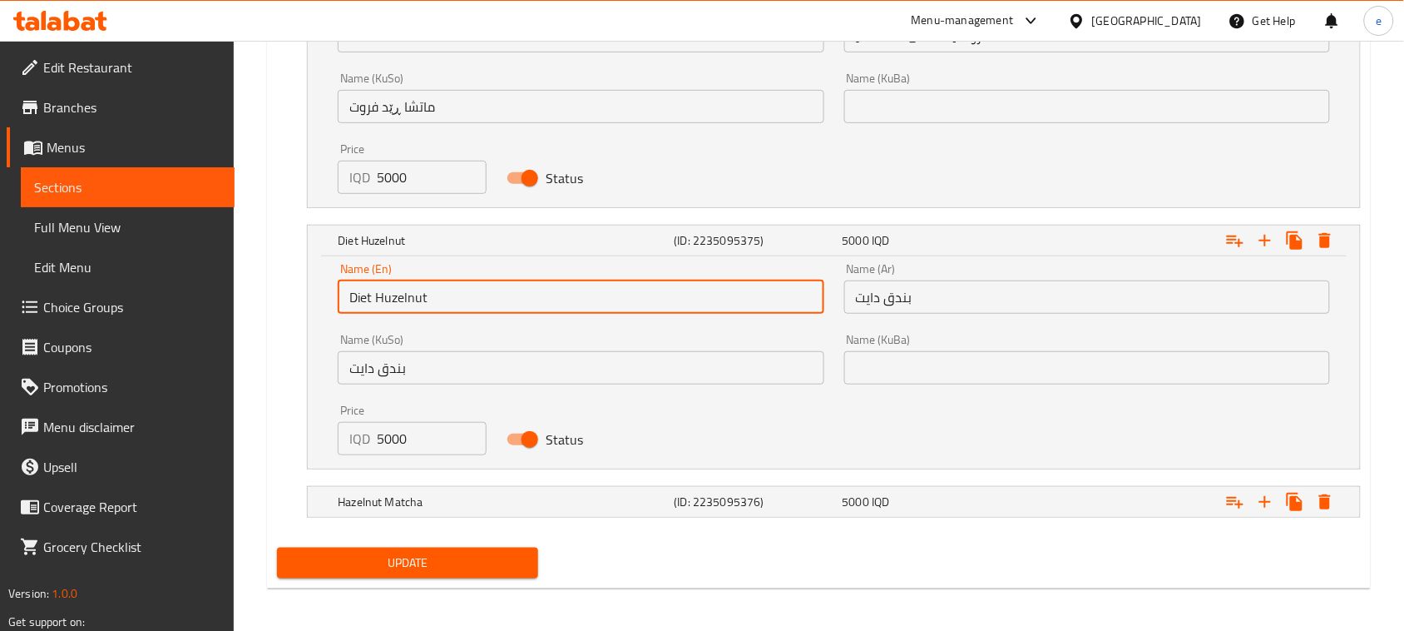
drag, startPoint x: 379, startPoint y: 304, endPoint x: 443, endPoint y: 301, distance: 64.1
click at [443, 301] on input "Diet Huzelnut" at bounding box center [581, 296] width 486 height 33
paste input "azelnut"
type input "Diet Hazelnut"
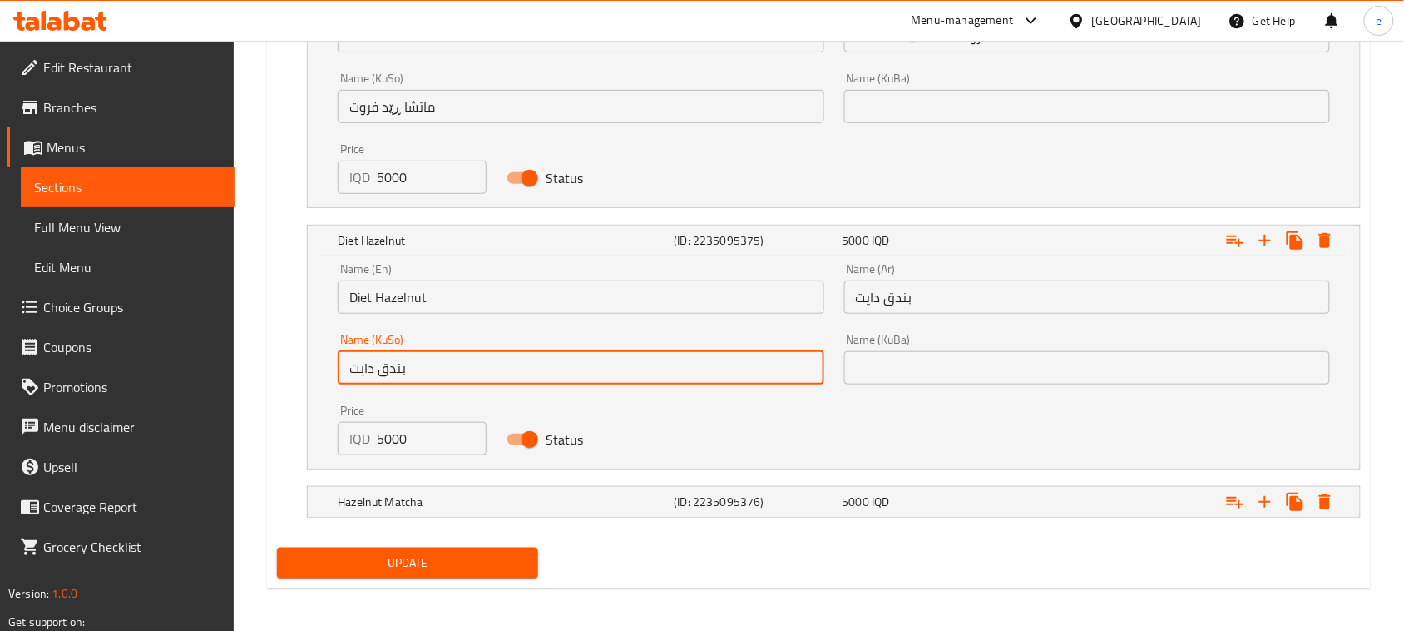
click at [391, 367] on input "بندق دايت" at bounding box center [581, 367] width 486 height 33
paste input "ندق"
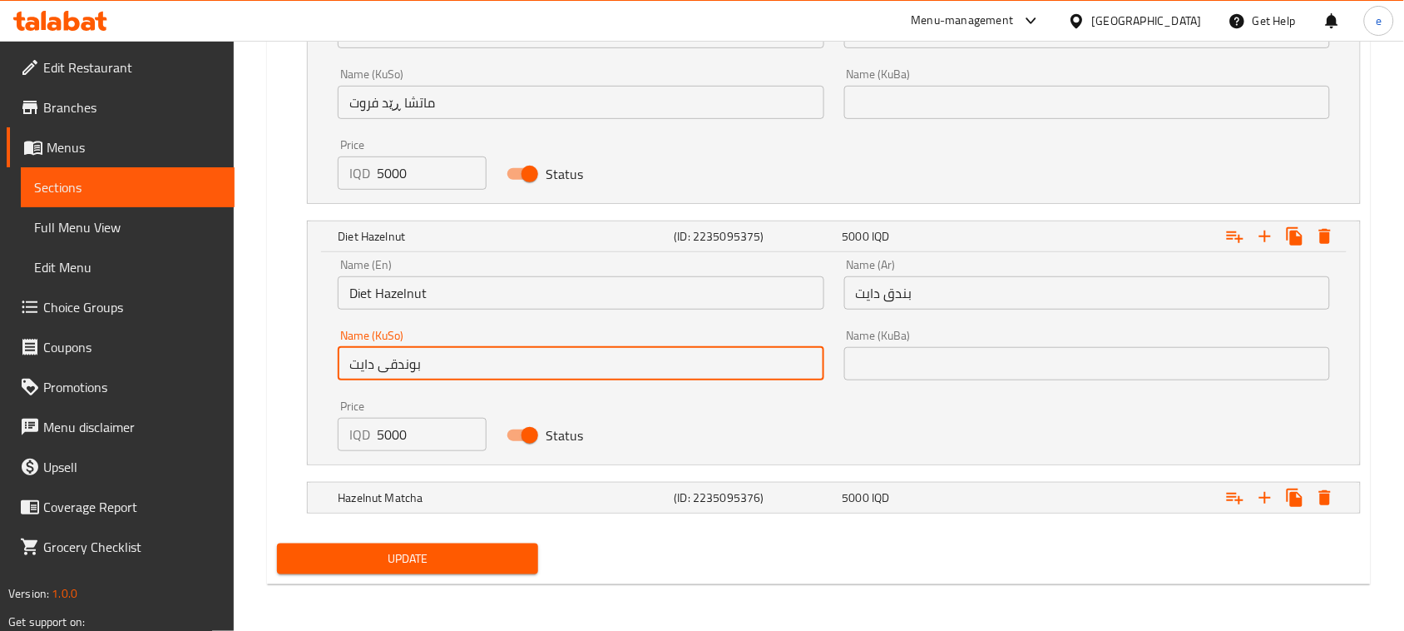
scroll to position [2057, 0]
type input "بوندقی دايت"
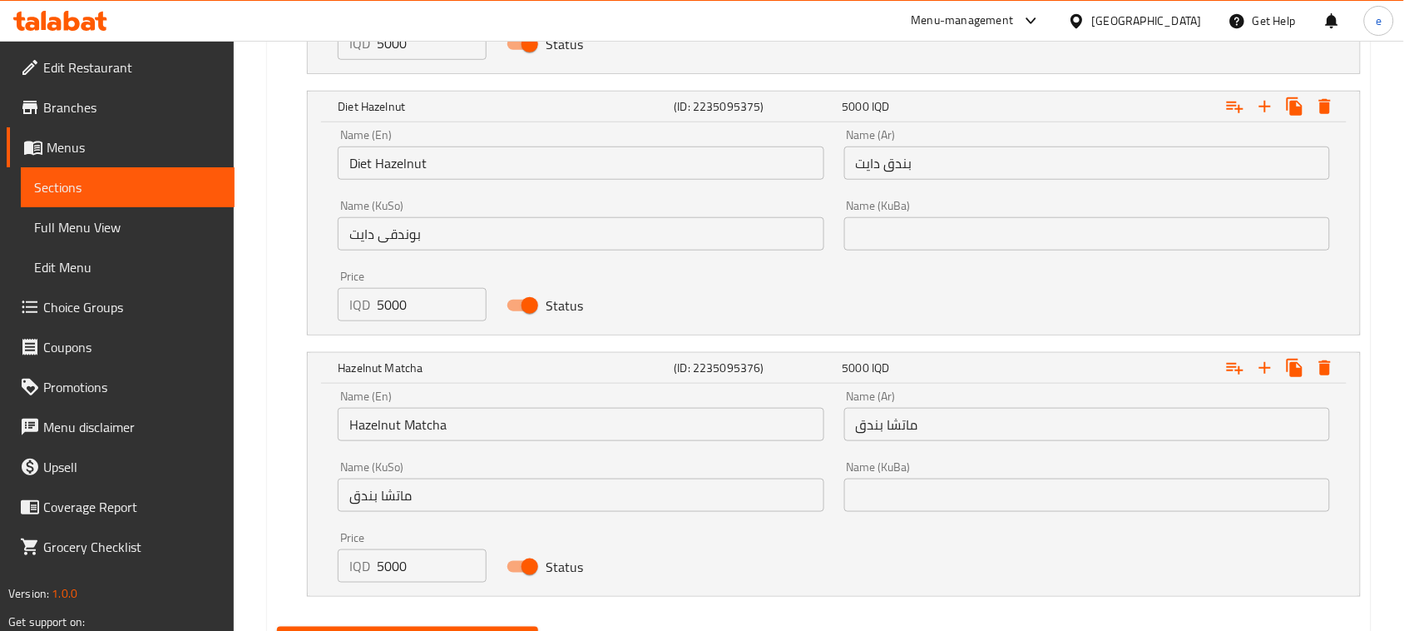
scroll to position [2265, 0]
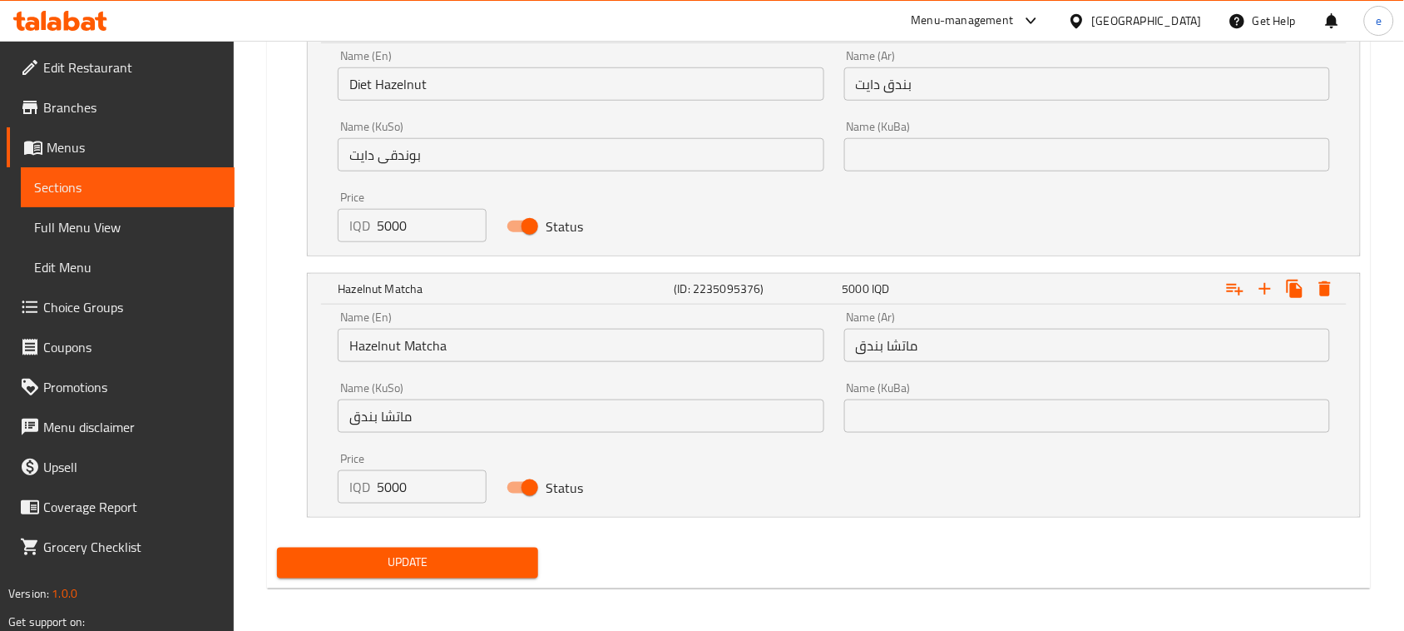
click at [362, 350] on input "Hazelnut Matcha" at bounding box center [581, 345] width 486 height 33
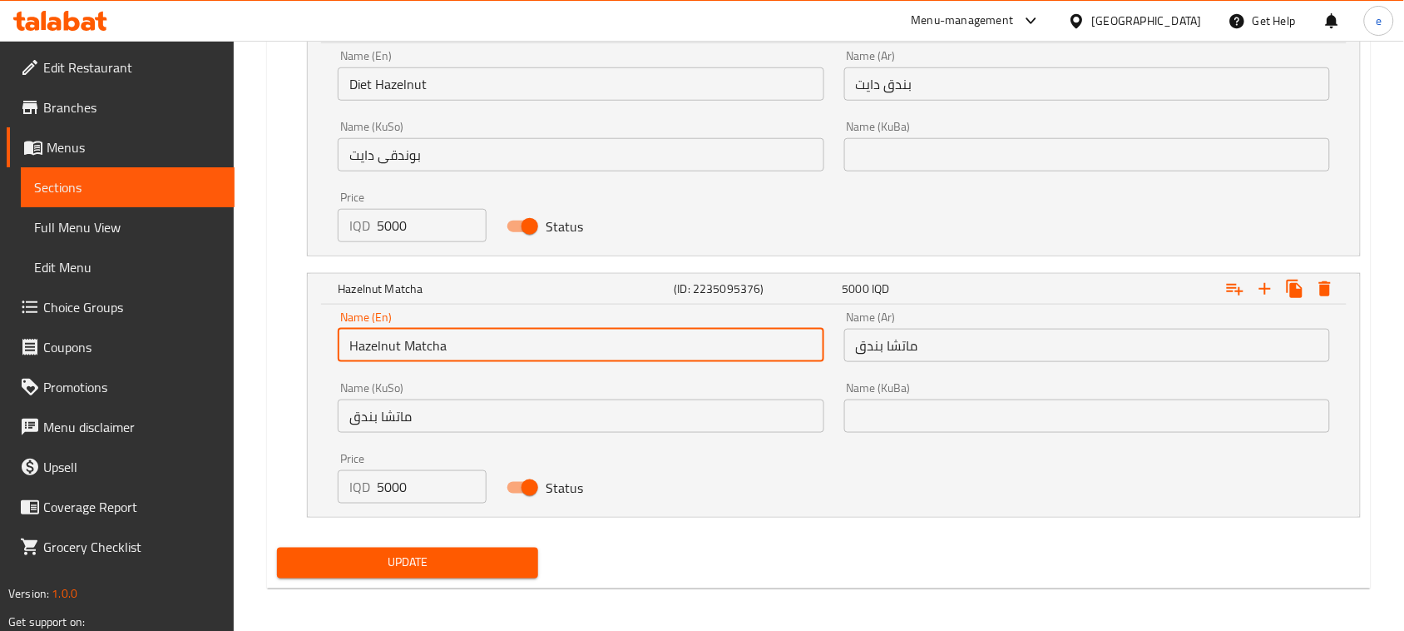
click at [362, 350] on input "Hazelnut Matcha" at bounding box center [581, 345] width 486 height 33
paste input "text"
type input "Hazelnut Matcha"
click at [426, 350] on input "Hazelnut Matcha" at bounding box center [581, 345] width 486 height 33
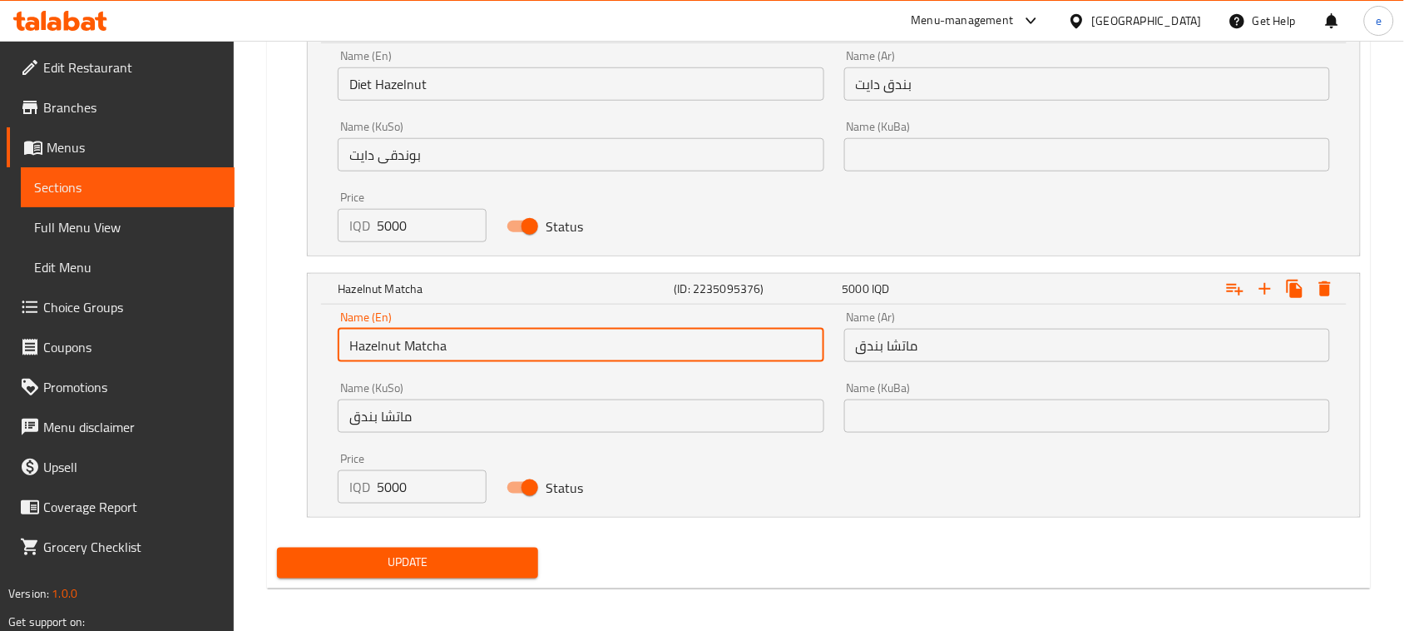
click at [429, 420] on input "ماتشا بندق" at bounding box center [581, 415] width 486 height 33
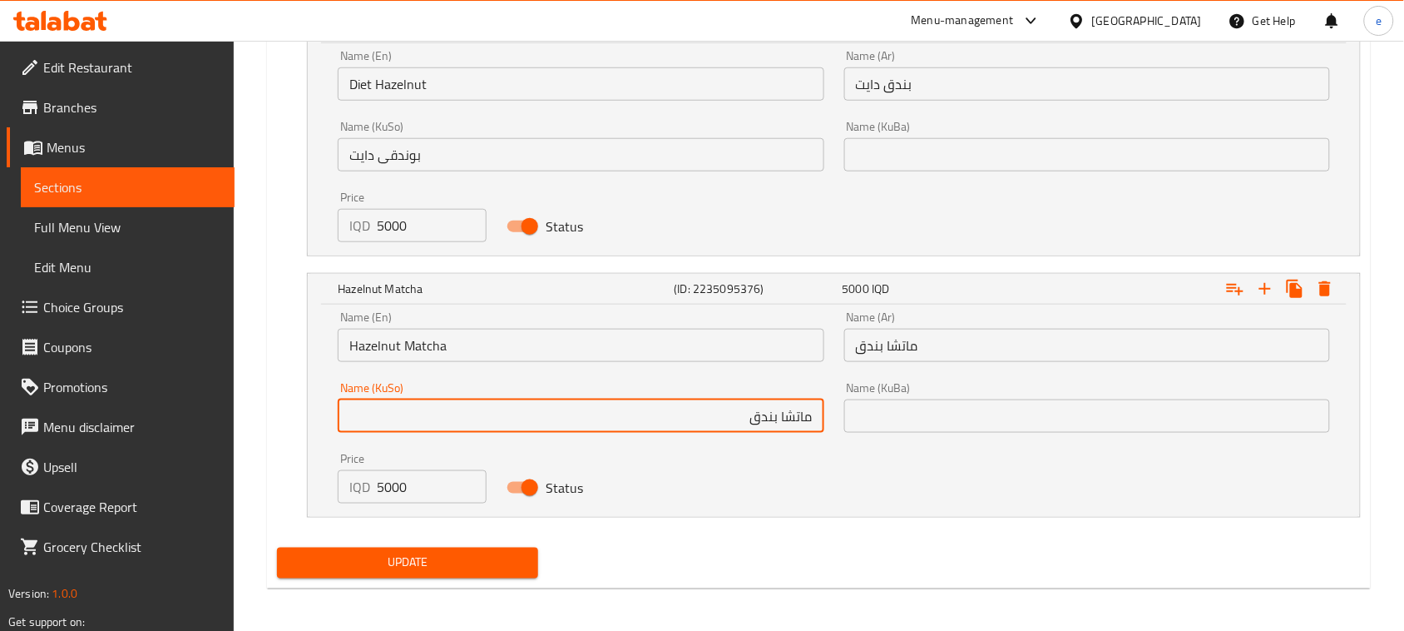
click at [762, 425] on input "ماتشا بندق" at bounding box center [581, 415] width 486 height 33
paste input "text"
type input "[PERSON_NAME]"
click at [379, 564] on span "Update" at bounding box center [407, 562] width 235 height 21
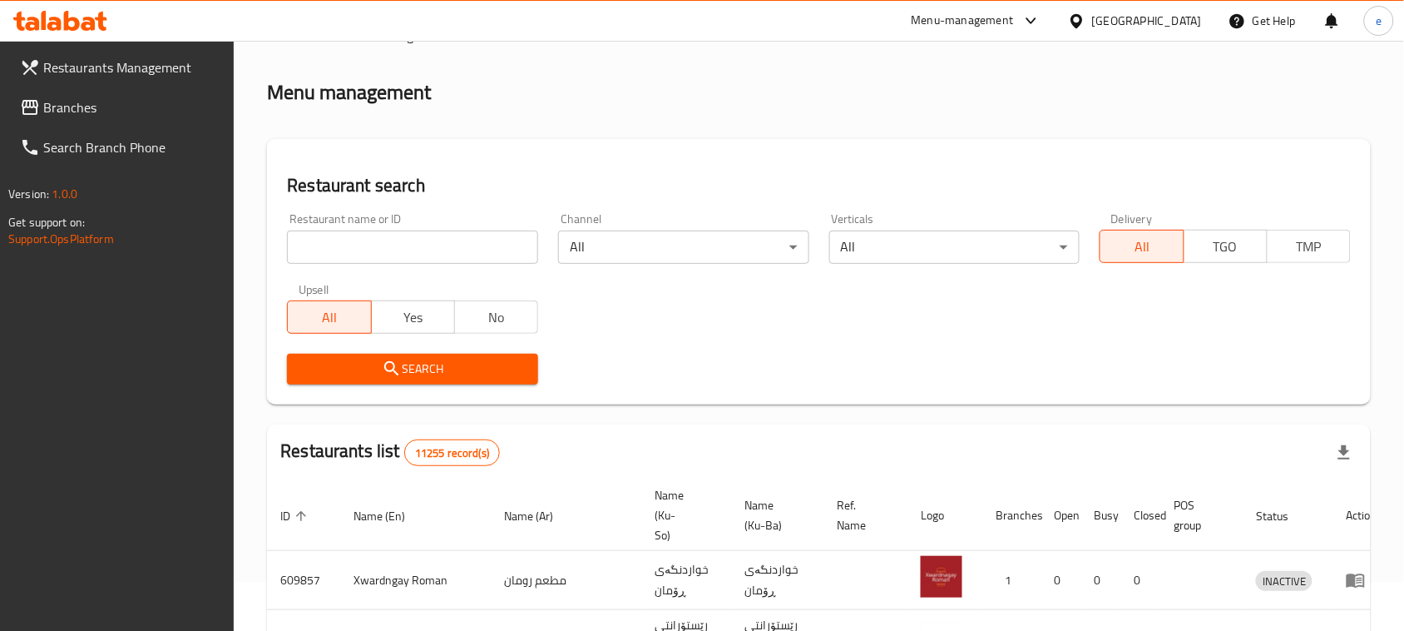
scroll to position [230, 0]
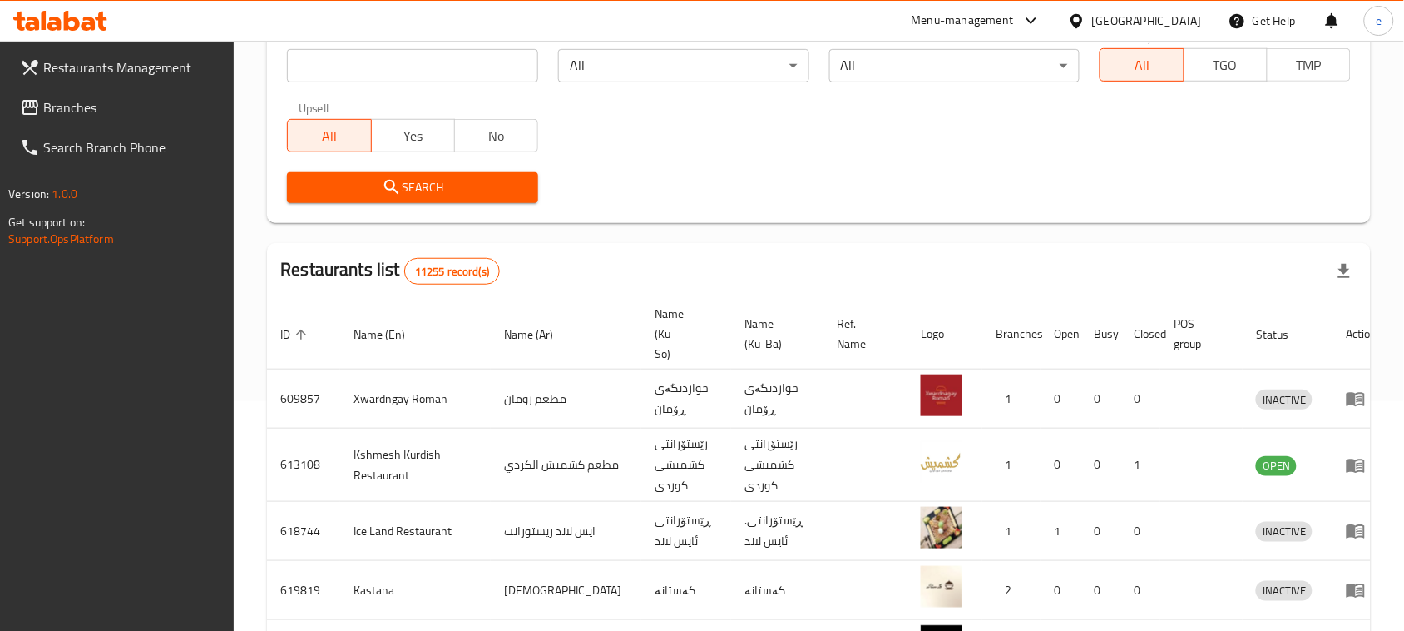
click at [60, 113] on span "Branches" at bounding box center [132, 107] width 178 height 20
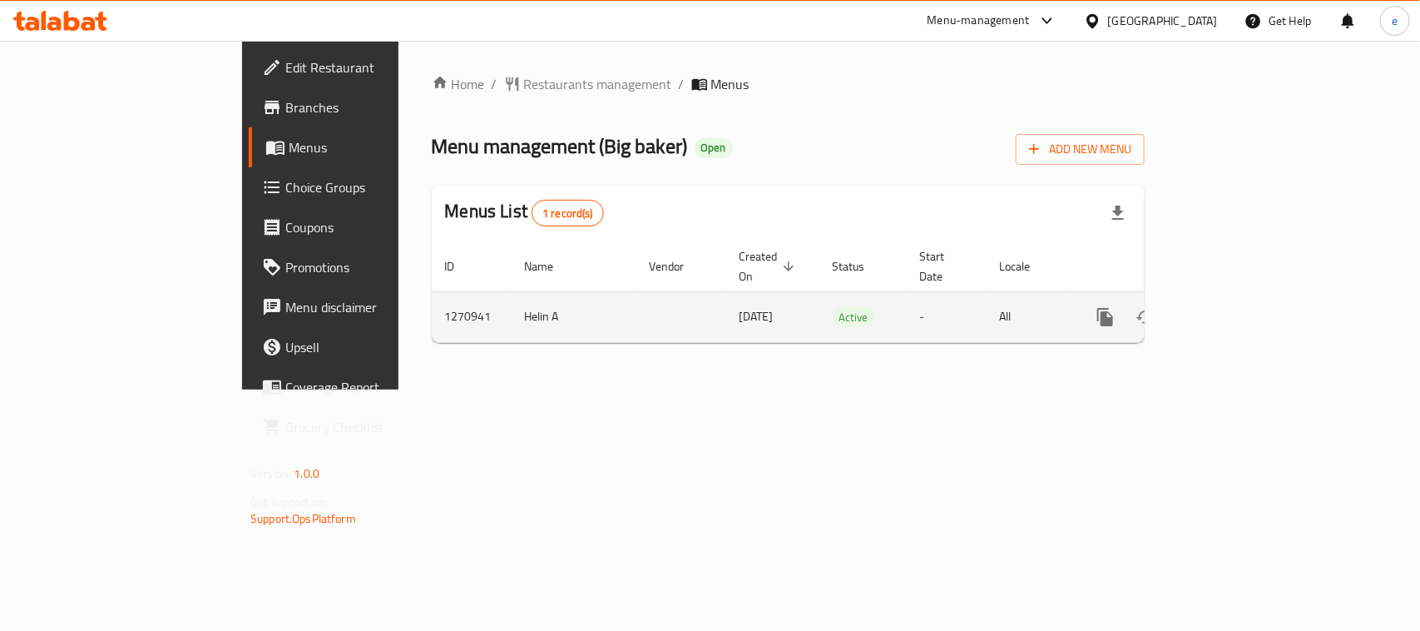
click at [1235, 307] on icon "enhanced table" at bounding box center [1226, 317] width 20 height 20
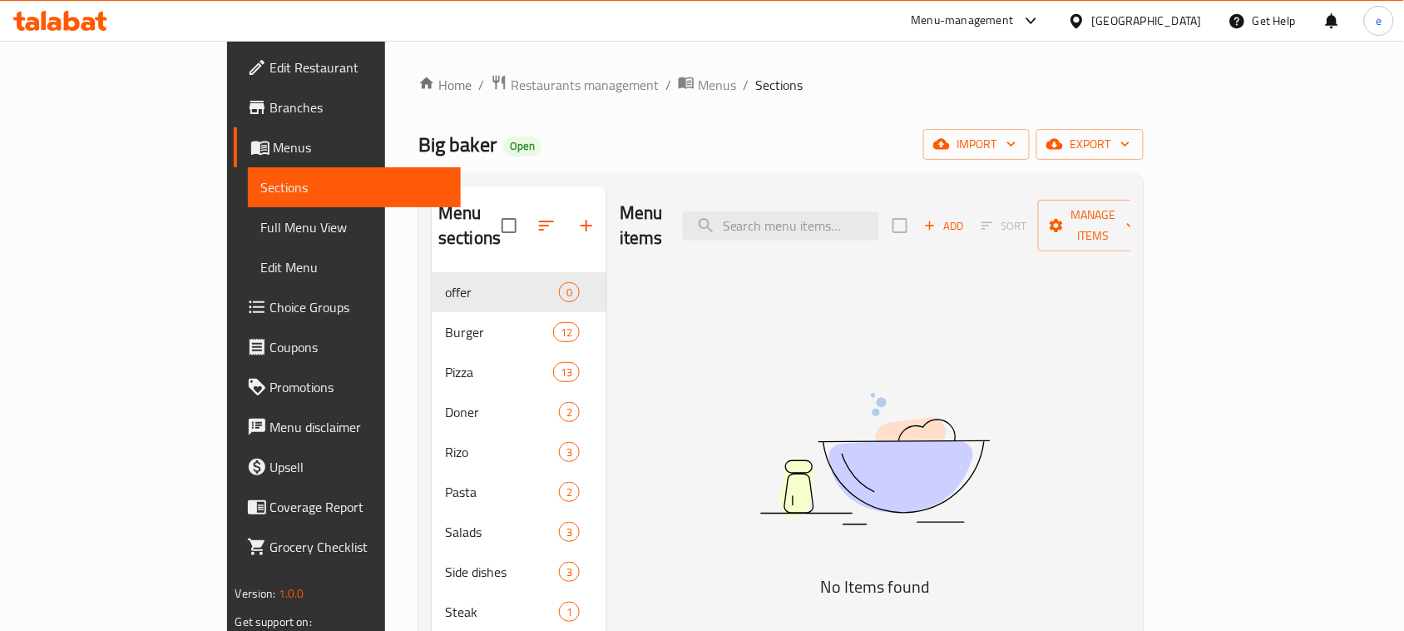
click at [248, 237] on link "Full Menu View" at bounding box center [355, 227] width 214 height 40
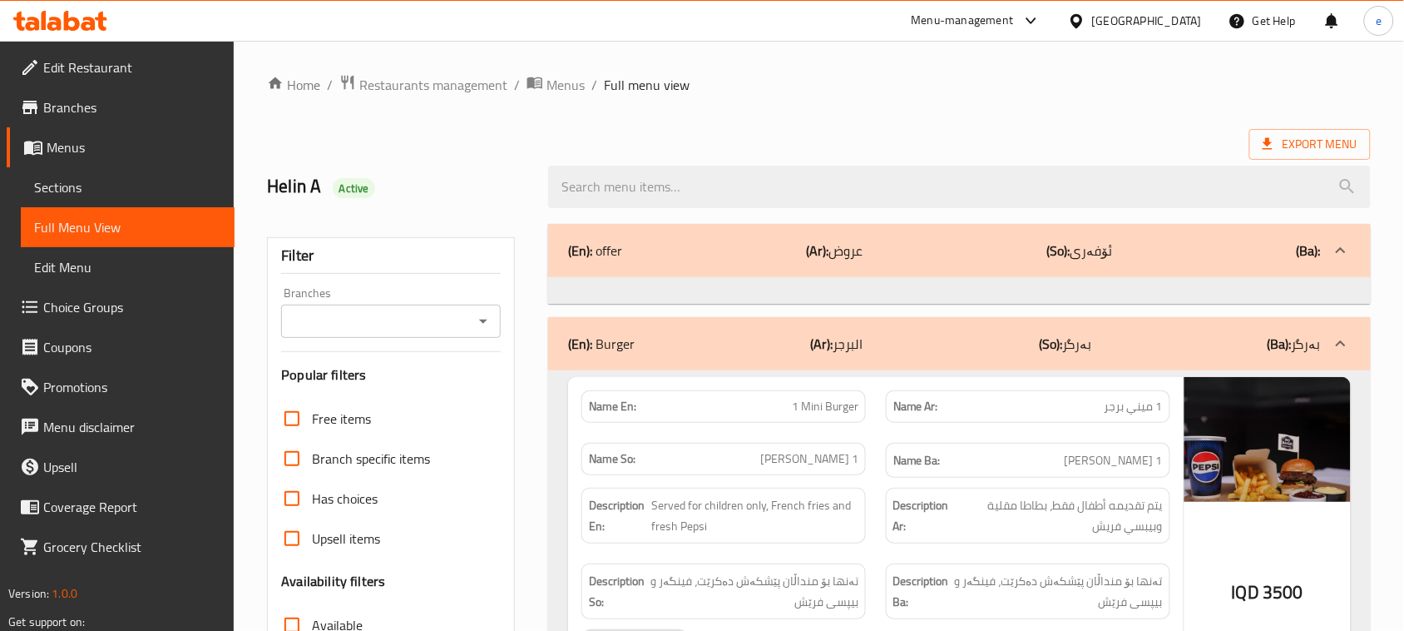
scroll to position [208, 0]
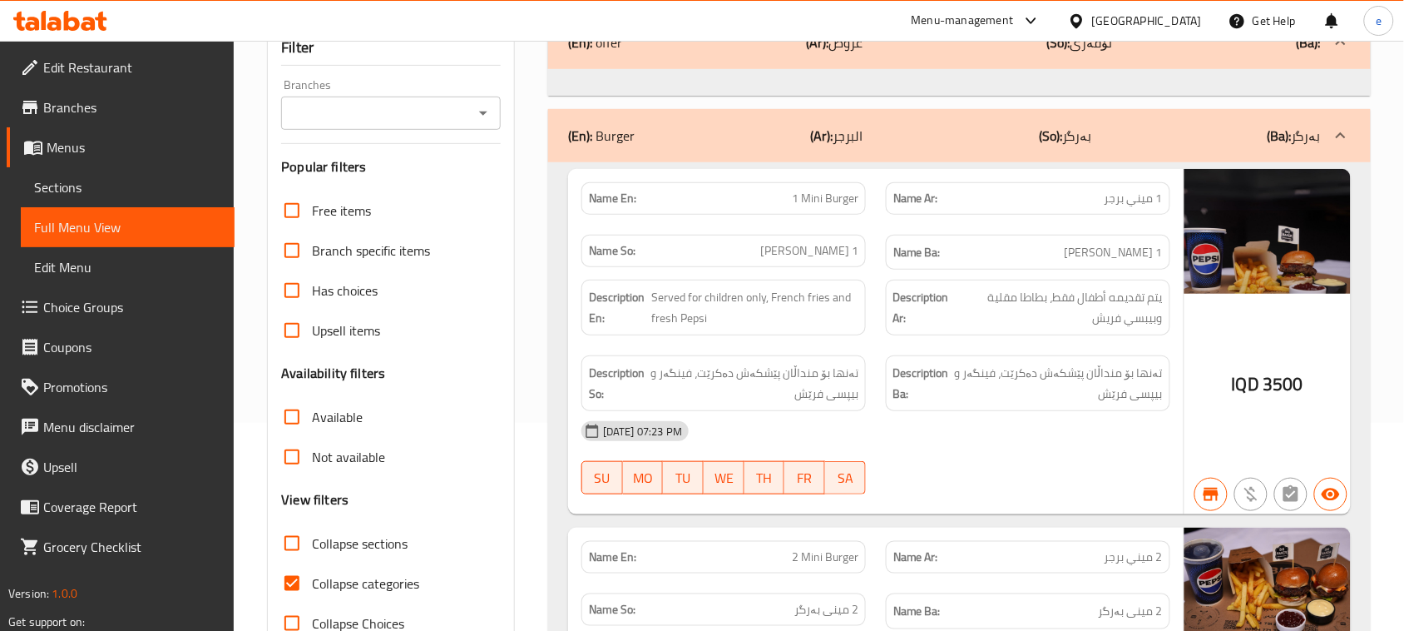
click at [487, 116] on icon "Open" at bounding box center [483, 113] width 20 height 20
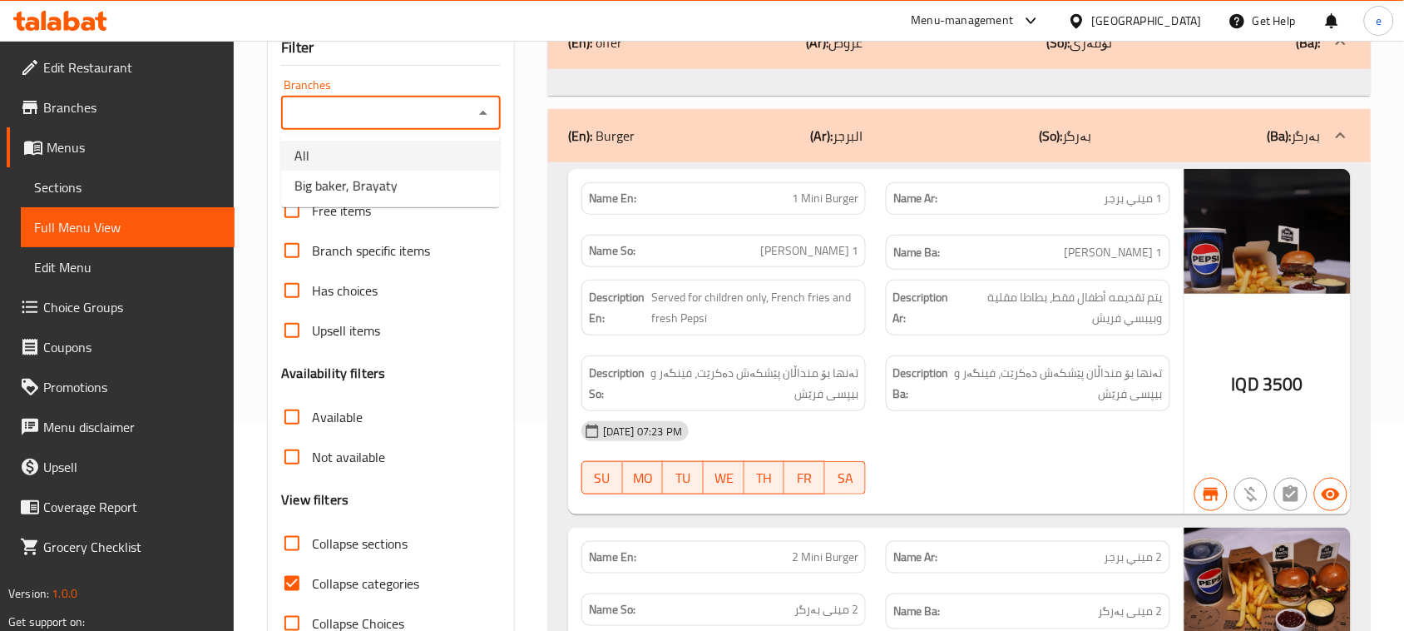
click at [406, 167] on li "All" at bounding box center [390, 156] width 219 height 30
click at [485, 102] on button "Open" at bounding box center [483, 113] width 23 height 23
click at [384, 177] on span "Big baker, Brayaty" at bounding box center [346, 186] width 103 height 20
type input "Big baker, Brayaty"
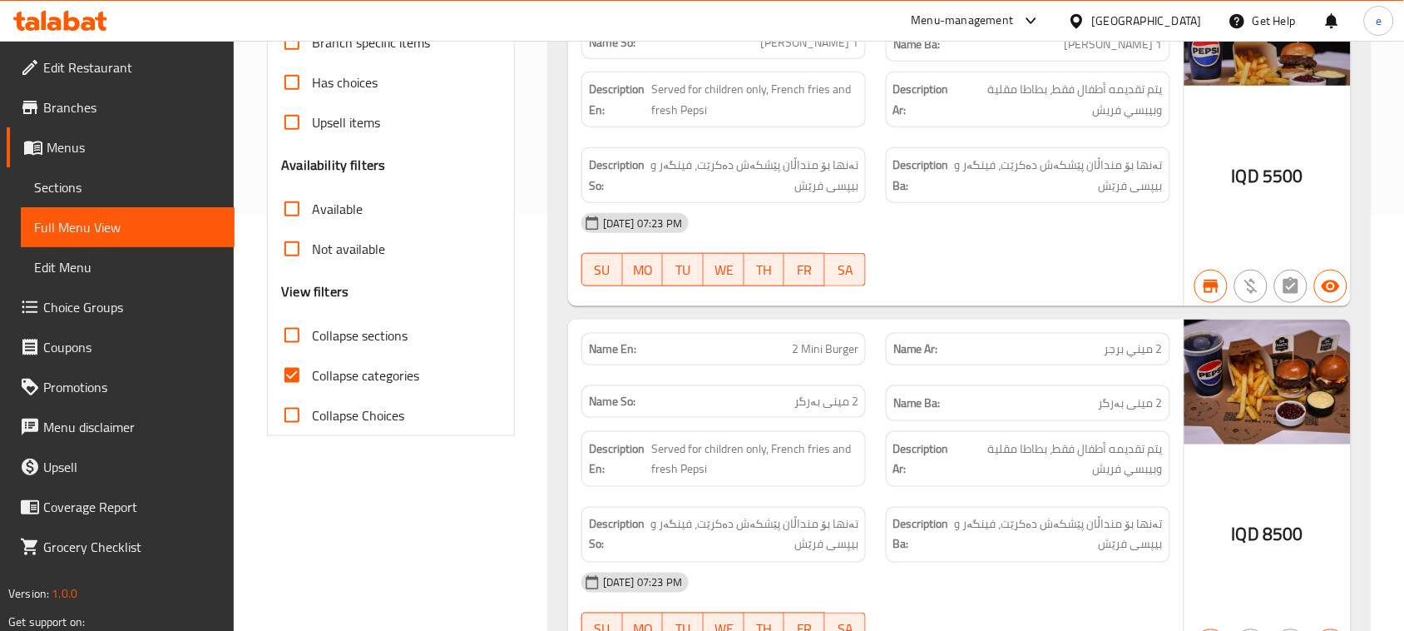
click at [305, 337] on input "Collapse sections" at bounding box center [292, 335] width 40 height 40
checkbox input "true"
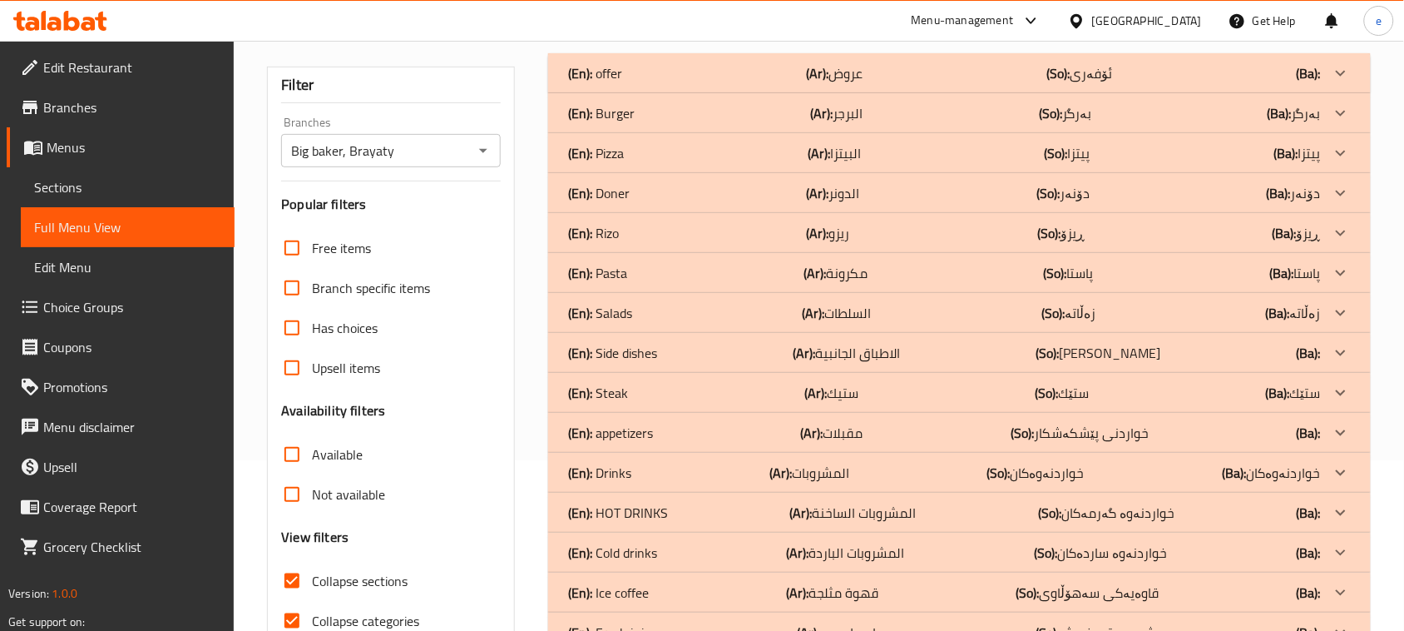
scroll to position [97, 0]
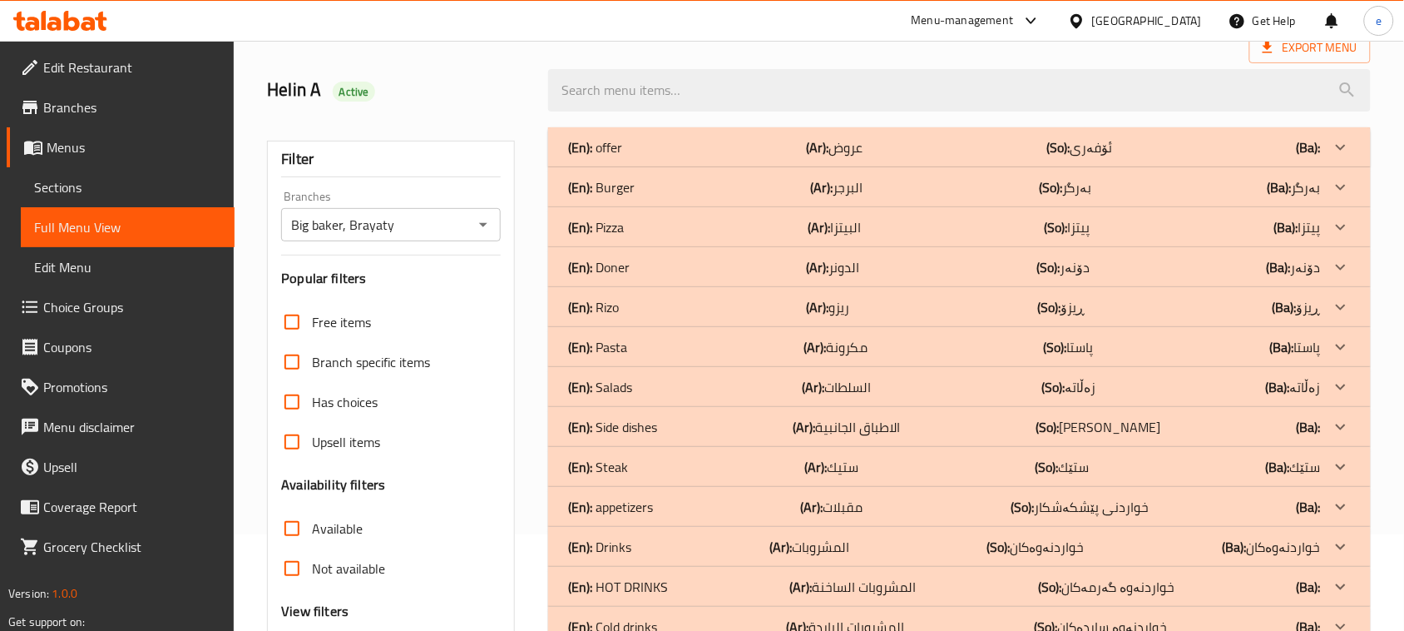
click at [626, 157] on div "(En): Rizo (Ar): ريزو (So): ڕیزۆ (Ba): ڕیزۆ" at bounding box center [944, 147] width 753 height 20
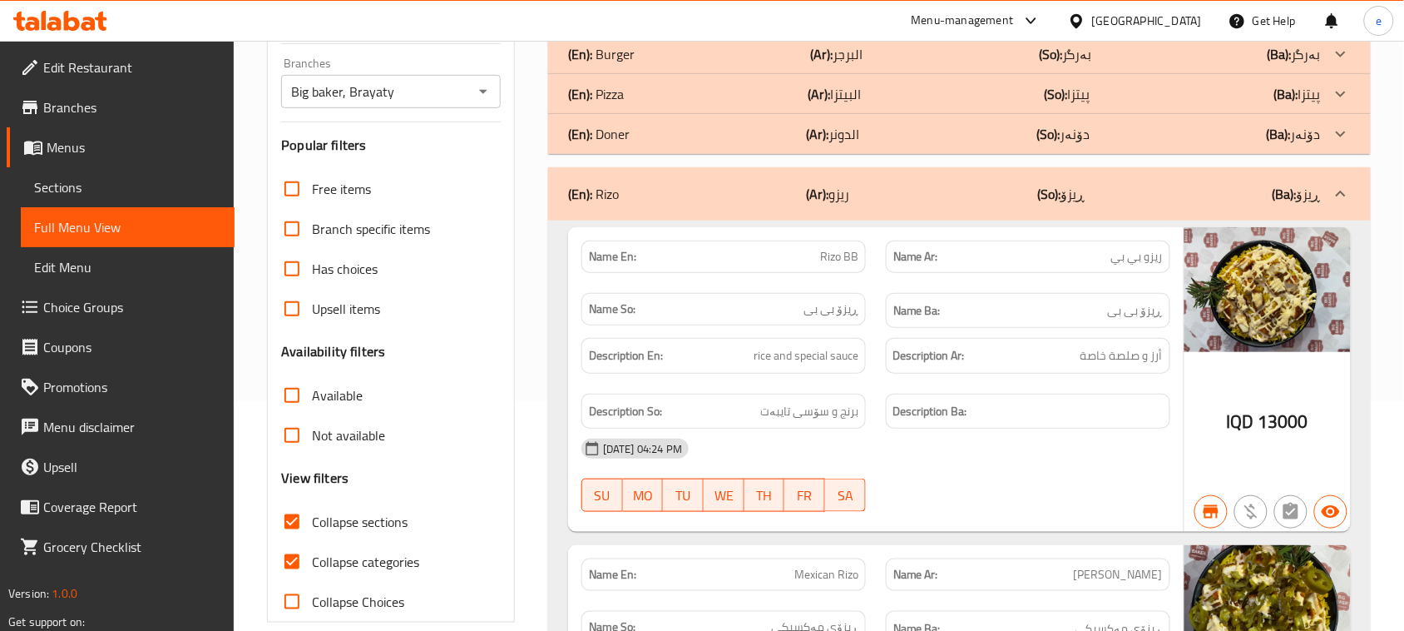
scroll to position [0, 0]
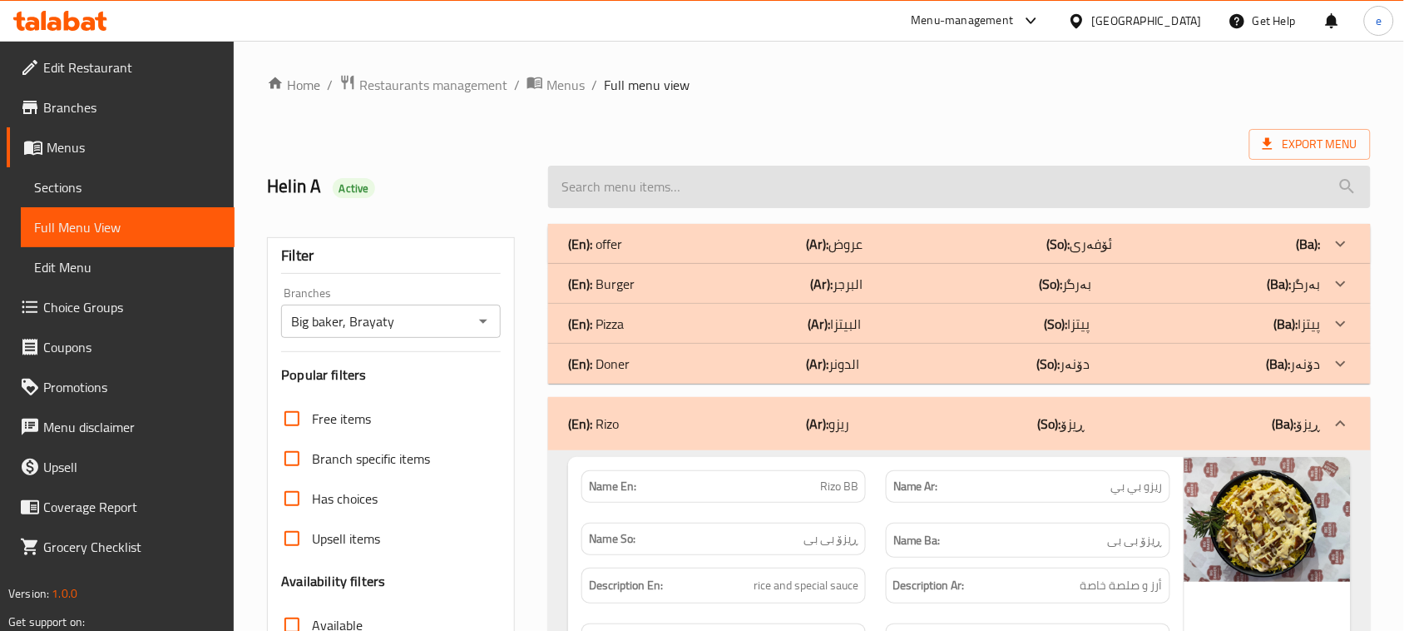
click at [601, 185] on input "search" at bounding box center [959, 187] width 823 height 42
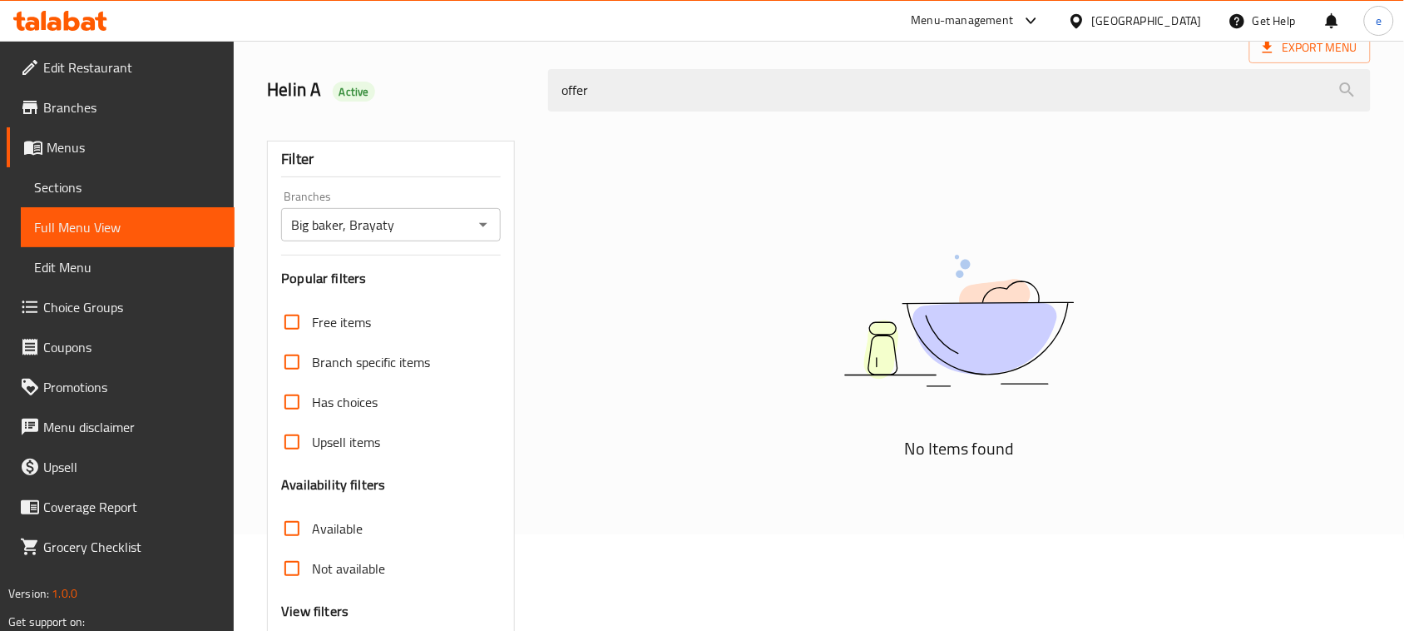
scroll to position [47, 0]
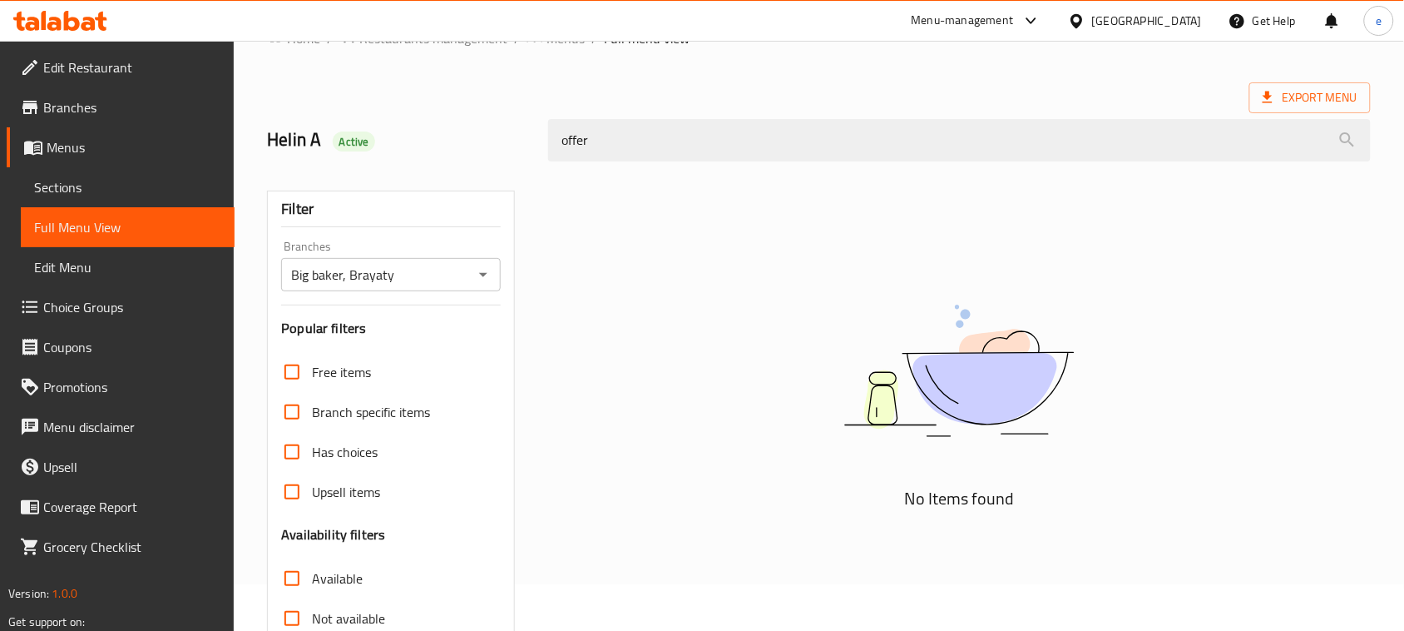
type input "offer"
click at [84, 15] on icon at bounding box center [60, 21] width 94 height 20
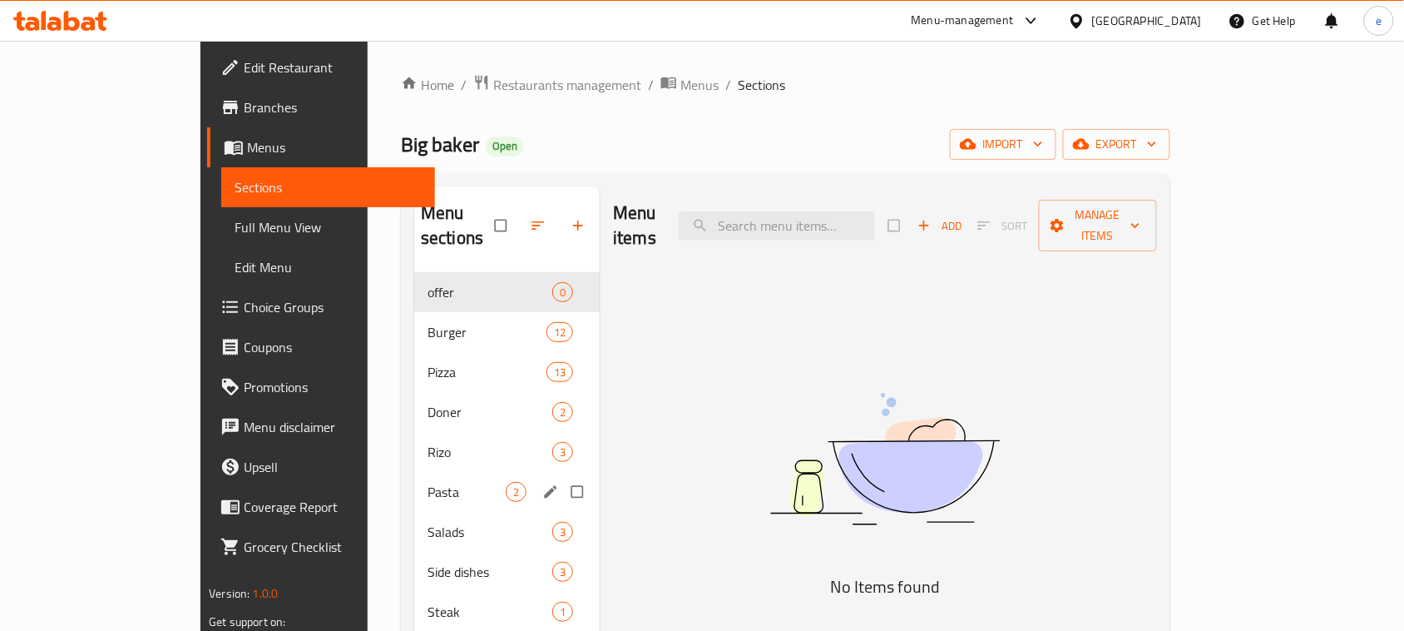
click at [414, 472] on div "Pasta 2" at bounding box center [507, 492] width 186 height 40
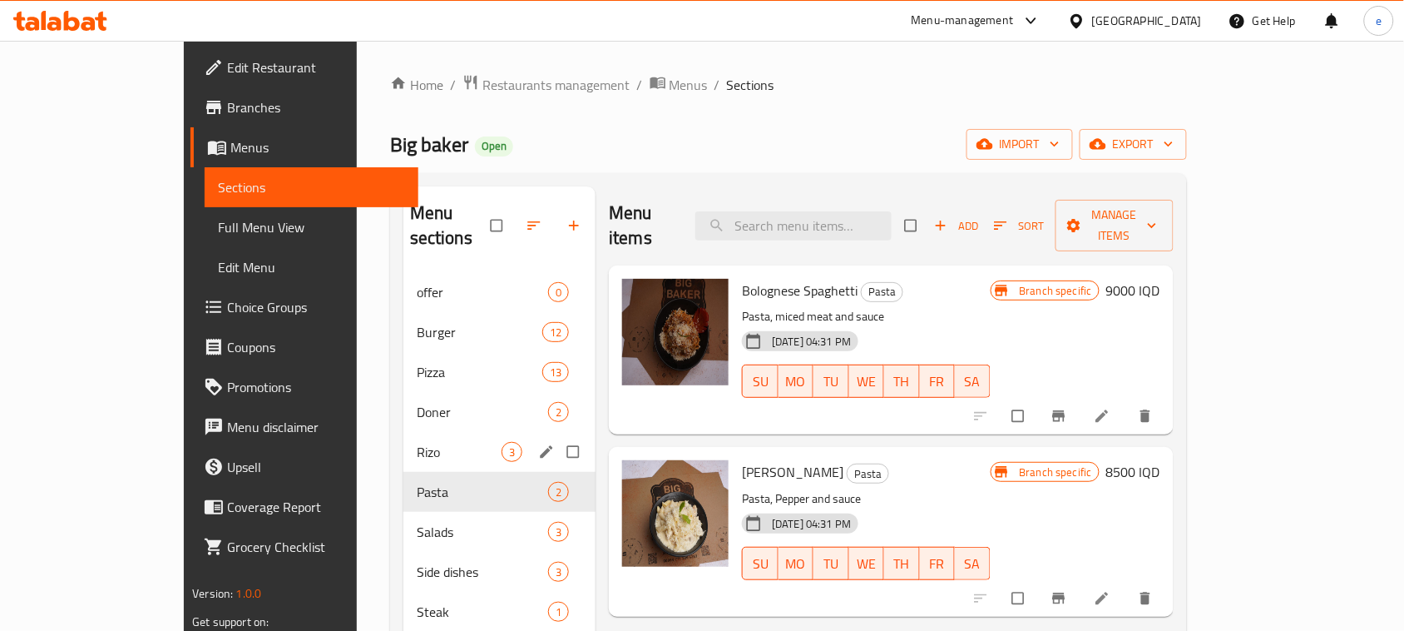
click at [417, 442] on span "Rizo" at bounding box center [459, 452] width 85 height 20
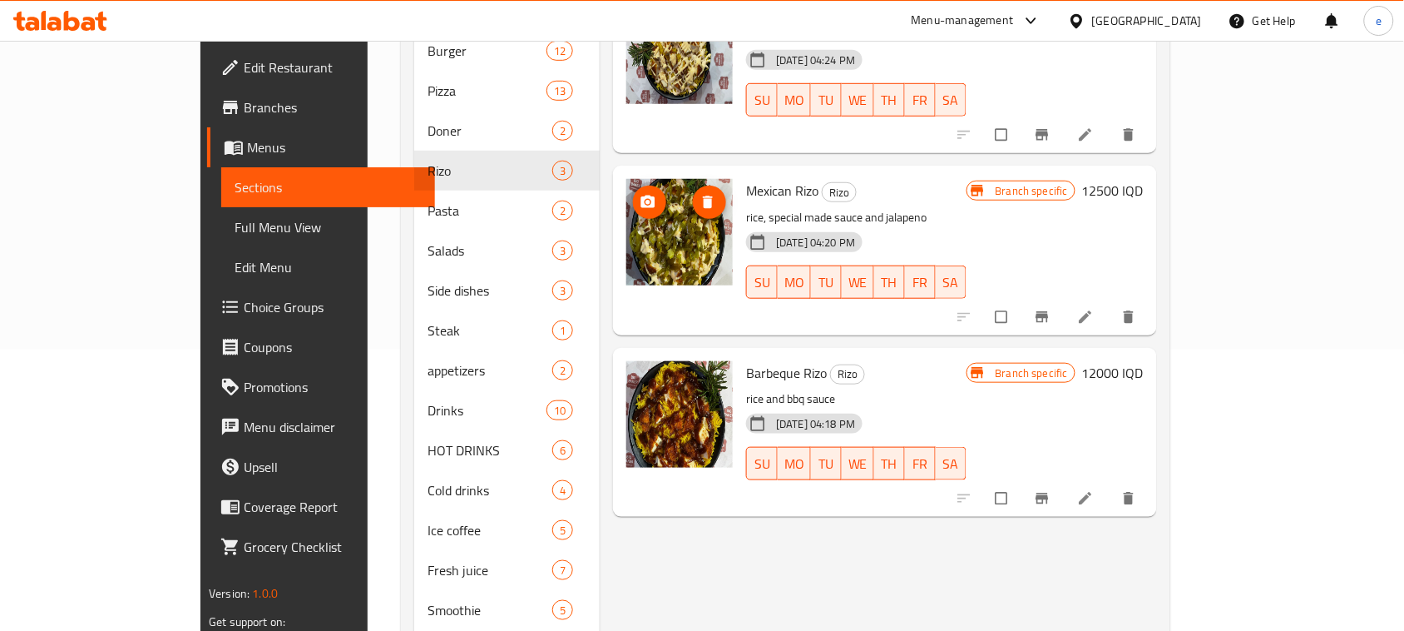
scroll to position [347, 0]
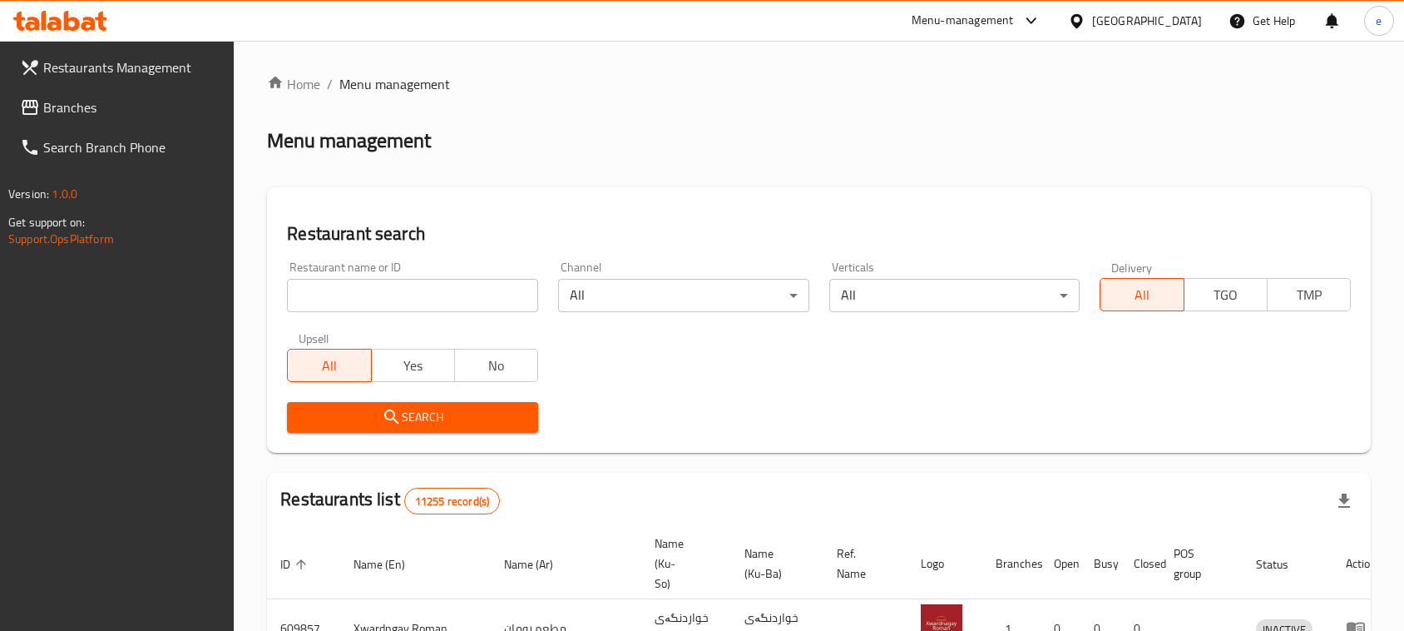
scroll to position [47, 0]
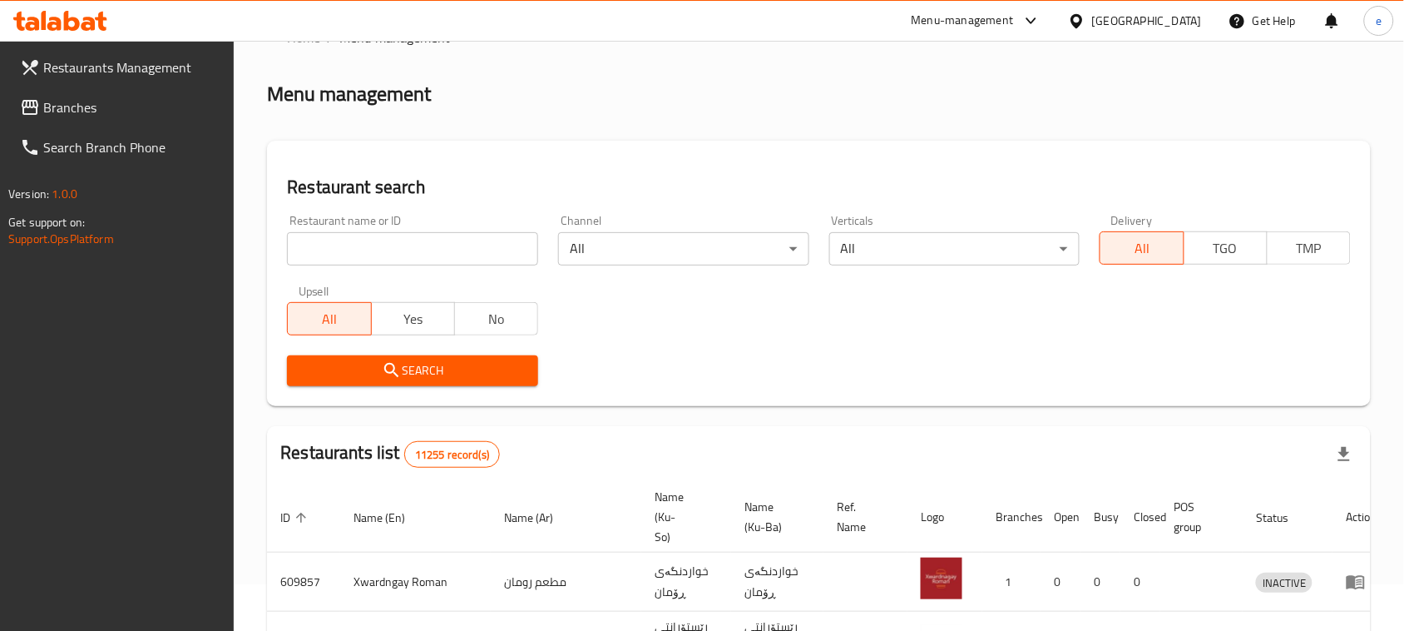
click at [52, 106] on span "Branches" at bounding box center [132, 107] width 178 height 20
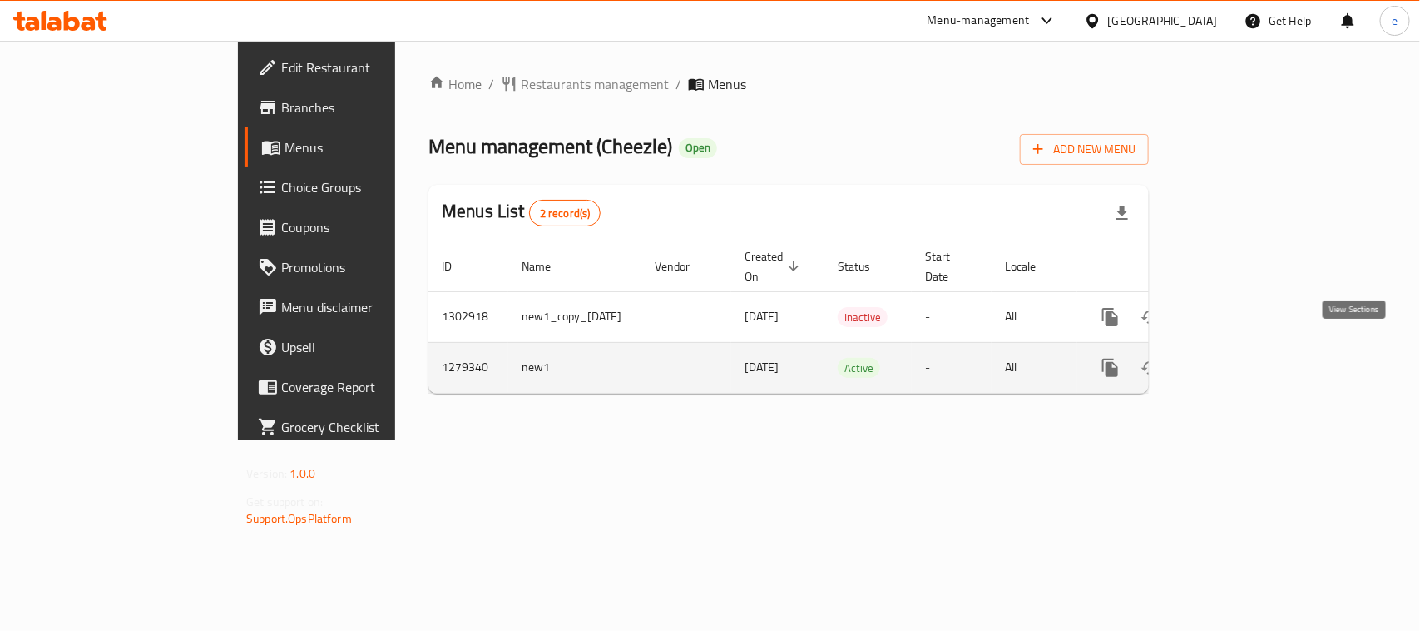
click at [1240, 358] on icon "enhanced table" at bounding box center [1231, 368] width 20 height 20
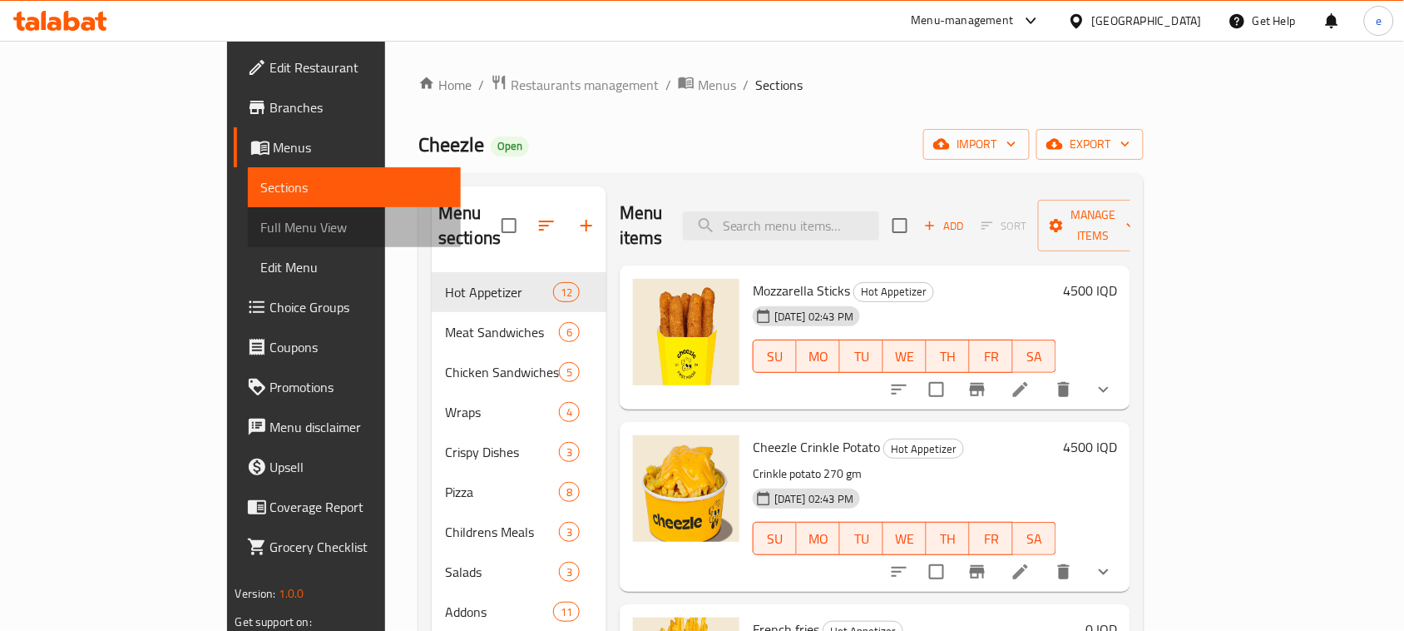
click at [261, 225] on span "Full Menu View" at bounding box center [354, 227] width 187 height 20
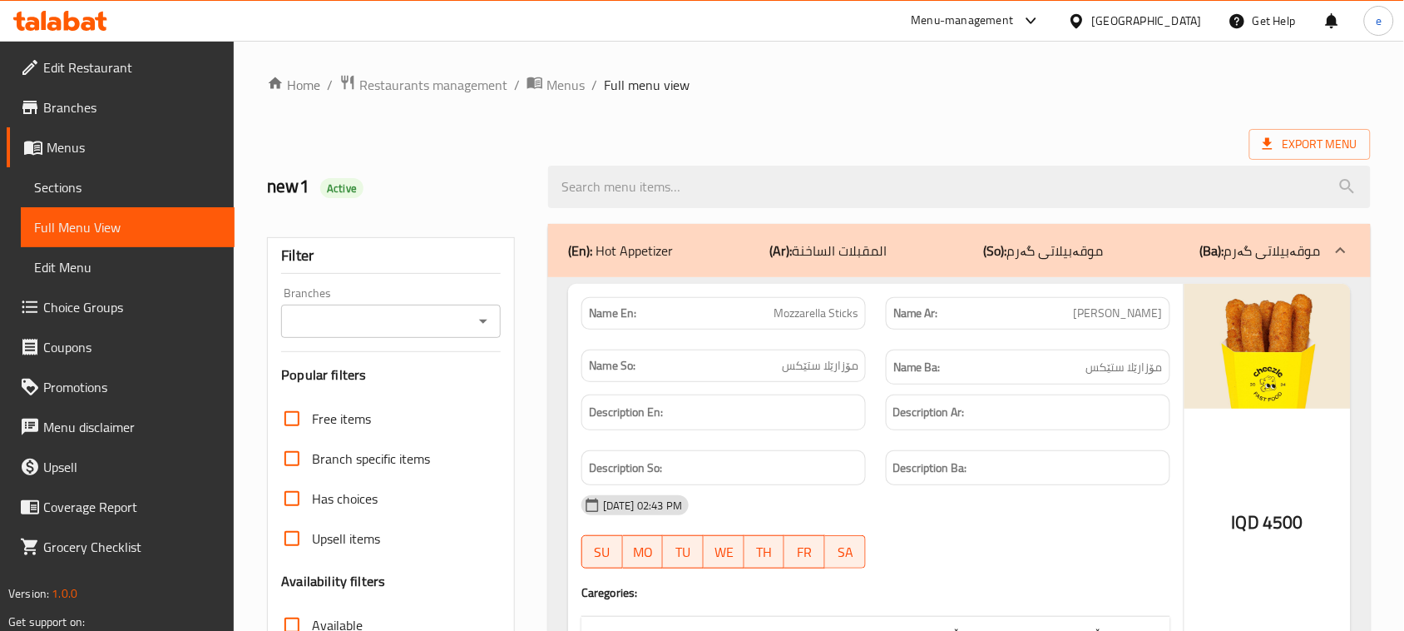
click at [473, 319] on icon "Open" at bounding box center [483, 321] width 20 height 20
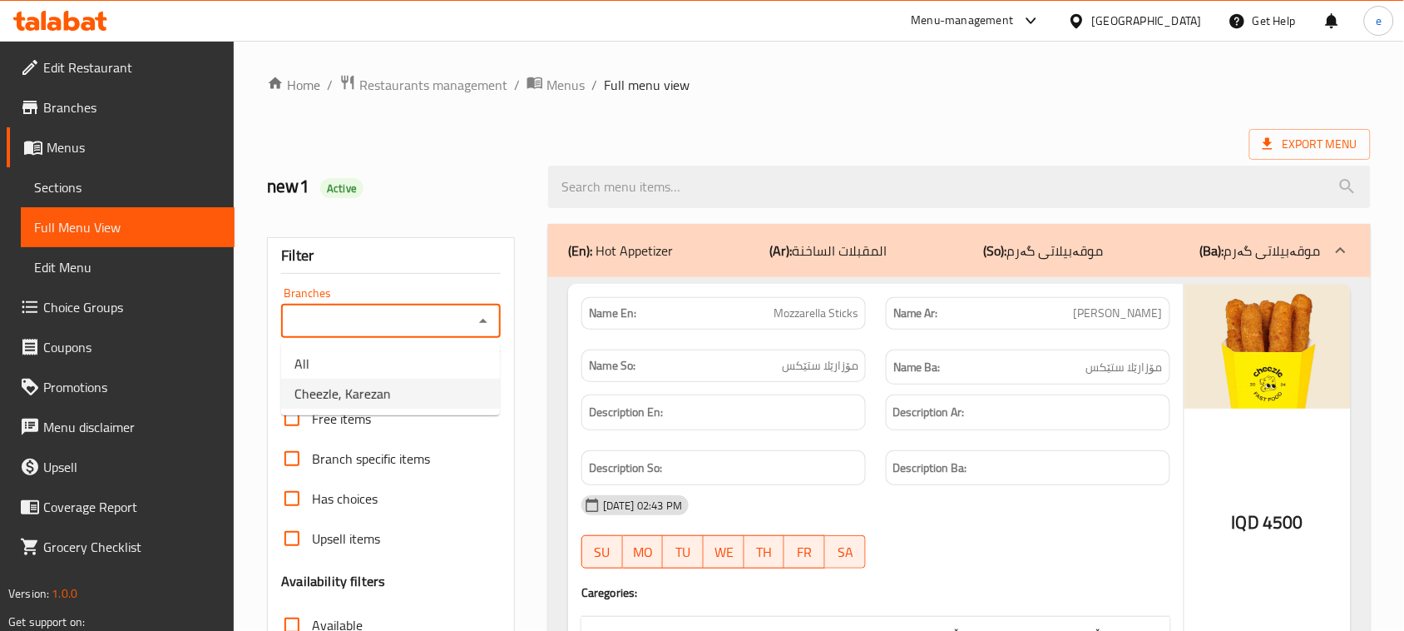
click at [379, 391] on span "Cheezle, Karezan" at bounding box center [343, 394] width 97 height 20
type input "Cheezle, Karezan"
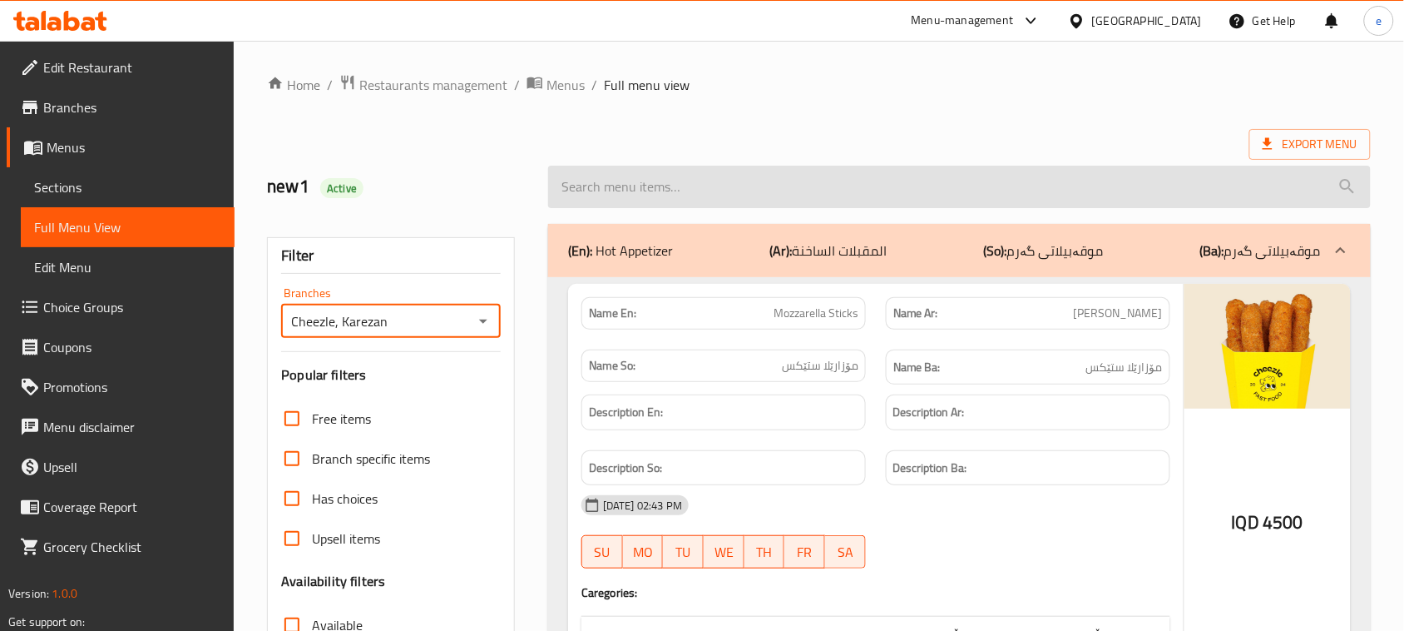
click at [638, 171] on input "search" at bounding box center [959, 187] width 823 height 42
paste input "Coca-Cola"
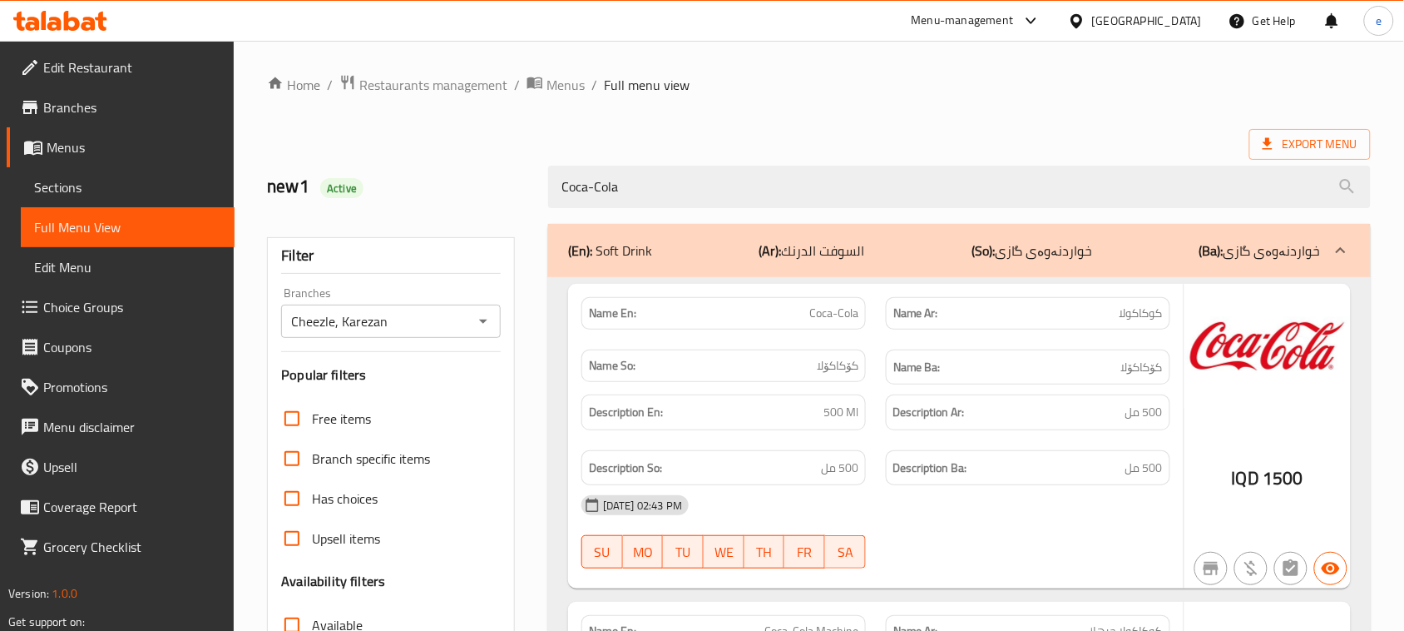
type input "Coca-Cola"
click at [489, 321] on icon "Open" at bounding box center [483, 321] width 20 height 20
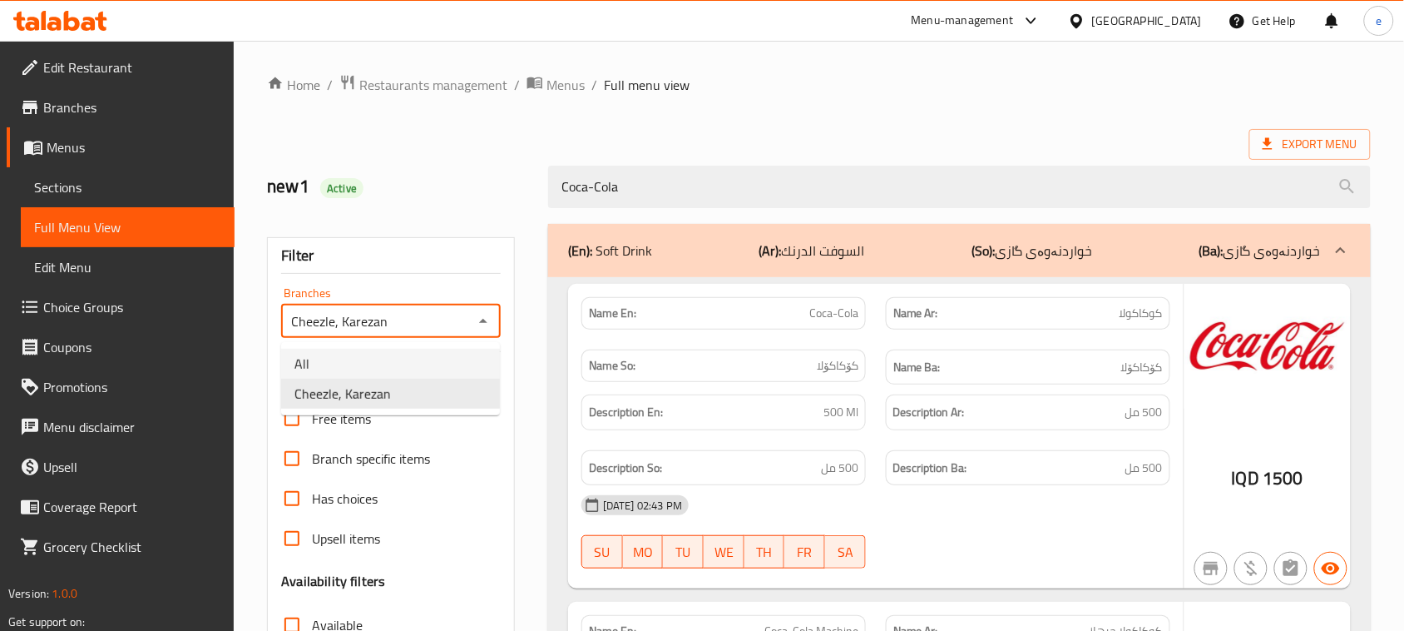
click at [408, 384] on li "Cheezle, Karezan" at bounding box center [390, 394] width 219 height 30
click at [493, 321] on icon "Open" at bounding box center [483, 321] width 20 height 20
click at [425, 366] on li "All" at bounding box center [390, 364] width 219 height 30
click at [485, 318] on icon "Open" at bounding box center [483, 321] width 20 height 20
click at [410, 396] on li "Cheezle, Karezan" at bounding box center [390, 394] width 219 height 30
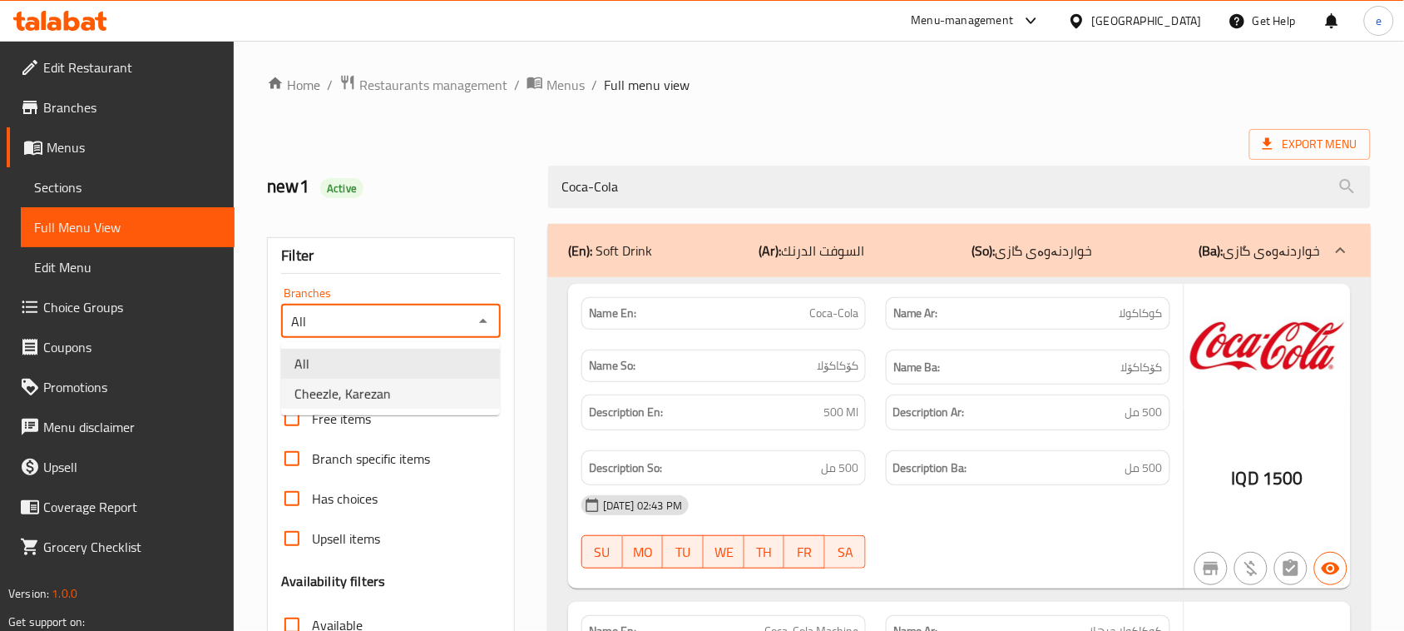
type input "Cheezle, Karezan"
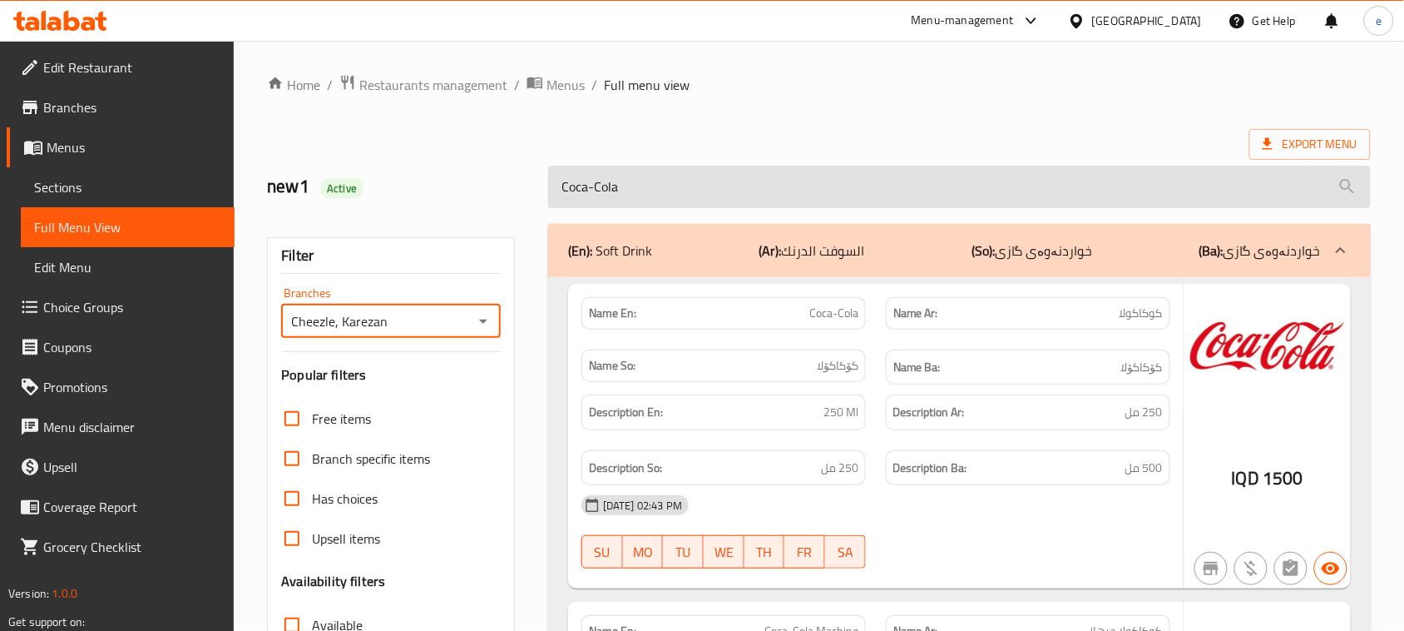
click at [653, 177] on input "Coca-Cola" at bounding box center [959, 187] width 823 height 42
paste input "Cola Zero"
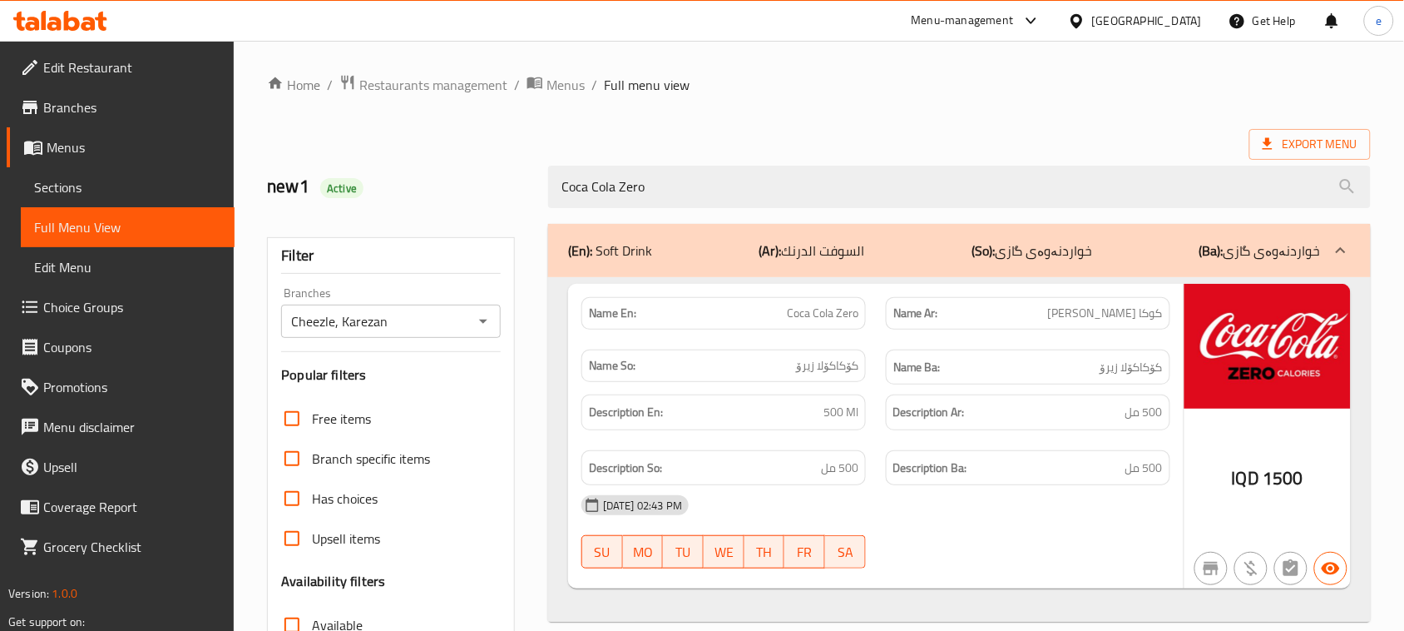
type input "Coca Cola Zero"
click at [484, 317] on icon "Open" at bounding box center [483, 321] width 20 height 20
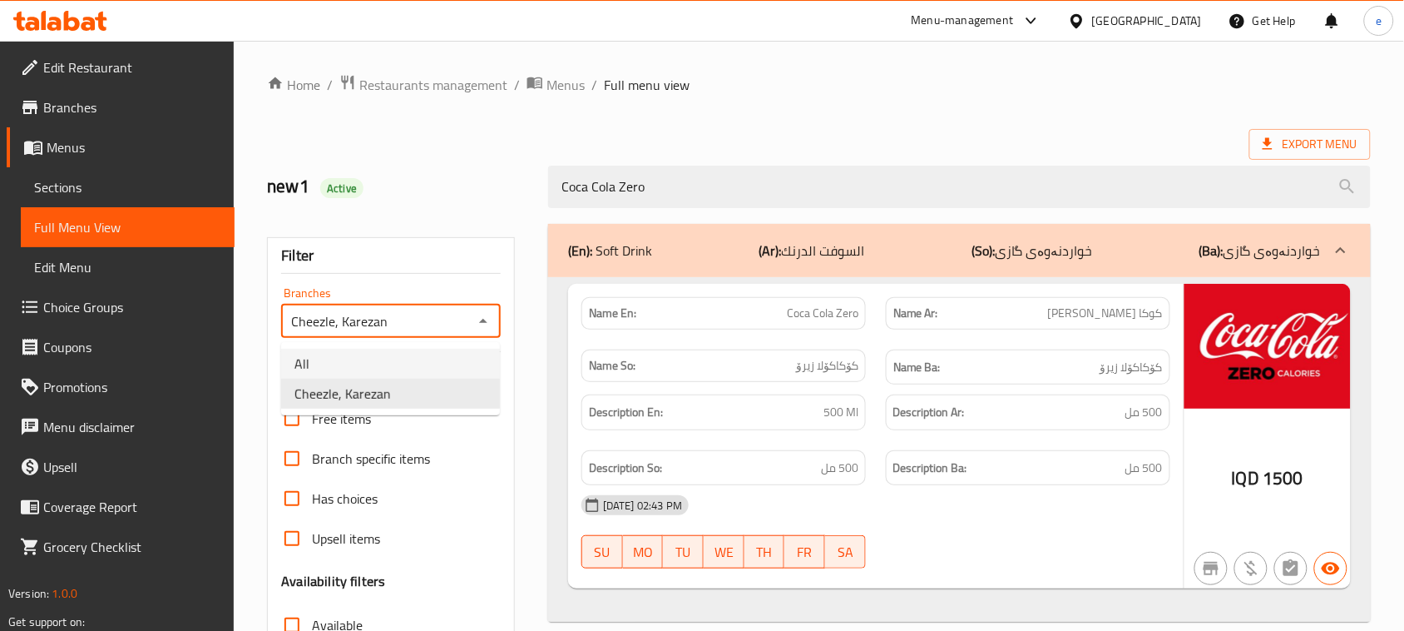
click at [438, 371] on li "All" at bounding box center [390, 364] width 219 height 30
click at [481, 326] on icon "Open" at bounding box center [483, 321] width 20 height 20
click at [443, 397] on li "Cheezle, Karezan" at bounding box center [390, 394] width 219 height 30
type input "Cheezle, Karezan"
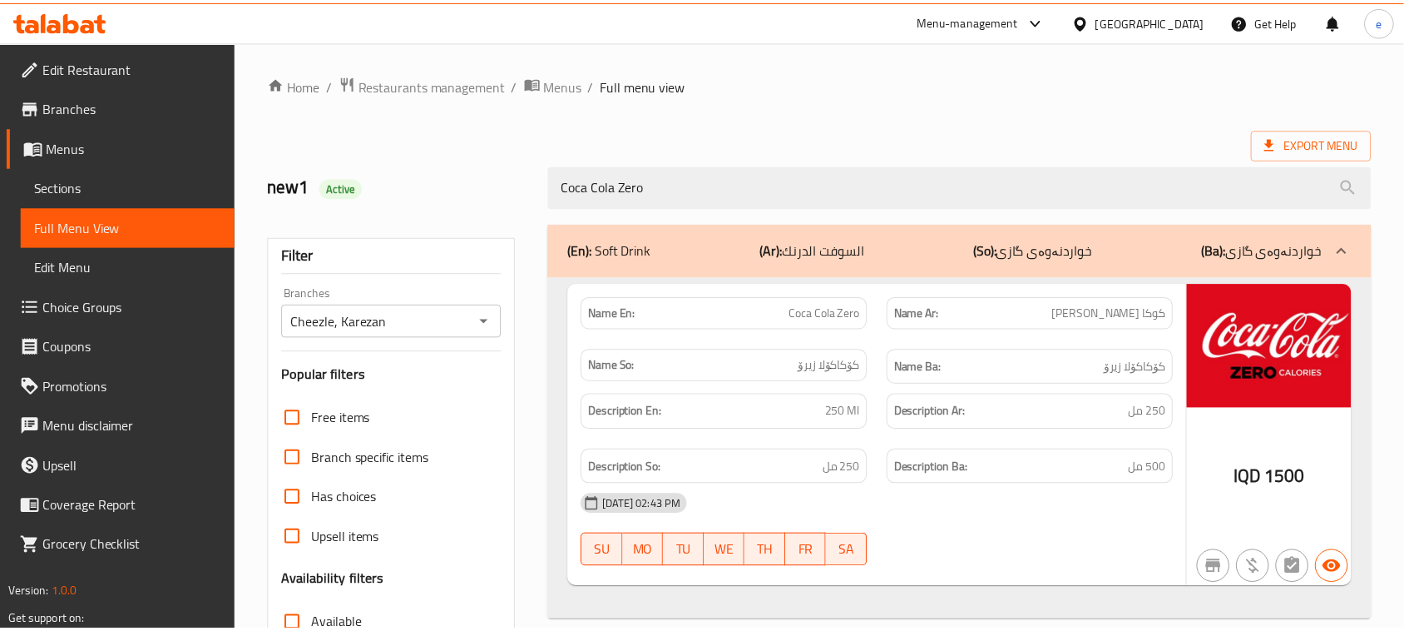
scroll to position [255, 0]
